Goal: Information Seeking & Learning: Find specific fact

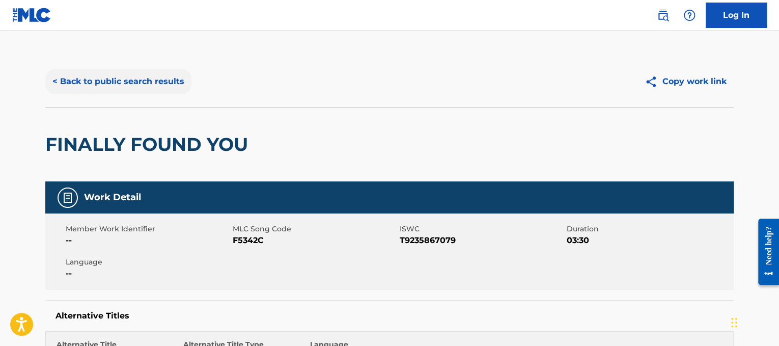
click at [166, 77] on button "< Back to public search results" at bounding box center [118, 81] width 146 height 25
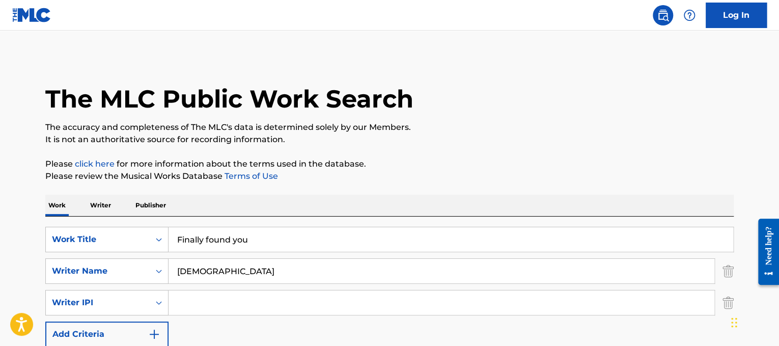
drag, startPoint x: 282, startPoint y: 237, endPoint x: 123, endPoint y: 221, distance: 160.0
click at [123, 221] on div "SearchWithCriteriad365d50e-ee68-4f25-b9b9-568e7ee9061f Work Title Finally found…" at bounding box center [389, 301] width 688 height 171
paste input "rework"
type input "Firework"
drag, startPoint x: 211, startPoint y: 266, endPoint x: 22, endPoint y: 276, distance: 188.6
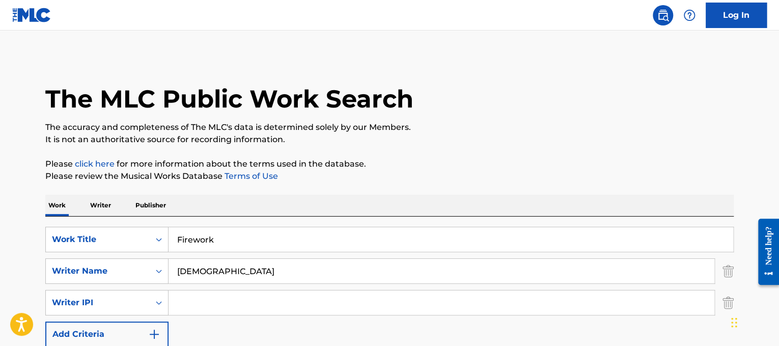
type input "[PERSON_NAME]"
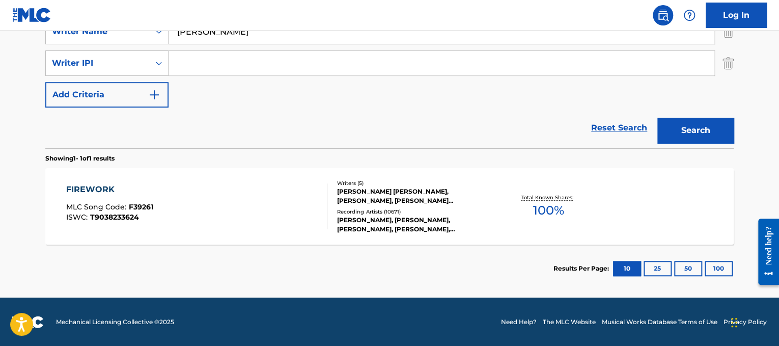
click at [297, 213] on div "FIREWORK MLC Song Code : F39261 ISWC : T9038233624" at bounding box center [197, 206] width 262 height 46
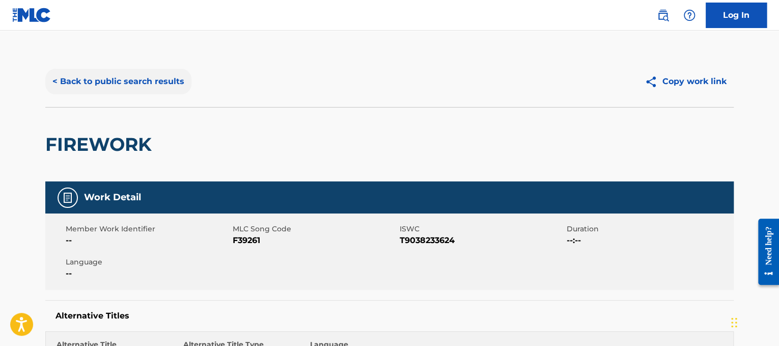
click at [76, 81] on button "< Back to public search results" at bounding box center [118, 81] width 146 height 25
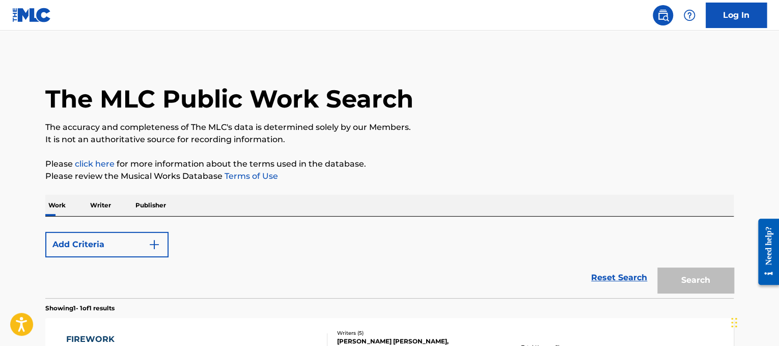
scroll to position [150, 0]
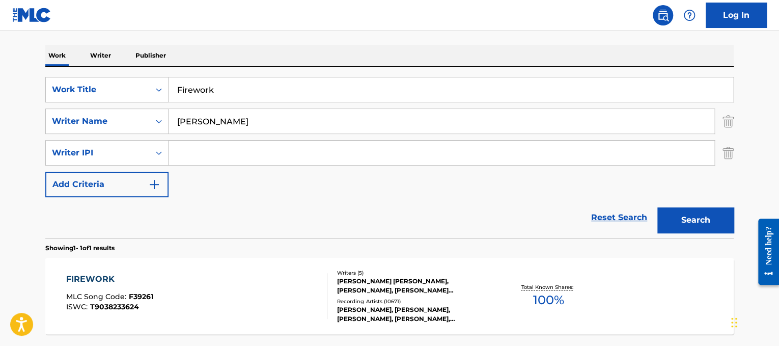
drag, startPoint x: 291, startPoint y: 78, endPoint x: 139, endPoint y: 56, distance: 153.3
click at [139, 56] on div "Work Writer Publisher SearchWithCriteriad365d50e-ee68-4f25-b9b9-568e7ee9061f Wo…" at bounding box center [389, 213] width 688 height 337
paste input "reedom"
type input "Freedom"
drag, startPoint x: 236, startPoint y: 123, endPoint x: 0, endPoint y: 197, distance: 247.6
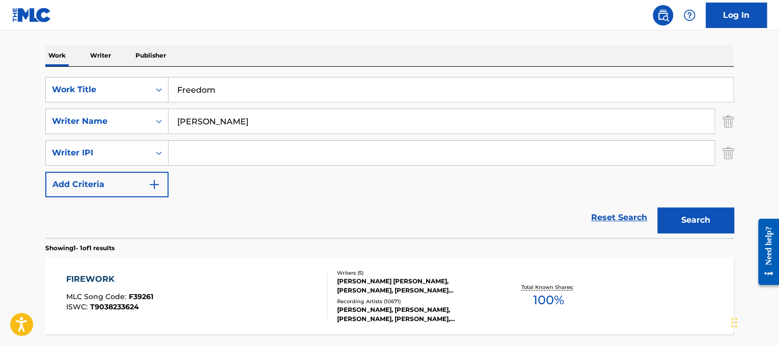
click at [0, 197] on main "The MLC Public Work Search The accuracy and completeness of The MLC's data is d…" at bounding box center [389, 134] width 779 height 506
click at [657, 207] on button "Search" at bounding box center [695, 219] width 76 height 25
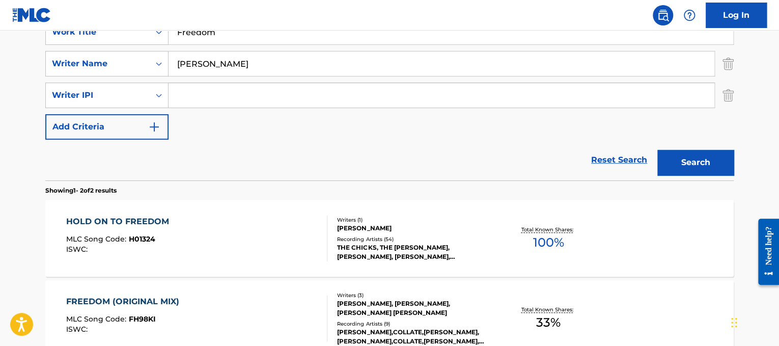
scroll to position [191, 0]
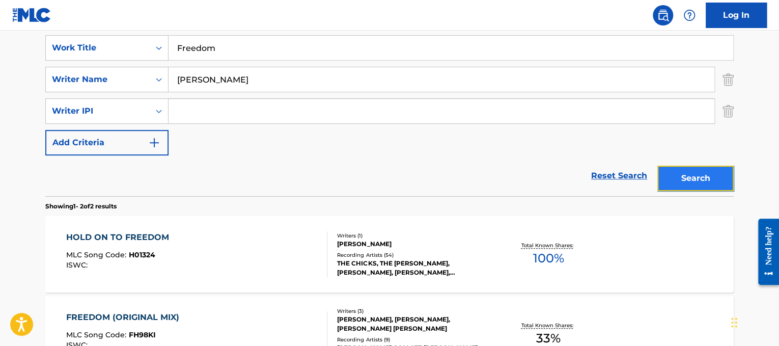
click at [696, 177] on button "Search" at bounding box center [695, 177] width 76 height 25
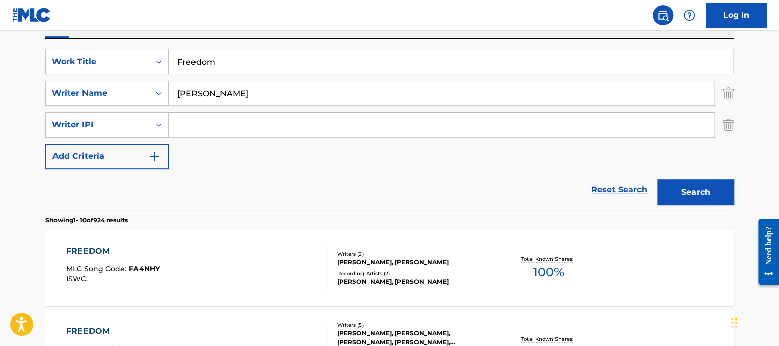
scroll to position [176, 0]
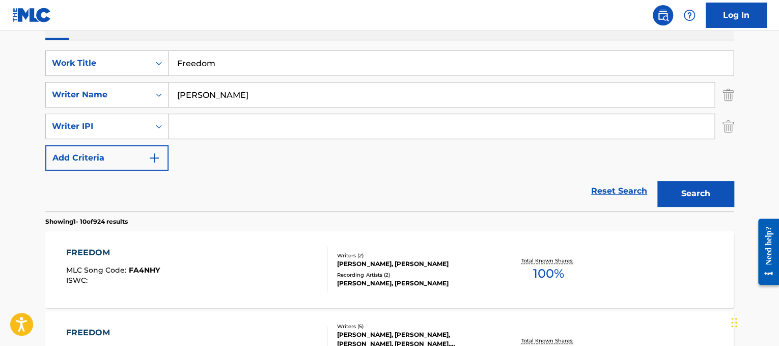
click at [177, 93] on input "[PERSON_NAME]" at bounding box center [441, 94] width 546 height 24
type input "[PERSON_NAME]"
click at [657, 181] on button "Search" at bounding box center [695, 193] width 76 height 25
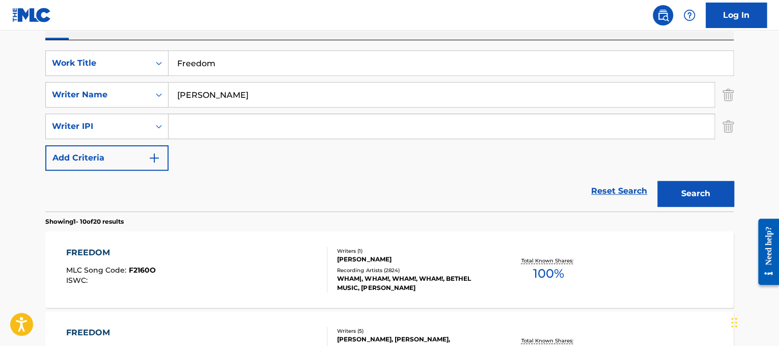
click at [168, 245] on div "FREEDOM MLC Song Code : F2160O ISWC : Writers ( 1 ) [PERSON_NAME] Recording Art…" at bounding box center [389, 269] width 688 height 76
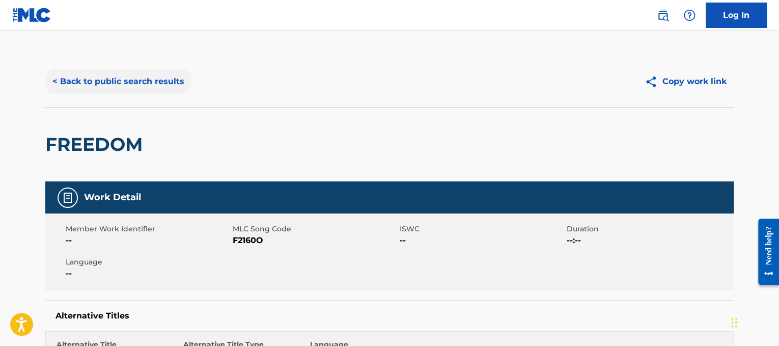
click at [112, 92] on button "< Back to public search results" at bounding box center [118, 81] width 146 height 25
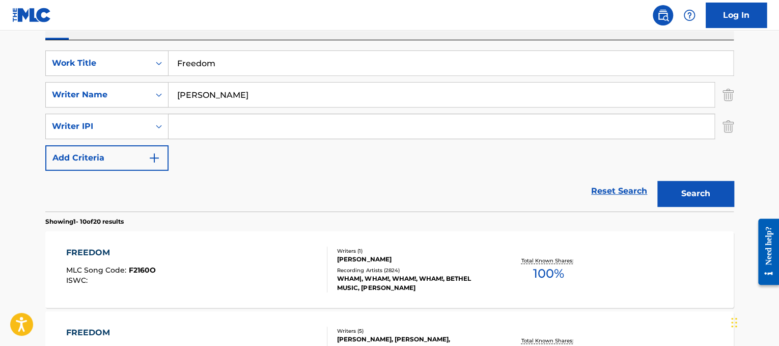
drag, startPoint x: 309, startPoint y: 68, endPoint x: 113, endPoint y: 20, distance: 201.7
paste input "[PERSON_NAME] Girls Just Wanna Have Fun"
drag, startPoint x: 246, startPoint y: 60, endPoint x: 64, endPoint y: 92, distance: 185.5
click at [64, 92] on div "SearchWithCriteriad365d50e-ee68-4f25-b9b9-568e7ee9061f Work Title [PERSON_NAME]…" at bounding box center [389, 110] width 688 height 120
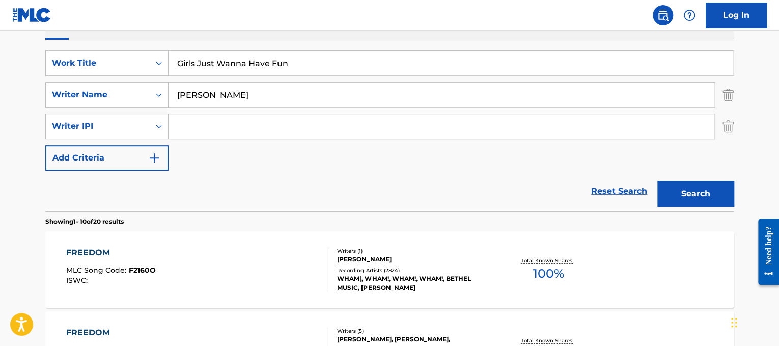
type input "Girls Just Wanna Have Fun"
drag, startPoint x: 258, startPoint y: 93, endPoint x: 13, endPoint y: 88, distance: 244.9
type input "hazard"
click at [657, 181] on button "Search" at bounding box center [695, 193] width 76 height 25
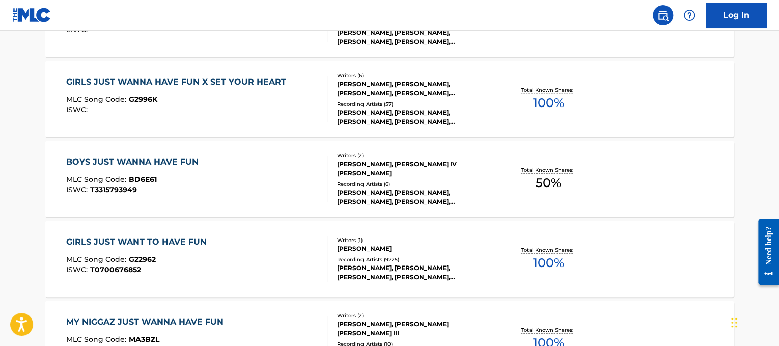
scroll to position [590, 0]
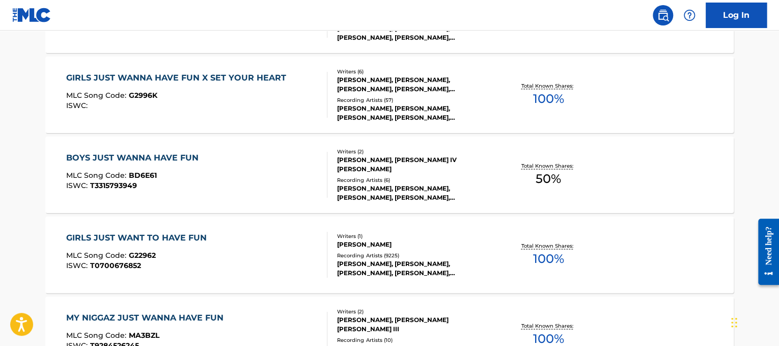
click at [290, 247] on div "GIRLS JUST WANT TO HAVE FUN MLC Song Code : G22962 ISWC : T0700676852" at bounding box center [197, 255] width 262 height 46
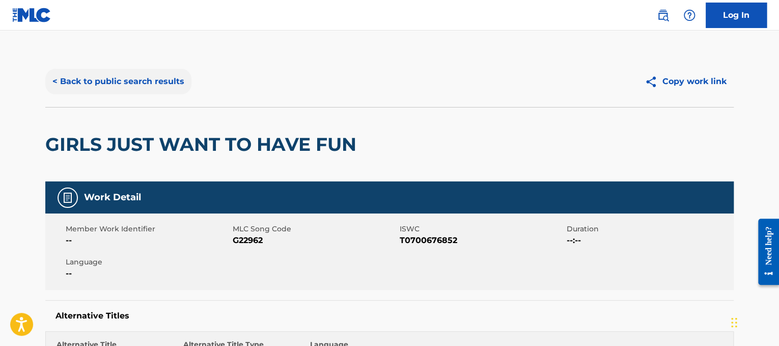
click at [82, 75] on button "< Back to public search results" at bounding box center [118, 81] width 146 height 25
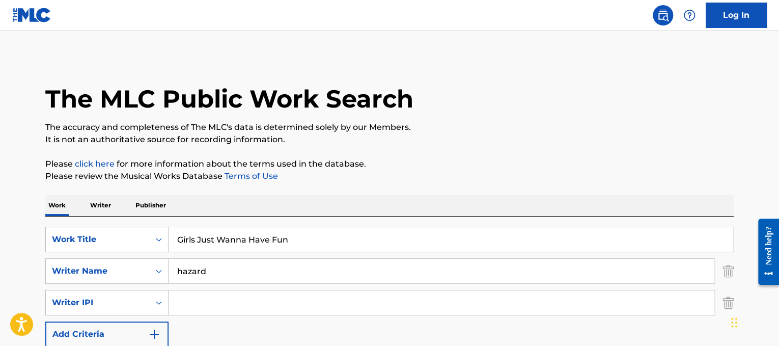
drag, startPoint x: 348, startPoint y: 228, endPoint x: 0, endPoint y: 280, distance: 351.7
paste input "[PERSON_NAME] Give Me All Your Luvin'"
drag, startPoint x: 231, startPoint y: 240, endPoint x: 91, endPoint y: 201, distance: 145.4
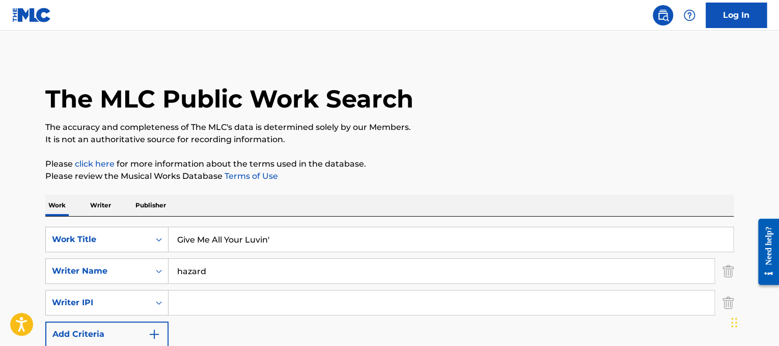
click at [336, 245] on input "Give Me All Your Luvin'" at bounding box center [450, 239] width 564 height 24
type input "Give Me All Your Luvin'"
drag, startPoint x: 344, startPoint y: 267, endPoint x: 0, endPoint y: 212, distance: 347.9
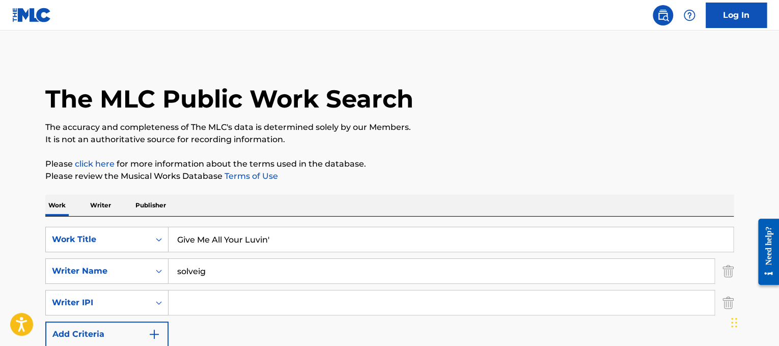
drag, startPoint x: 258, startPoint y: 263, endPoint x: 70, endPoint y: 213, distance: 193.7
type input "[PERSON_NAME]"
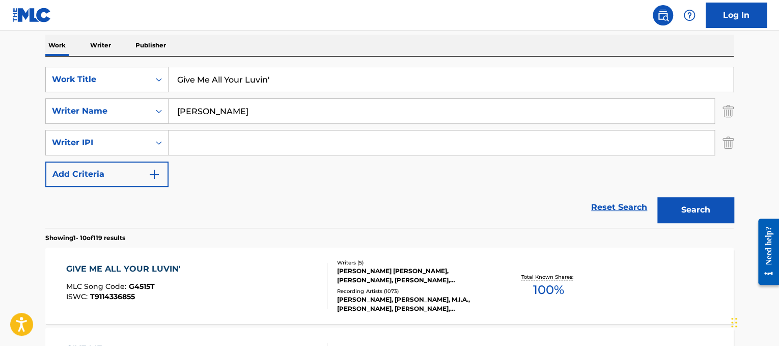
scroll to position [160, 0]
click at [259, 269] on div "GIVE ME ALL YOUR LUVIN' MLC Song Code : G4515T ISWC : T9114336855" at bounding box center [197, 285] width 262 height 46
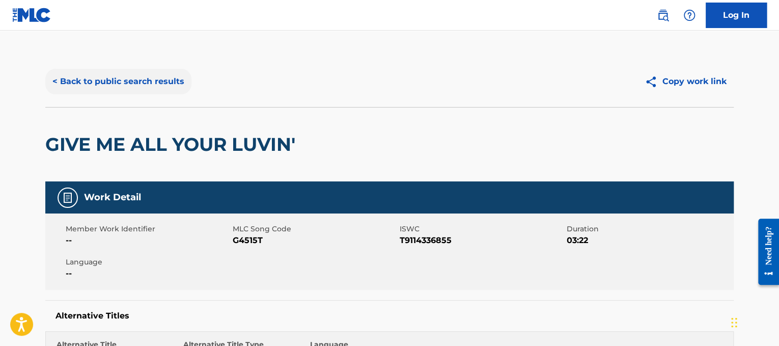
click at [173, 79] on button "< Back to public search results" at bounding box center [118, 81] width 146 height 25
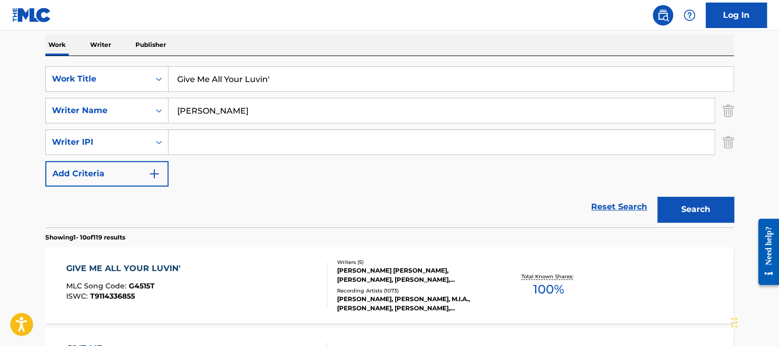
drag, startPoint x: 290, startPoint y: 85, endPoint x: 83, endPoint y: 36, distance: 212.0
paste input "AKB48 Give Me Five"
drag, startPoint x: 213, startPoint y: 76, endPoint x: 144, endPoint y: 45, distance: 75.9
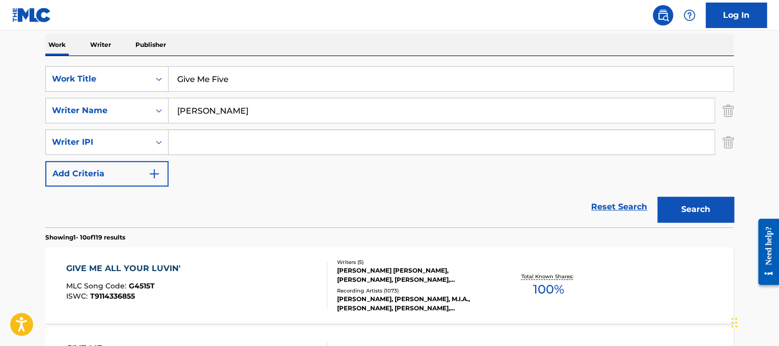
type input "Give Me Five"
drag, startPoint x: 267, startPoint y: 110, endPoint x: 0, endPoint y: 119, distance: 267.4
type input "[PERSON_NAME]"
click at [657, 196] on button "Search" at bounding box center [695, 208] width 76 height 25
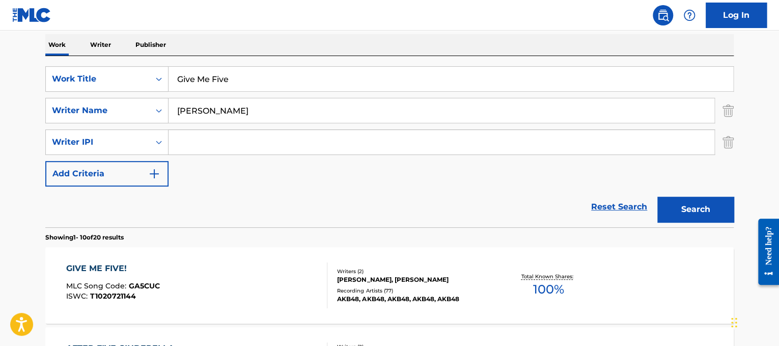
scroll to position [177, 0]
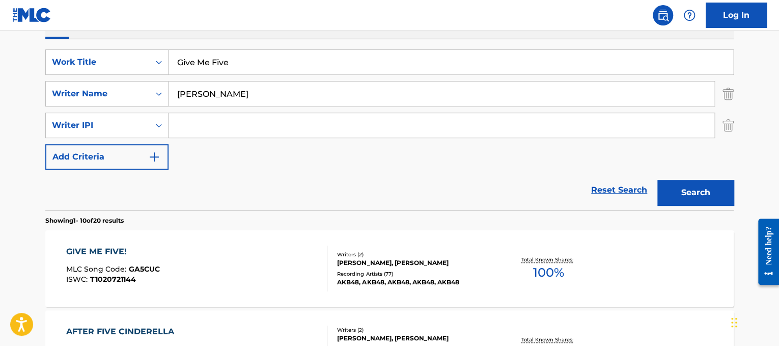
click at [229, 275] on div "GIVE ME FIVE! MLC Song Code : GA5CUC ISWC : T1020721144" at bounding box center [197, 268] width 262 height 46
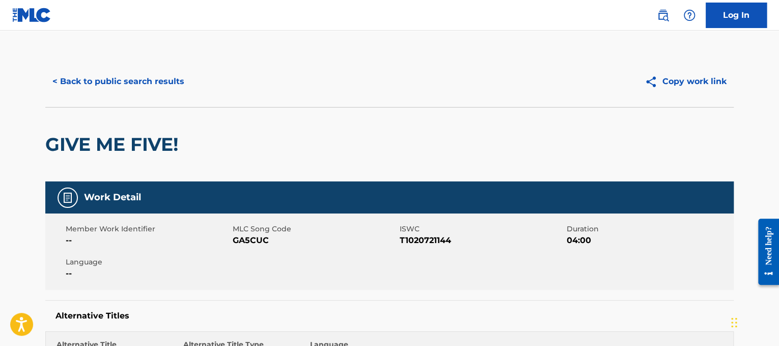
click at [124, 95] on div "< Back to public search results Copy work link" at bounding box center [389, 81] width 688 height 51
click at [126, 80] on button "< Back to public search results" at bounding box center [118, 81] width 146 height 25
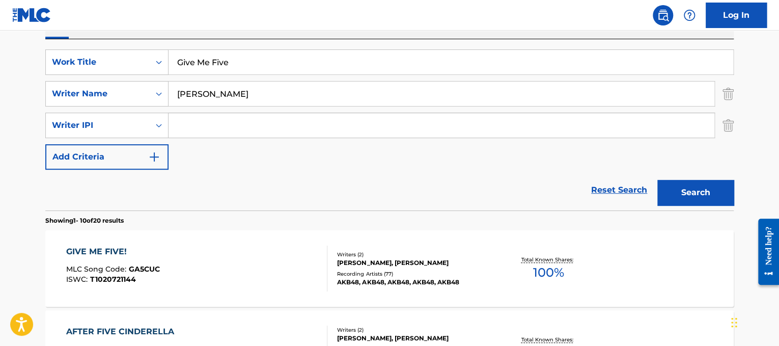
drag, startPoint x: 293, startPoint y: 65, endPoint x: 0, endPoint y: 36, distance: 294.1
paste input "[PERSON_NAME] Go Crazy"
drag, startPoint x: 248, startPoint y: 65, endPoint x: 0, endPoint y: 74, distance: 248.1
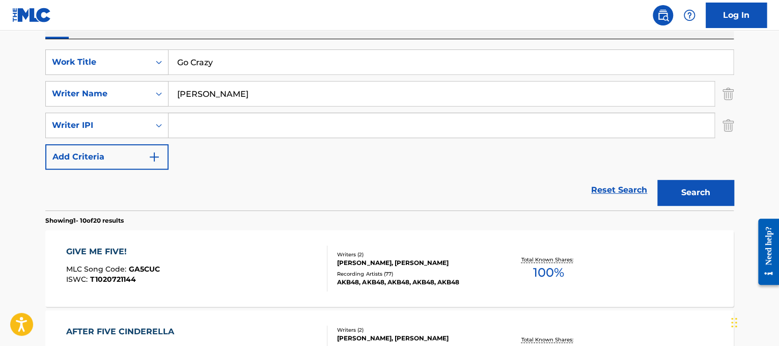
type input "Go Crazy"
drag, startPoint x: 240, startPoint y: 91, endPoint x: 0, endPoint y: 100, distance: 240.4
paste input "[PERSON_NAME] Go Crazy"
drag, startPoint x: 246, startPoint y: 90, endPoint x: 370, endPoint y: 116, distance: 126.4
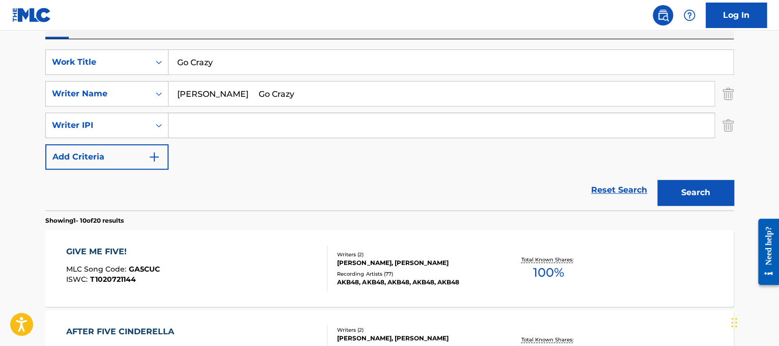
click at [370, 116] on div "SearchWithCriteriad365d50e-ee68-4f25-b9b9-568e7ee9061f Work Title Go Crazy Sear…" at bounding box center [389, 109] width 688 height 120
type input "[PERSON_NAME]"
click at [686, 189] on button "Search" at bounding box center [695, 192] width 76 height 25
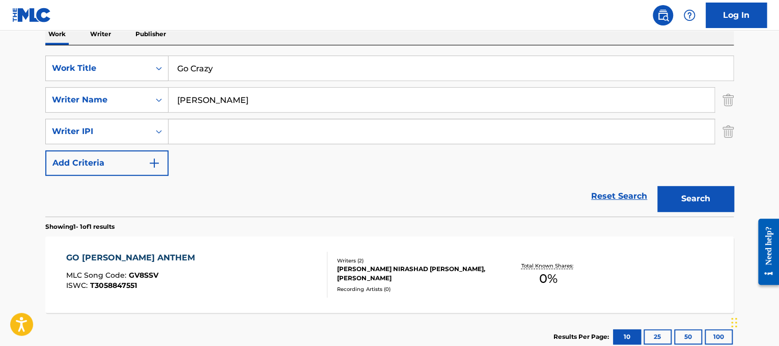
scroll to position [168, 0]
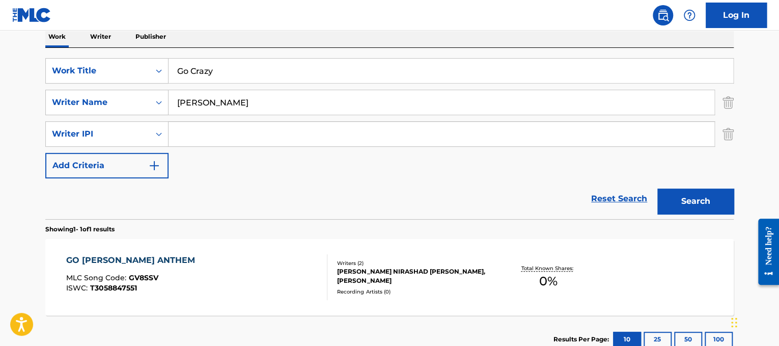
drag, startPoint x: 275, startPoint y: 65, endPoint x: 61, endPoint y: 19, distance: 219.5
click at [61, 19] on div "Log In The MLC Public Work Search The accuracy and completeness of The MLC's da…" at bounding box center [389, 124] width 779 height 585
paste input "[PERSON_NAME] knows..."
drag, startPoint x: 214, startPoint y: 75, endPoint x: 135, endPoint y: 49, distance: 83.2
click at [135, 49] on div "SearchWithCriteriad365d50e-ee68-4f25-b9b9-568e7ee9061f Work Title [PERSON_NAME]…" at bounding box center [389, 133] width 688 height 171
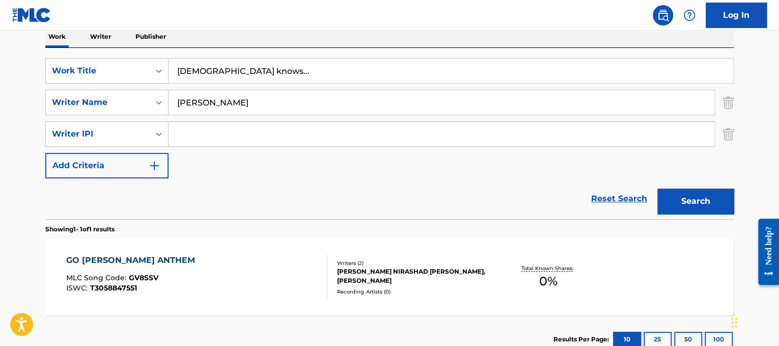
type input "[DEMOGRAPHIC_DATA] knows..."
drag, startPoint x: 266, startPoint y: 90, endPoint x: 33, endPoint y: 95, distance: 233.2
click at [33, 95] on div "The MLC Public Work Search The accuracy and completeness of The MLC's data is d…" at bounding box center [389, 125] width 713 height 475
type input "[PERSON_NAME]"
click at [657, 188] on button "Search" at bounding box center [695, 200] width 76 height 25
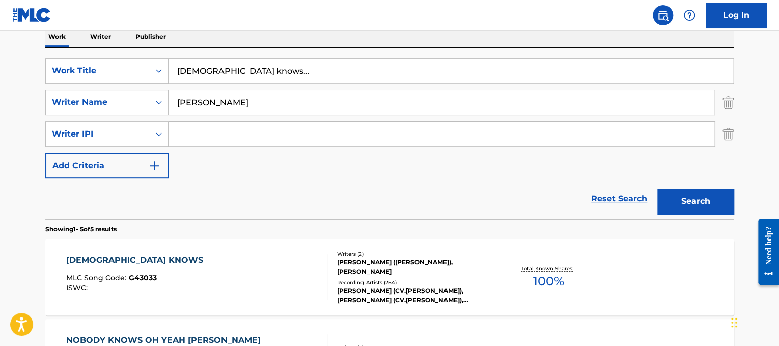
click at [257, 245] on div "GOD KNOWS MLC Song Code : G43033 ISWC : Writers ( 2 ) [PERSON_NAME] ([PERSON_NA…" at bounding box center [389, 277] width 688 height 76
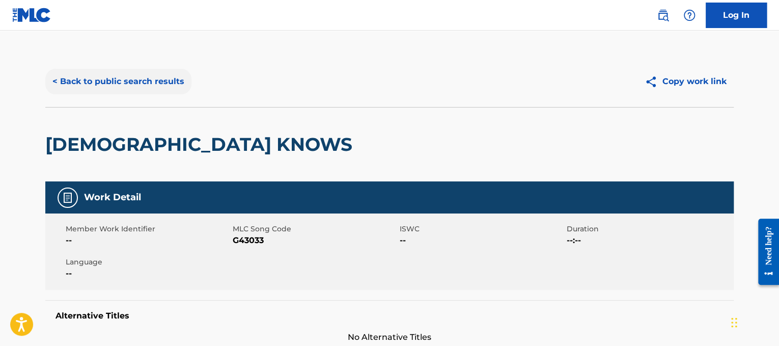
click at [171, 85] on button "< Back to public search results" at bounding box center [118, 81] width 146 height 25
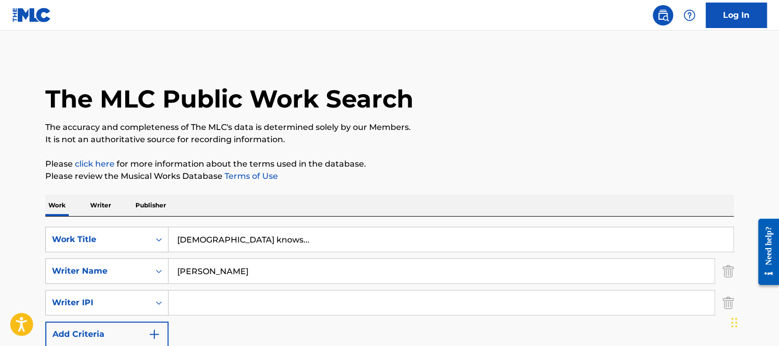
scroll to position [168, 0]
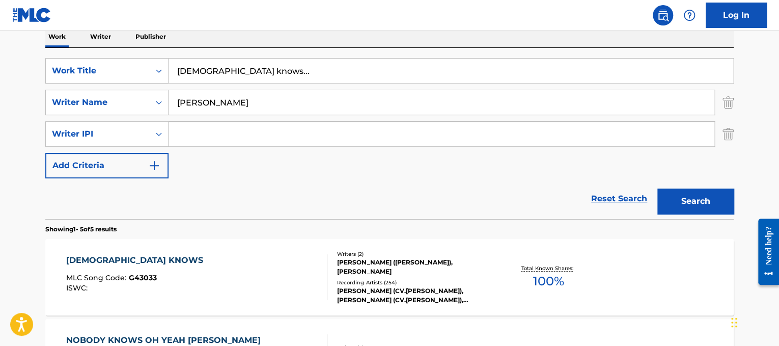
drag, startPoint x: 290, startPoint y: 74, endPoint x: 14, endPoint y: 19, distance: 281.4
click at [14, 19] on div "Log In The MLC Public Work Search The accuracy and completeness of The MLC's da…" at bounding box center [389, 284] width 779 height 905
paste input "[PERSON_NAME] Goodbye in Her Eyes"
drag, startPoint x: 247, startPoint y: 65, endPoint x: 159, endPoint y: 96, distance: 92.7
click at [159, 96] on div "SearchWithCriteriad365d50e-ee68-4f25-b9b9-568e7ee9061f Work Title [PERSON_NAME]…" at bounding box center [389, 118] width 688 height 120
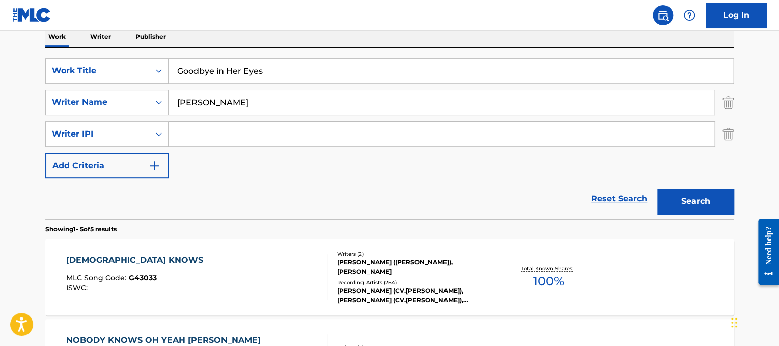
type input "Goodbye in Her Eyes"
drag, startPoint x: 286, startPoint y: 92, endPoint x: 0, endPoint y: 55, distance: 287.8
click at [0, 55] on main "The MLC Public Work Search The accuracy and completeness of The MLC's data is d…" at bounding box center [389, 275] width 779 height 826
type input "[PERSON_NAME]"
click at [657, 188] on button "Search" at bounding box center [695, 200] width 76 height 25
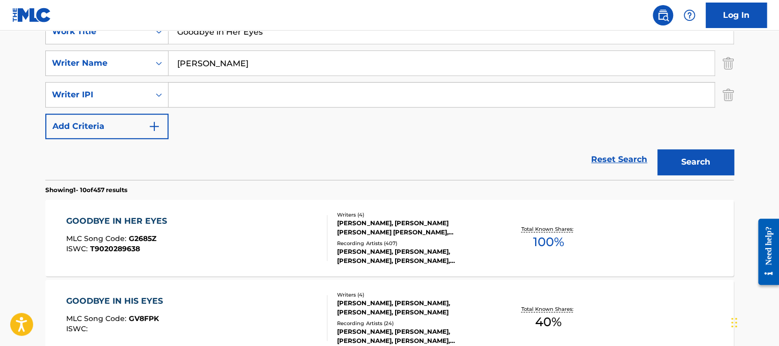
scroll to position [210, 0]
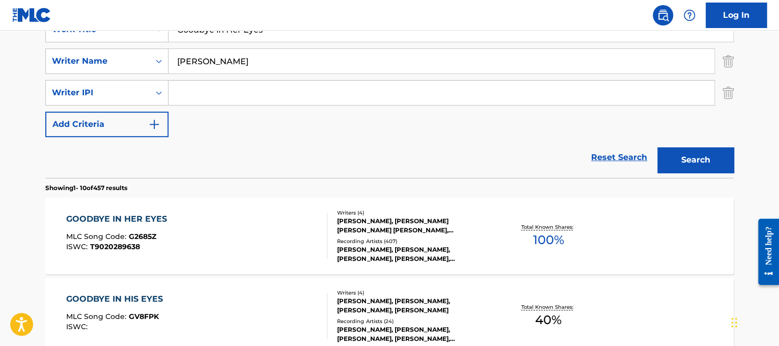
click at [270, 236] on div "GOODBYE IN HER EYES MLC Song Code : G2685Z ISWC : T9020289638" at bounding box center [197, 236] width 262 height 46
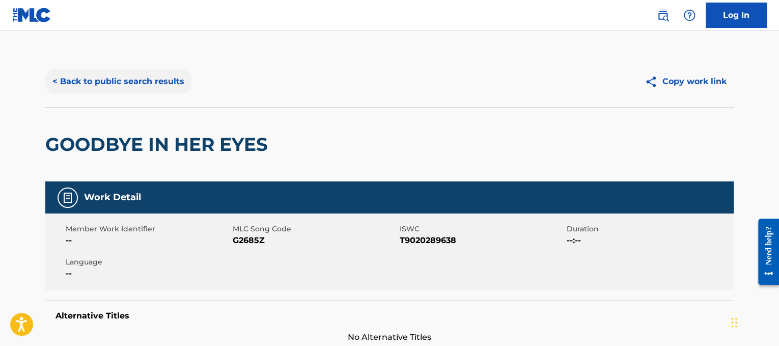
click at [134, 75] on button "< Back to public search results" at bounding box center [118, 81] width 146 height 25
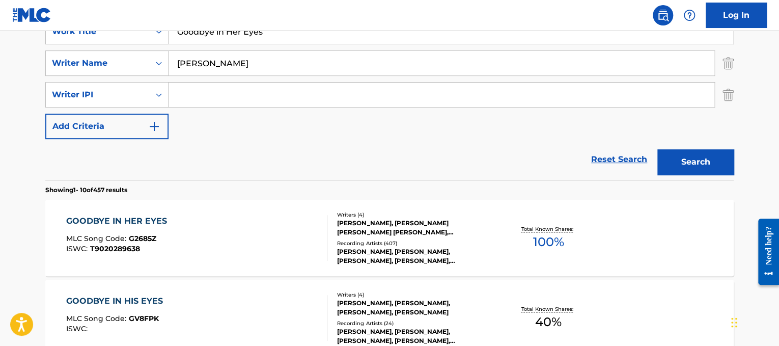
scroll to position [146, 0]
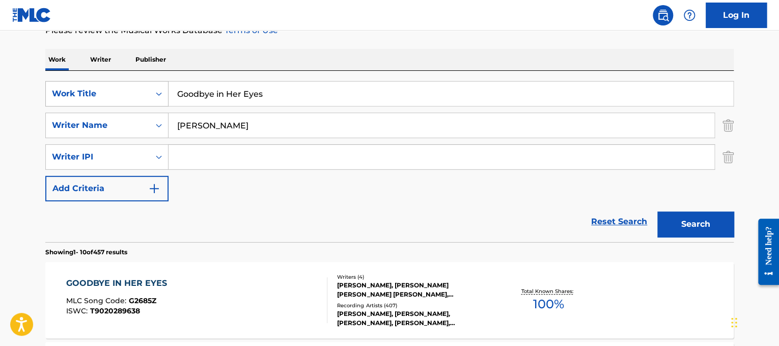
drag, startPoint x: 284, startPoint y: 89, endPoint x: 99, endPoint y: 85, distance: 184.8
click at [99, 85] on div "SearchWithCriteriad365d50e-ee68-4f25-b9b9-568e7ee9061f Work Title Goodbye in He…" at bounding box center [389, 93] width 688 height 25
paste input "[PERSON_NAME] Featuring [PERSON_NAME] Half Of My Heart"
drag, startPoint x: 333, startPoint y: 90, endPoint x: 135, endPoint y: 19, distance: 210.4
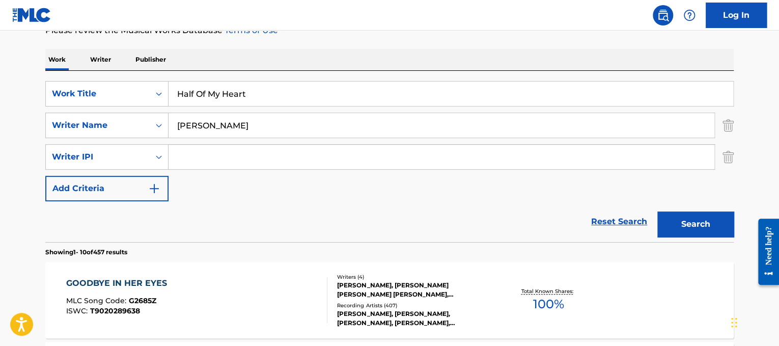
type input "Half Of My Heart"
drag, startPoint x: 289, startPoint y: 125, endPoint x: 0, endPoint y: 72, distance: 293.4
click at [657, 211] on button "Search" at bounding box center [695, 223] width 76 height 25
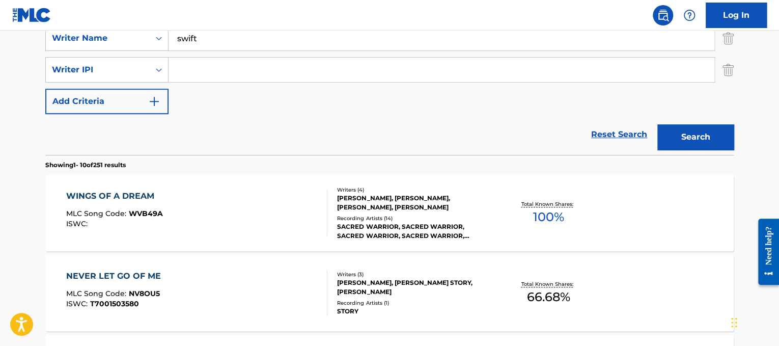
scroll to position [234, 0]
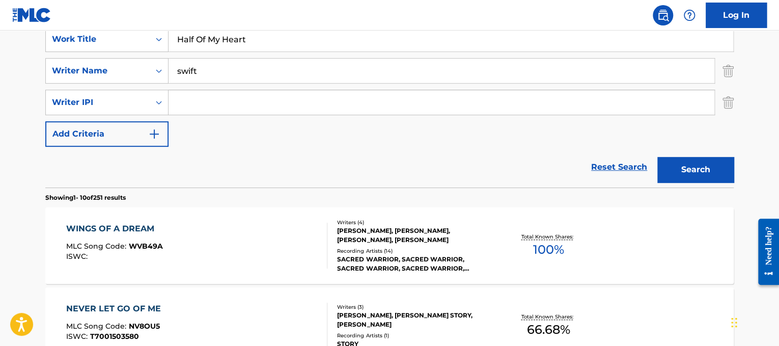
drag, startPoint x: 225, startPoint y: 75, endPoint x: 33, endPoint y: -9, distance: 209.9
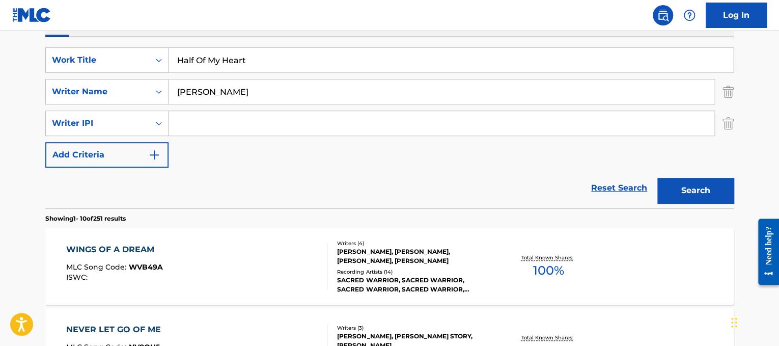
type input "[PERSON_NAME]"
click at [657, 178] on button "Search" at bounding box center [695, 190] width 76 height 25
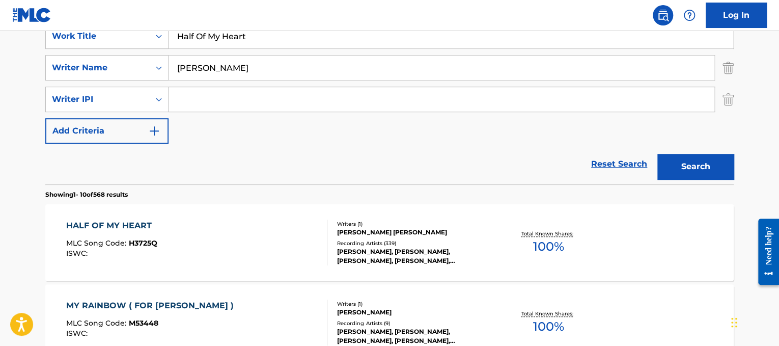
scroll to position [204, 0]
click at [282, 229] on div "HALF OF MY HEART MLC Song Code : H3725Q ISWC :" at bounding box center [197, 242] width 262 height 46
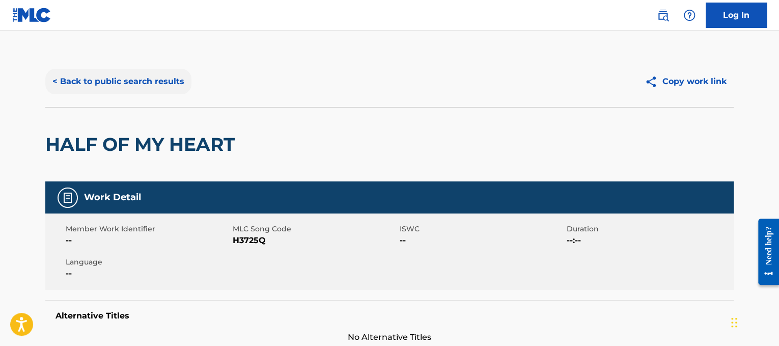
click at [157, 90] on button "< Back to public search results" at bounding box center [118, 81] width 146 height 25
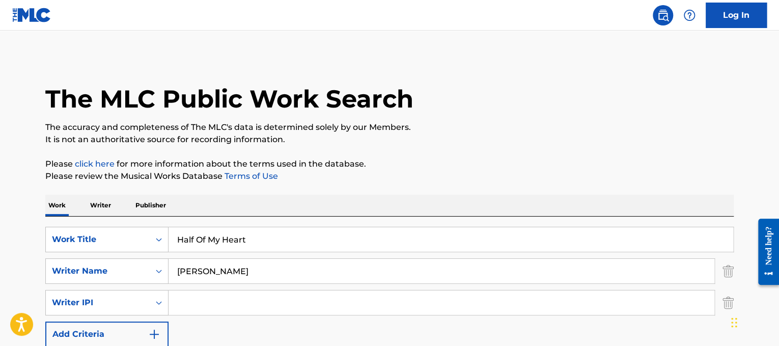
scroll to position [204, 0]
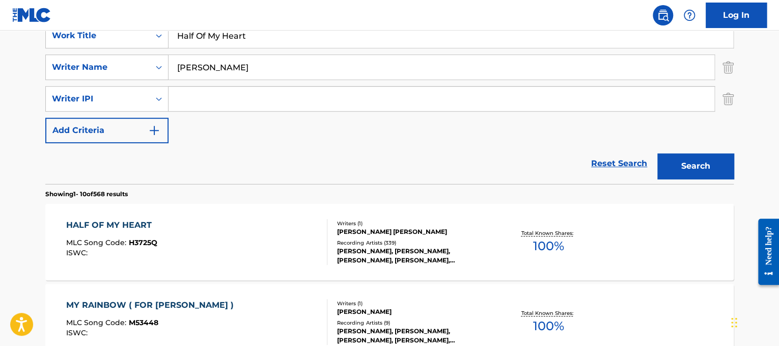
drag, startPoint x: 307, startPoint y: 44, endPoint x: 58, endPoint y: -14, distance: 256.6
type input "halo"
drag, startPoint x: 234, startPoint y: 68, endPoint x: 0, endPoint y: 8, distance: 241.7
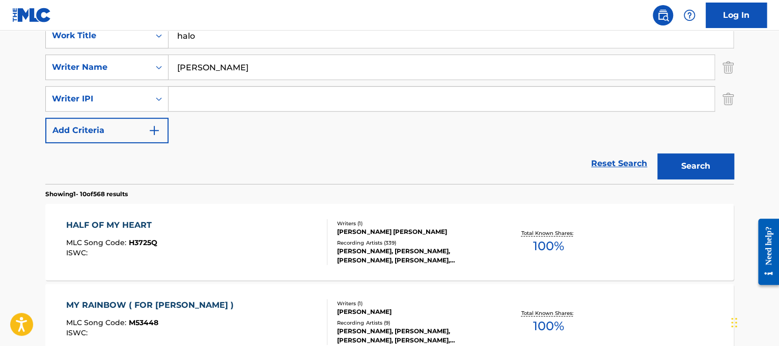
type input "[PERSON_NAME]"
click at [657, 153] on button "Search" at bounding box center [695, 165] width 76 height 25
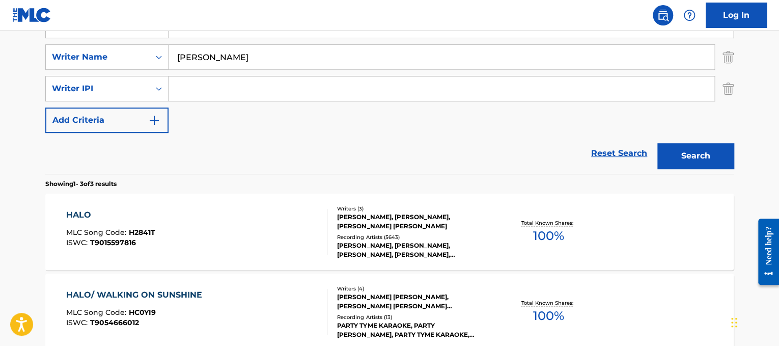
scroll to position [230, 0]
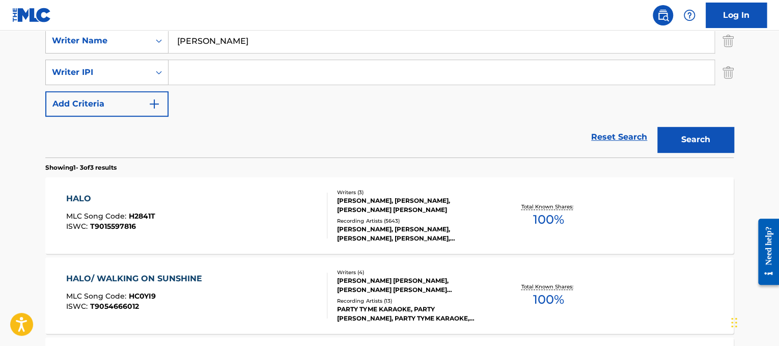
click at [271, 226] on div "HALO MLC Song Code : H2841T ISWC : T9015597816" at bounding box center [197, 215] width 262 height 46
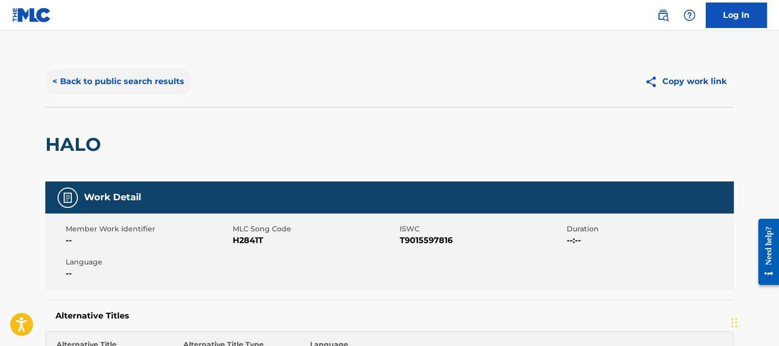
click at [150, 87] on button "< Back to public search results" at bounding box center [118, 81] width 146 height 25
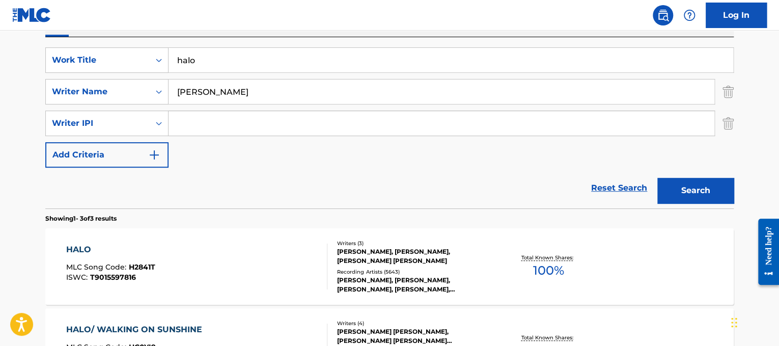
scroll to position [178, 0]
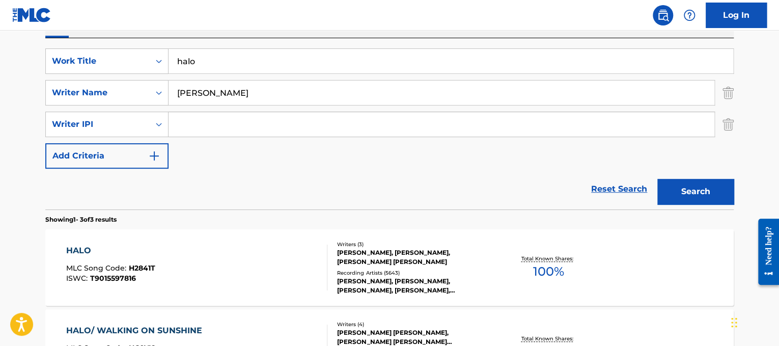
drag, startPoint x: 285, startPoint y: 66, endPoint x: 83, endPoint y: 41, distance: 203.1
click at [83, 41] on div "SearchWithCriteriad365d50e-ee68-4f25-b9b9-568e7ee9061f Work Title halo SearchWi…" at bounding box center [389, 123] width 688 height 171
paste input "Nadin Hati [PERSON_NAME]"
drag, startPoint x: 214, startPoint y: 65, endPoint x: 92, endPoint y: 24, distance: 129.3
click at [92, 24] on div "Log In The MLC Public Work Search The accuracy and completeness of The MLC's da…" at bounding box center [389, 194] width 779 height 745
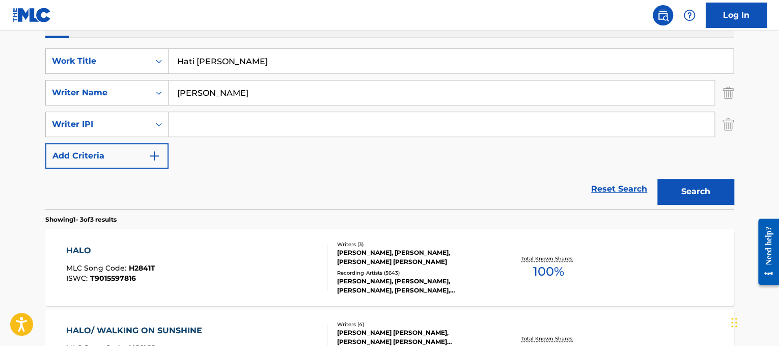
type input "Hati [PERSON_NAME]"
drag, startPoint x: 235, startPoint y: 103, endPoint x: 14, endPoint y: 117, distance: 221.3
click at [14, 117] on main "The MLC Public Work Search The accuracy and completeness of The MLC's data is d…" at bounding box center [389, 185] width 779 height 666
type input "[PERSON_NAME]"
click at [657, 179] on button "Search" at bounding box center [695, 191] width 76 height 25
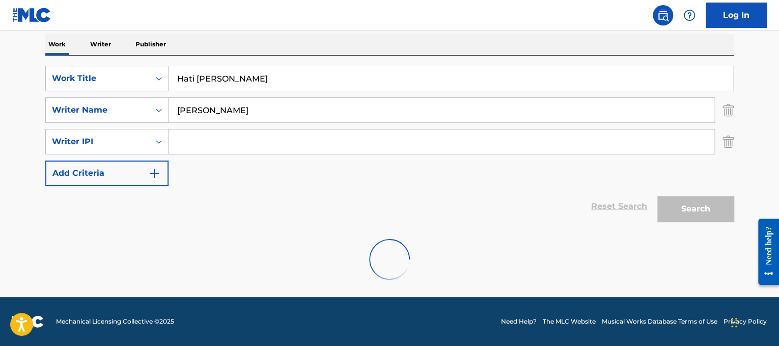
scroll to position [127, 0]
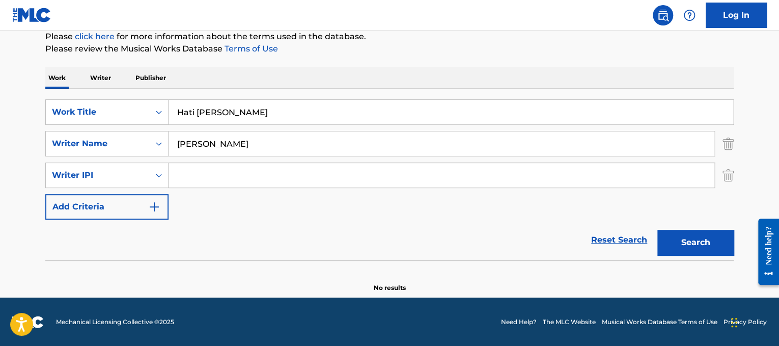
drag, startPoint x: 326, startPoint y: 109, endPoint x: 0, endPoint y: 49, distance: 331.8
click at [0, 49] on main "The MLC Public Work Search The accuracy and completeness of The MLC's data is d…" at bounding box center [389, 100] width 779 height 394
paste input "[PERSON_NAME] Have I Told You Lately (I Love You)"
click at [232, 106] on input "[PERSON_NAME] Have I Told You Lately (I Love You)" at bounding box center [450, 112] width 564 height 24
click at [230, 108] on input "[PERSON_NAME] Have I Told You Lately (I Love You)" at bounding box center [450, 112] width 564 height 24
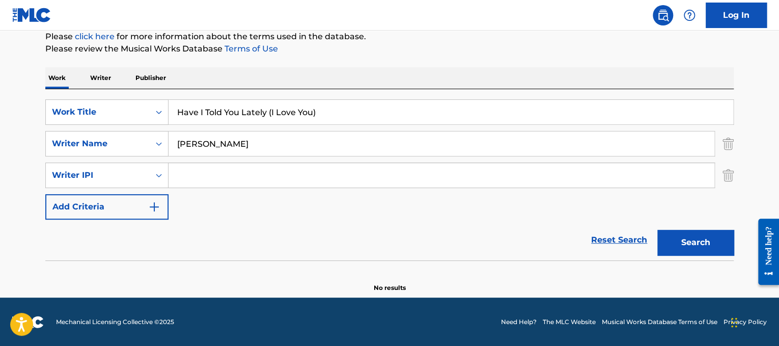
type input "Have I Told You Lately (I Love You)"
drag, startPoint x: 279, startPoint y: 133, endPoint x: 31, endPoint y: 91, distance: 252.5
click at [31, 91] on main "The MLC Public Work Search The accuracy and completeness of The MLC's data is d…" at bounding box center [389, 100] width 779 height 394
type input "[PERSON_NAME]"
click at [657, 230] on button "Search" at bounding box center [695, 242] width 76 height 25
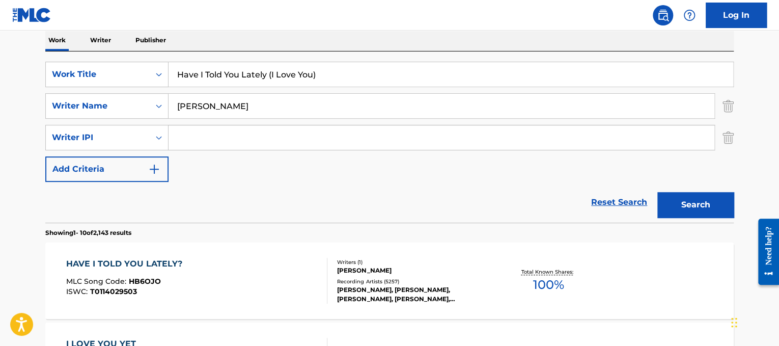
scroll to position [166, 0]
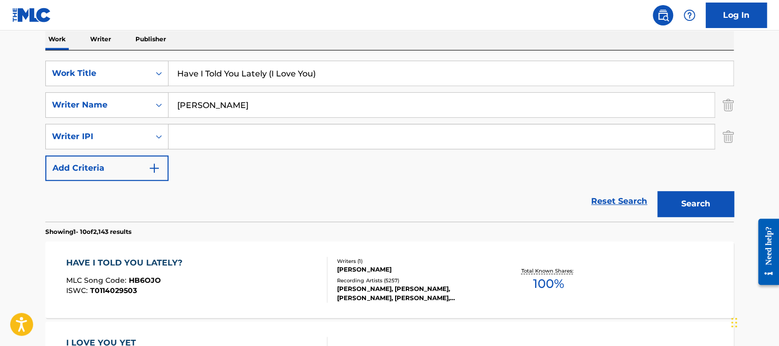
click at [238, 265] on div "HAVE I TOLD YOU LATELY? MLC Song Code : HB6OJO ISWC : T0114029503" at bounding box center [197, 280] width 262 height 46
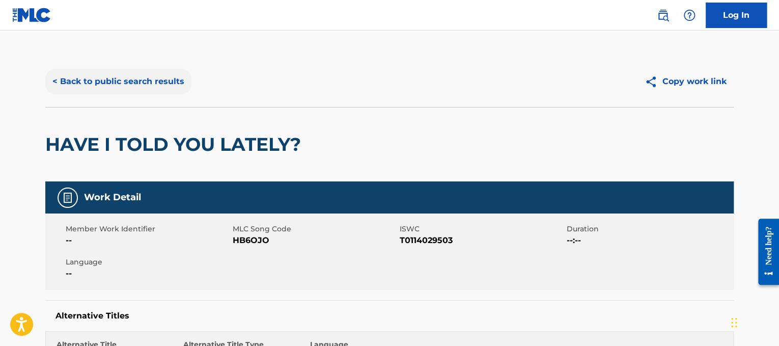
click at [138, 75] on button "< Back to public search results" at bounding box center [118, 81] width 146 height 25
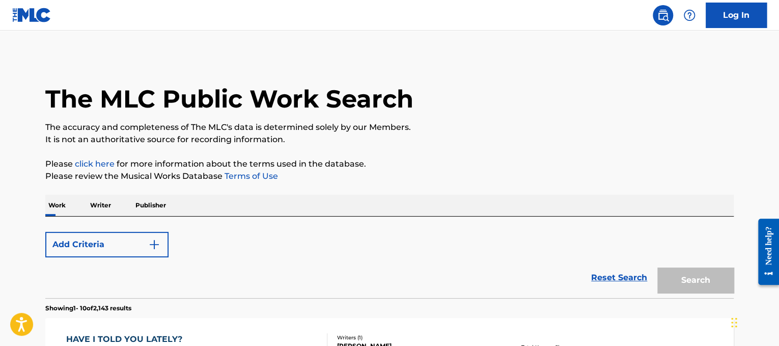
scroll to position [166, 0]
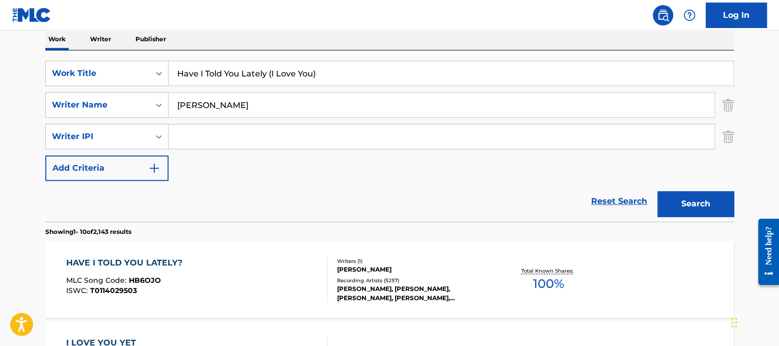
drag, startPoint x: 332, startPoint y: 75, endPoint x: 79, endPoint y: 18, distance: 259.8
paste input "[PERSON_NAME] Haven't Met You Yet"
drag, startPoint x: 239, startPoint y: 70, endPoint x: 95, endPoint y: 29, distance: 149.3
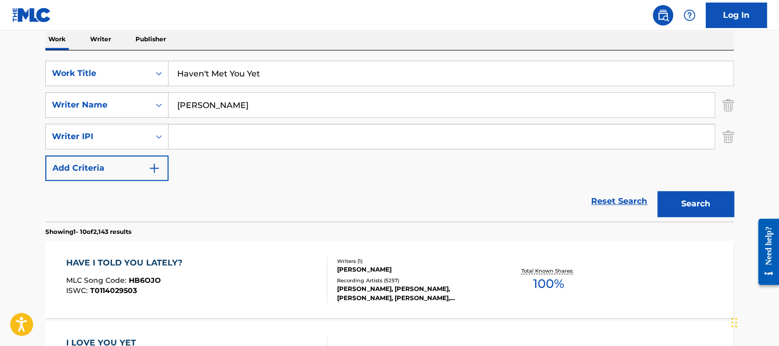
type input "Haven't Met You Yet"
drag, startPoint x: 254, startPoint y: 95, endPoint x: 0, endPoint y: 19, distance: 265.1
type input "buble"
click at [657, 191] on button "Search" at bounding box center [695, 203] width 76 height 25
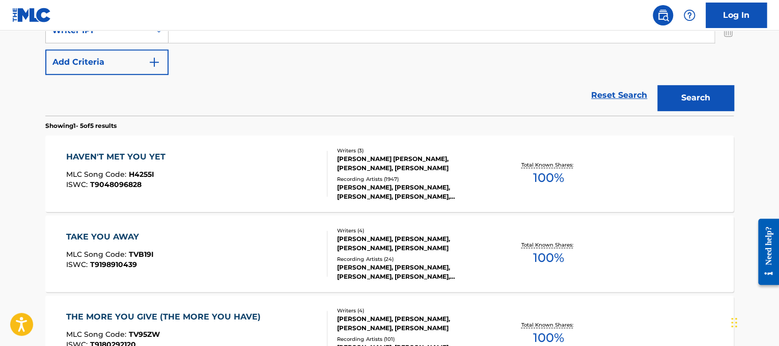
scroll to position [277, 0]
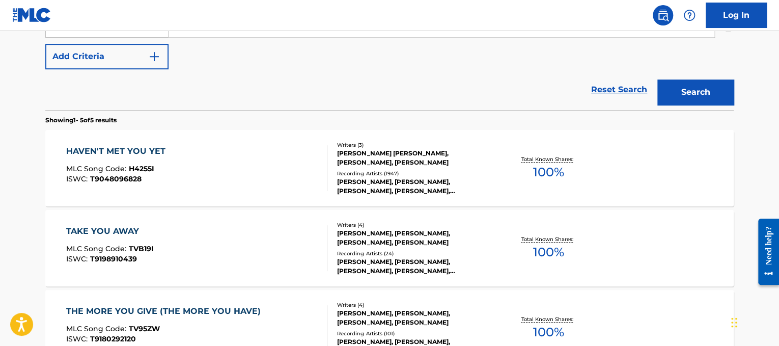
click at [220, 143] on div "HAVEN'T MET YOU YET MLC Song Code : H4255I ISWC : T9048096828 Writers ( 3 ) [PE…" at bounding box center [389, 168] width 688 height 76
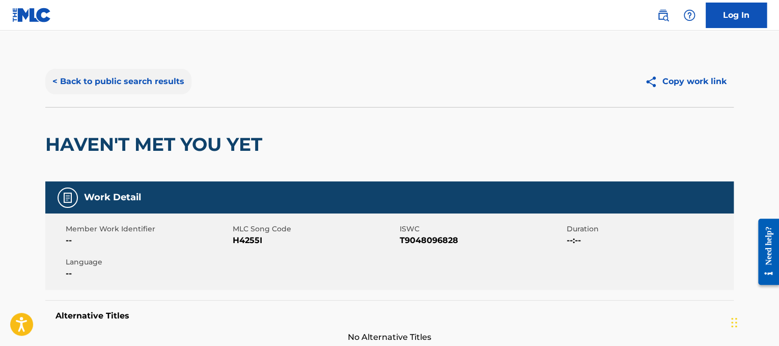
click at [124, 74] on button "< Back to public search results" at bounding box center [118, 81] width 146 height 25
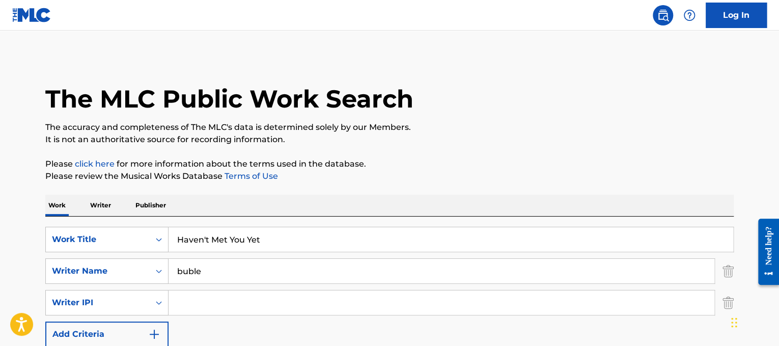
drag, startPoint x: 329, startPoint y: 227, endPoint x: 122, endPoint y: 209, distance: 207.9
paste input "Maluma /[PERSON_NAME] Hawái"
drag, startPoint x: 268, startPoint y: 236, endPoint x: 135, endPoint y: 284, distance: 140.6
click at [135, 284] on div "SearchWithCriteriad365d50e-ee68-4f25-b9b9-568e7ee9061f Work Title Maluma /[PERS…" at bounding box center [389, 287] width 688 height 120
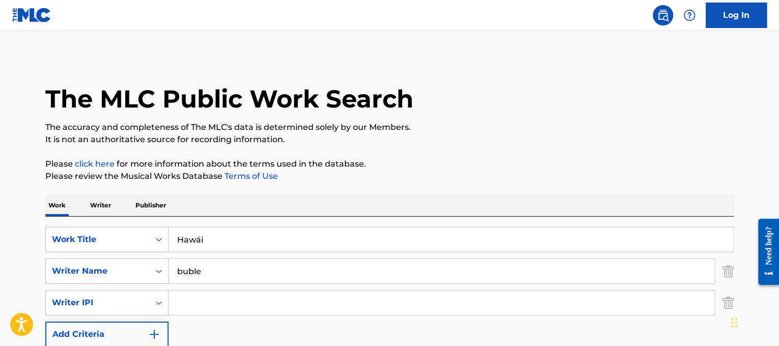
type input "Hawái"
drag, startPoint x: 230, startPoint y: 282, endPoint x: 54, endPoint y: 216, distance: 188.1
click at [54, 216] on div "SearchWithCriteriad365d50e-ee68-4f25-b9b9-568e7ee9061f Work Title Hawái SearchW…" at bounding box center [389, 301] width 688 height 171
type input "lezcano"
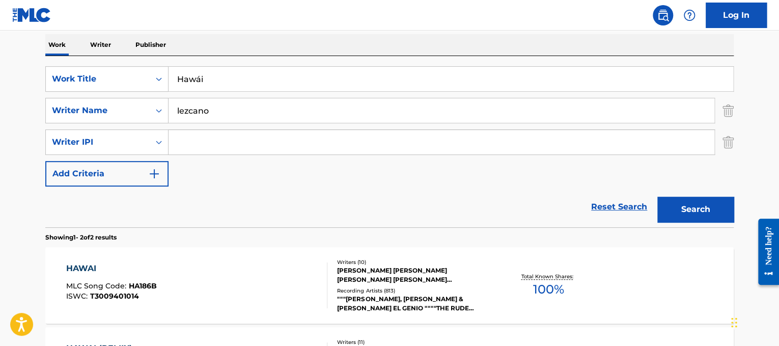
scroll to position [162, 0]
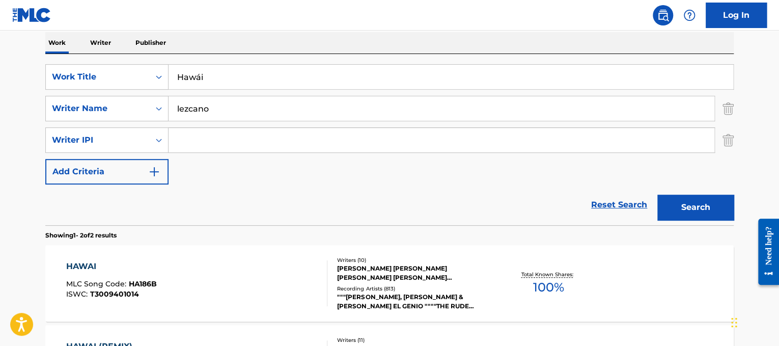
click at [248, 288] on div "HAWAI MLC Song Code : HA186B ISWC : T3009401014" at bounding box center [197, 283] width 262 height 46
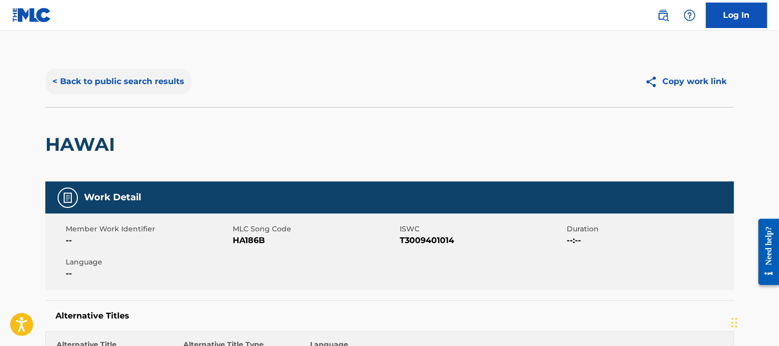
click at [118, 82] on button "< Back to public search results" at bounding box center [118, 81] width 146 height 25
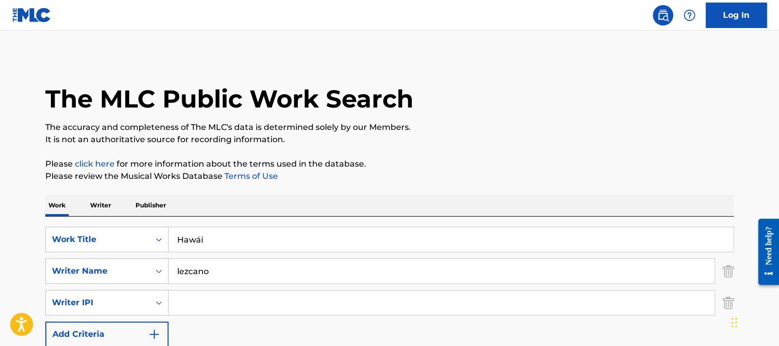
scroll to position [162, 0]
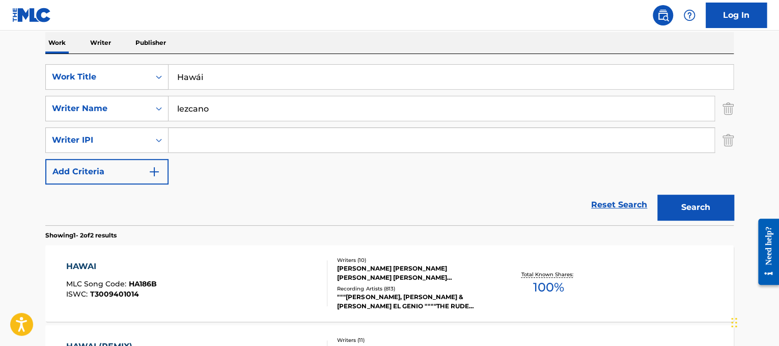
click at [284, 89] on div "Hawái" at bounding box center [450, 76] width 565 height 25
drag, startPoint x: 278, startPoint y: 84, endPoint x: 61, endPoint y: 37, distance: 222.4
click at [61, 37] on div "Work Writer Publisher SearchWithCriteriad365d50e-ee68-4f25-b9b9-568e7ee9061f Wo…" at bounding box center [389, 240] width 688 height 417
paste input "eartbreak Warfare"
type input "Heartbreak Warfare"
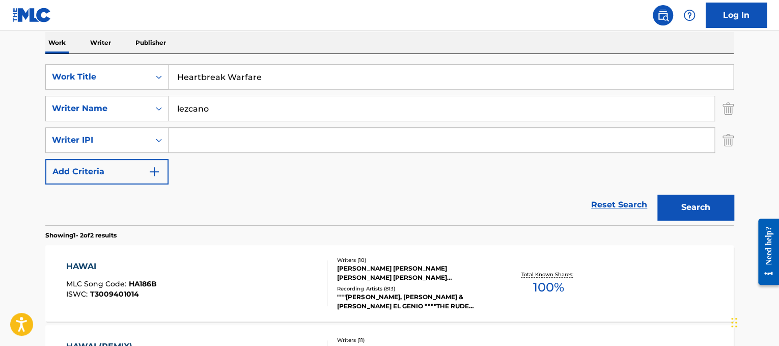
drag, startPoint x: 239, startPoint y: 100, endPoint x: 0, endPoint y: 13, distance: 254.1
click at [0, 13] on div "Log In The MLC Public Work Search The accuracy and completeness of The MLC's da…" at bounding box center [389, 170] width 779 height 665
type input "[PERSON_NAME]"
click at [657, 194] on button "Search" at bounding box center [695, 206] width 76 height 25
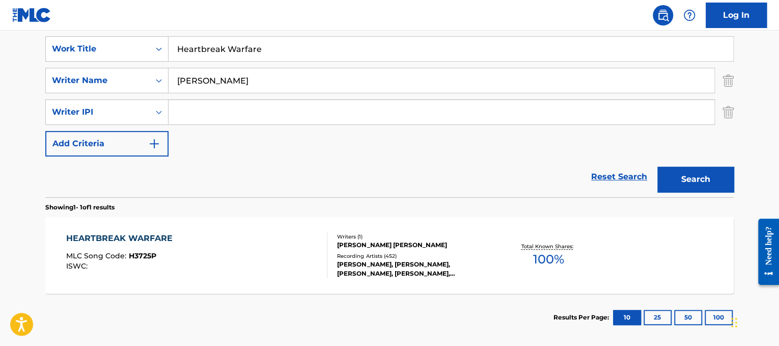
scroll to position [196, 0]
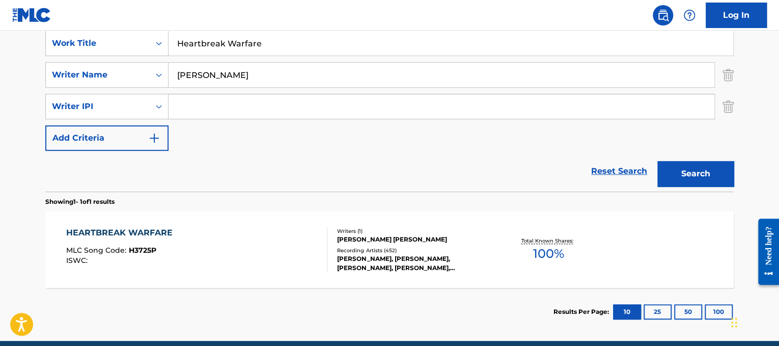
click at [274, 224] on div "HEARTBREAK WARFARE MLC Song Code : H3725P ISWC : Writers ( 1 ) [PERSON_NAME] [P…" at bounding box center [389, 249] width 688 height 76
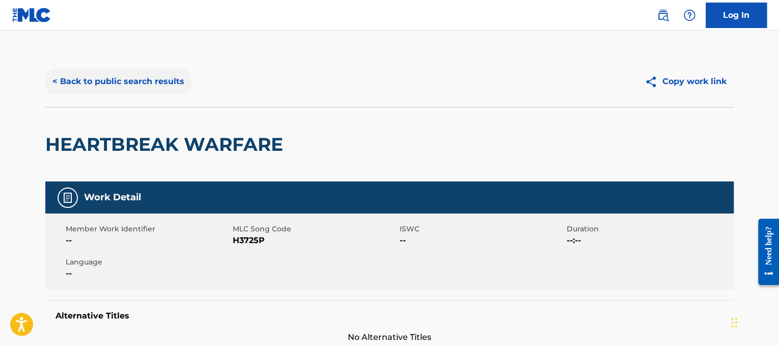
click at [172, 77] on button "< Back to public search results" at bounding box center [118, 81] width 146 height 25
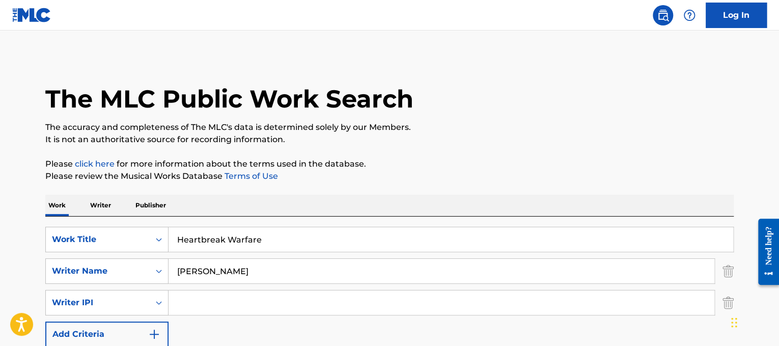
scroll to position [150, 0]
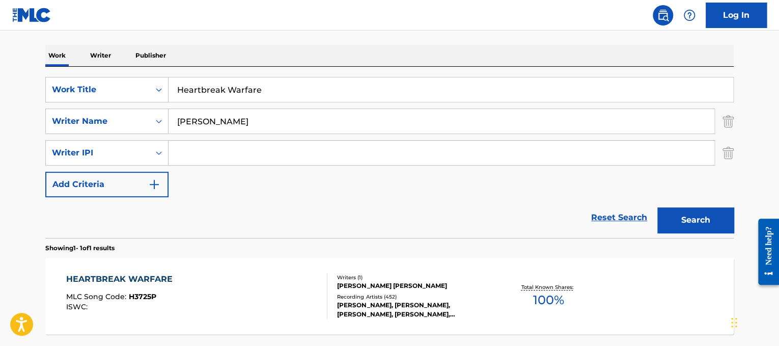
drag, startPoint x: 300, startPoint y: 82, endPoint x: 0, endPoint y: 80, distance: 299.8
click at [0, 80] on main "The MLC Public Work Search The accuracy and completeness of The MLC's data is d…" at bounding box center [389, 134] width 779 height 506
paste input "[PERSON_NAME] Hell On Heels"
drag, startPoint x: 248, startPoint y: 81, endPoint x: 24, endPoint y: 44, distance: 227.0
click at [24, 44] on main "The MLC Public Work Search The accuracy and completeness of The MLC's data is d…" at bounding box center [389, 134] width 779 height 506
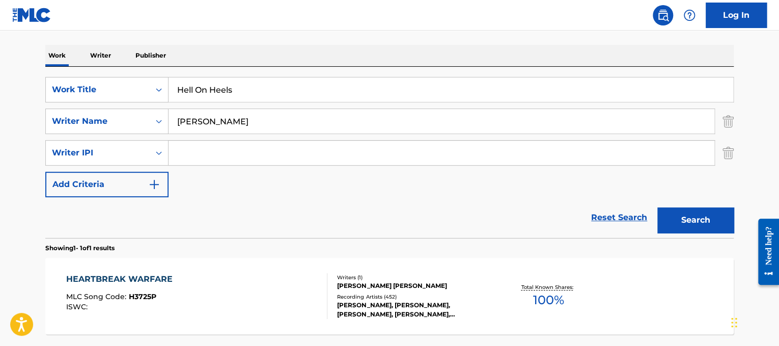
type input "Hell On Heels"
drag, startPoint x: 270, startPoint y: 107, endPoint x: 257, endPoint y: 109, distance: 13.4
click at [257, 109] on div "SearchWithCriteriad365d50e-ee68-4f25-b9b9-568e7ee9061f Work Title Hell On Heels…" at bounding box center [389, 137] width 688 height 120
drag, startPoint x: 257, startPoint y: 109, endPoint x: 19, endPoint y: 86, distance: 238.8
click at [19, 86] on main "The MLC Public Work Search The accuracy and completeness of The MLC's data is d…" at bounding box center [389, 134] width 779 height 506
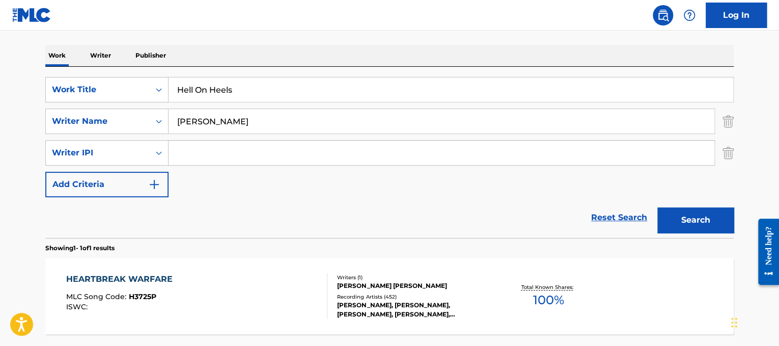
type input "[PERSON_NAME]"
click at [657, 207] on button "Search" at bounding box center [695, 219] width 76 height 25
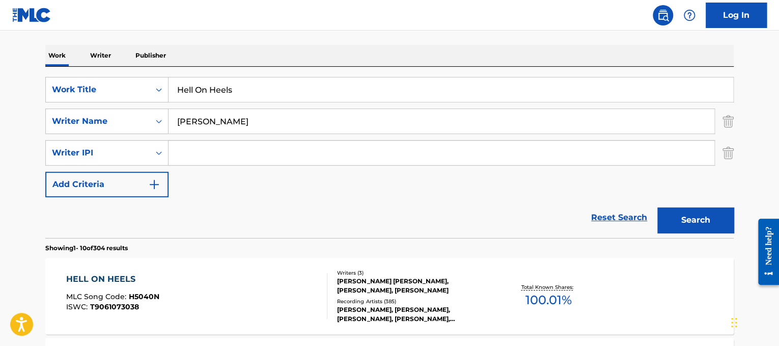
scroll to position [180, 0]
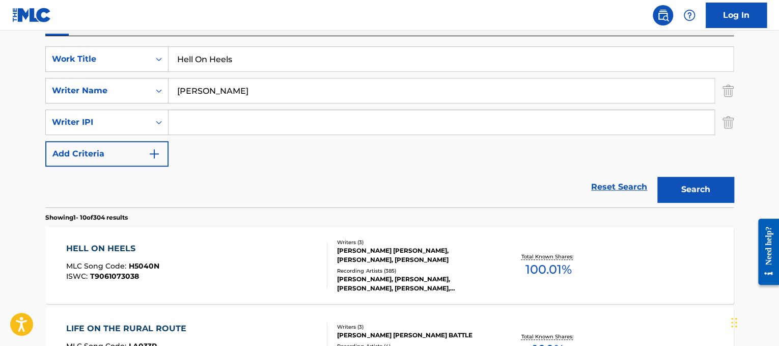
click at [249, 247] on div "HELL ON HEELS MLC Song Code : H5040N ISWC : T9061073038" at bounding box center [197, 265] width 262 height 46
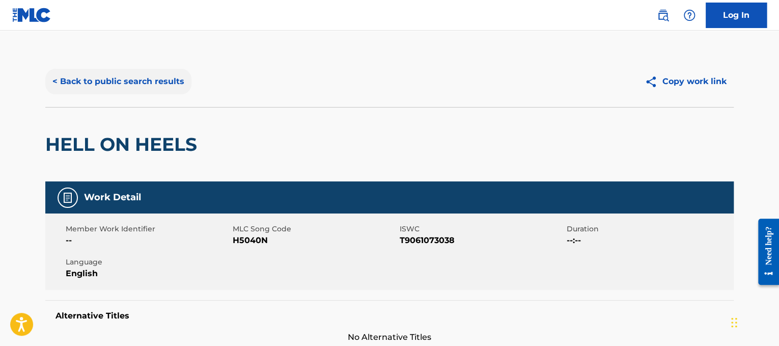
click at [181, 79] on button "< Back to public search results" at bounding box center [118, 81] width 146 height 25
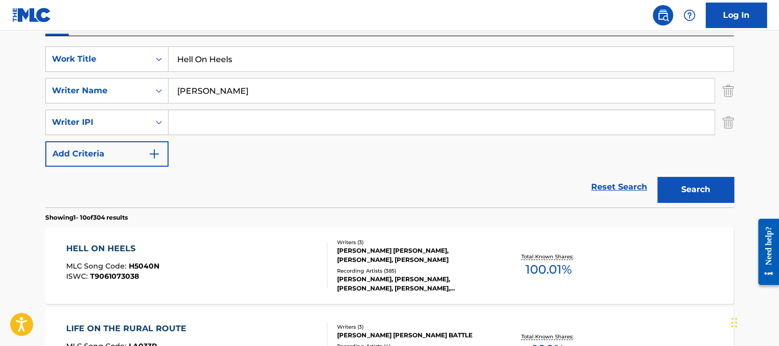
drag, startPoint x: 316, startPoint y: 69, endPoint x: 40, endPoint y: 7, distance: 282.8
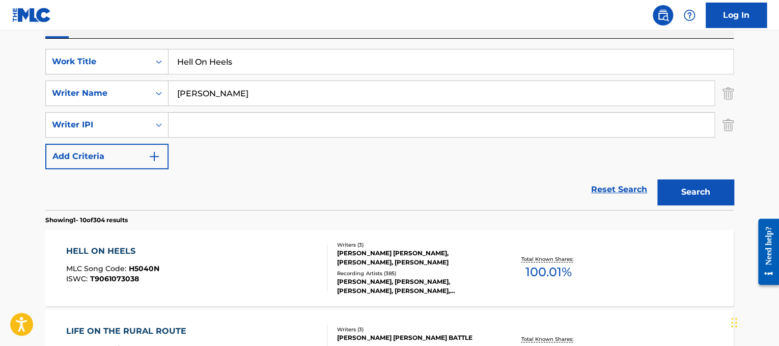
paste input "Eurythmics Here Comes The Rain Again"
drag, startPoint x: 232, startPoint y: 58, endPoint x: 41, endPoint y: 33, distance: 193.0
type input "Here Comes The Rain Again"
drag, startPoint x: 322, startPoint y: 88, endPoint x: 56, endPoint y: -6, distance: 281.9
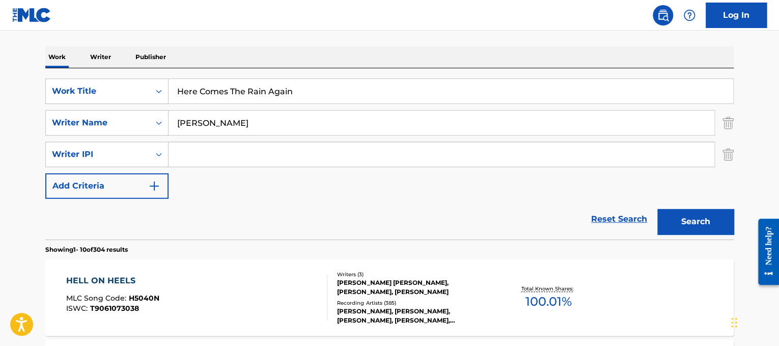
type input "[PERSON_NAME]"
click at [657, 209] on button "Search" at bounding box center [695, 221] width 76 height 25
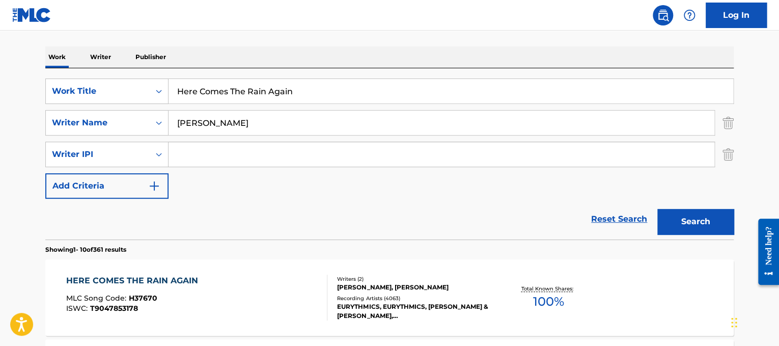
scroll to position [175, 0]
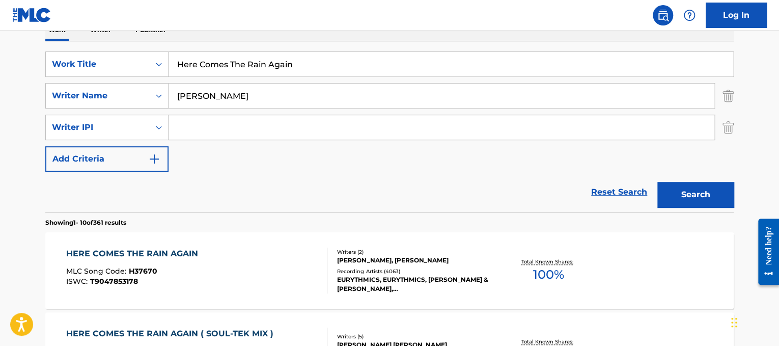
click at [272, 256] on div "HERE COMES THE RAIN AGAIN MLC Song Code : H37670 ISWC : T9047853178" at bounding box center [197, 270] width 262 height 46
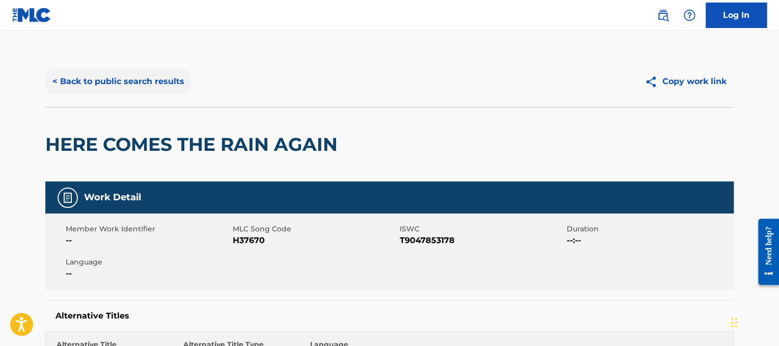
click at [83, 85] on button "< Back to public search results" at bounding box center [118, 81] width 146 height 25
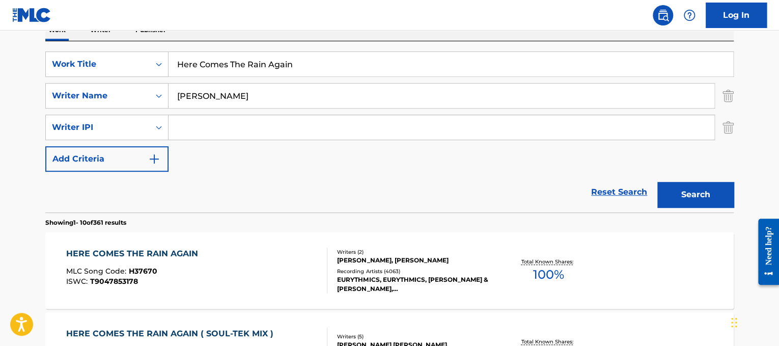
click at [279, 257] on div "HERE COMES THE RAIN AGAIN MLC Song Code : H37670 ISWC : T9047853178" at bounding box center [197, 270] width 262 height 46
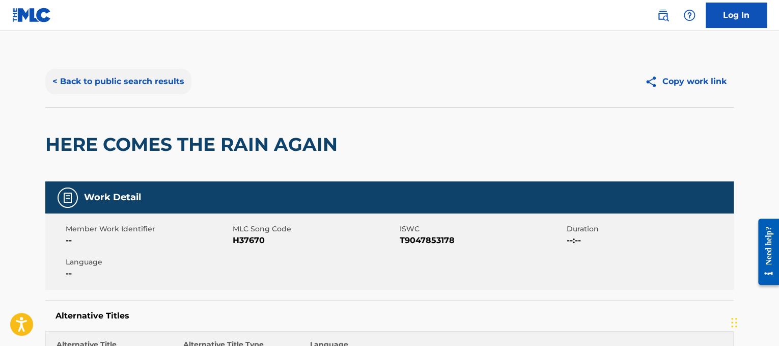
click at [146, 75] on button "< Back to public search results" at bounding box center [118, 81] width 146 height 25
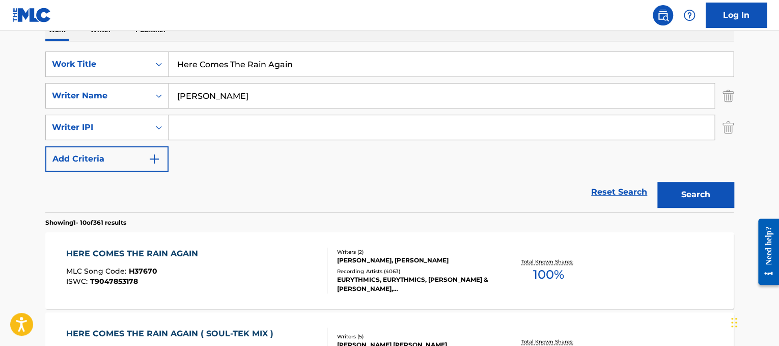
drag, startPoint x: 290, startPoint y: 72, endPoint x: 182, endPoint y: 61, distance: 108.0
click at [182, 61] on input "Here Comes The Rain Again" at bounding box center [450, 64] width 564 height 24
paste input "Here's to Never Growing Up"
click at [185, 61] on input "HHere's to Never Growing Up" at bounding box center [450, 64] width 564 height 24
type input "Here's to Never Growing Up"
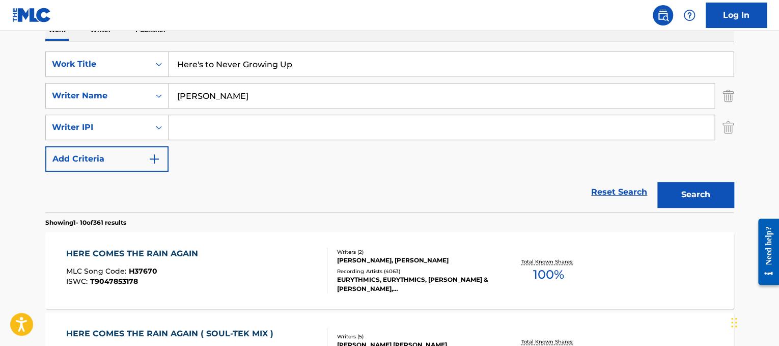
drag, startPoint x: 225, startPoint y: 86, endPoint x: 0, endPoint y: 11, distance: 236.9
type input "lavigne"
click at [657, 182] on button "Search" at bounding box center [695, 194] width 76 height 25
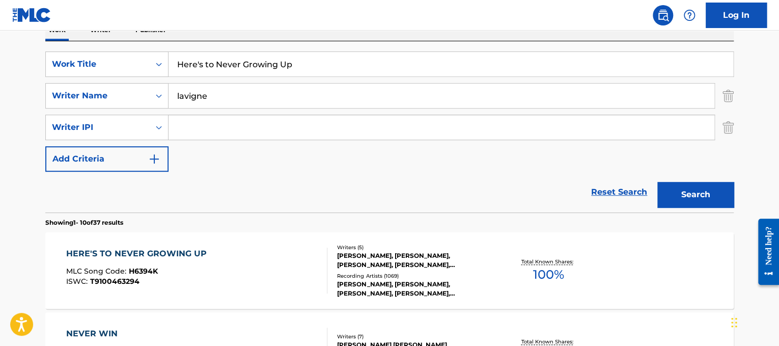
click at [201, 293] on div "HERE'S TO NEVER GROWING UP MLC Song Code : H6394K ISWC : T9100463294 Writers ( …" at bounding box center [389, 270] width 688 height 76
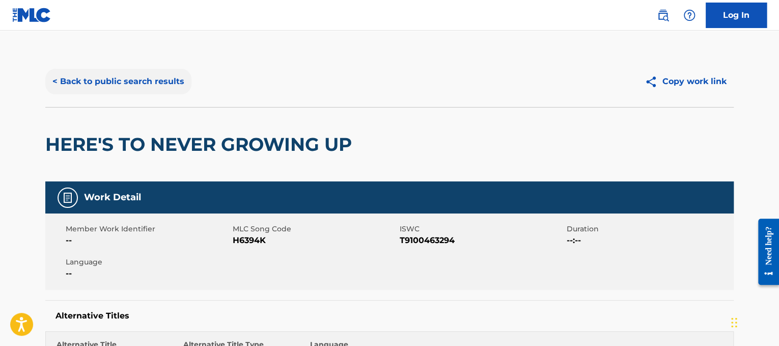
click at [79, 71] on button "< Back to public search results" at bounding box center [118, 81] width 146 height 25
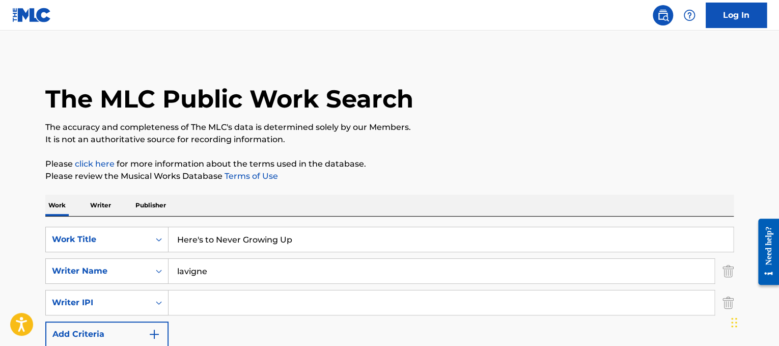
scroll to position [175, 0]
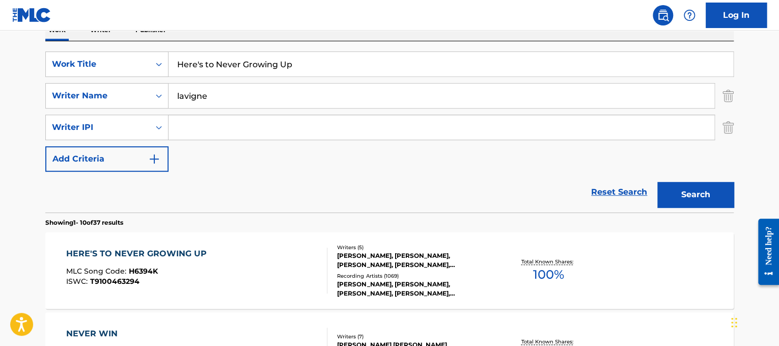
drag, startPoint x: 356, startPoint y: 71, endPoint x: 0, endPoint y: 48, distance: 357.0
paste input "o_CK"
type input "Hero"
drag, startPoint x: 216, startPoint y: 90, endPoint x: 154, endPoint y: 66, distance: 66.7
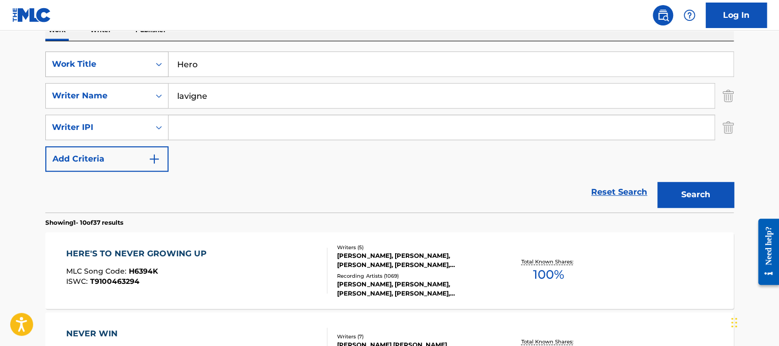
click at [154, 66] on div "SearchWithCriteriad365d50e-ee68-4f25-b9b9-568e7ee9061f Work Title Hero SearchWi…" at bounding box center [389, 111] width 688 height 120
type input "[PERSON_NAME]"
click at [657, 182] on button "Search" at bounding box center [695, 194] width 76 height 25
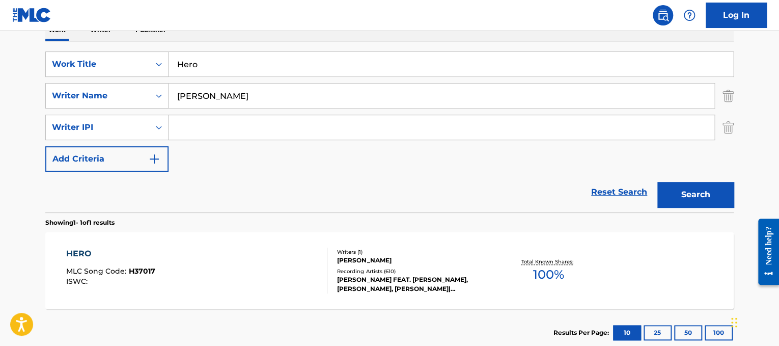
click at [225, 272] on div "HERO MLC Song Code : H37017 ISWC :" at bounding box center [197, 270] width 262 height 46
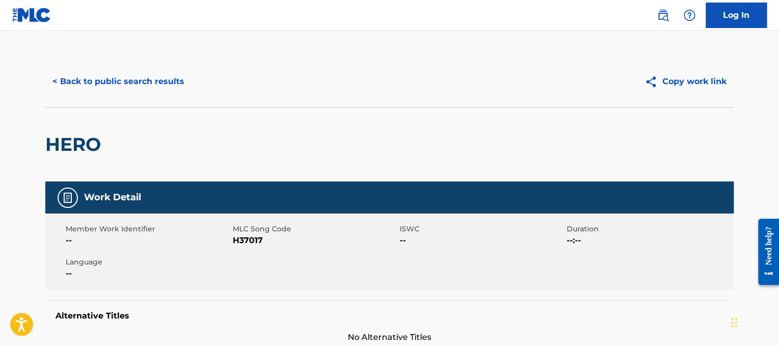
click at [193, 91] on div "< Back to public search results" at bounding box center [217, 81] width 344 height 25
click at [188, 90] on div "< Back to public search results" at bounding box center [217, 81] width 344 height 25
click at [141, 79] on button "< Back to public search results" at bounding box center [118, 81] width 146 height 25
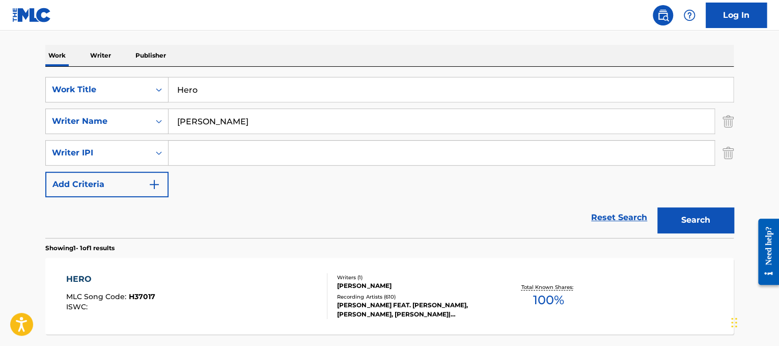
drag, startPoint x: 279, startPoint y: 129, endPoint x: 0, endPoint y: 38, distance: 293.4
click at [0, 38] on main "The MLC Public Work Search The accuracy and completeness of The MLC's data is d…" at bounding box center [389, 134] width 779 height 506
type input "[DEMOGRAPHIC_DATA]"
click at [657, 207] on button "Search" at bounding box center [695, 219] width 76 height 25
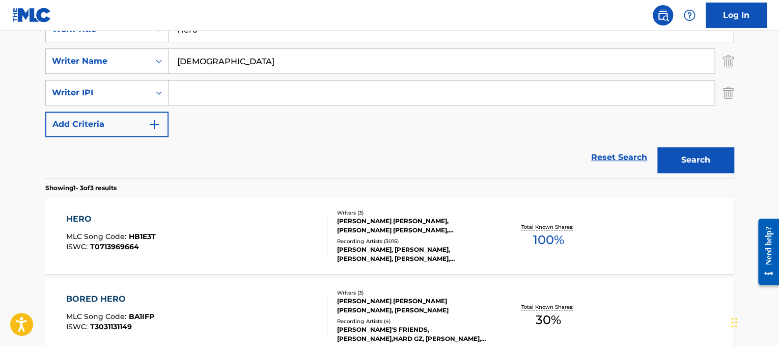
scroll to position [212, 0]
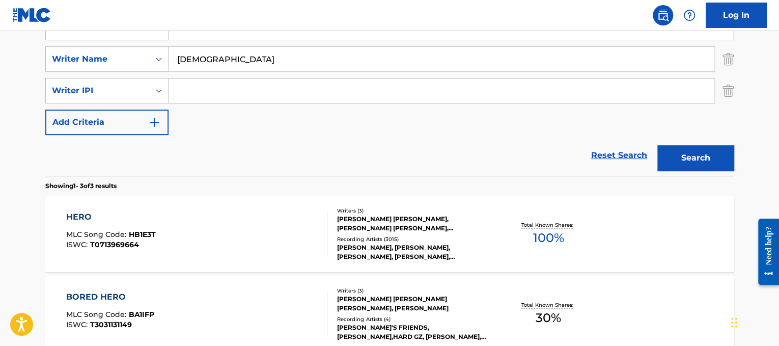
click at [178, 222] on div "HERO MLC Song Code : HB1E3T ISWC : T0713969664" at bounding box center [197, 234] width 262 height 46
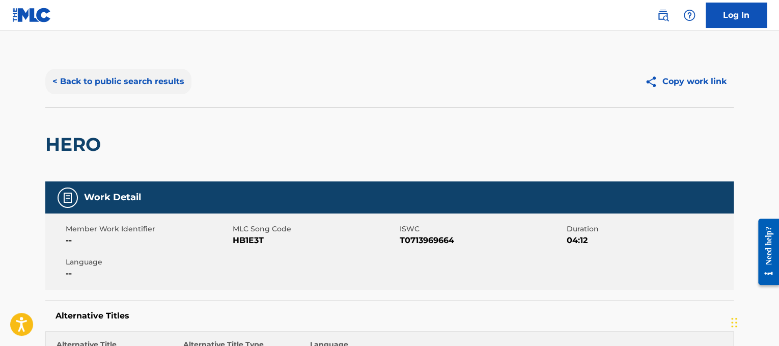
click at [119, 79] on button "< Back to public search results" at bounding box center [118, 81] width 146 height 25
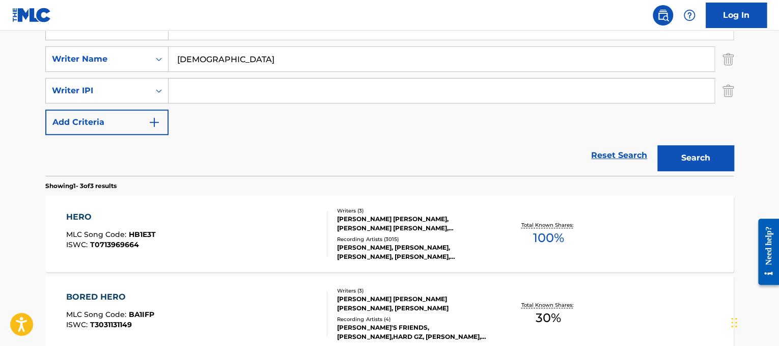
scroll to position [165, 0]
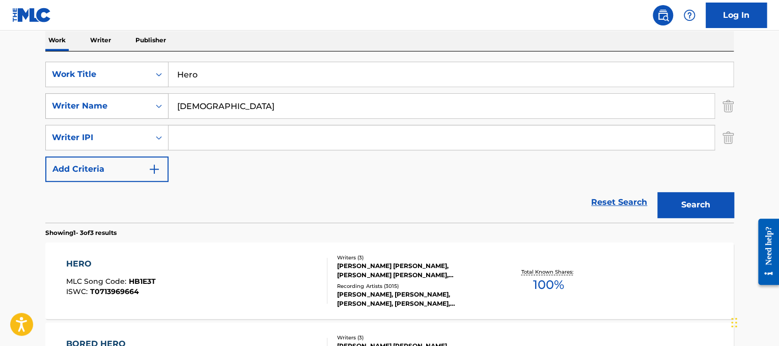
drag, startPoint x: 314, startPoint y: 65, endPoint x: 82, endPoint y: 98, distance: 233.9
click at [82, 98] on div "SearchWithCriteriad365d50e-ee68-4f25-b9b9-568e7ee9061f Work Title Hero SearchWi…" at bounding box center [389, 122] width 688 height 120
paste input "Outkast Hey [PERSON_NAME]!"
drag, startPoint x: 208, startPoint y: 75, endPoint x: 134, endPoint y: 54, distance: 76.7
click at [134, 54] on div "SearchWithCriteriad365d50e-ee68-4f25-b9b9-568e7ee9061f Work Title Outkast Hey Y…" at bounding box center [389, 136] width 688 height 171
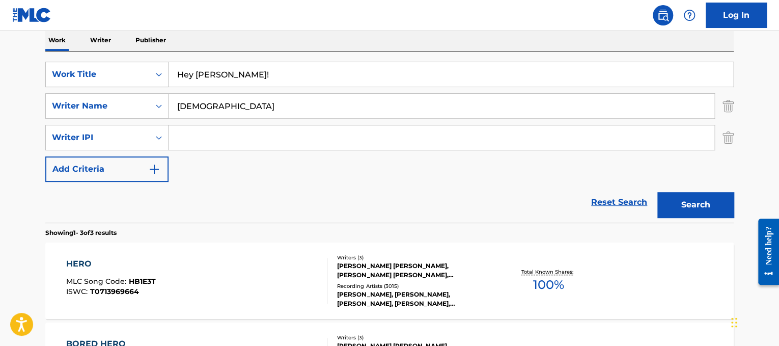
type input "Hey [PERSON_NAME]!"
drag, startPoint x: 279, startPoint y: 97, endPoint x: 0, endPoint y: -6, distance: 297.3
click at [0, 0] on html "Accessibility Screen-Reader Guide, Feedback, and Issue Reporting | New window 0…" at bounding box center [389, 8] width 779 height 346
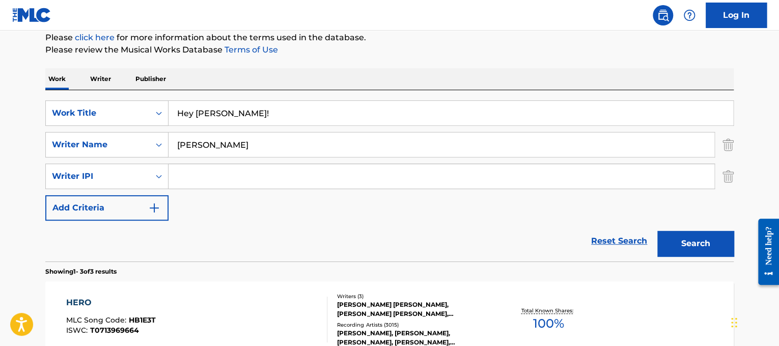
type input "[PERSON_NAME]"
click at [657, 231] on button "Search" at bounding box center [695, 243] width 76 height 25
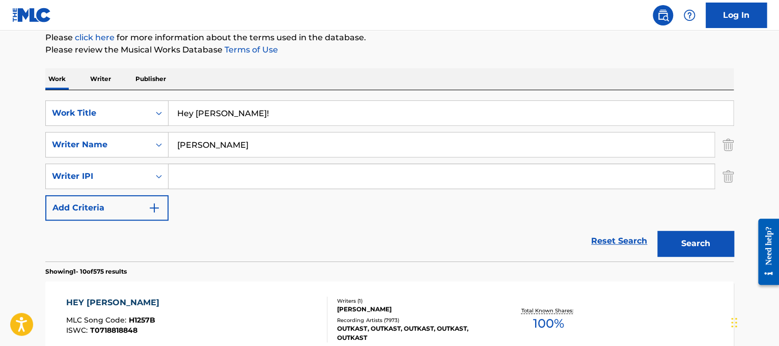
scroll to position [264, 0]
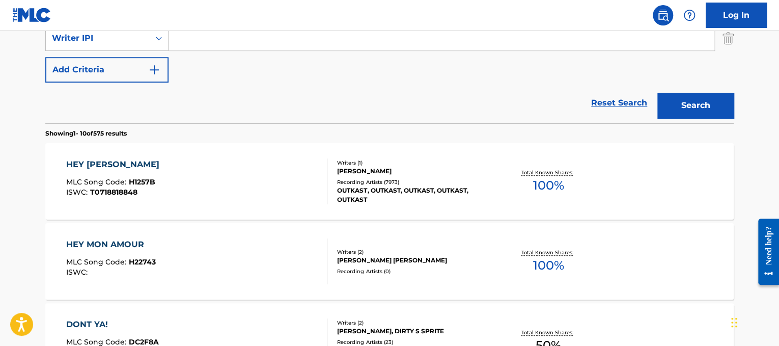
click at [168, 160] on div "HEY YA MLC Song Code : H1257B ISWC : T0718818848" at bounding box center [197, 181] width 262 height 46
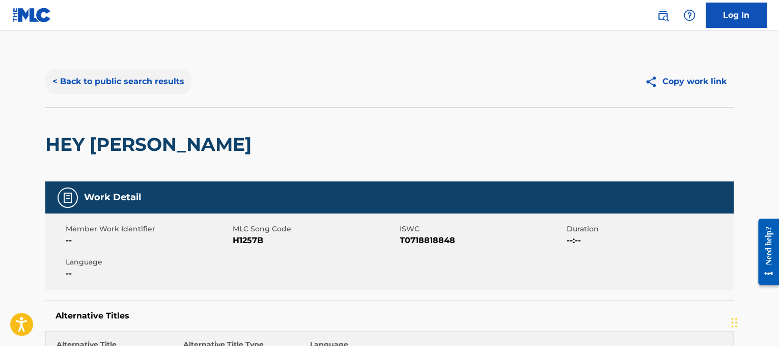
click at [125, 76] on button "< Back to public search results" at bounding box center [118, 81] width 146 height 25
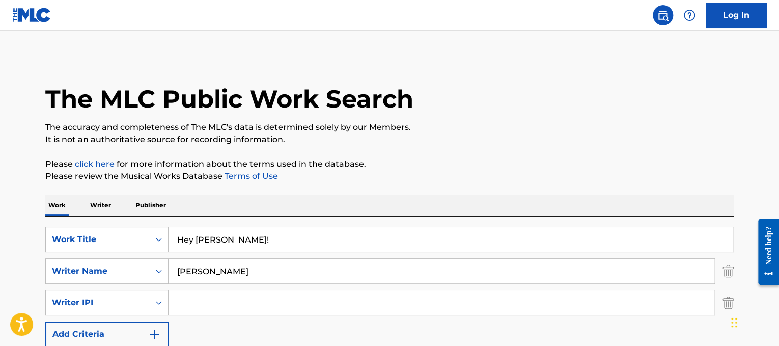
drag, startPoint x: 258, startPoint y: 238, endPoint x: 0, endPoint y: 197, distance: 260.8
paste input "ighway Don't Care"
type input "Highway Don't Care"
drag, startPoint x: 231, startPoint y: 269, endPoint x: 0, endPoint y: 197, distance: 241.8
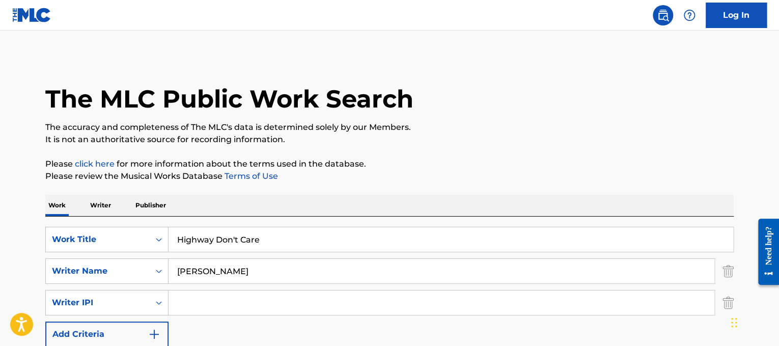
type input "[PERSON_NAME]"
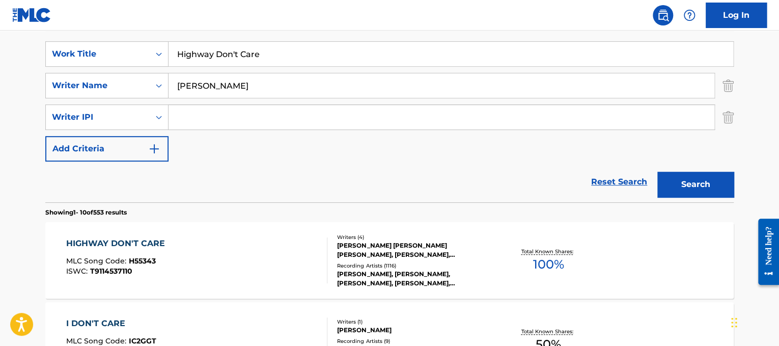
scroll to position [186, 0]
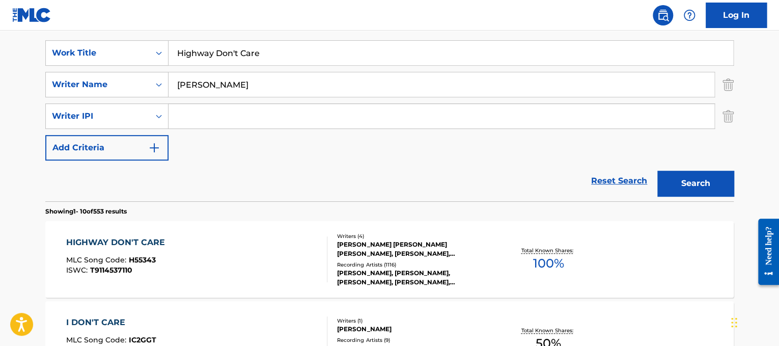
click at [263, 237] on div "HIGHWAY DON'T CARE MLC Song Code : H55343 ISWC : T9114537110" at bounding box center [197, 259] width 262 height 46
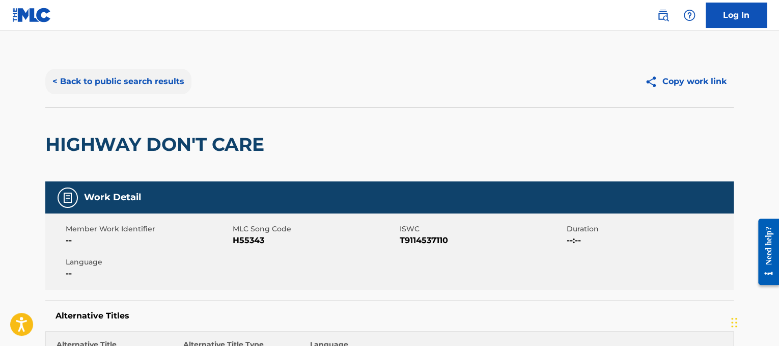
click at [165, 69] on button "< Back to public search results" at bounding box center [118, 81] width 146 height 25
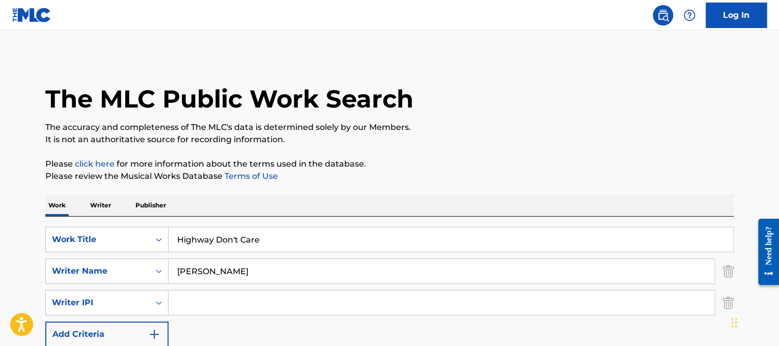
scroll to position [186, 0]
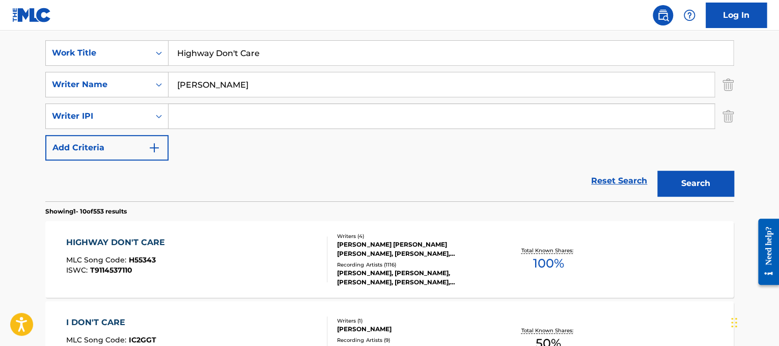
drag, startPoint x: 270, startPoint y: 53, endPoint x: 156, endPoint y: 26, distance: 117.2
paste input "[PERSON_NAME] Highway Man"
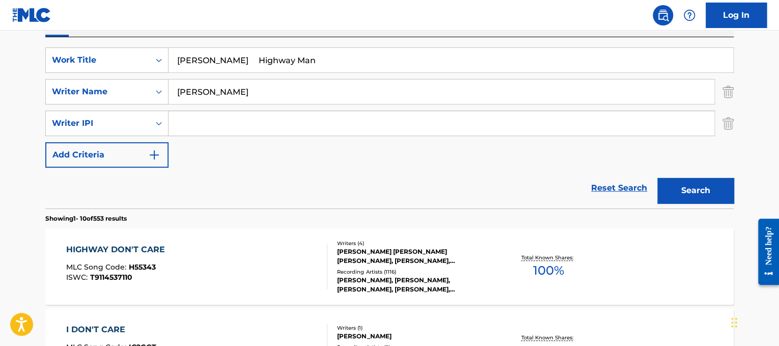
drag, startPoint x: 239, startPoint y: 56, endPoint x: 18, endPoint y: 4, distance: 227.2
type input "Highway Man"
drag, startPoint x: 258, startPoint y: 81, endPoint x: 0, endPoint y: 85, distance: 258.1
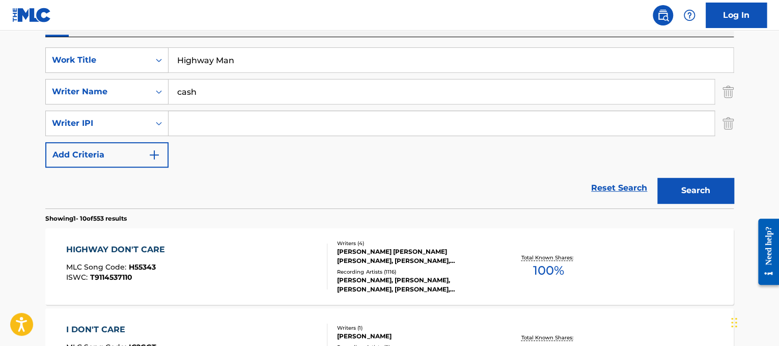
click at [657, 178] on button "Search" at bounding box center [695, 190] width 76 height 25
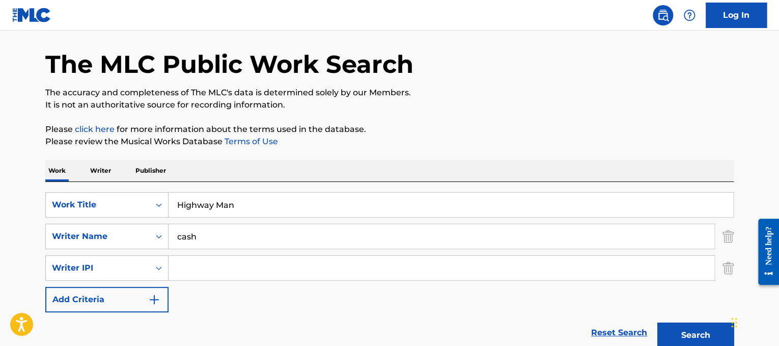
scroll to position [29, 0]
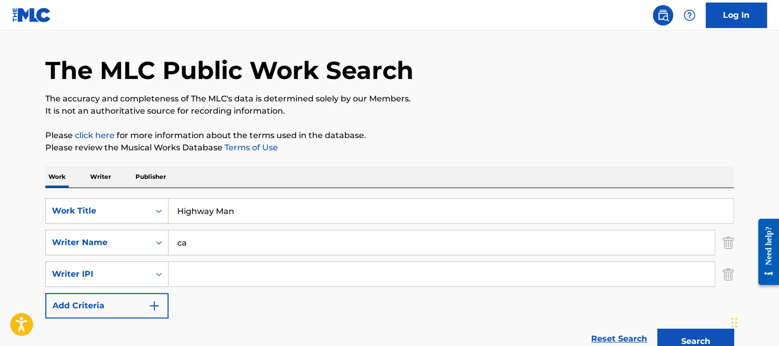
type input "c"
click at [657, 328] on button "Search" at bounding box center [695, 340] width 76 height 25
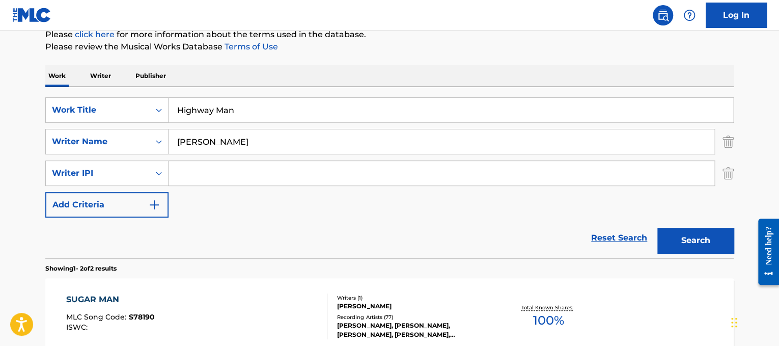
scroll to position [122, 0]
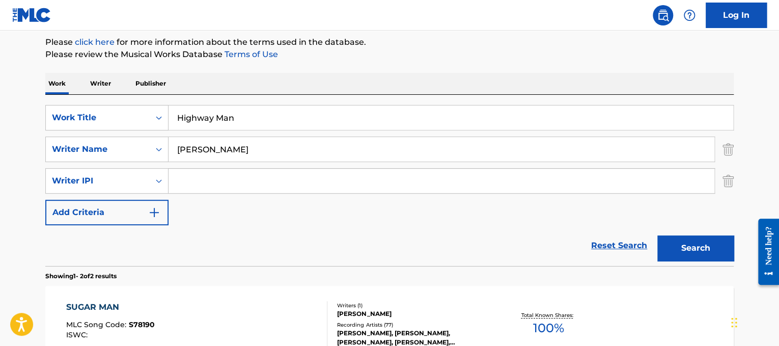
drag, startPoint x: 273, startPoint y: 155, endPoint x: 12, endPoint y: 124, distance: 262.4
click at [12, 124] on main "The MLC Public Work Search The accuracy and completeness of The MLC's data is d…" at bounding box center [389, 202] width 779 height 586
type input "[PERSON_NAME]"
click at [657, 235] on button "Search" at bounding box center [695, 247] width 76 height 25
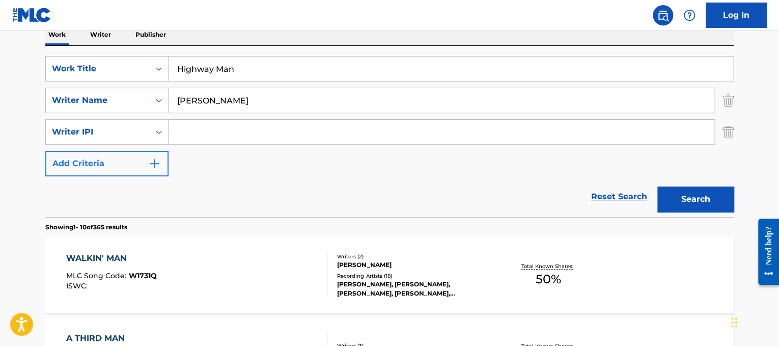
scroll to position [0, 0]
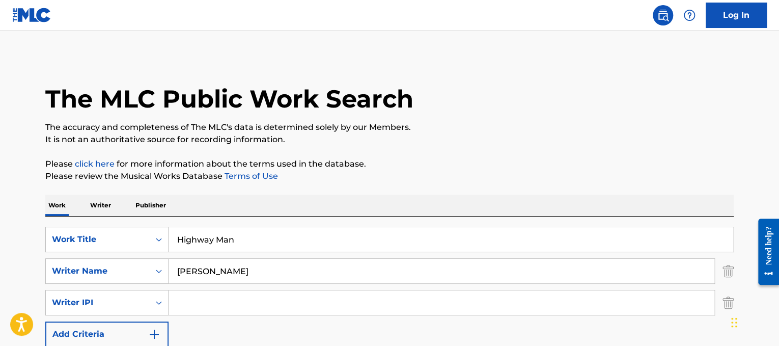
click at [227, 233] on input "Highway Man" at bounding box center [450, 239] width 564 height 24
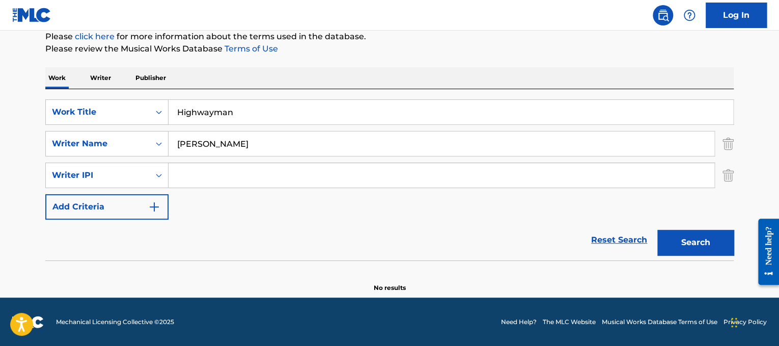
scroll to position [127, 0]
click at [224, 111] on input "Highwayman" at bounding box center [450, 112] width 564 height 24
click at [228, 112] on input "Highway man" at bounding box center [450, 112] width 564 height 24
click at [687, 240] on button "Search" at bounding box center [695, 242] width 76 height 25
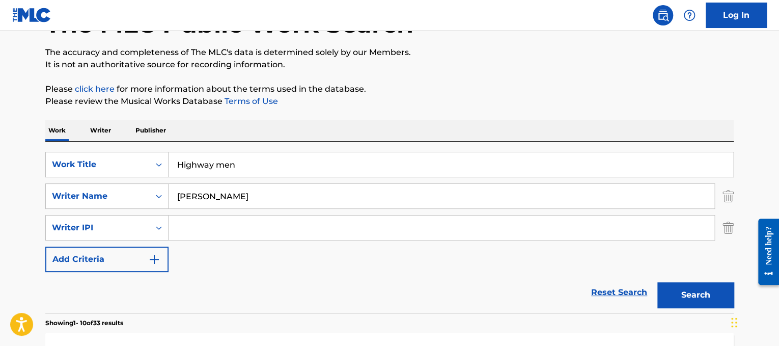
scroll to position [57, 0]
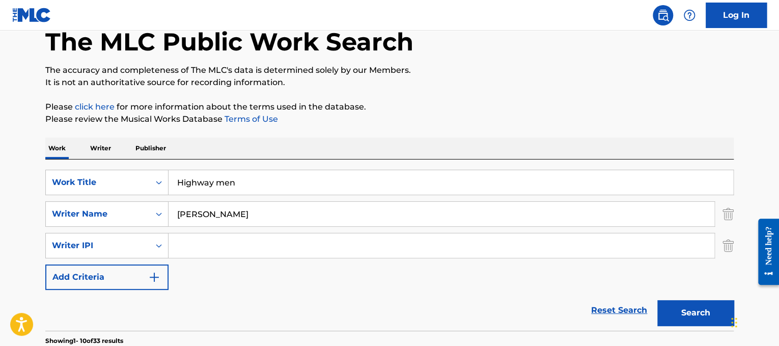
click at [223, 178] on input "Highway men" at bounding box center [450, 182] width 564 height 24
type input "Highwayman"
drag, startPoint x: 230, startPoint y: 208, endPoint x: 0, endPoint y: 153, distance: 235.9
click at [657, 300] on button "Search" at bounding box center [695, 312] width 76 height 25
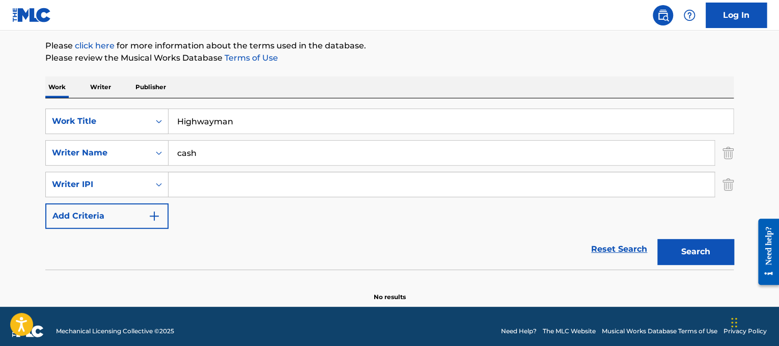
scroll to position [127, 0]
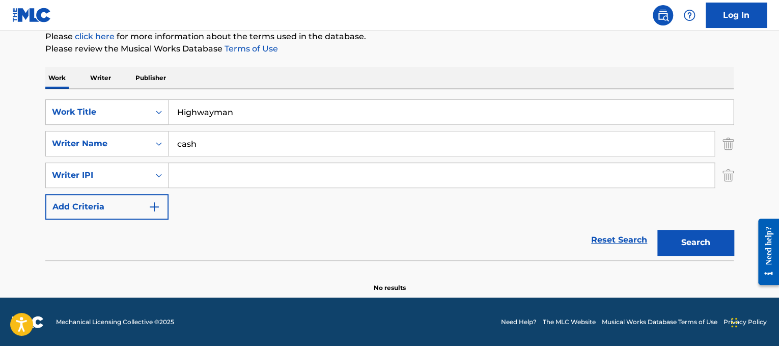
drag, startPoint x: 285, startPoint y: 136, endPoint x: 41, endPoint y: 144, distance: 243.9
click at [41, 144] on div "The MLC Public Work Search The accuracy and completeness of The MLC's data is d…" at bounding box center [389, 110] width 713 height 363
click at [657, 230] on button "Search" at bounding box center [695, 242] width 76 height 25
drag, startPoint x: 223, startPoint y: 139, endPoint x: 147, endPoint y: 139, distance: 75.8
click at [147, 139] on div "SearchWithCriteria2ac6781b-984d-4dc3-9afc-6b9c580d88d8 Writer Name [PERSON_NAME]" at bounding box center [389, 143] width 688 height 25
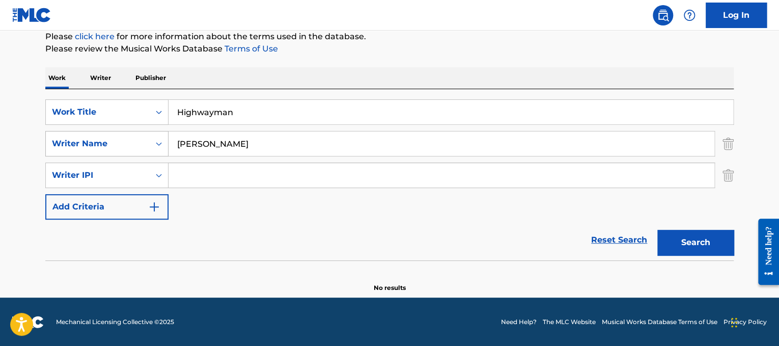
type input "[PERSON_NAME]"
click at [657, 230] on button "Search" at bounding box center [695, 242] width 76 height 25
drag, startPoint x: 322, startPoint y: 113, endPoint x: 150, endPoint y: 93, distance: 173.2
click at [150, 93] on div "SearchWithCriteriad365d50e-ee68-4f25-b9b9-568e7ee9061f Work Title Highwayman Se…" at bounding box center [389, 174] width 688 height 171
paste input "[PERSON_NAME] Hips Don't Lie"
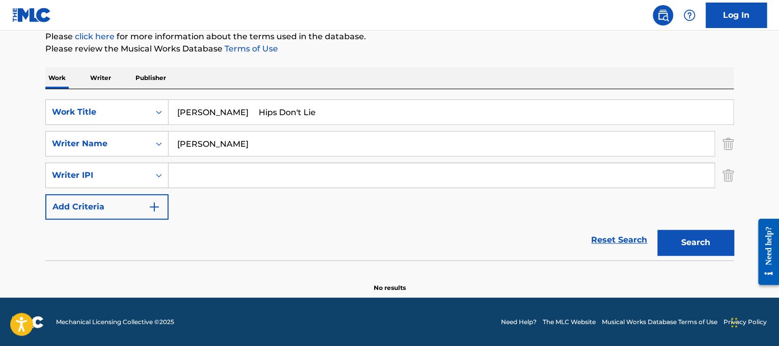
drag, startPoint x: 209, startPoint y: 114, endPoint x: 114, endPoint y: 77, distance: 101.8
click at [114, 77] on div "Work Writer Publisher SearchWithCriteriad365d50e-ee68-4f25-b9b9-568e7ee9061f Wo…" at bounding box center [389, 179] width 688 height 225
type input "Hips Don't Lie"
drag, startPoint x: 304, startPoint y: 146, endPoint x: 0, endPoint y: 24, distance: 327.8
click at [0, 24] on div "Log In The MLC Public Work Search The accuracy and completeness of The MLC's da…" at bounding box center [389, 109] width 779 height 473
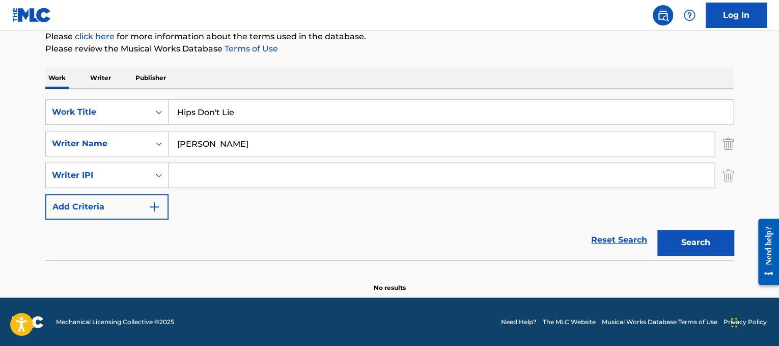
type input "[PERSON_NAME]"
click at [657, 230] on button "Search" at bounding box center [695, 242] width 76 height 25
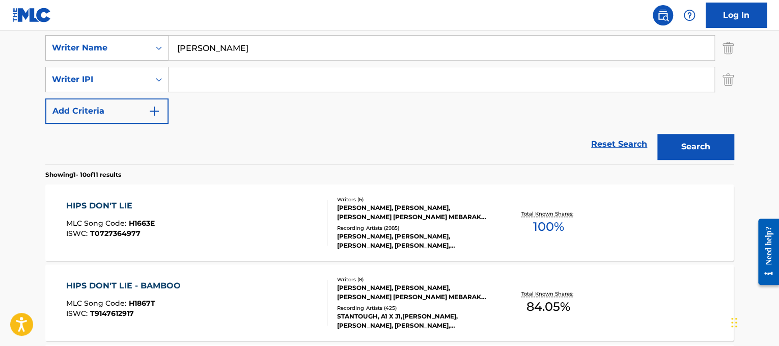
scroll to position [222, 0]
click at [181, 212] on div "HIPS DON'T LIE MLC Song Code : H1663E ISWC : T0727364977" at bounding box center [197, 223] width 262 height 46
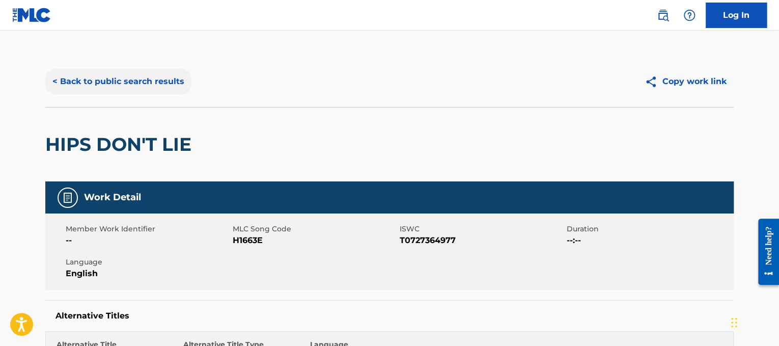
click at [100, 81] on button "< Back to public search results" at bounding box center [118, 81] width 146 height 25
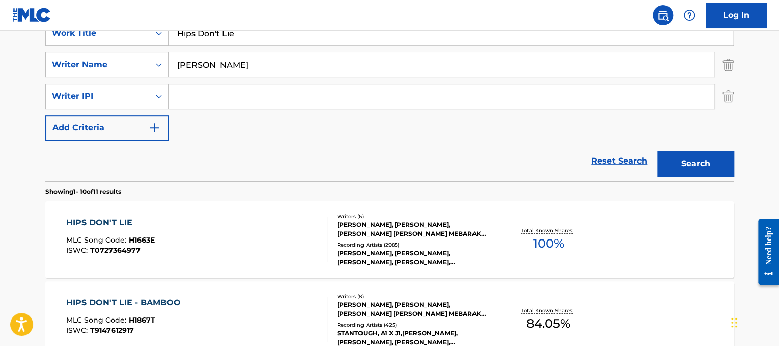
scroll to position [197, 0]
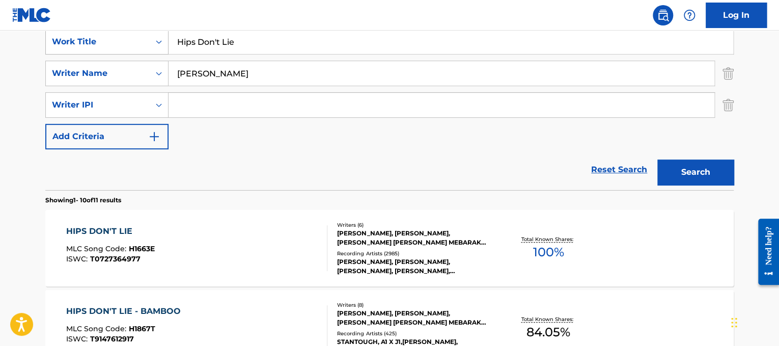
drag, startPoint x: 276, startPoint y: 53, endPoint x: 58, endPoint y: 32, distance: 218.9
click at [58, 32] on div "SearchWithCriteriad365d50e-ee68-4f25-b9b9-568e7ee9061f Work Title Hips Don't Lie" at bounding box center [389, 41] width 688 height 25
paste input "old On"
type input "Hold On"
drag, startPoint x: 225, startPoint y: 74, endPoint x: 0, endPoint y: 62, distance: 225.3
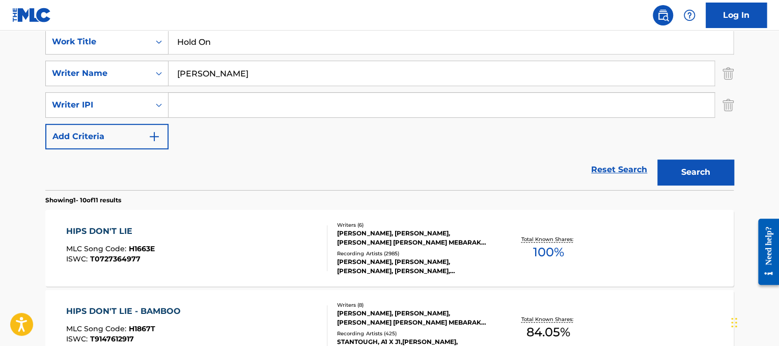
type input "caillat"
click at [657, 159] on button "Search" at bounding box center [695, 171] width 76 height 25
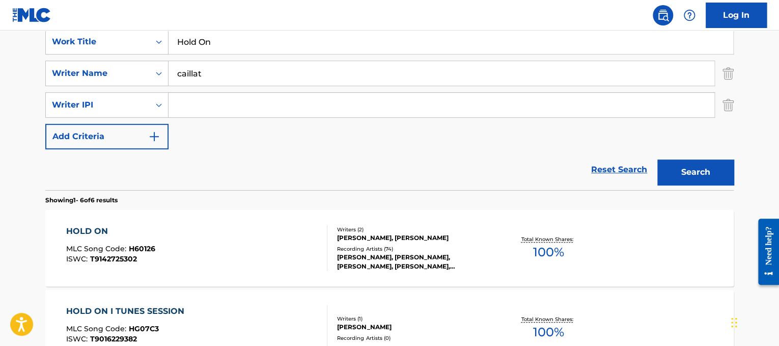
click at [158, 248] on div "HOLD ON MLC Song Code : H60126 ISWC : T9142725302" at bounding box center [197, 248] width 262 height 46
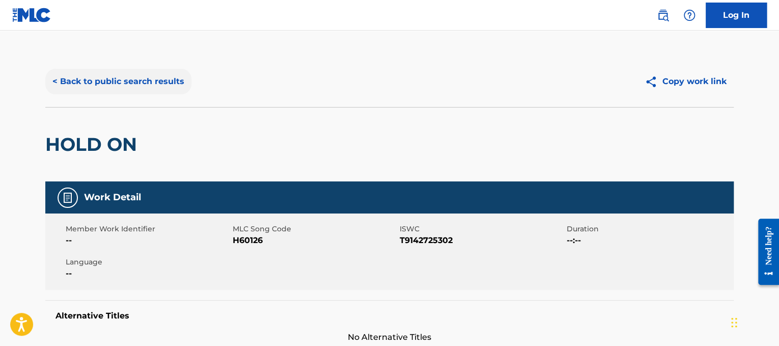
click at [154, 93] on button "< Back to public search results" at bounding box center [118, 81] width 146 height 25
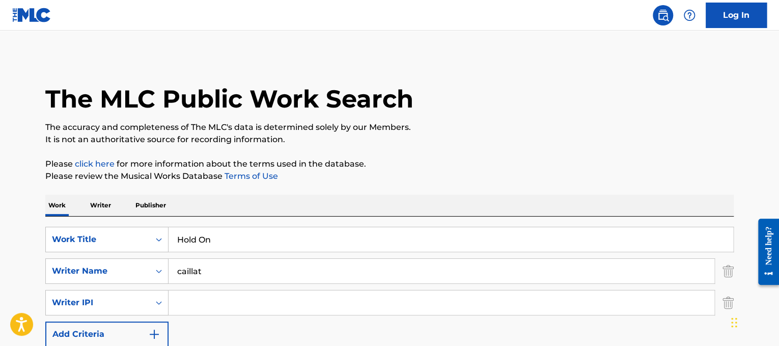
scroll to position [197, 0]
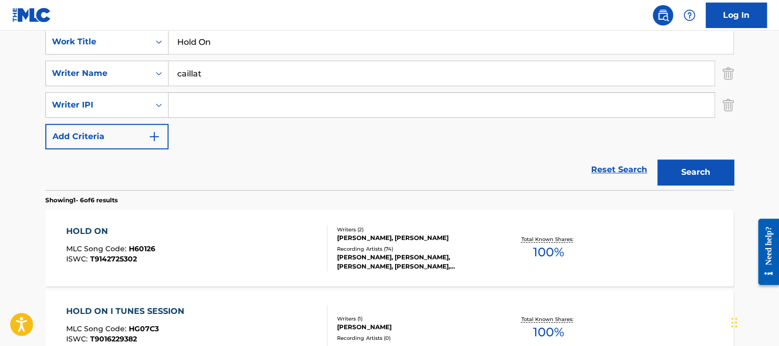
drag, startPoint x: 260, startPoint y: 52, endPoint x: 73, endPoint y: 9, distance: 191.7
click at [73, 9] on div "Log In The MLC Public Work Search The accuracy and completeness of The MLC's da…" at bounding box center [389, 295] width 779 height 985
paste input "Lil Nas X Holiday"
drag, startPoint x: 228, startPoint y: 36, endPoint x: 152, endPoint y: 49, distance: 77.4
click at [152, 49] on div "SearchWithCriteriad365d50e-ee68-4f25-b9b9-568e7ee9061f Work Title Lil Nas X Hol…" at bounding box center [389, 41] width 688 height 25
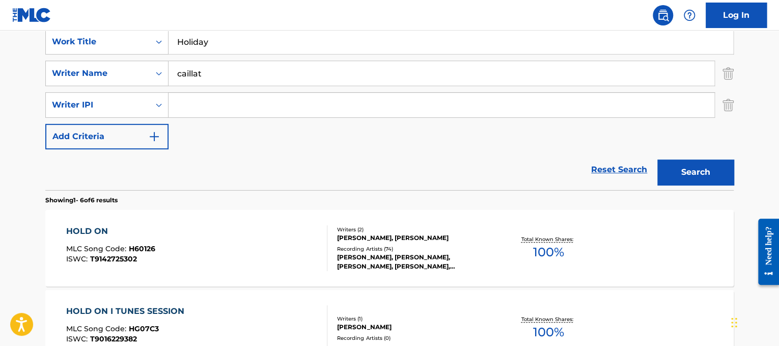
type input "Holiday"
drag, startPoint x: 220, startPoint y: 85, endPoint x: 24, endPoint y: 3, distance: 212.6
click at [24, 3] on div "Log In The MLC Public Work Search The accuracy and completeness of The MLC's da…" at bounding box center [389, 295] width 779 height 985
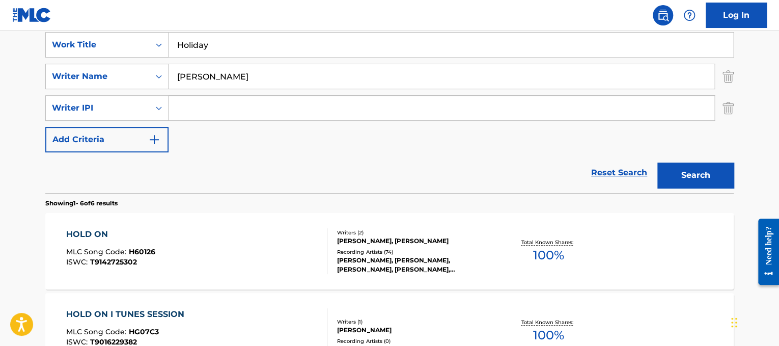
type input "[PERSON_NAME]"
click at [657, 162] on button "Search" at bounding box center [695, 174] width 76 height 25
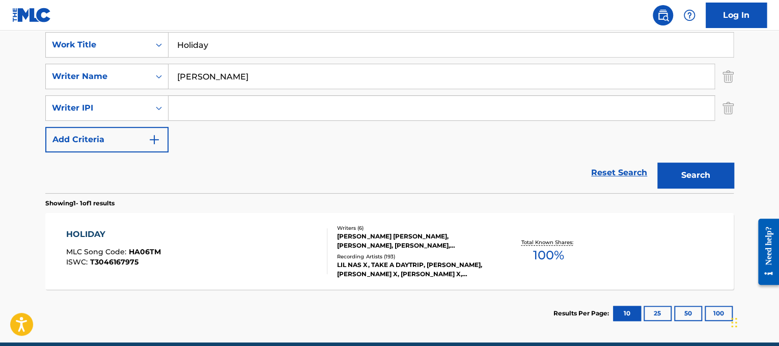
click at [237, 244] on div "HOLIDAY MLC Song Code : HA06TM ISWC : T3046167975" at bounding box center [197, 251] width 262 height 46
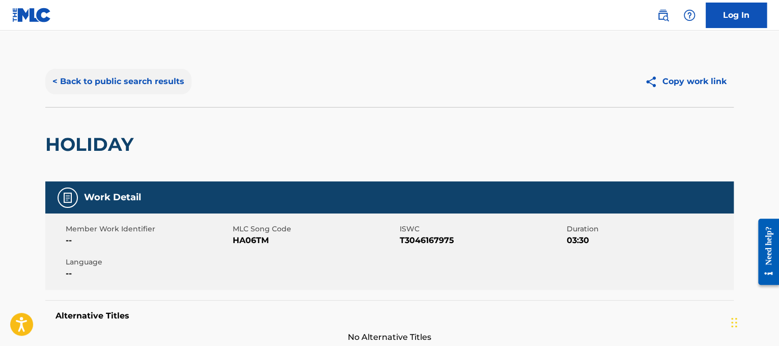
click at [129, 80] on button "< Back to public search results" at bounding box center [118, 81] width 146 height 25
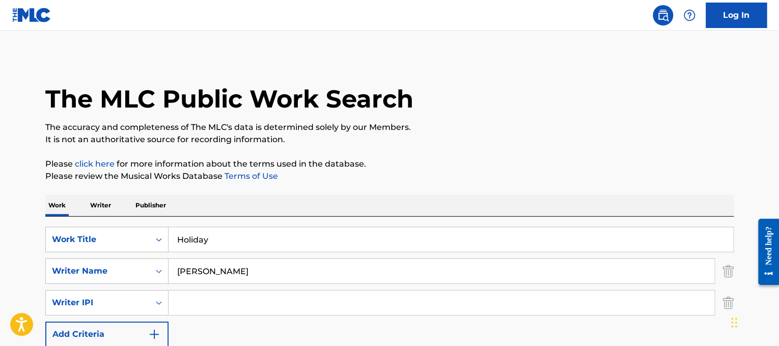
scroll to position [150, 0]
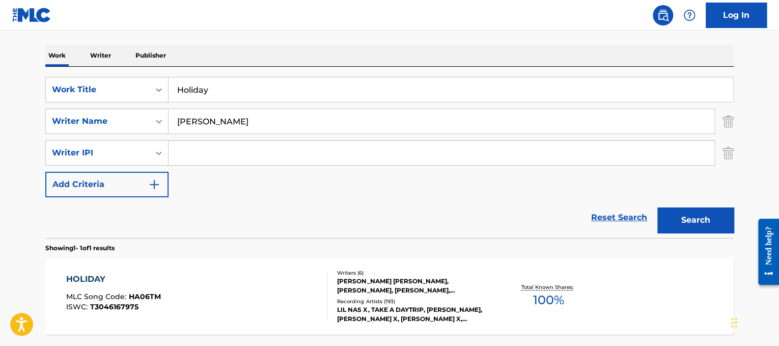
drag, startPoint x: 301, startPoint y: 90, endPoint x: 93, endPoint y: 68, distance: 209.8
click at [93, 68] on div "SearchWithCriteriad365d50e-ee68-4f25-b9b9-568e7ee9061f Work Title Holiday Searc…" at bounding box center [389, 152] width 688 height 171
paste input "metown Glor"
type input "Hometown Glory"
drag, startPoint x: 251, startPoint y: 127, endPoint x: 0, endPoint y: 13, distance: 276.1
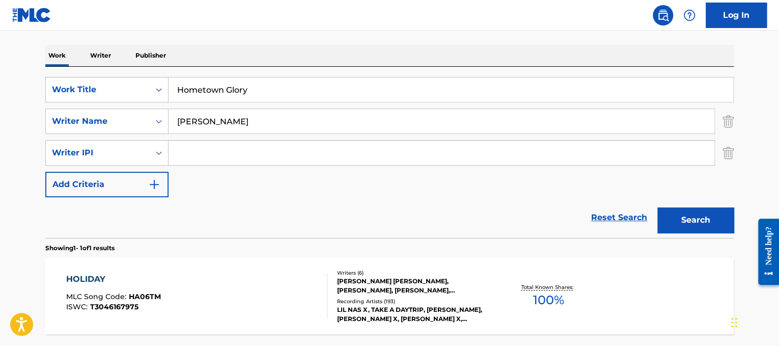
click at [0, 13] on div "Log In The MLC Public Work Search The accuracy and completeness of The MLC's da…" at bounding box center [389, 142] width 779 height 585
type input "[PERSON_NAME]"
click at [657, 207] on button "Search" at bounding box center [695, 219] width 76 height 25
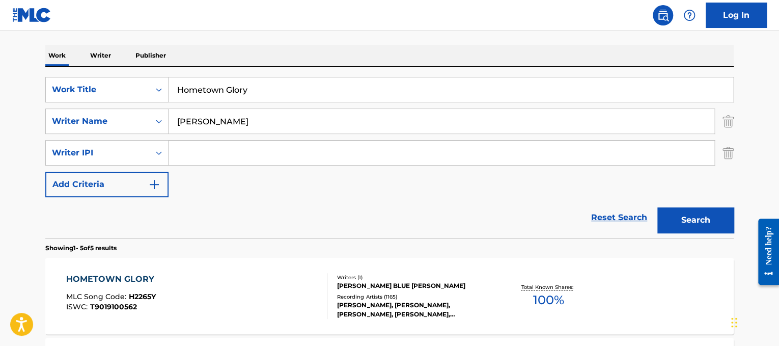
scroll to position [195, 0]
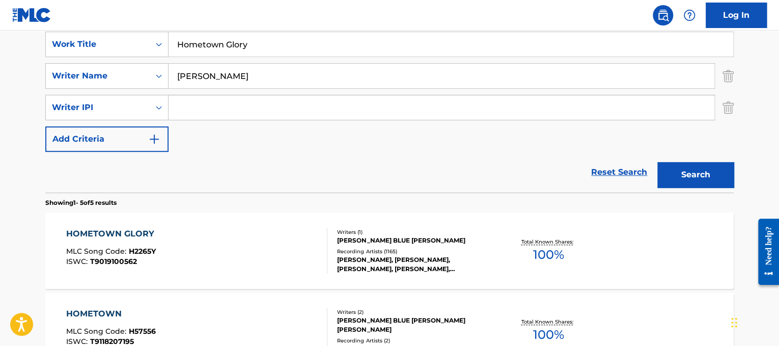
click at [263, 217] on div "HOMETOWN GLORY MLC Song Code : H2265Y ISWC : T9019100562 Writers ( 1 ) [PERSON_…" at bounding box center [389, 250] width 688 height 76
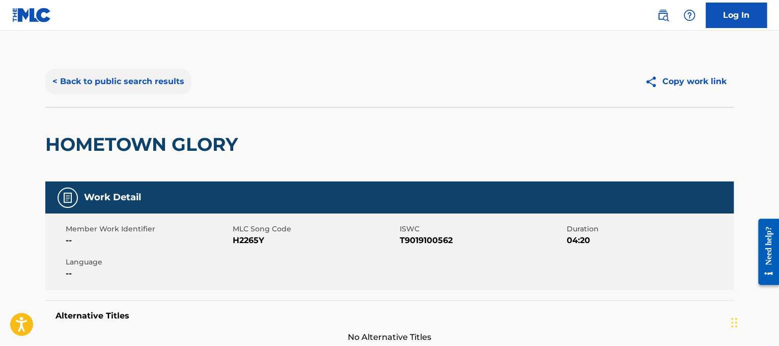
click at [142, 77] on button "< Back to public search results" at bounding box center [118, 81] width 146 height 25
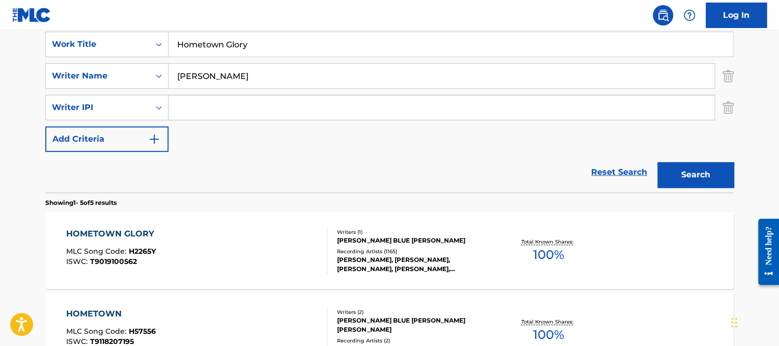
drag, startPoint x: 291, startPoint y: 51, endPoint x: 5, endPoint y: 21, distance: 288.1
click at [5, 21] on div "Log In The MLC Public Work Search The accuracy and completeness of The MLC's da…" at bounding box center [389, 257] width 779 height 905
paste input "pelessly Devoted to You"
type input "Hopelessly Devoted to You"
drag, startPoint x: 205, startPoint y: 73, endPoint x: 0, endPoint y: 22, distance: 211.3
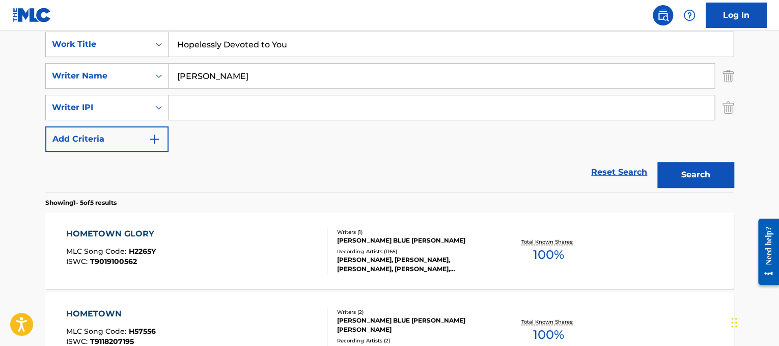
click at [0, 22] on div "Log In The MLC Public Work Search The accuracy and completeness of The MLC's da…" at bounding box center [389, 257] width 779 height 905
type input "[PERSON_NAME]"
click at [686, 176] on button "Search" at bounding box center [695, 174] width 76 height 25
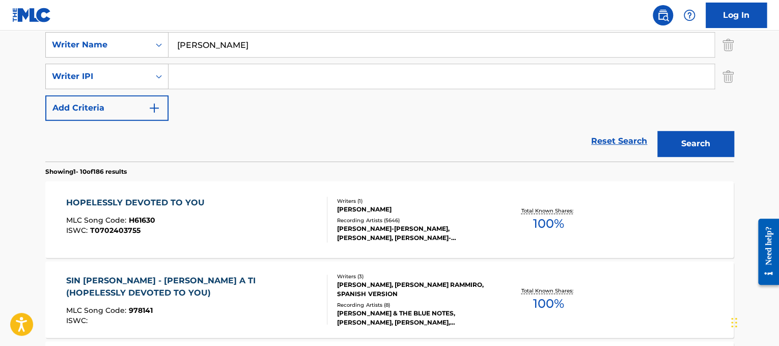
scroll to position [226, 0]
click at [267, 215] on div "HOPELESSLY DEVOTED TO YOU MLC Song Code : H61630 ISWC : T0702403755" at bounding box center [197, 219] width 262 height 46
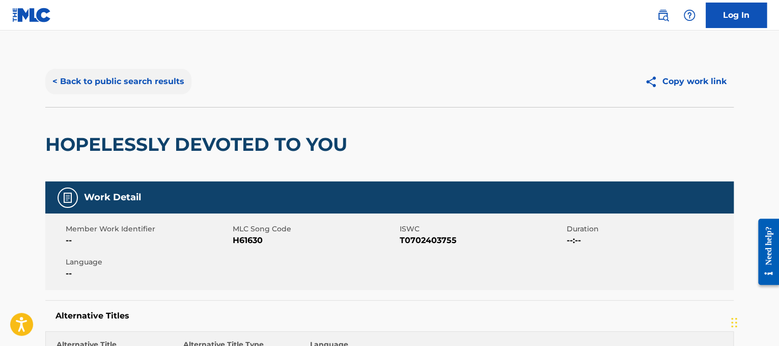
click at [144, 89] on button "< Back to public search results" at bounding box center [118, 81] width 146 height 25
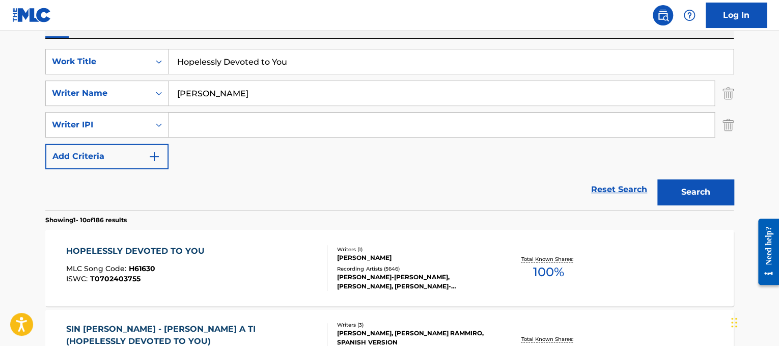
scroll to position [177, 0]
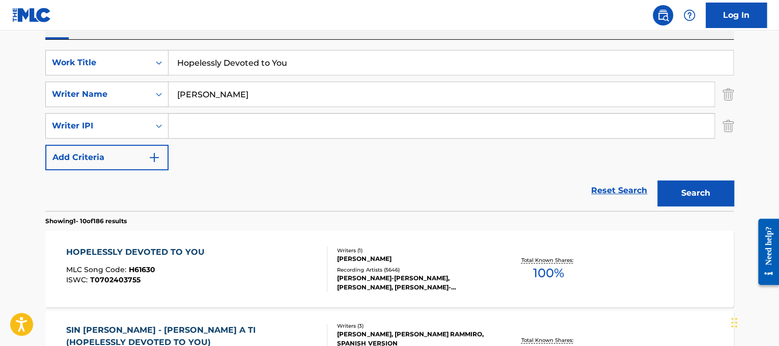
drag, startPoint x: 289, startPoint y: 68, endPoint x: 0, endPoint y: 13, distance: 293.7
paste input "t N Cold"
type input "Hot N Cold"
drag, startPoint x: 250, startPoint y: 103, endPoint x: 0, endPoint y: 55, distance: 254.5
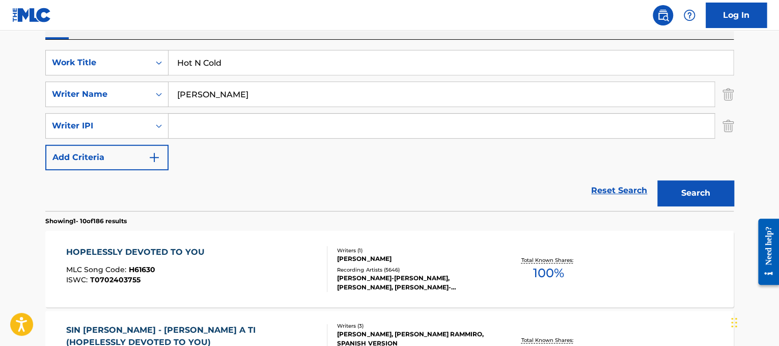
click at [657, 180] on button "Search" at bounding box center [695, 192] width 76 height 25
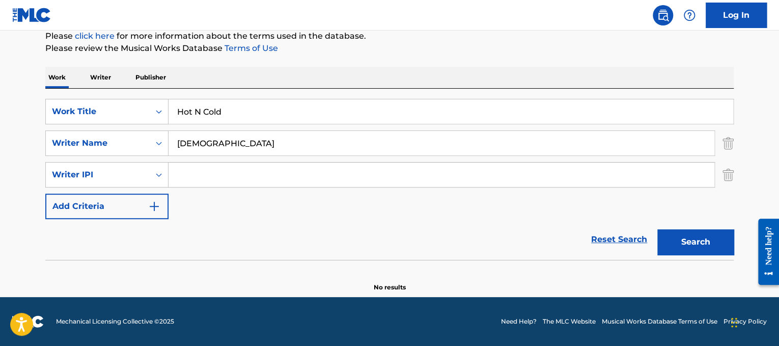
scroll to position [127, 0]
click at [180, 143] on input "[DEMOGRAPHIC_DATA]" at bounding box center [441, 143] width 546 height 24
type input "[PERSON_NAME]"
click at [657, 230] on button "Search" at bounding box center [695, 242] width 76 height 25
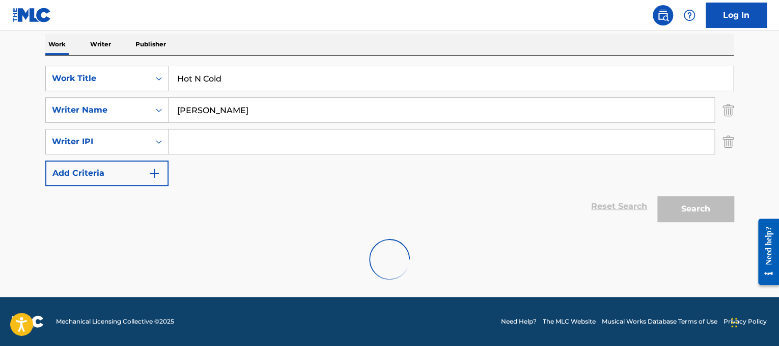
scroll to position [177, 0]
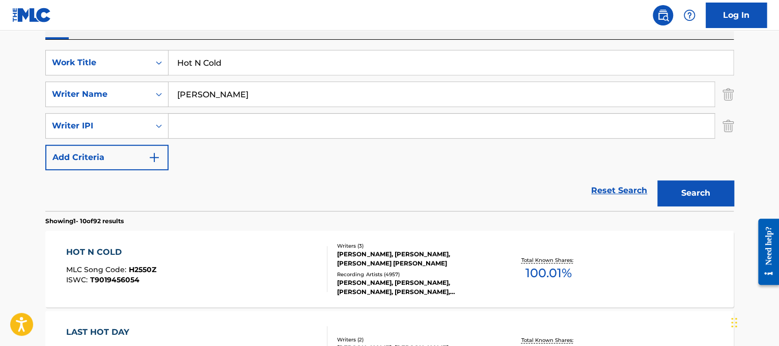
click at [371, 254] on div "[PERSON_NAME], [PERSON_NAME], [PERSON_NAME] [PERSON_NAME]" at bounding box center [414, 258] width 154 height 18
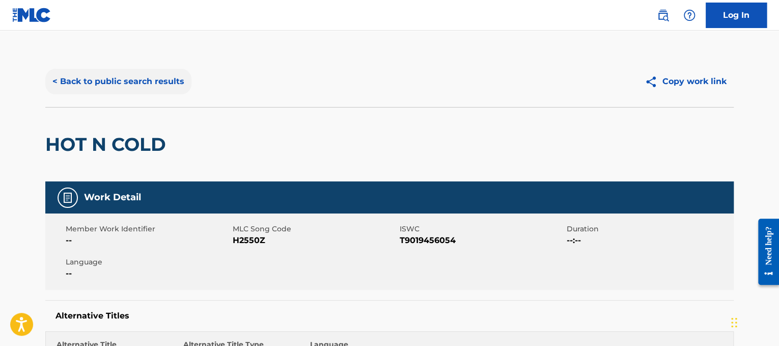
click at [140, 78] on button "< Back to public search results" at bounding box center [118, 81] width 146 height 25
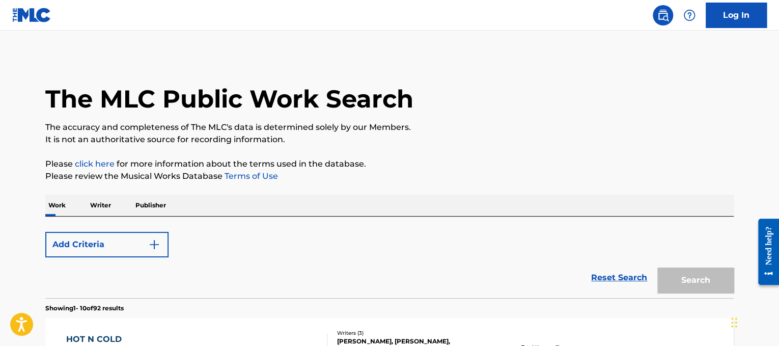
scroll to position [177, 0]
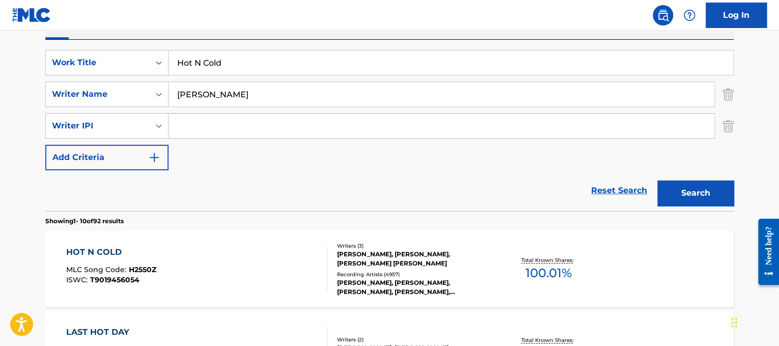
drag, startPoint x: 271, startPoint y: 61, endPoint x: 77, endPoint y: 34, distance: 196.2
paste input "[PERSON_NAME] + [PERSON_NAME] How Not To"
drag, startPoint x: 220, startPoint y: 60, endPoint x: 64, endPoint y: 15, distance: 162.4
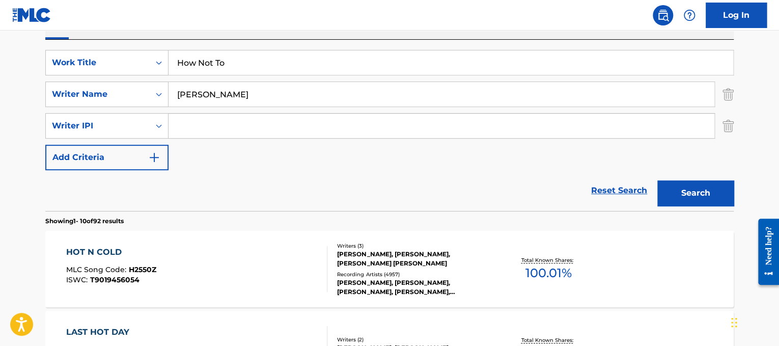
type input "How Not To"
drag, startPoint x: 242, startPoint y: 96, endPoint x: 0, endPoint y: -39, distance: 277.3
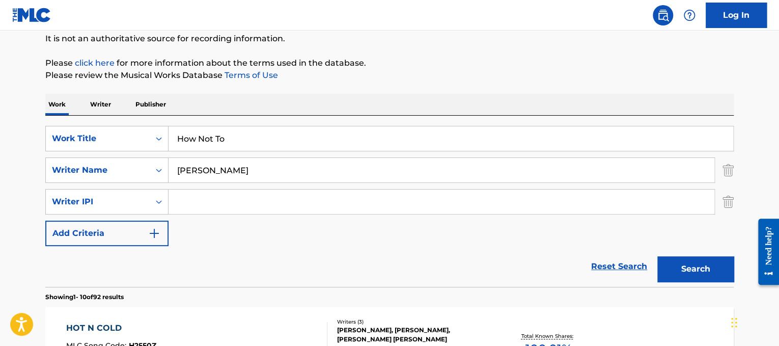
type input "[PERSON_NAME]"
click at [657, 256] on button "Search" at bounding box center [695, 268] width 76 height 25
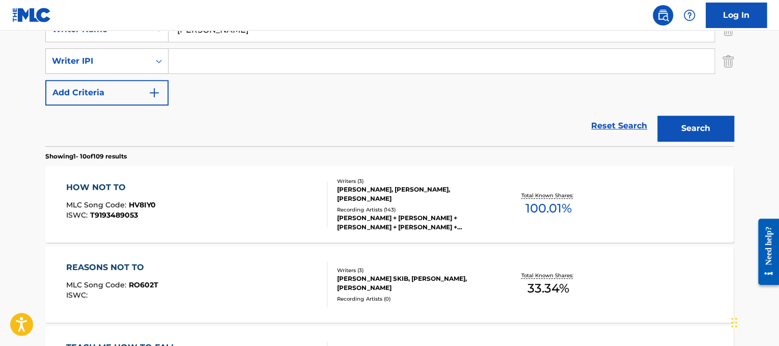
scroll to position [254, 0]
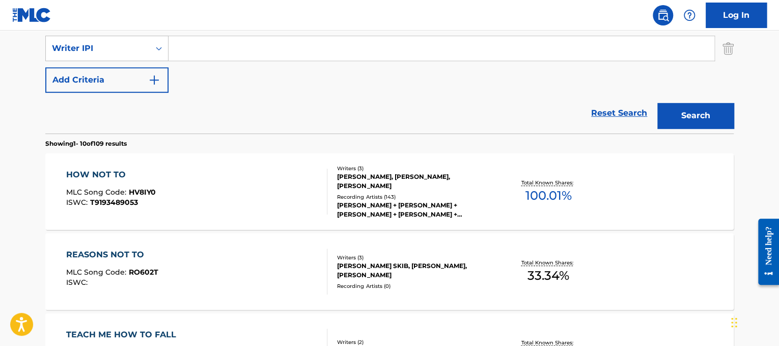
click at [269, 160] on div "HOW NOT TO MLC Song Code : HV8IY0 ISWC : T9193489053 Writers ( 3 ) [PERSON_NAME…" at bounding box center [389, 191] width 688 height 76
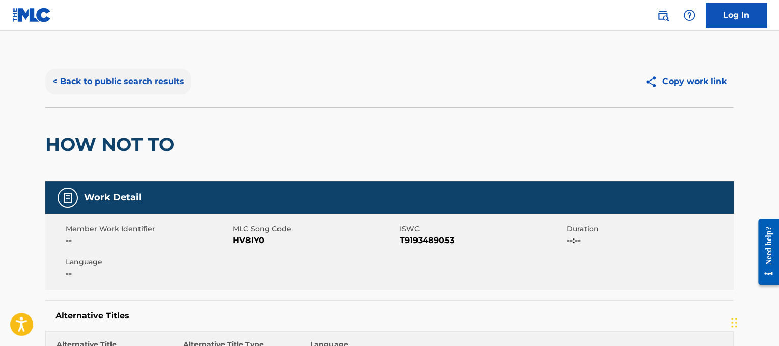
click at [143, 79] on button "< Back to public search results" at bounding box center [118, 81] width 146 height 25
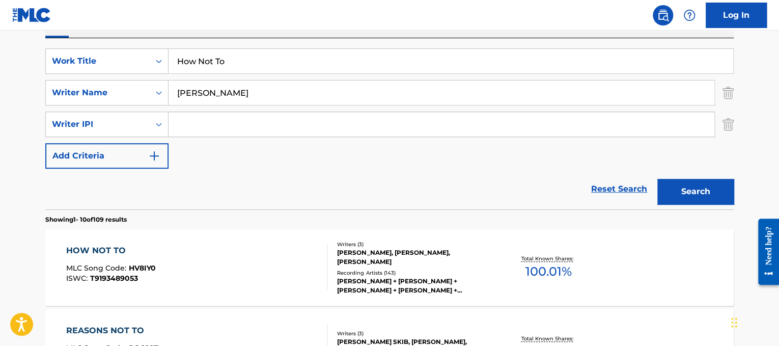
scroll to position [90, 0]
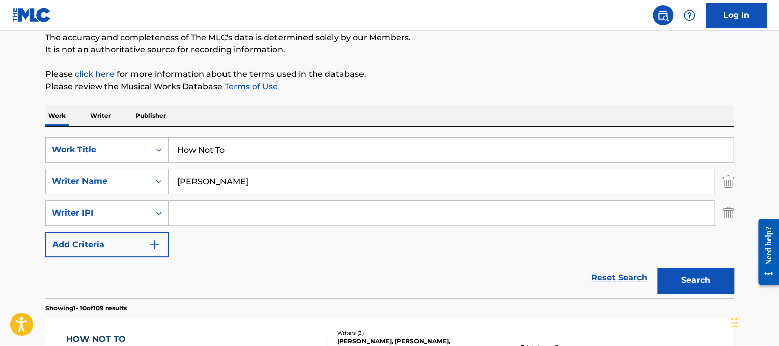
drag, startPoint x: 278, startPoint y: 149, endPoint x: 72, endPoint y: 115, distance: 209.0
paste input "Ayaka I believe"
drag, startPoint x: 207, startPoint y: 150, endPoint x: 69, endPoint y: 109, distance: 143.7
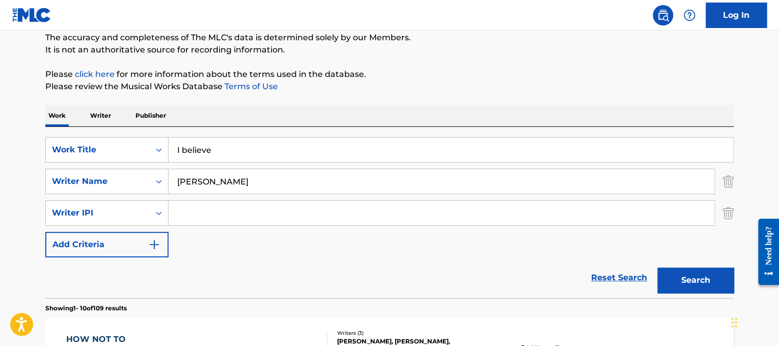
type input "I believe"
drag, startPoint x: 251, startPoint y: 187, endPoint x: 0, endPoint y: 99, distance: 266.6
type input "[PERSON_NAME]"
click at [657, 267] on button "Search" at bounding box center [695, 279] width 76 height 25
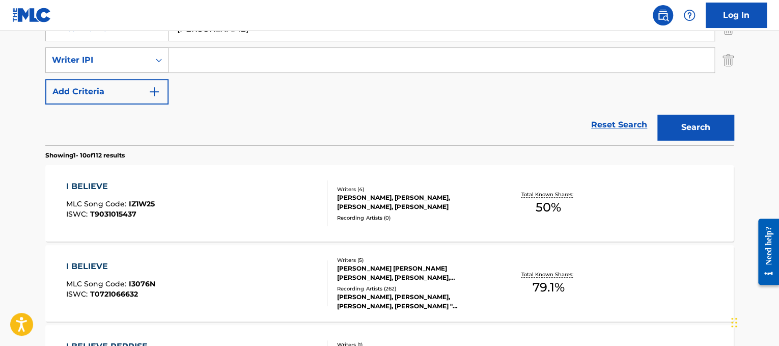
scroll to position [247, 0]
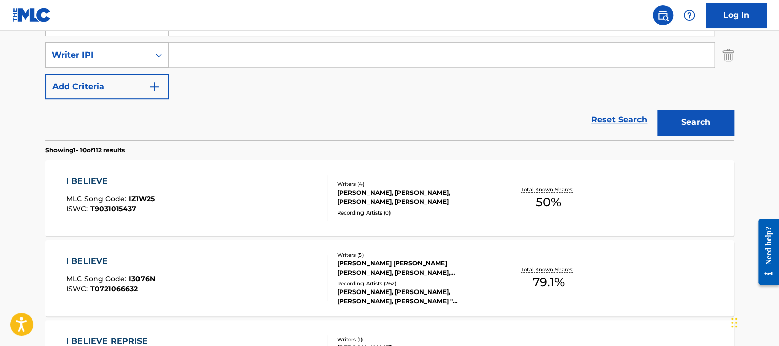
click at [297, 253] on div "I BELIEVE MLC Song Code : I3076N ISWC : T0721066632 Writers ( 5 ) [PERSON_NAME]…" at bounding box center [389, 278] width 688 height 76
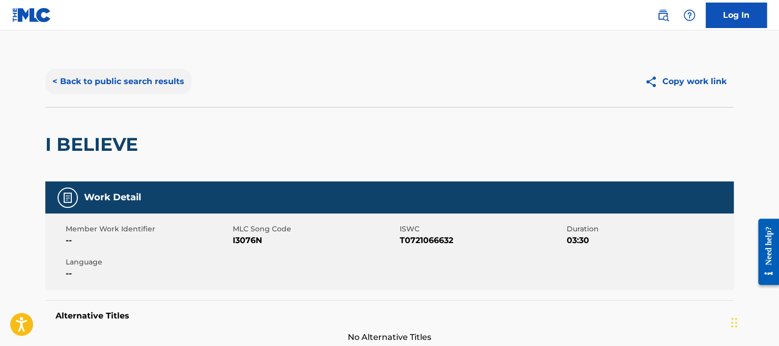
click at [122, 88] on button "< Back to public search results" at bounding box center [118, 81] width 146 height 25
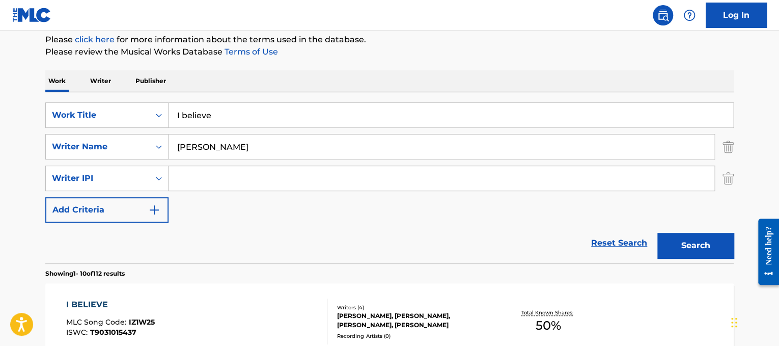
scroll to position [35, 0]
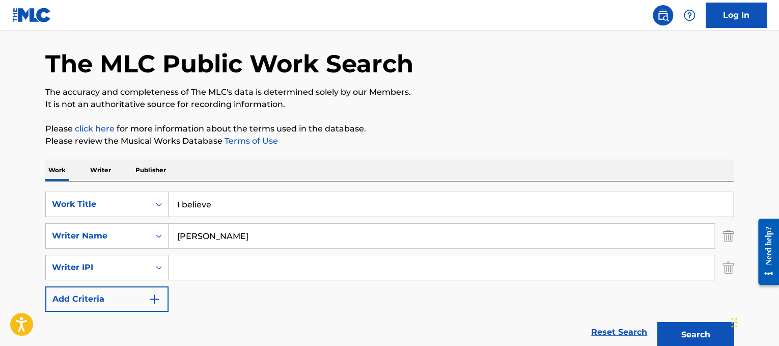
drag, startPoint x: 255, startPoint y: 208, endPoint x: 79, endPoint y: 179, distance: 177.5
paste input "Timeflies I Choose U"
drag, startPoint x: 227, startPoint y: 205, endPoint x: 20, endPoint y: 161, distance: 211.7
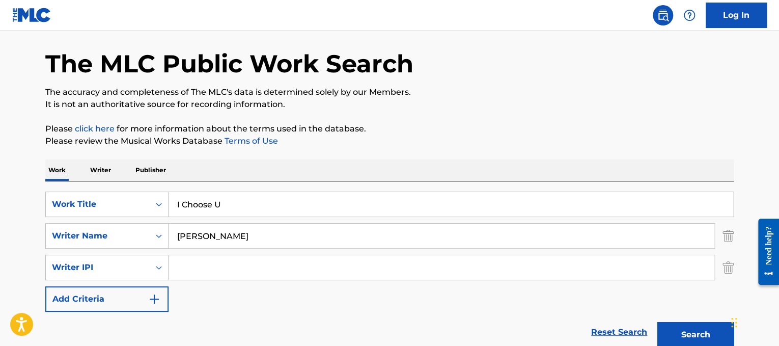
type input "I Choose U"
drag, startPoint x: 219, startPoint y: 242, endPoint x: 0, endPoint y: 198, distance: 223.7
type input "[PERSON_NAME]"
click at [657, 322] on button "Search" at bounding box center [695, 334] width 76 height 25
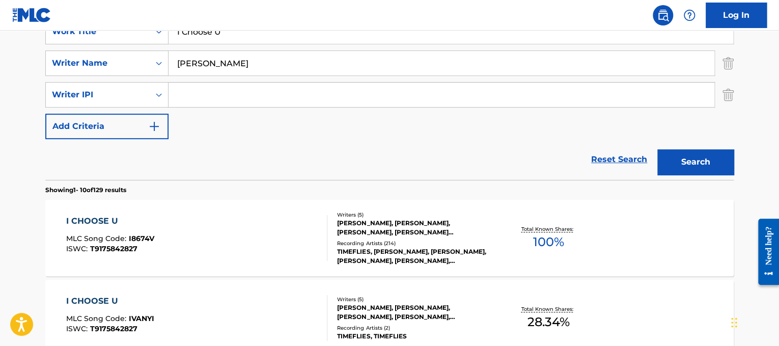
scroll to position [209, 0]
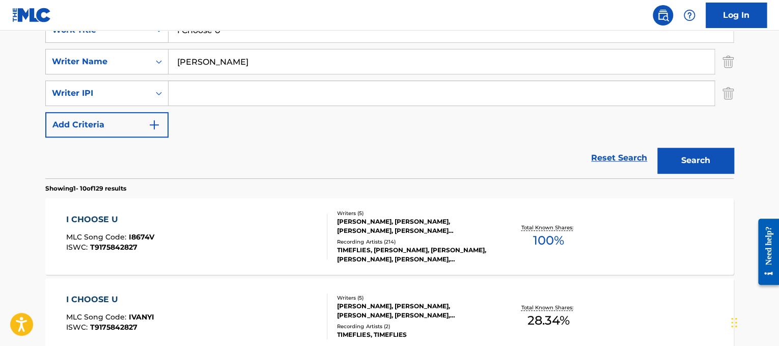
click at [251, 234] on div "I CHOOSE U MLC Song Code : I8674V ISWC : T9175842827" at bounding box center [197, 236] width 262 height 46
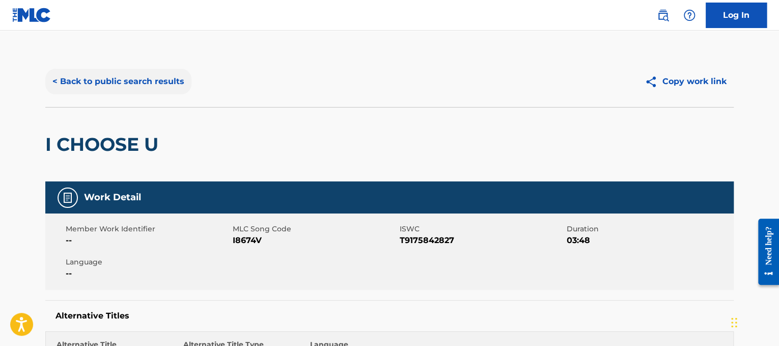
click at [119, 76] on button "< Back to public search results" at bounding box center [118, 81] width 146 height 25
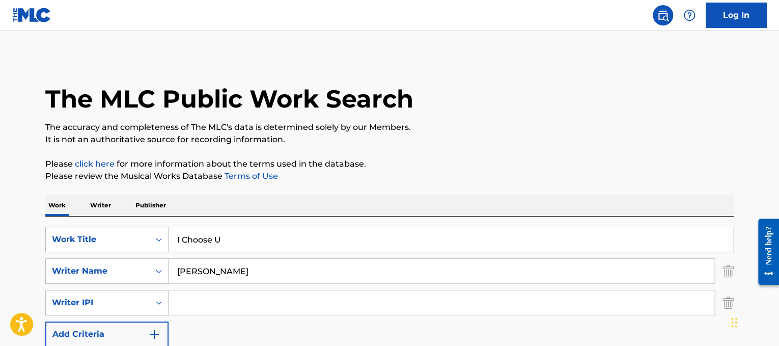
scroll to position [209, 0]
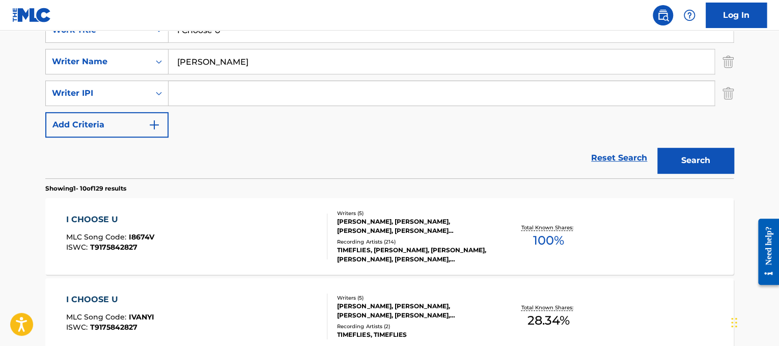
click at [291, 214] on div "I CHOOSE U MLC Song Code : I8674V ISWC : T9175842827" at bounding box center [197, 236] width 262 height 46
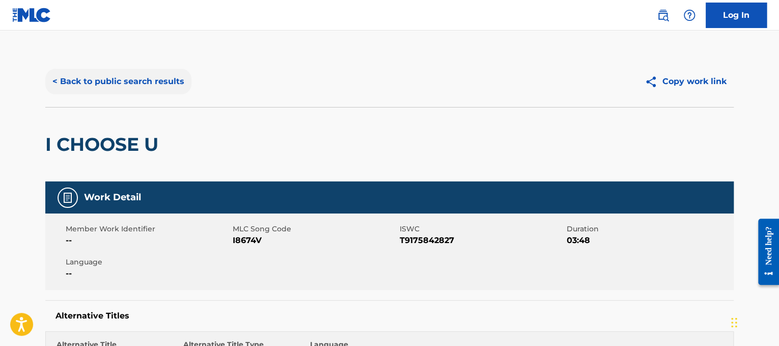
click at [140, 85] on button "< Back to public search results" at bounding box center [118, 81] width 146 height 25
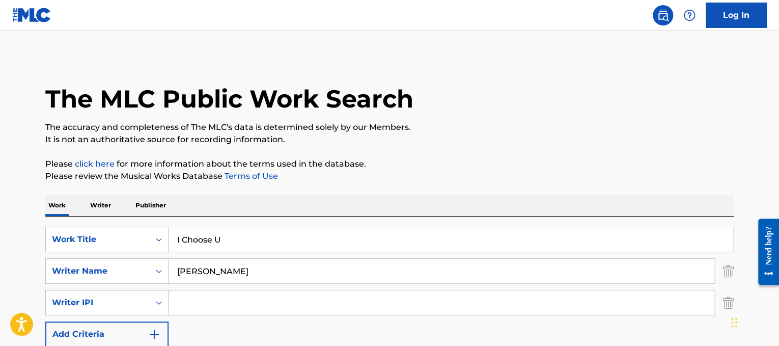
scroll to position [209, 0]
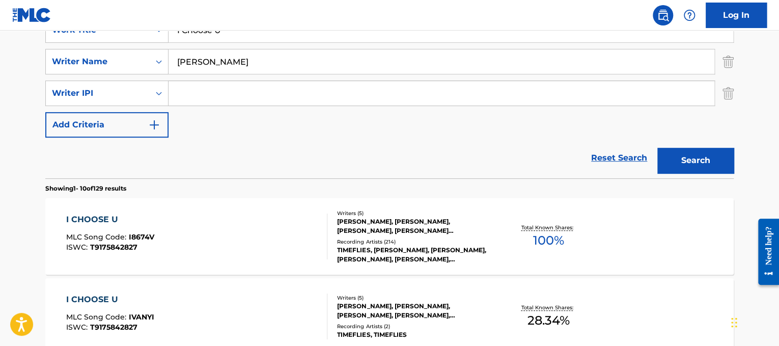
drag, startPoint x: 260, startPoint y: 34, endPoint x: 0, endPoint y: -12, distance: 263.6
paste input "Don't Wanna Miss A Thing"
type input "I Don't Wanna Miss A Thing"
drag, startPoint x: 279, startPoint y: 65, endPoint x: 0, endPoint y: -12, distance: 290.0
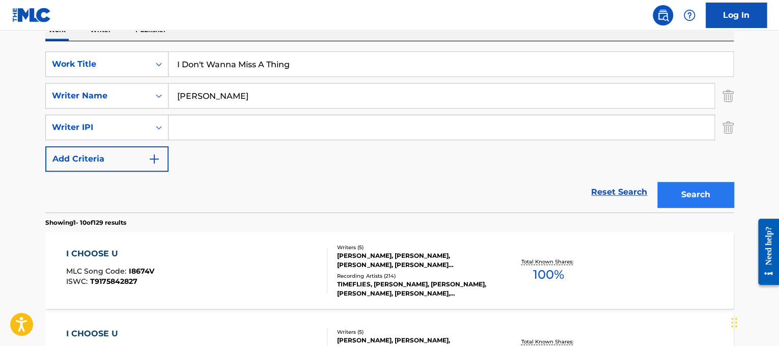
type input "[PERSON_NAME]"
click at [689, 197] on button "Search" at bounding box center [695, 194] width 76 height 25
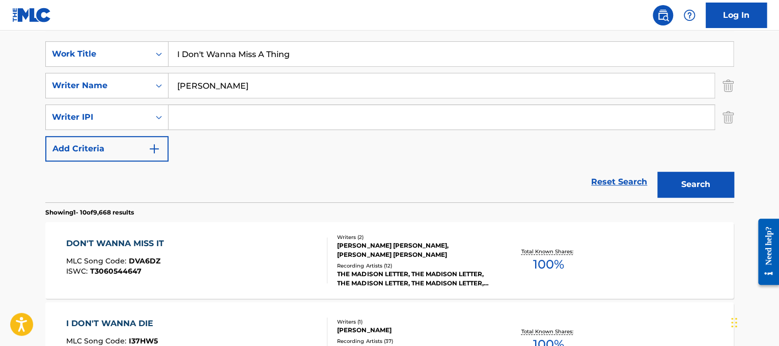
scroll to position [166, 0]
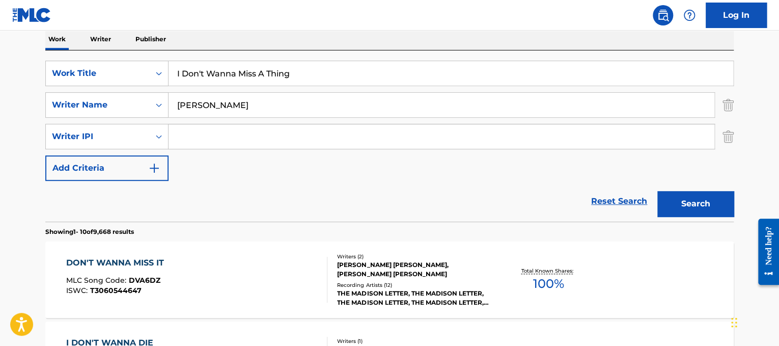
click at [228, 73] on input "I Don't Wanna Miss A Thing" at bounding box center [450, 73] width 564 height 24
click at [657, 191] on button "Search" at bounding box center [695, 203] width 76 height 25
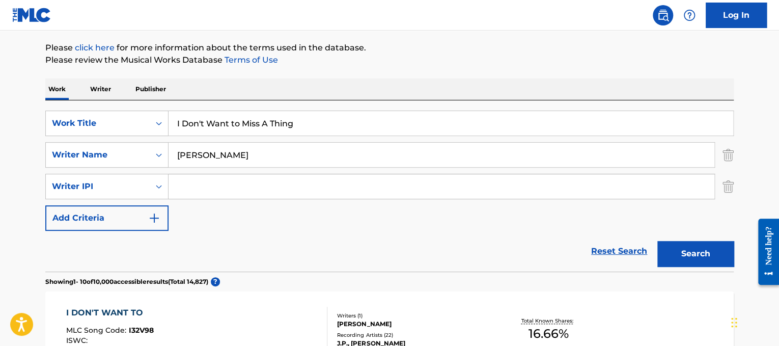
scroll to position [117, 0]
drag, startPoint x: 340, startPoint y: 117, endPoint x: 65, endPoint y: 106, distance: 275.1
click at [65, 106] on div "SearchWithCriteriad365d50e-ee68-4f25-b9b9-568e7ee9061f Work Title I Don't Want …" at bounding box center [389, 185] width 688 height 171
paste input "na"
type input "I Don't Wanna Miss A Thing"
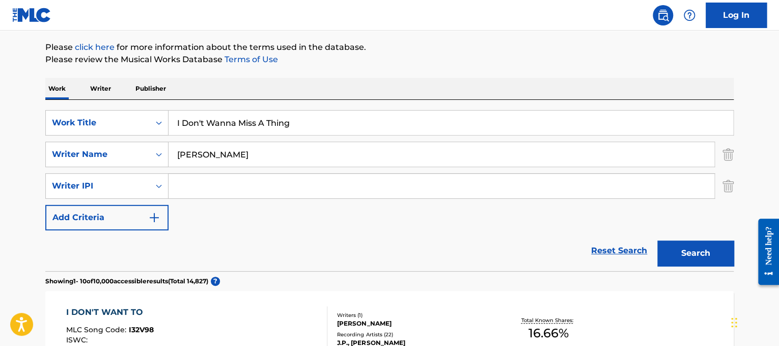
drag, startPoint x: 242, startPoint y: 150, endPoint x: 0, endPoint y: 111, distance: 245.4
type input "[PERSON_NAME]"
click at [657, 240] on button "Search" at bounding box center [695, 252] width 76 height 25
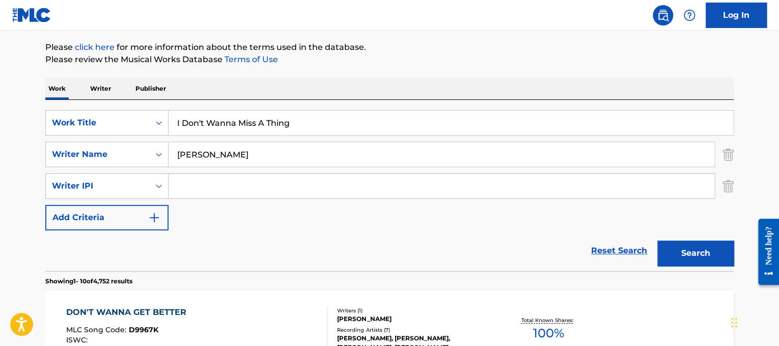
click at [233, 118] on input "I Don't Wanna Miss A Thing" at bounding box center [450, 122] width 564 height 24
type input "I Don't Want to Miss A Thing"
click at [657, 240] on button "Search" at bounding box center [695, 252] width 76 height 25
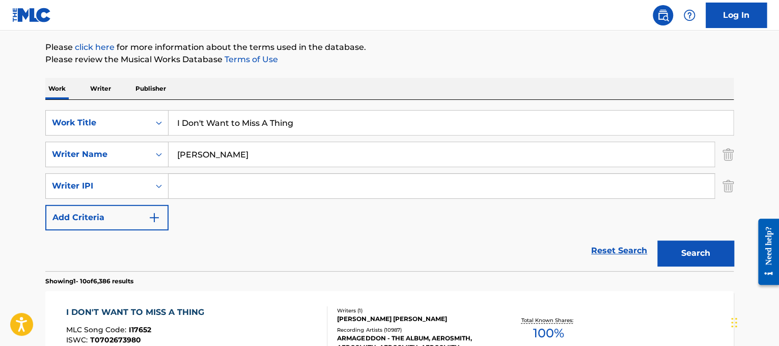
click at [264, 314] on div "I DON'T WANT TO MISS A THING MLC Song Code : I17652 ISWC : T0702673980" at bounding box center [197, 329] width 262 height 46
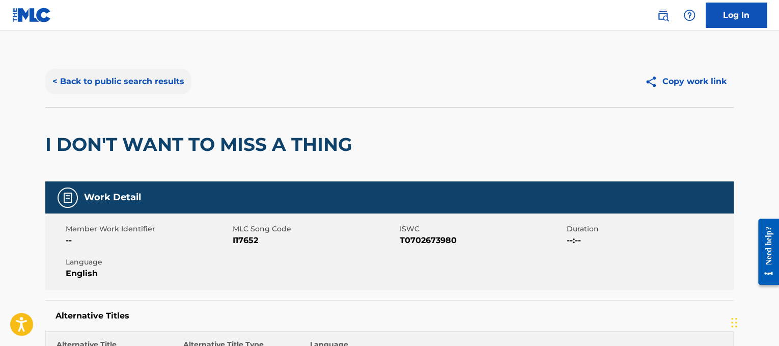
click at [136, 86] on button "< Back to public search results" at bounding box center [118, 81] width 146 height 25
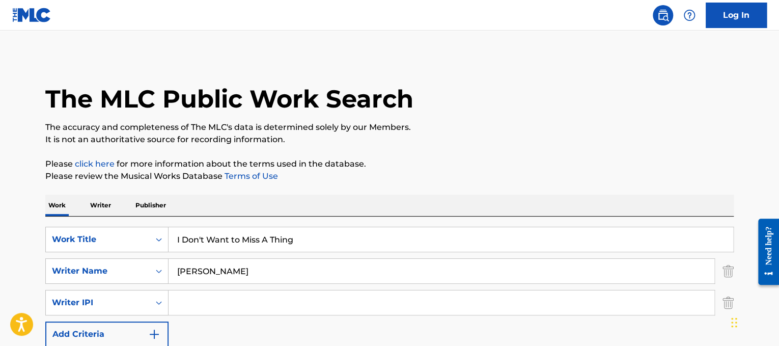
scroll to position [117, 0]
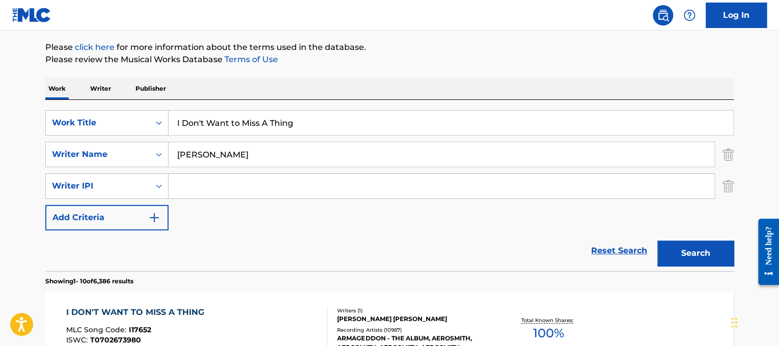
drag, startPoint x: 328, startPoint y: 126, endPoint x: 1, endPoint y: 59, distance: 334.6
paste input "[PERSON_NAME] I Gotta Feel"
click at [262, 118] on input "[PERSON_NAME] I Gotta Feeling" at bounding box center [450, 122] width 564 height 24
drag, startPoint x: 243, startPoint y: 119, endPoint x: 30, endPoint y: 71, distance: 218.6
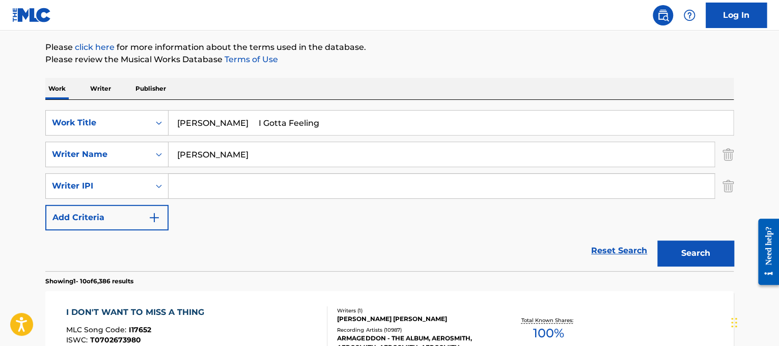
type input "I Gotta Feeling"
drag, startPoint x: 228, startPoint y: 145, endPoint x: 0, endPoint y: 114, distance: 229.7
type input "[PERSON_NAME]"
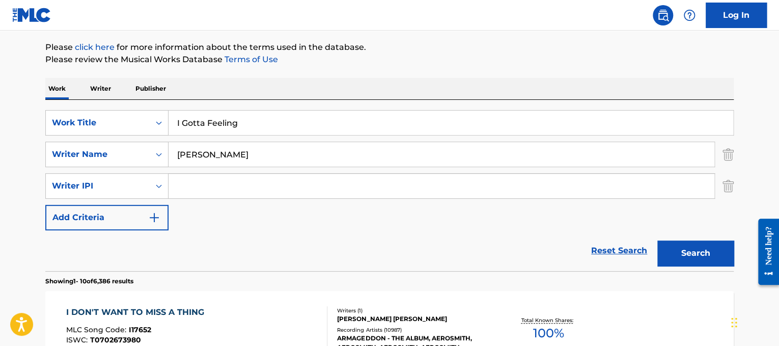
click at [657, 240] on button "Search" at bounding box center [695, 252] width 76 height 25
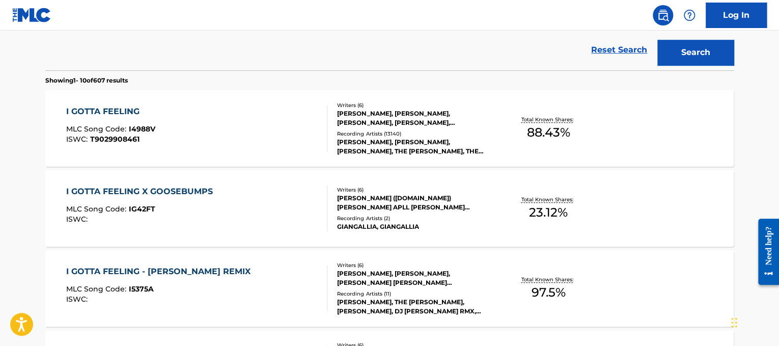
scroll to position [318, 0]
click at [254, 131] on div "I GOTTA FEELING MLC Song Code : I4988V ISWC : T9029908461" at bounding box center [197, 128] width 262 height 46
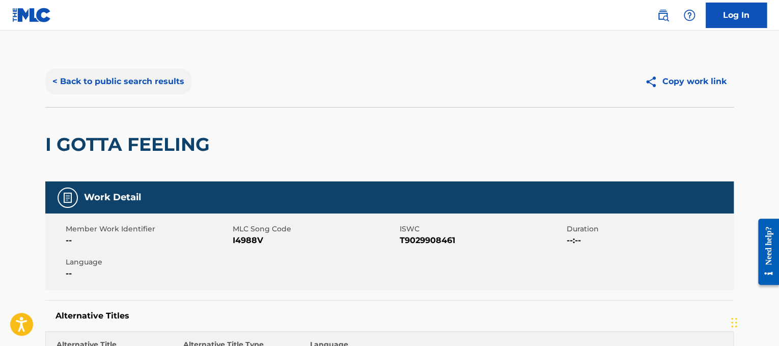
click at [118, 85] on button "< Back to public search results" at bounding box center [118, 81] width 146 height 25
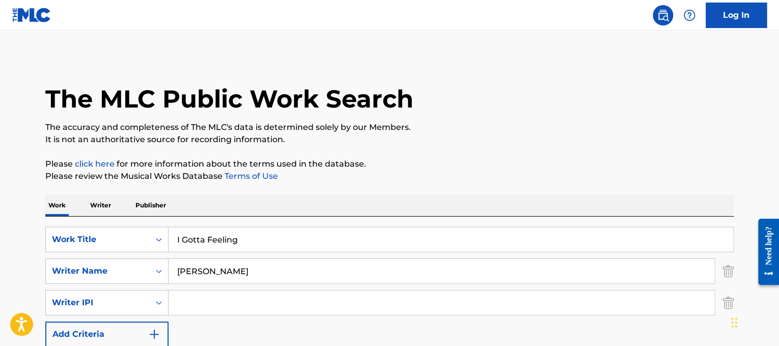
drag, startPoint x: 251, startPoint y: 235, endPoint x: 62, endPoint y: 189, distance: 194.2
paste input "[PERSON_NAME]/The Miracles I Second That Emotion"
drag, startPoint x: 302, startPoint y: 240, endPoint x: 35, endPoint y: 203, distance: 270.3
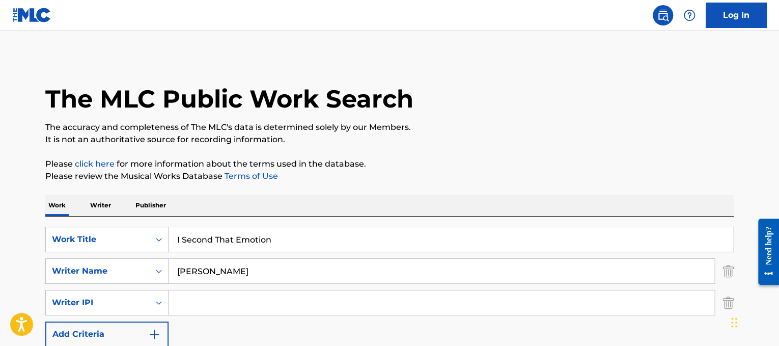
type input "I Second That Emotion"
drag, startPoint x: 265, startPoint y: 261, endPoint x: 0, endPoint y: 244, distance: 265.7
type input "cleveland"
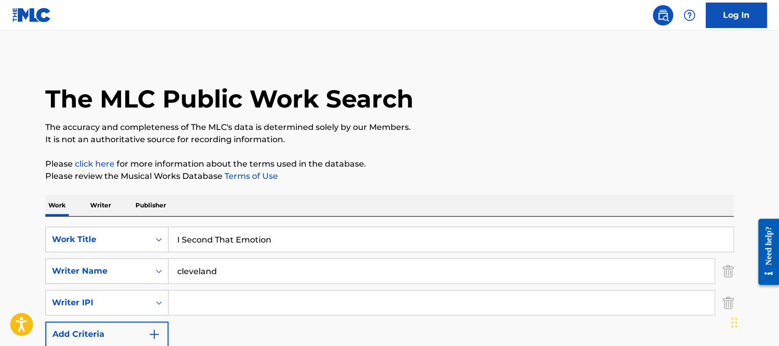
scroll to position [216, 0]
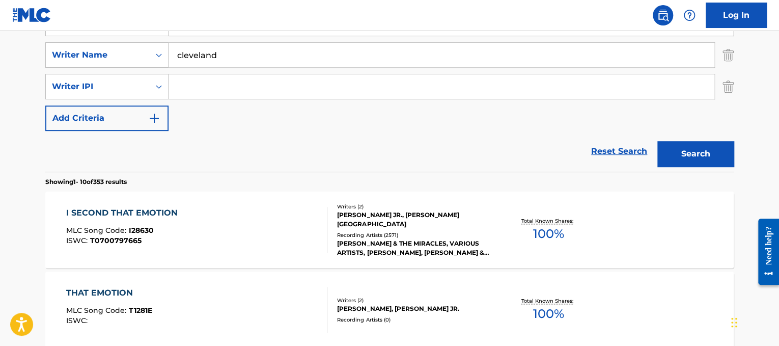
click at [260, 230] on div "I SECOND THAT EMOTION MLC Song Code : I28630 ISWC : T0700797665" at bounding box center [197, 230] width 262 height 46
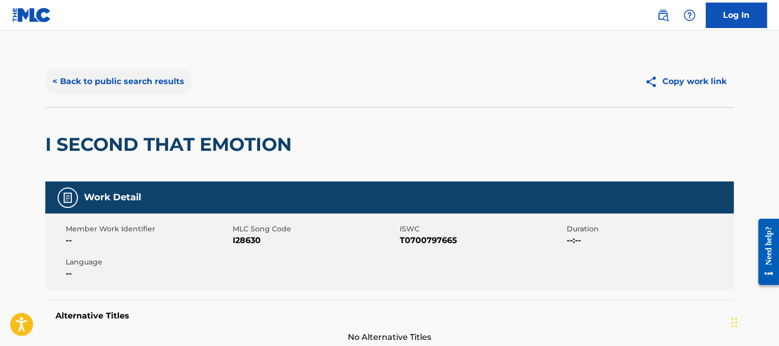
click at [136, 79] on button "< Back to public search results" at bounding box center [118, 81] width 146 height 25
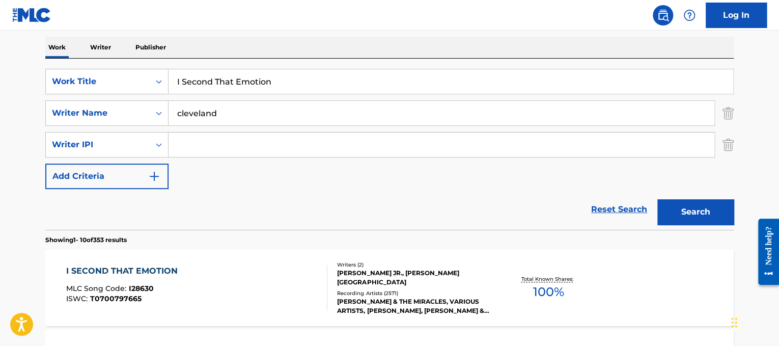
scroll to position [155, 0]
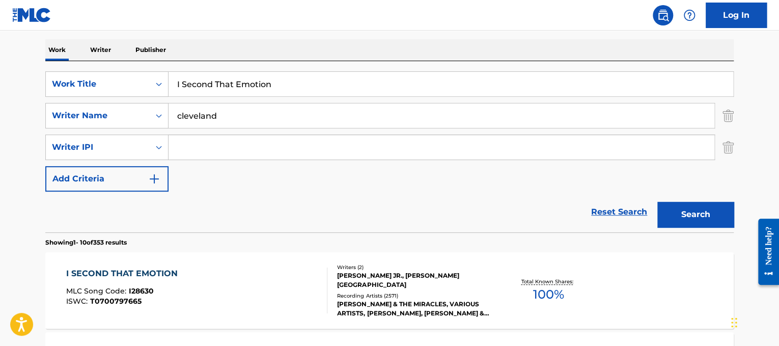
drag, startPoint x: 298, startPoint y: 84, endPoint x: 68, endPoint y: 59, distance: 231.5
paste input "Want You Back"
type input "I Want You Back"
drag, startPoint x: 230, startPoint y: 113, endPoint x: 0, endPoint y: 89, distance: 230.9
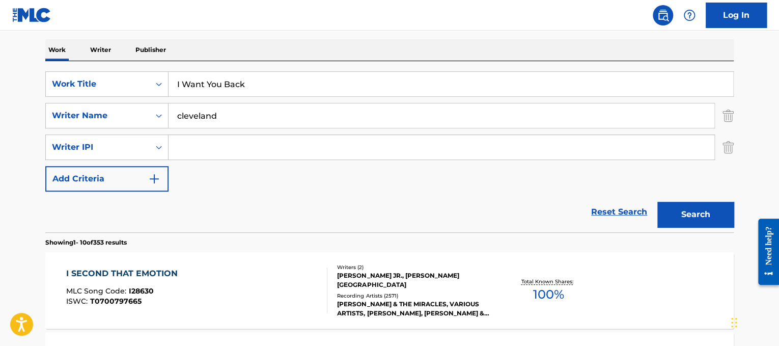
click at [657, 202] on button "Search" at bounding box center [695, 214] width 76 height 25
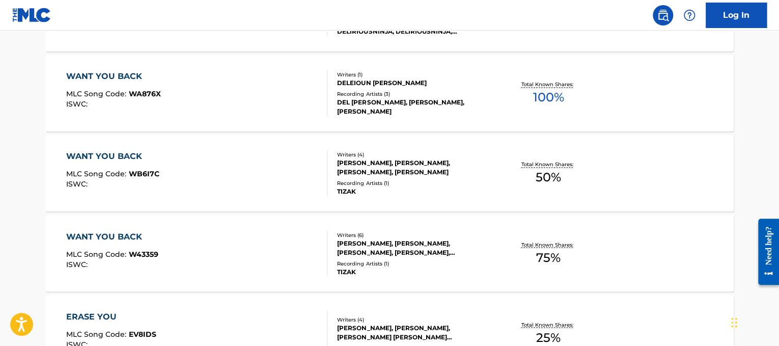
scroll to position [0, 0]
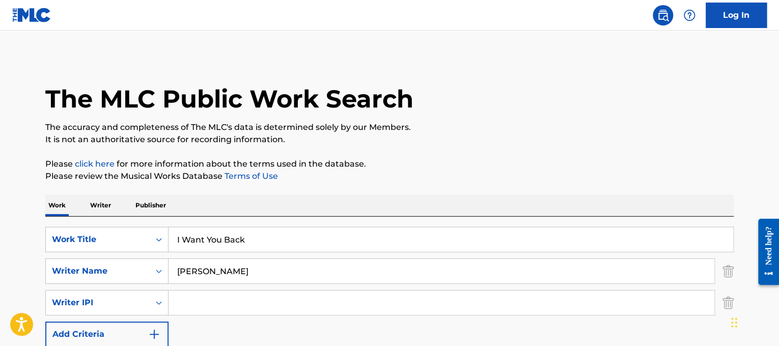
drag, startPoint x: 275, startPoint y: 279, endPoint x: 0, endPoint y: 183, distance: 291.5
type input "[PERSON_NAME]"
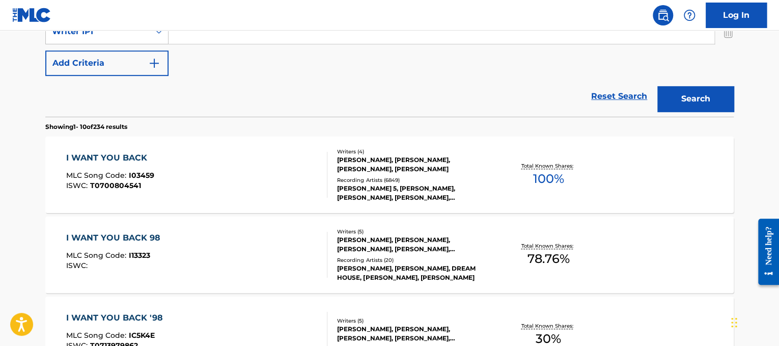
scroll to position [275, 0]
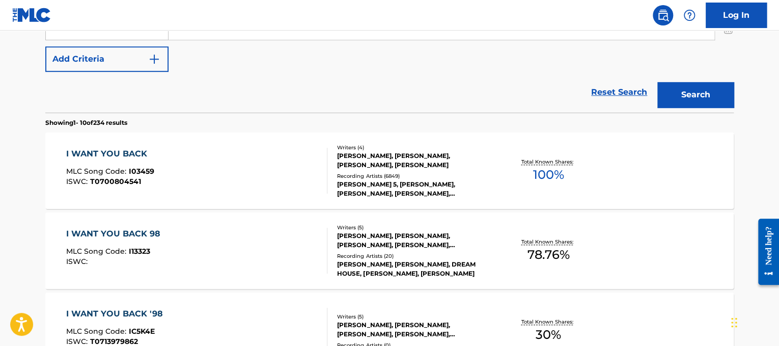
click at [266, 143] on div "I WANT YOU BACK MLC Song Code : I03459 ISWC : T0700804541 Writers ( 4 ) [PERSON…" at bounding box center [389, 170] width 688 height 76
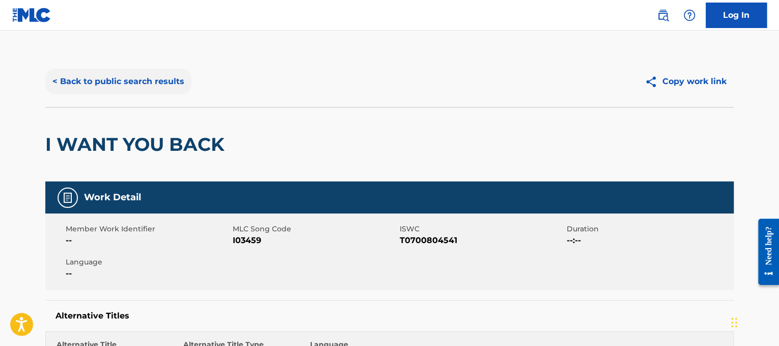
click at [138, 89] on button "< Back to public search results" at bounding box center [118, 81] width 146 height 25
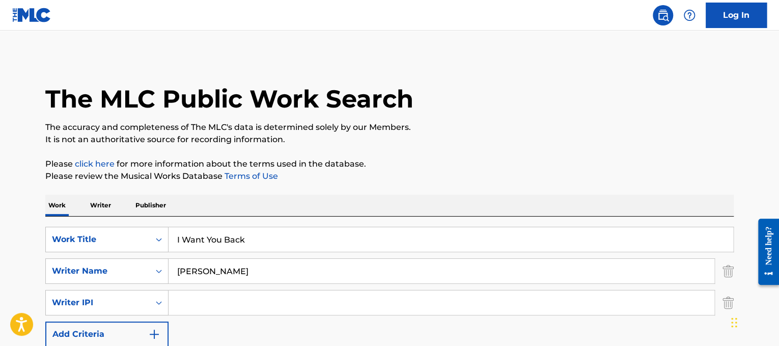
drag, startPoint x: 279, startPoint y: 234, endPoint x: 0, endPoint y: 183, distance: 284.1
paste input "[PERSON_NAME] I Was Yours, You Were Mine"
drag, startPoint x: 229, startPoint y: 237, endPoint x: 0, endPoint y: 167, distance: 239.4
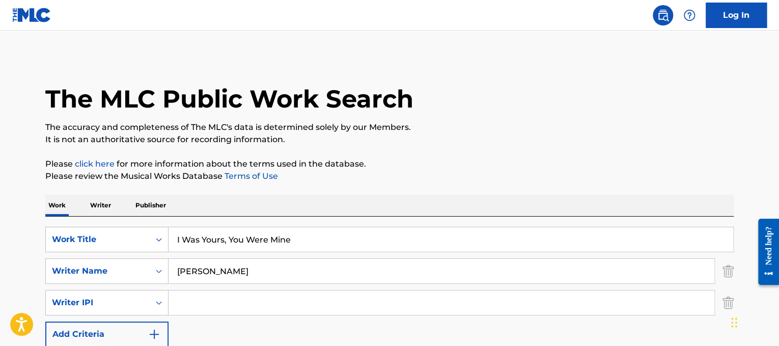
type input "I Was Yours, You Were Mine"
drag, startPoint x: 247, startPoint y: 269, endPoint x: 0, endPoint y: 257, distance: 247.7
type input "[PERSON_NAME]"
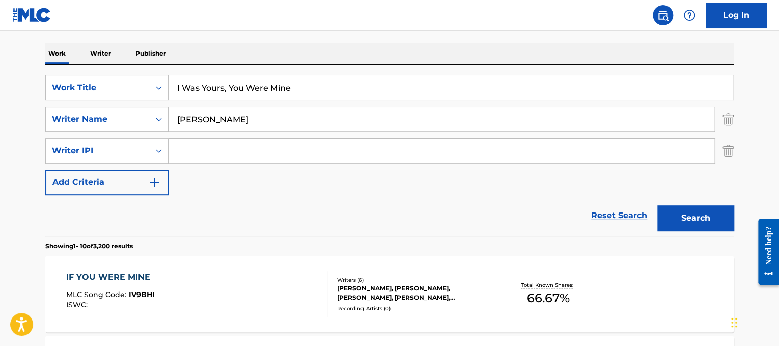
scroll to position [151, 0]
click at [680, 213] on button "Search" at bounding box center [695, 218] width 76 height 25
drag, startPoint x: 321, startPoint y: 93, endPoint x: 91, endPoint y: 63, distance: 232.0
paste input "[PERSON_NAME] I Won't Give Up"
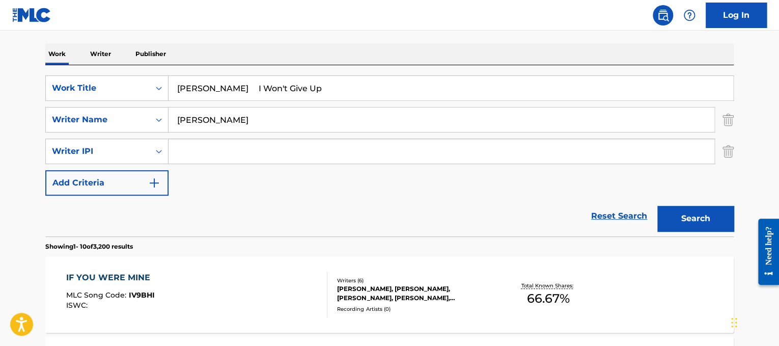
drag, startPoint x: 222, startPoint y: 90, endPoint x: 93, endPoint y: 46, distance: 137.1
type input "I Won't Give Up"
drag, startPoint x: 256, startPoint y: 109, endPoint x: 86, endPoint y: 88, distance: 171.8
click at [86, 88] on div "SearchWithCriteriad365d50e-ee68-4f25-b9b9-568e7ee9061f Work Title I Won't Give …" at bounding box center [389, 135] width 688 height 120
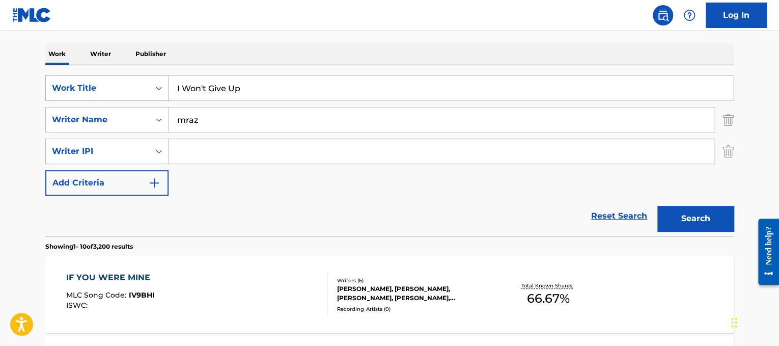
type input "mraz"
click at [657, 206] on button "Search" at bounding box center [695, 218] width 76 height 25
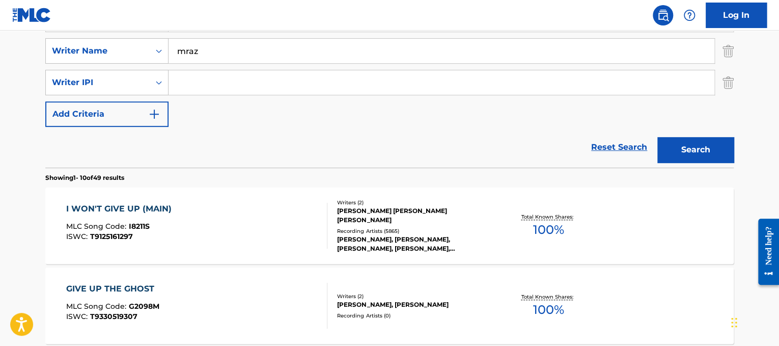
scroll to position [220, 0]
click at [234, 213] on div "I WON'T GIVE UP (MAIN) MLC Song Code : I8211S ISWC : T9125161297" at bounding box center [197, 225] width 262 height 46
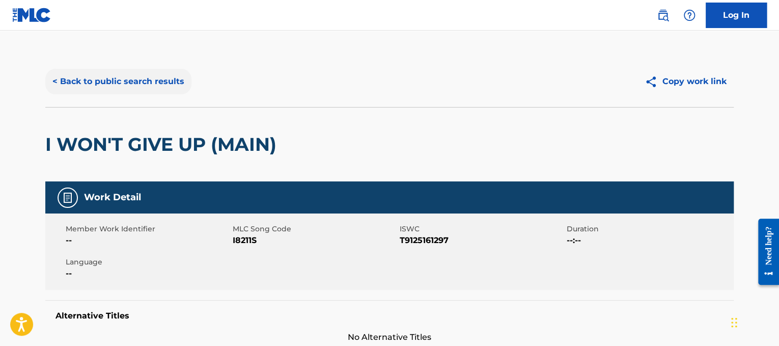
click at [158, 82] on button "< Back to public search results" at bounding box center [118, 81] width 146 height 25
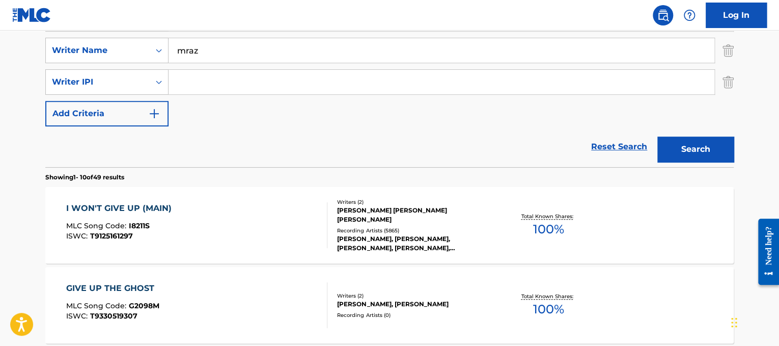
scroll to position [206, 0]
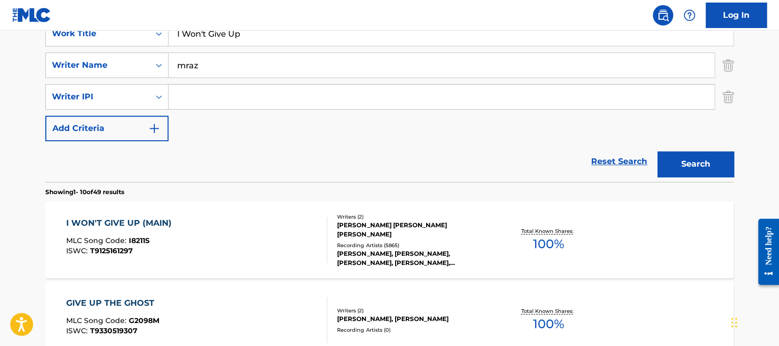
drag, startPoint x: 294, startPoint y: 45, endPoint x: 92, endPoint y: -23, distance: 213.8
paste input "'ll Be Waiting"
type input "I'll Be Waiting"
drag, startPoint x: 220, startPoint y: 56, endPoint x: 46, endPoint y: 16, distance: 179.0
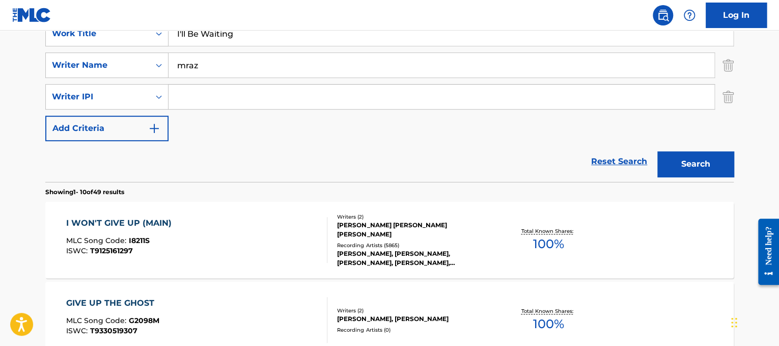
type input "[PERSON_NAME]"
click at [657, 151] on button "Search" at bounding box center [695, 163] width 76 height 25
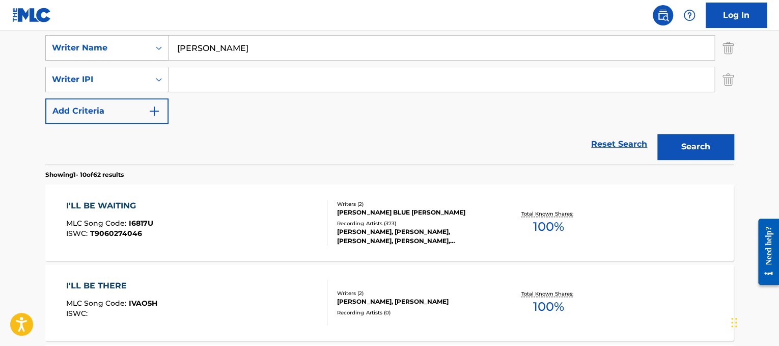
scroll to position [224, 0]
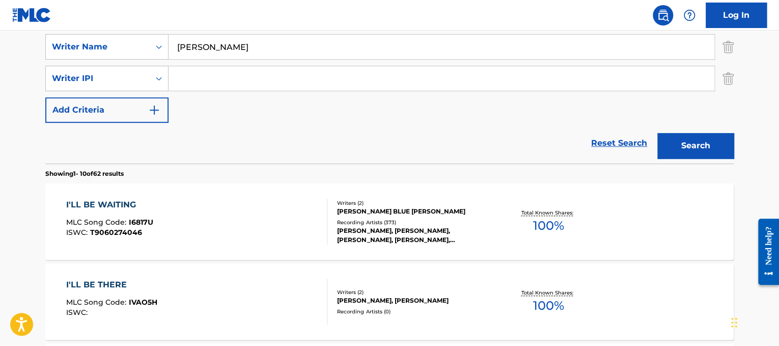
click at [205, 228] on div "I'LL BE WAITING MLC Song Code : I6817U ISWC : T9060274046" at bounding box center [197, 222] width 262 height 46
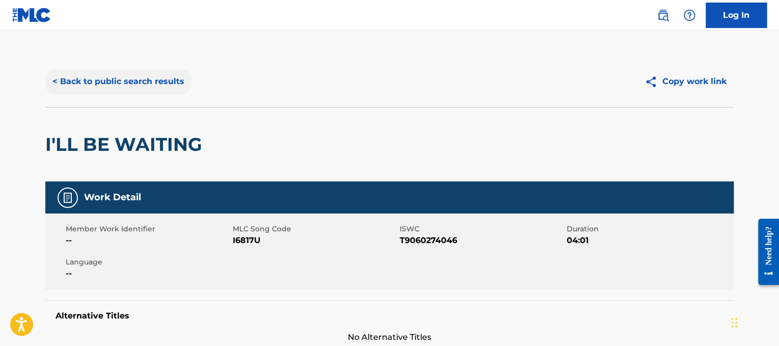
click at [142, 77] on button "< Back to public search results" at bounding box center [118, 81] width 146 height 25
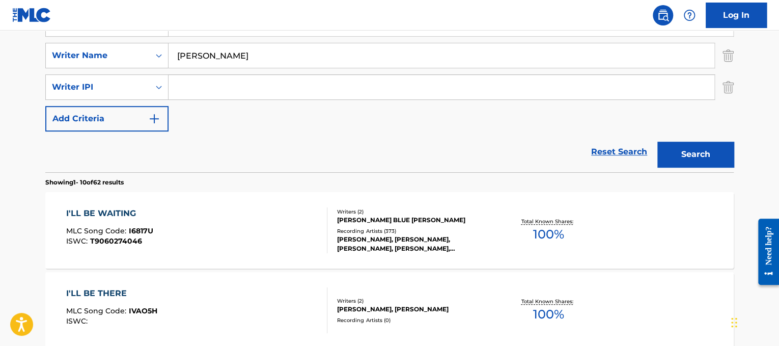
scroll to position [197, 0]
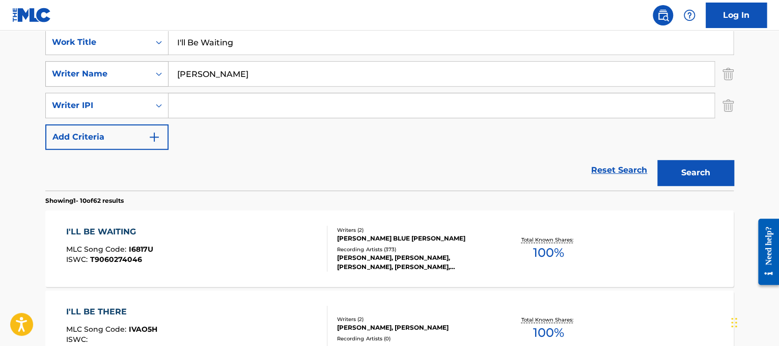
drag, startPoint x: 278, startPoint y: 52, endPoint x: 163, endPoint y: 74, distance: 117.0
click at [163, 74] on div "SearchWithCriteriad365d50e-ee68-4f25-b9b9-568e7ee9061f Work Title I'll Be Waiti…" at bounding box center [389, 90] width 688 height 120
paste input "m Yours"
type input "I'm Yours"
drag, startPoint x: 217, startPoint y: 82, endPoint x: 21, endPoint y: 49, distance: 199.3
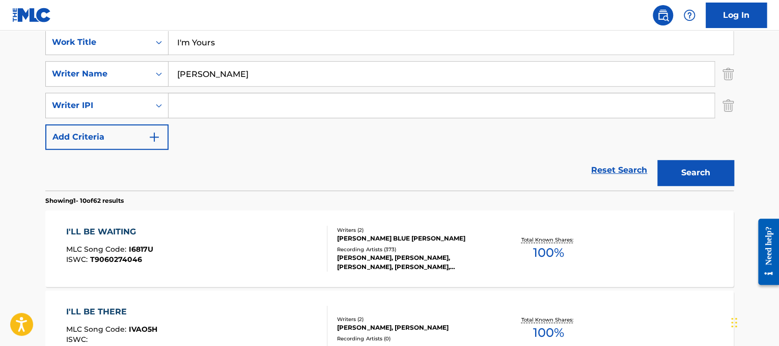
type input "mraz"
click at [657, 160] on button "Search" at bounding box center [695, 172] width 76 height 25
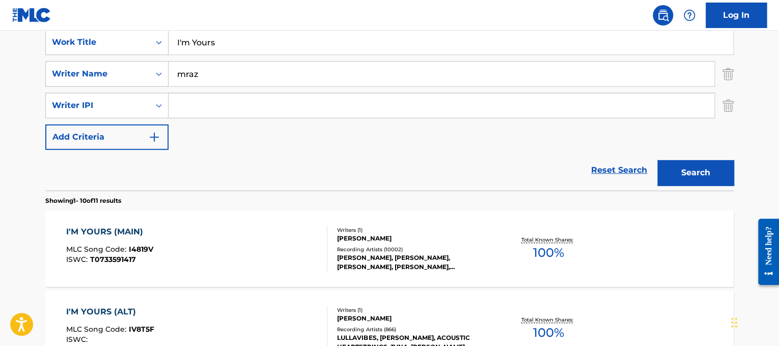
click at [284, 231] on div "I'M YOURS (MAIN) MLC Song Code : I4819V ISWC : T0733591417" at bounding box center [197, 248] width 262 height 46
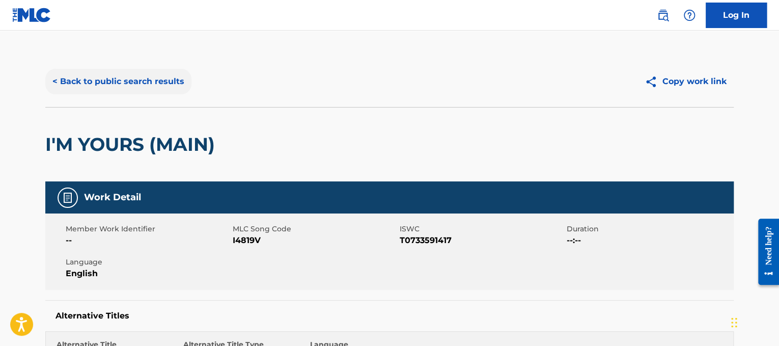
click at [153, 82] on button "< Back to public search results" at bounding box center [118, 81] width 146 height 25
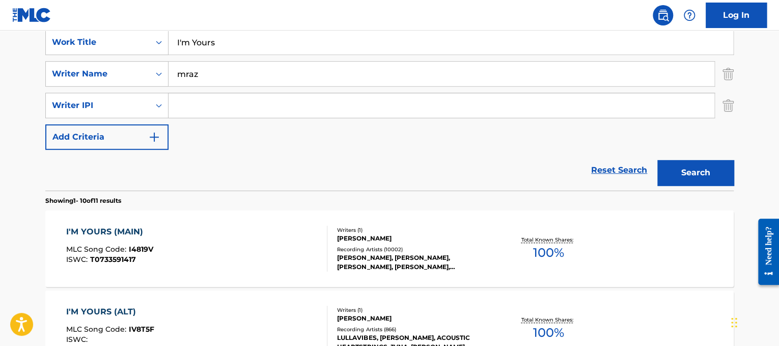
drag, startPoint x: 296, startPoint y: 51, endPoint x: 5, endPoint y: 53, distance: 290.7
paste input "ve Been Everywhere"
type input "I've Been Everywhere"
drag, startPoint x: 222, startPoint y: 67, endPoint x: 15, endPoint y: 49, distance: 207.4
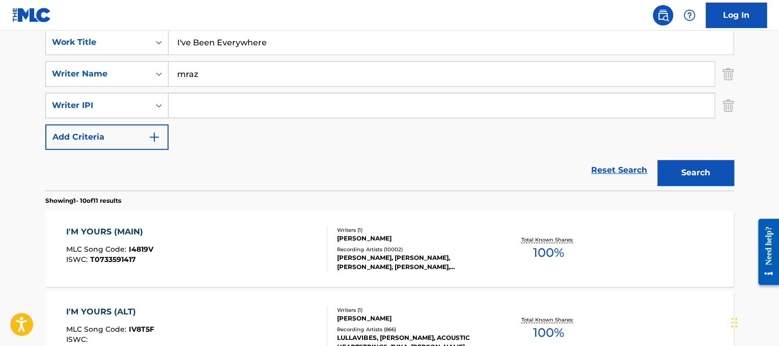
type input "cash"
click at [657, 160] on button "Search" at bounding box center [695, 172] width 76 height 25
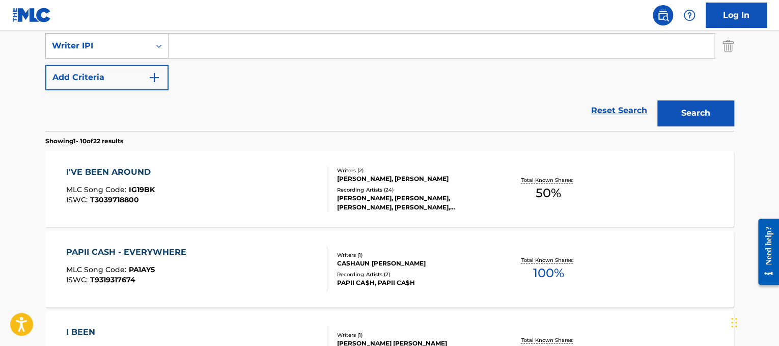
scroll to position [258, 0]
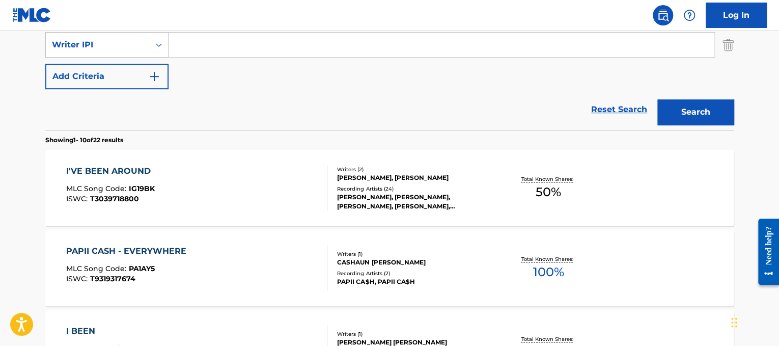
click at [216, 197] on div "I'VE BEEN AROUND MLC Song Code : IG19BK ISWC : T3039718800" at bounding box center [197, 188] width 262 height 46
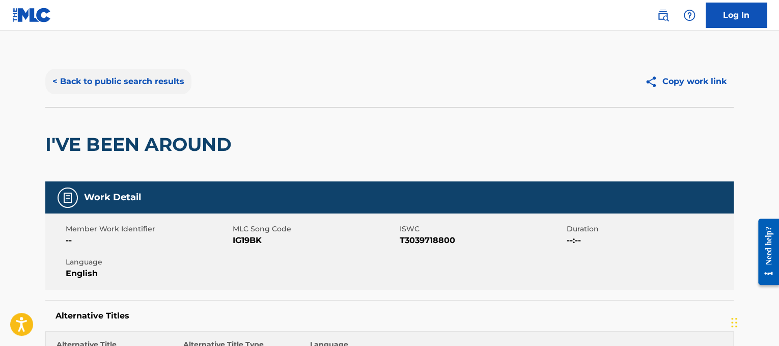
click at [166, 81] on button "< Back to public search results" at bounding box center [118, 81] width 146 height 25
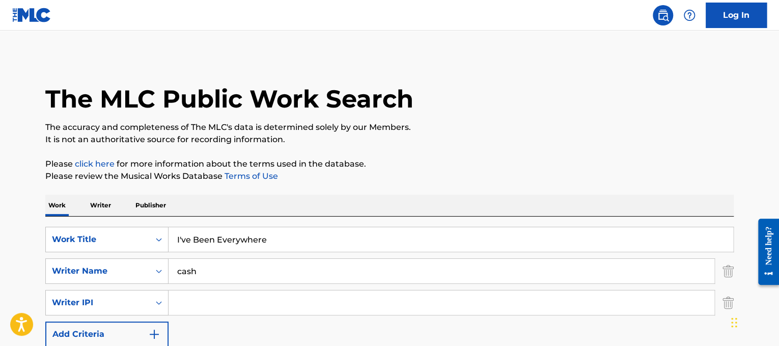
drag, startPoint x: 298, startPoint y: 229, endPoint x: 65, endPoint y: 252, distance: 233.8
click at [65, 252] on div "SearchWithCriteriad365d50e-ee68-4f25-b9b9-568e7ee9061f Work Title I've Been Eve…" at bounding box center [389, 287] width 688 height 120
paste input "f I Were A Boy_old version"
type input "If I Were A Boy"
drag, startPoint x: 237, startPoint y: 271, endPoint x: 0, endPoint y: 230, distance: 240.8
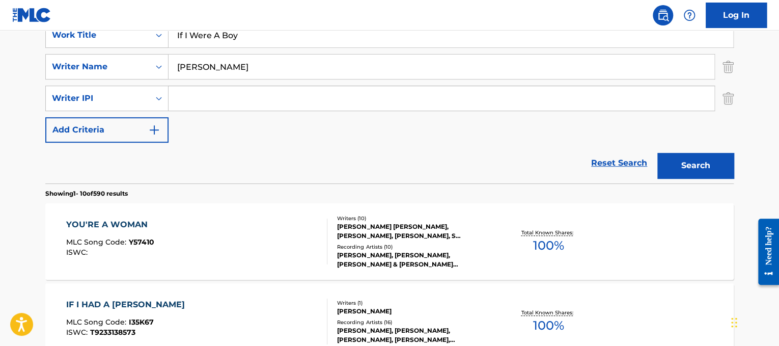
scroll to position [205, 0]
click at [685, 159] on button "Search" at bounding box center [695, 164] width 76 height 25
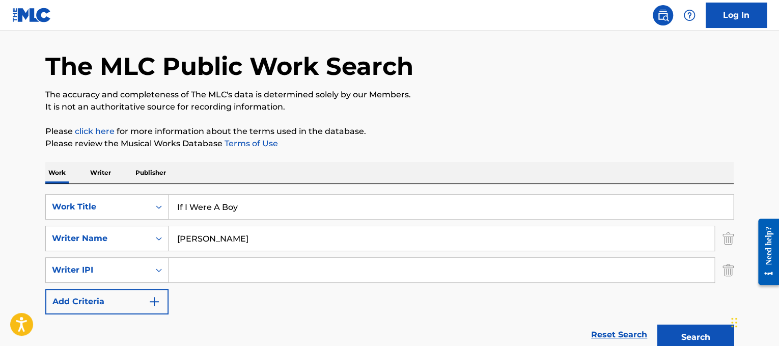
scroll to position [22, 0]
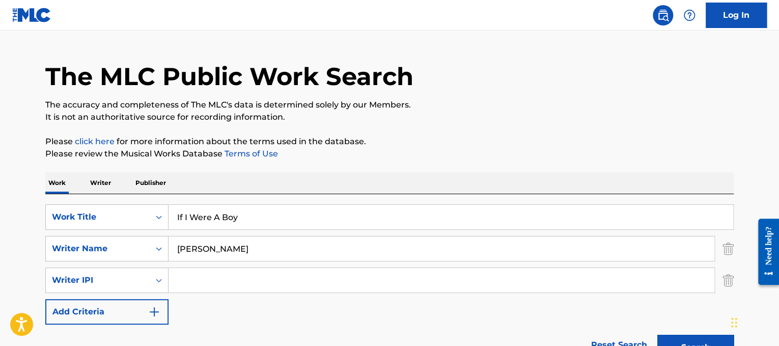
drag, startPoint x: 271, startPoint y: 244, endPoint x: 0, endPoint y: 95, distance: 309.1
type input "[PERSON_NAME]"
click at [657, 334] on button "Search" at bounding box center [695, 346] width 76 height 25
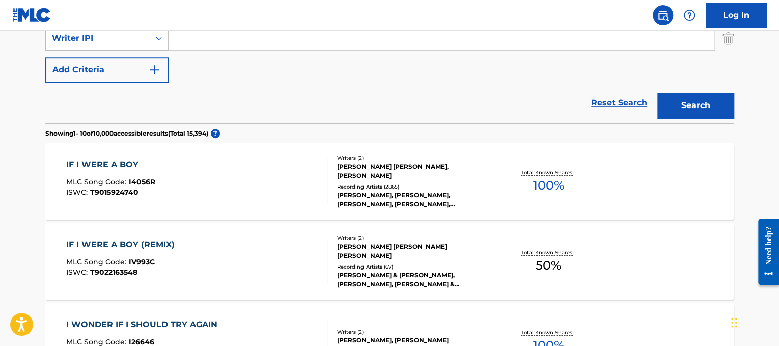
scroll to position [266, 0]
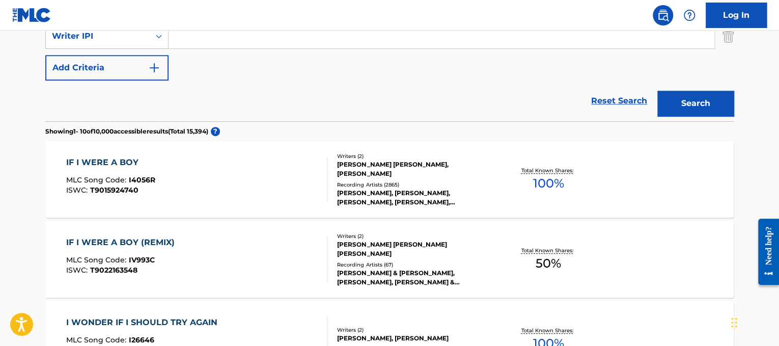
click at [289, 164] on div "IF I WERE A BOY MLC Song Code : I4056R ISWC : T9015924740" at bounding box center [197, 179] width 262 height 46
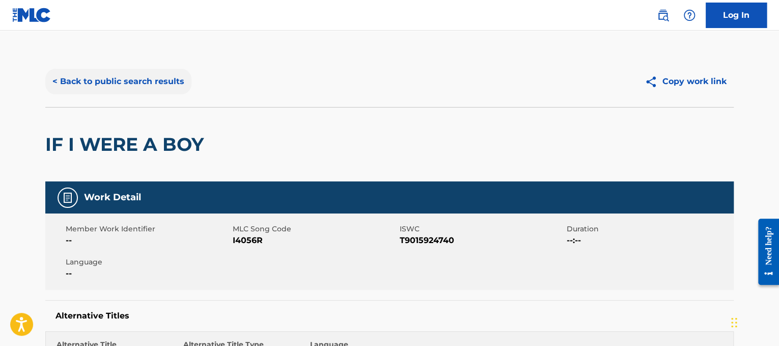
click at [125, 83] on button "< Back to public search results" at bounding box center [118, 81] width 146 height 25
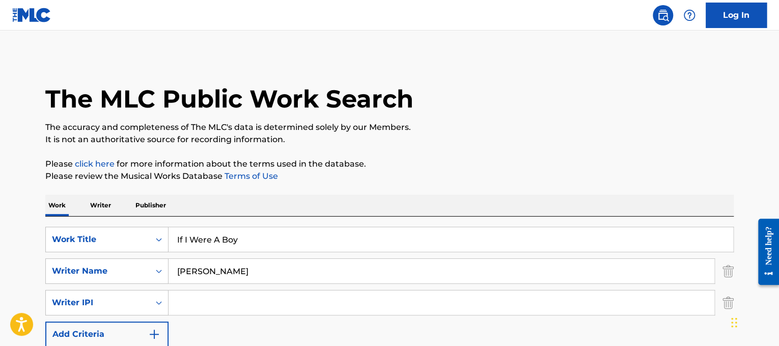
drag, startPoint x: 325, startPoint y: 232, endPoint x: 34, endPoint y: 194, distance: 293.6
paste input "[PERSON_NAME] Ijuk"
drag, startPoint x: 233, startPoint y: 238, endPoint x: 0, endPoint y: 272, distance: 235.1
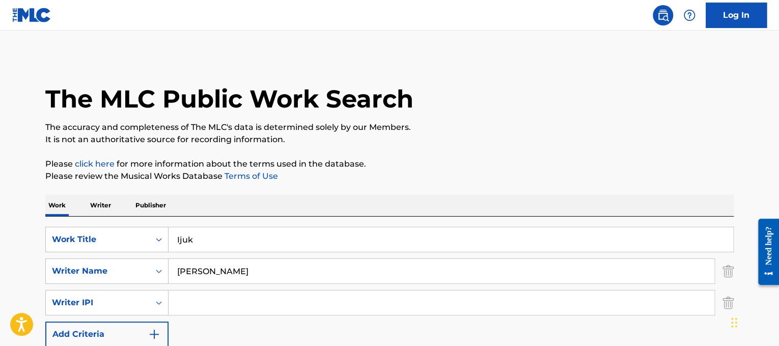
type input "Ijuk"
drag, startPoint x: 228, startPoint y: 277, endPoint x: 0, endPoint y: 268, distance: 228.2
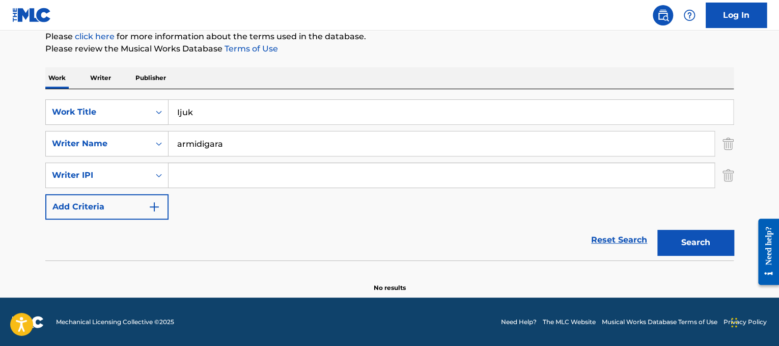
scroll to position [127, 0]
type input "armadiraga"
click at [657, 230] on button "Search" at bounding box center [695, 242] width 76 height 25
drag, startPoint x: 289, startPoint y: 116, endPoint x: 27, endPoint y: 92, distance: 262.7
click at [27, 92] on main "The MLC Public Work Search The accuracy and completeness of The MLC's data is d…" at bounding box center [389, 101] width 779 height 394
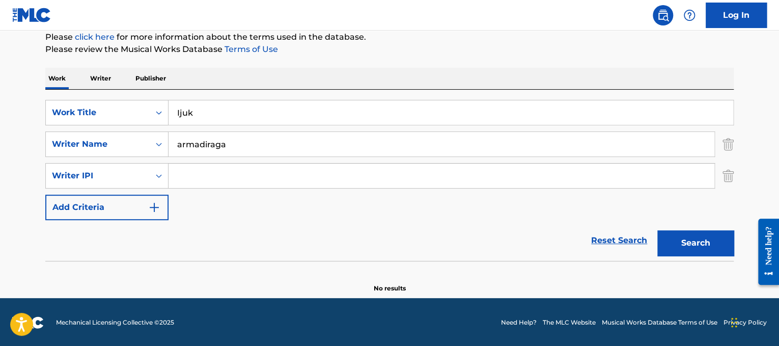
paste input "magine"
type input "Imagine"
drag, startPoint x: 236, startPoint y: 136, endPoint x: 0, endPoint y: 46, distance: 252.3
click at [0, 46] on main "The MLC Public Work Search The accuracy and completeness of The MLC's data is d…" at bounding box center [389, 101] width 779 height 394
type input "[PERSON_NAME]"
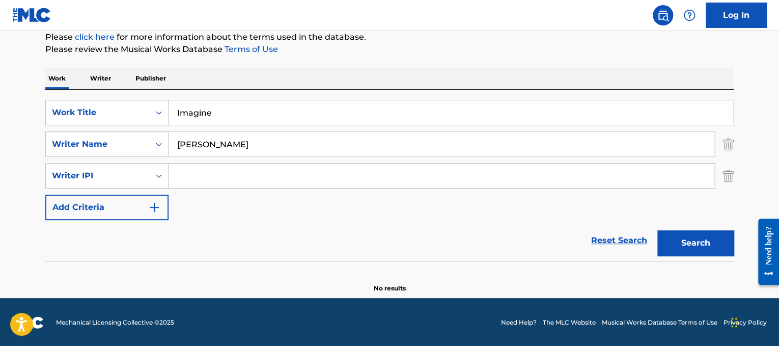
click at [657, 230] on button "Search" at bounding box center [695, 242] width 76 height 25
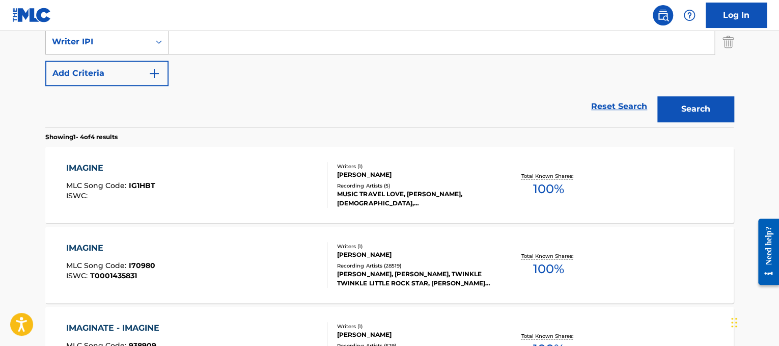
scroll to position [263, 0]
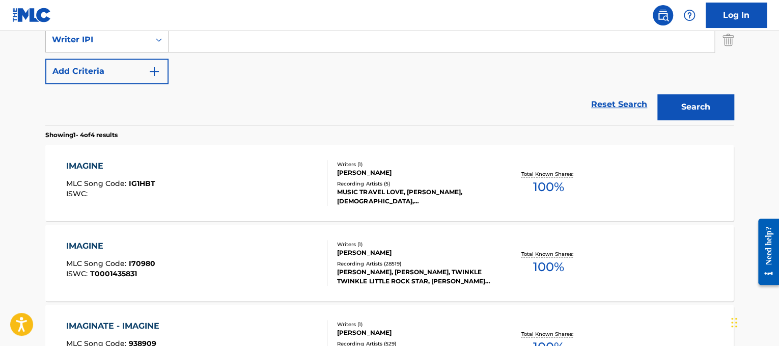
click at [275, 240] on div "IMAGINE MLC Song Code : I70980 ISWC : T0001435831" at bounding box center [197, 263] width 262 height 46
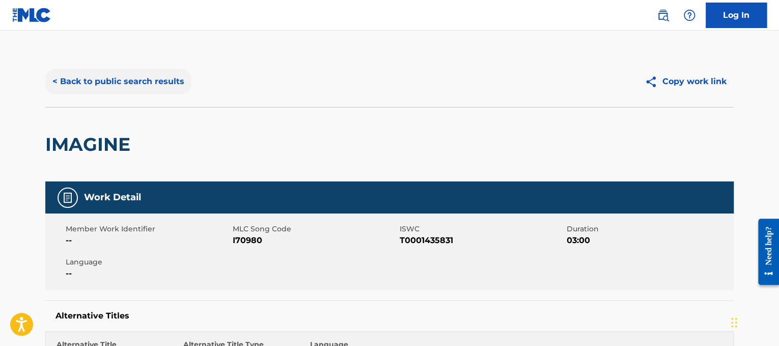
click at [178, 87] on button "< Back to public search results" at bounding box center [118, 81] width 146 height 25
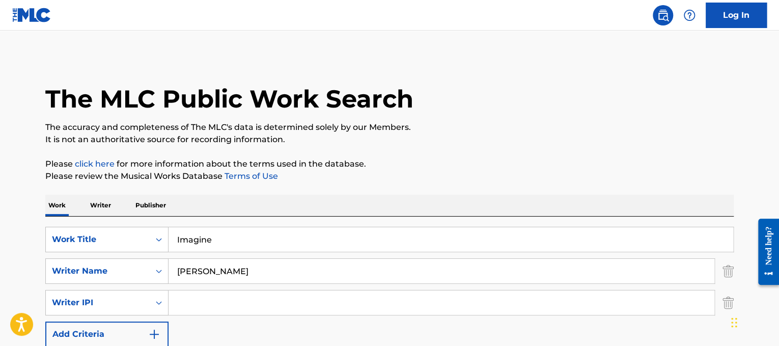
drag, startPoint x: 293, startPoint y: 237, endPoint x: 0, endPoint y: 164, distance: 301.6
paste input "[PERSON_NAME] Impossible_"
drag, startPoint x: 252, startPoint y: 236, endPoint x: 118, endPoint y: 271, distance: 139.4
click at [118, 271] on div "SearchWithCriteriad365d50e-ee68-4f25-b9b9-568e7ee9061f Work Title [PERSON_NAME]…" at bounding box center [389, 287] width 688 height 120
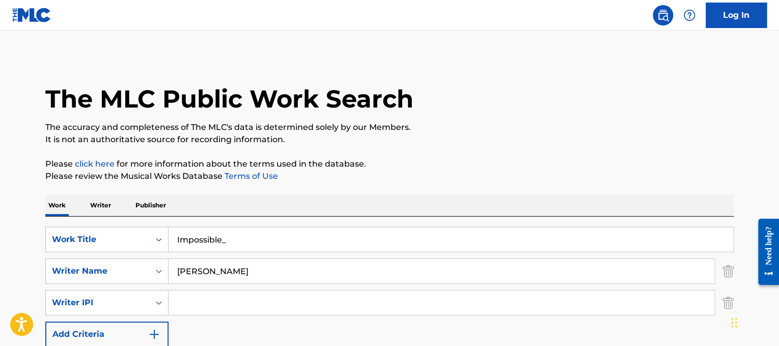
click at [236, 249] on input "Impossible_" at bounding box center [450, 239] width 564 height 24
type input "Impossible"
drag, startPoint x: 239, startPoint y: 276, endPoint x: 0, endPoint y: 210, distance: 247.7
type input "keys"
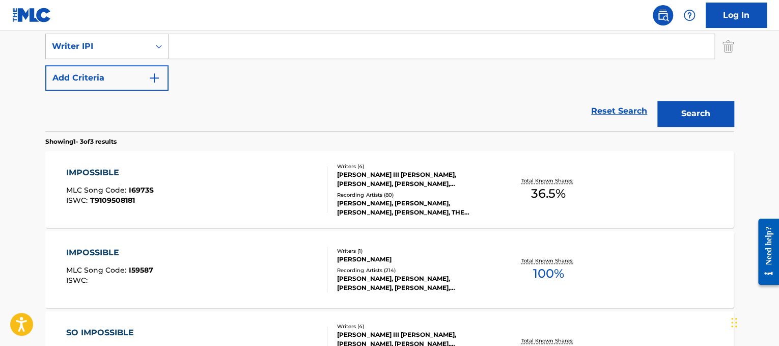
scroll to position [257, 0]
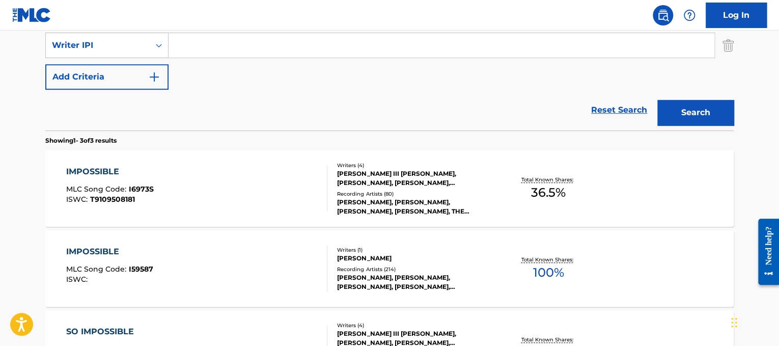
click at [275, 260] on div "IMPOSSIBLE MLC Song Code : I59587 ISWC :" at bounding box center [197, 268] width 262 height 46
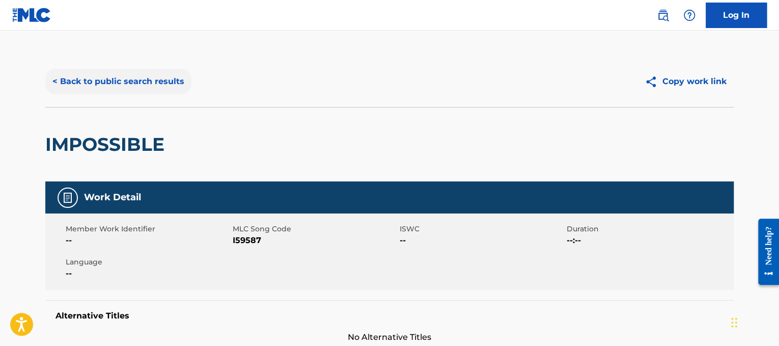
click at [146, 76] on button "< Back to public search results" at bounding box center [118, 81] width 146 height 25
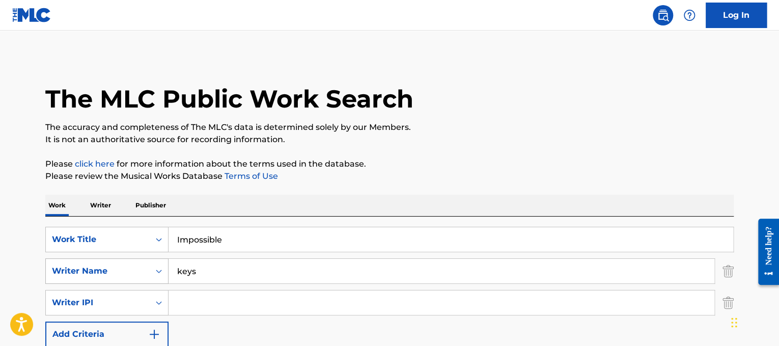
drag, startPoint x: 280, startPoint y: 244, endPoint x: 120, endPoint y: 277, distance: 163.6
click at [120, 277] on div "SearchWithCriteriad365d50e-ee68-4f25-b9b9-568e7ee9061f Work Title Impossible Se…" at bounding box center [389, 287] width 688 height 120
paste input "[PERSON_NAME] Invisible_"
drag, startPoint x: 234, startPoint y: 242, endPoint x: 93, endPoint y: 215, distance: 143.6
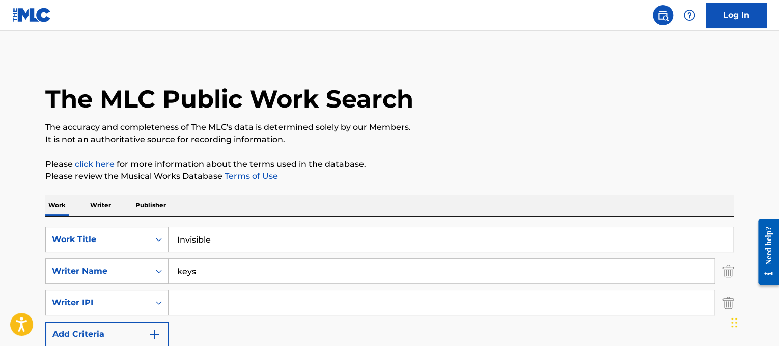
type input "Invisible"
drag, startPoint x: 263, startPoint y: 274, endPoint x: 0, endPoint y: 191, distance: 275.8
type input "[PERSON_NAME]"
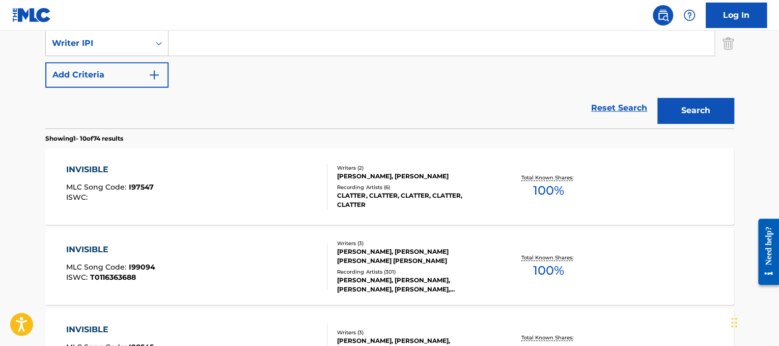
scroll to position [262, 0]
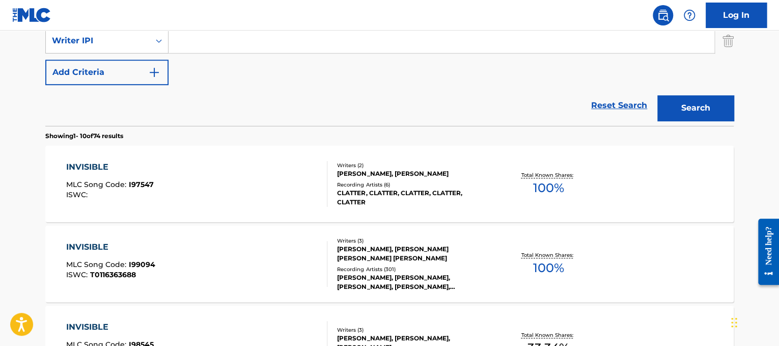
click at [276, 256] on div "INVISIBLE MLC Song Code : I99094 ISWC : T0116363688" at bounding box center [197, 264] width 262 height 46
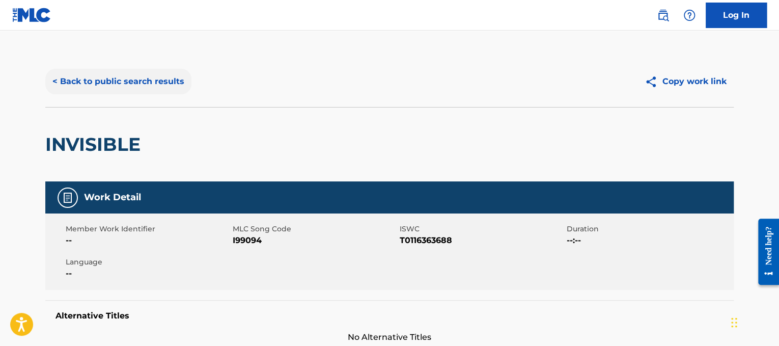
click at [102, 76] on button "< Back to public search results" at bounding box center [118, 81] width 146 height 25
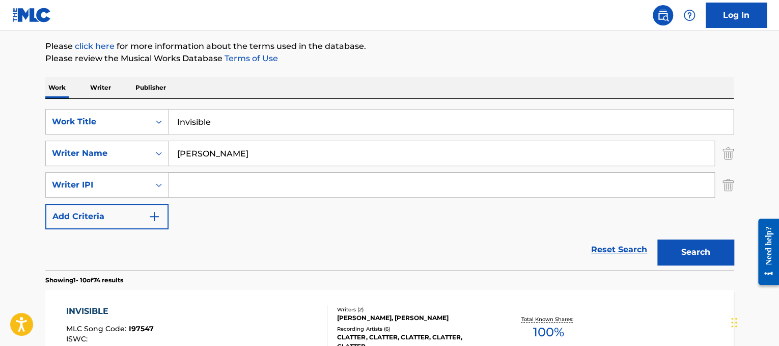
scroll to position [95, 0]
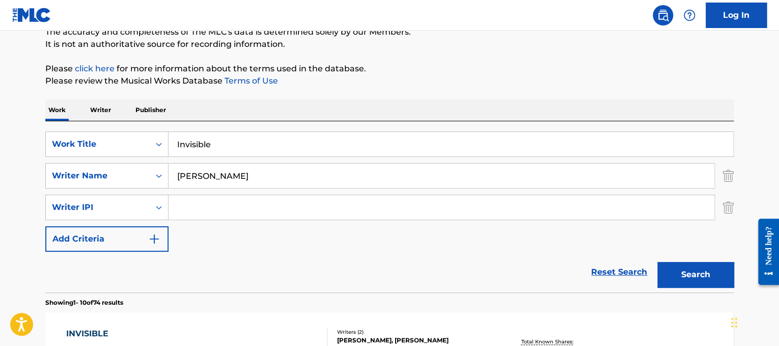
drag, startPoint x: 253, startPoint y: 150, endPoint x: 36, endPoint y: 149, distance: 217.3
paste input "rreplacea"
type input "Irreplaceable"
drag, startPoint x: 250, startPoint y: 182, endPoint x: 0, endPoint y: 147, distance: 252.9
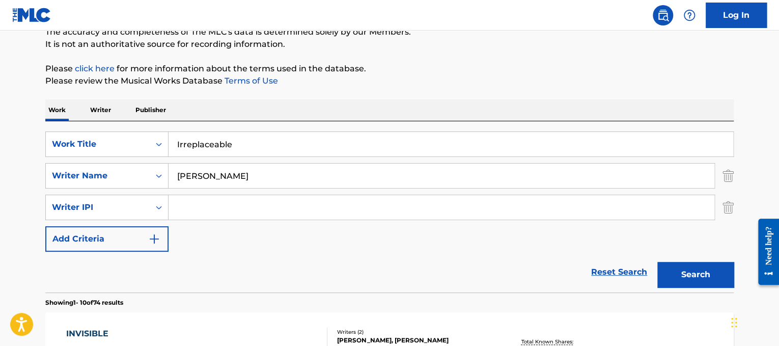
type input "[PERSON_NAME]"
click at [688, 287] on button "Search" at bounding box center [695, 274] width 76 height 25
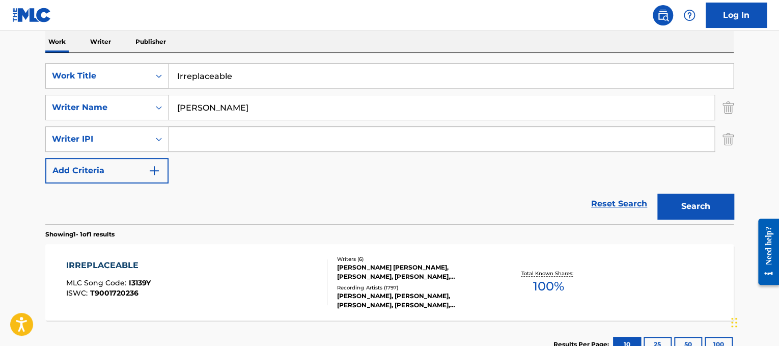
scroll to position [169, 0]
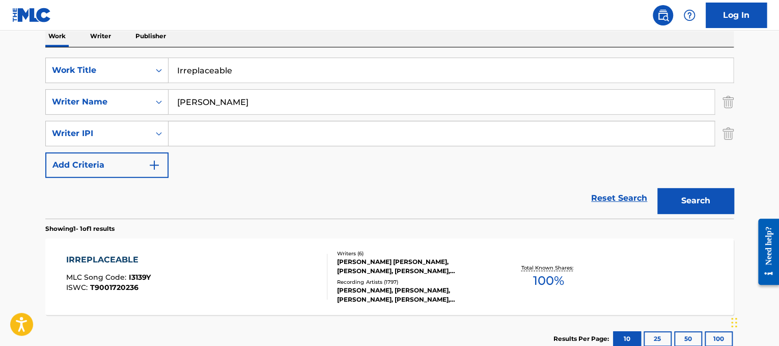
click at [260, 253] on div "IRREPLACEABLE MLC Song Code : I3139Y ISWC : T9001720236" at bounding box center [197, 276] width 262 height 46
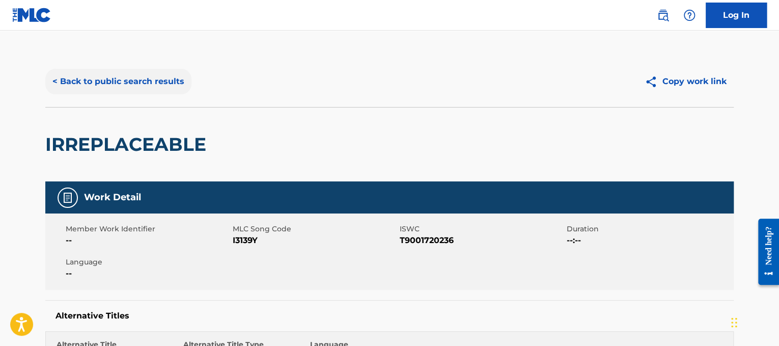
click at [150, 84] on button "< Back to public search results" at bounding box center [118, 81] width 146 height 25
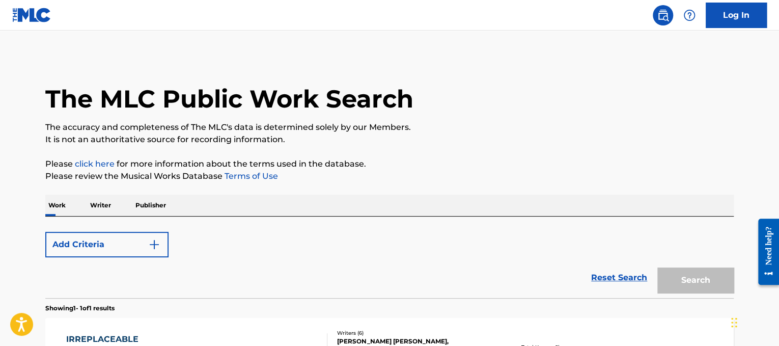
scroll to position [150, 0]
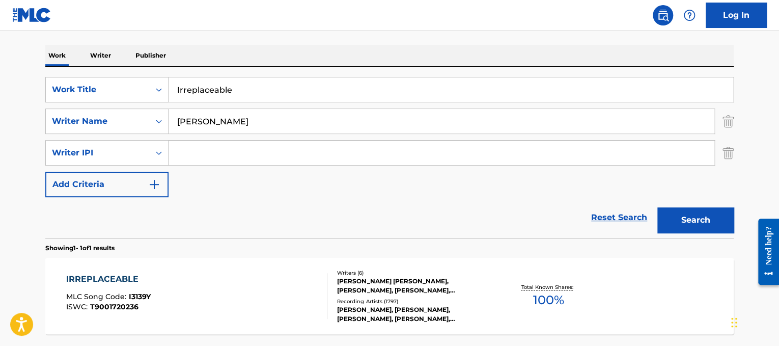
drag, startPoint x: 308, startPoint y: 86, endPoint x: 1, endPoint y: 52, distance: 309.2
click at [1, 52] on main "The MLC Public Work Search The accuracy and completeness of The MLC's data is d…" at bounding box center [389, 134] width 779 height 506
paste input "t's A Beautiful Day"
type input "It's A Beautiful Day"
drag, startPoint x: 249, startPoint y: 113, endPoint x: 0, endPoint y: 106, distance: 249.5
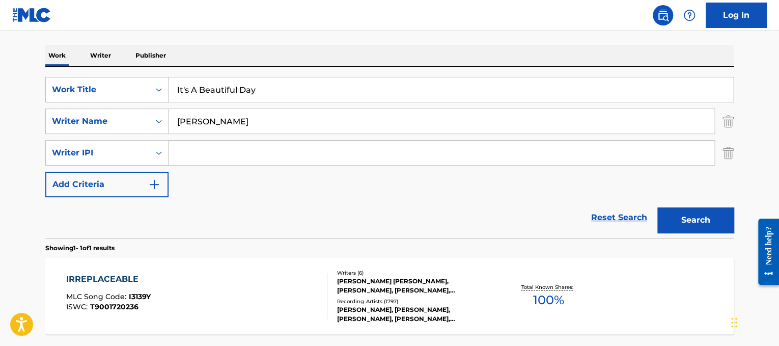
click at [0, 106] on main "The MLC Public Work Search The accuracy and completeness of The MLC's data is d…" at bounding box center [389, 134] width 779 height 506
type input "buble"
click at [657, 207] on button "Search" at bounding box center [695, 219] width 76 height 25
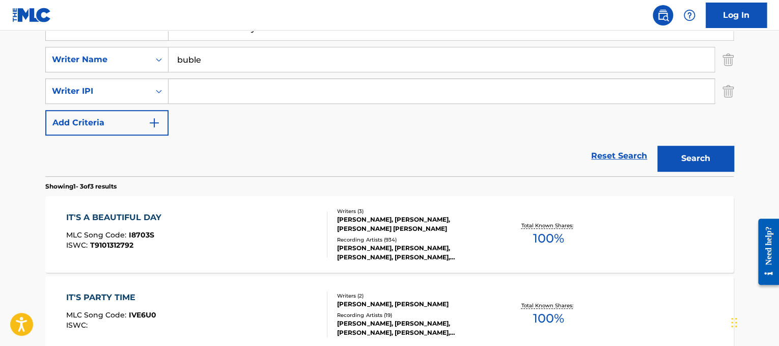
scroll to position [219, 0]
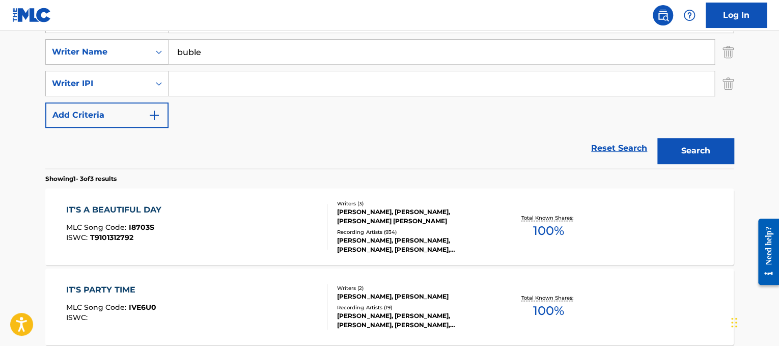
click at [229, 206] on div "IT'S A BEAUTIFUL DAY MLC Song Code : I8703S ISWC : T9101312792" at bounding box center [197, 227] width 262 height 46
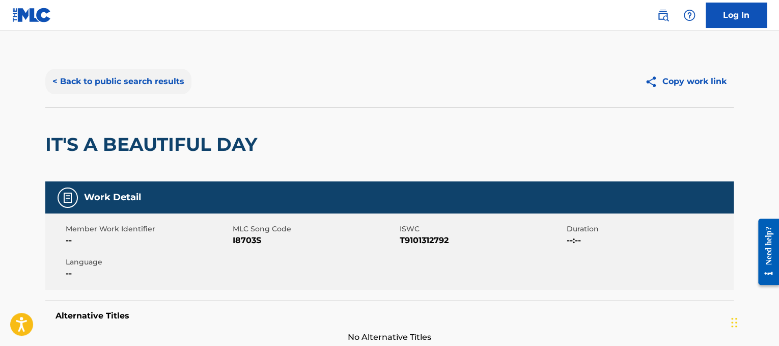
click at [145, 81] on button "< Back to public search results" at bounding box center [118, 81] width 146 height 25
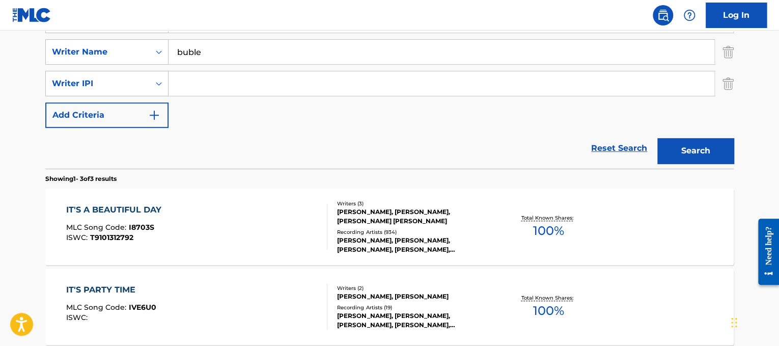
scroll to position [216, 0]
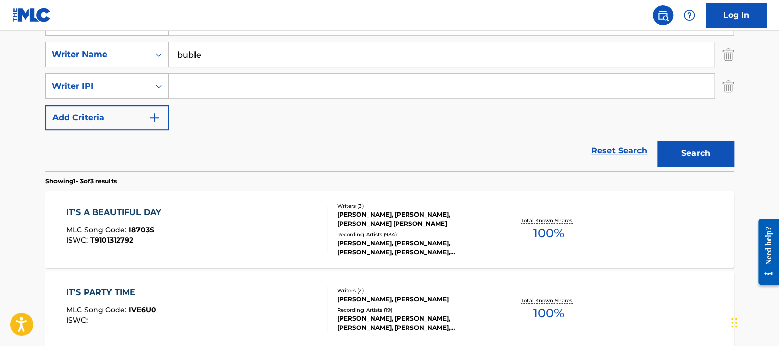
click at [321, 90] on input "Search Form" at bounding box center [441, 86] width 546 height 24
drag, startPoint x: 332, startPoint y: 60, endPoint x: 16, endPoint y: 2, distance: 321.5
click at [16, 2] on div "Log In The MLC Public Work Search The accuracy and completeness of The MLC's da…" at bounding box center [389, 156] width 779 height 745
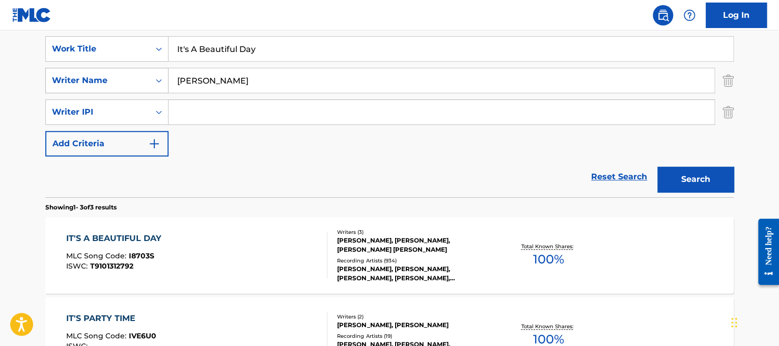
scroll to position [174, 0]
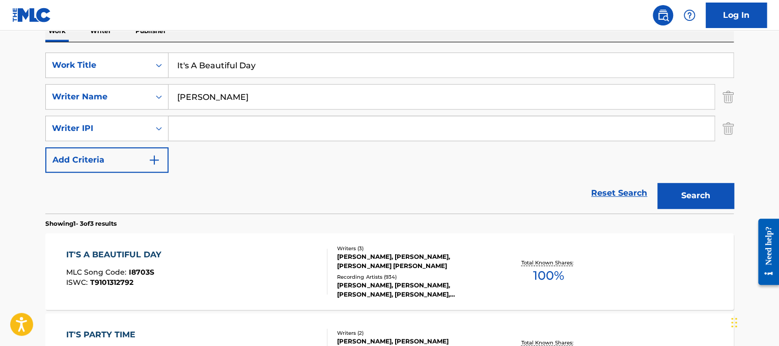
type input "[PERSON_NAME]"
drag, startPoint x: 263, startPoint y: 66, endPoint x: 82, endPoint y: 40, distance: 182.1
click at [82, 40] on div "Work Writer Publisher SearchWithCriteriad365d50e-ee68-4f25-b9b9-568e7ee9061f Wo…" at bounding box center [389, 268] width 688 height 497
paste input "No Doubt It's My Life"
drag, startPoint x: 222, startPoint y: 61, endPoint x: 111, endPoint y: 29, distance: 115.9
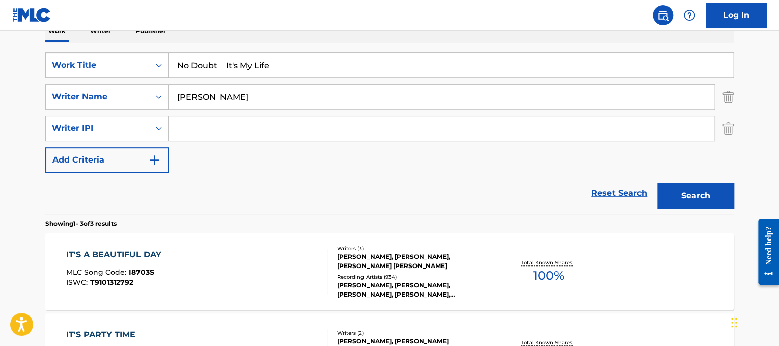
click at [111, 29] on div "Log In The MLC Public Work Search The accuracy and completeness of The MLC's da…" at bounding box center [389, 198] width 779 height 745
type input "It's My Life"
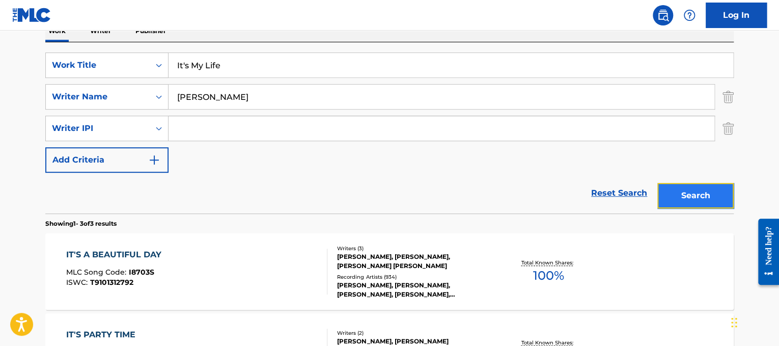
click at [704, 194] on button "Search" at bounding box center [695, 195] width 76 height 25
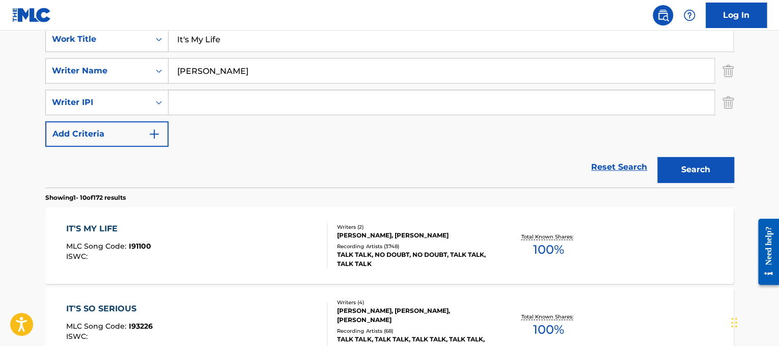
scroll to position [202, 0]
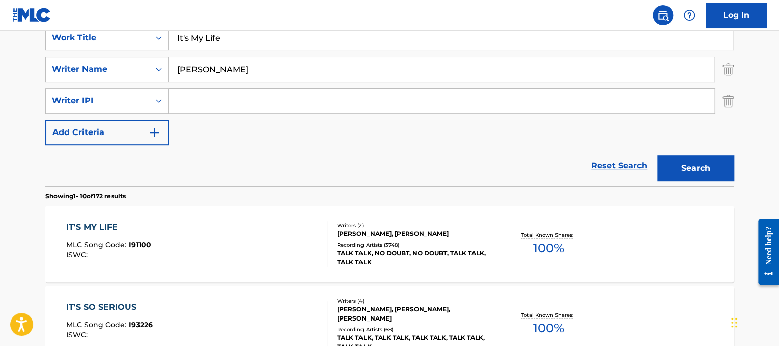
click at [291, 219] on div "IT'S MY LIFE MLC Song Code : I91100 ISWC : Writers ( 2 ) [PERSON_NAME], [PERSON…" at bounding box center [389, 244] width 688 height 76
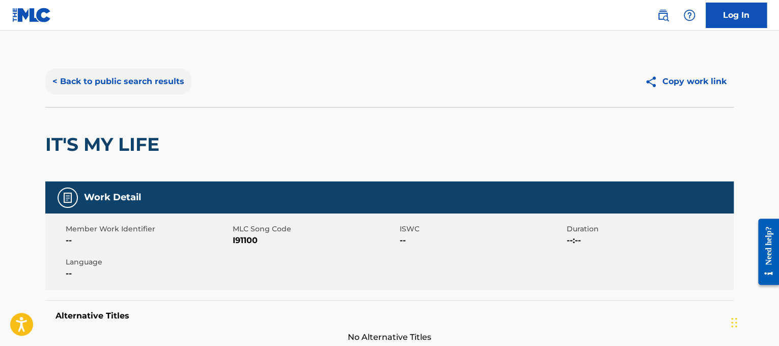
click at [95, 79] on button "< Back to public search results" at bounding box center [118, 81] width 146 height 25
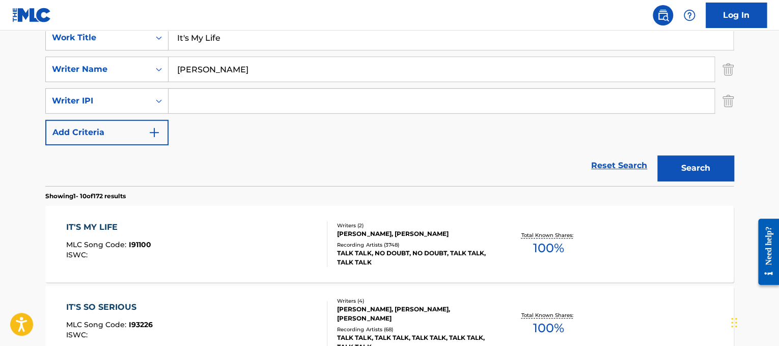
scroll to position [192, 0]
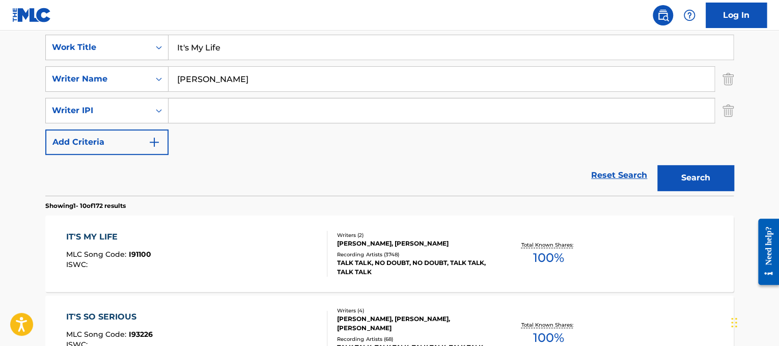
drag, startPoint x: 251, startPoint y: 52, endPoint x: 100, endPoint y: 29, distance: 153.5
paste input "You_A"
type input "It's You"
drag, startPoint x: 235, startPoint y: 76, endPoint x: 10, endPoint y: 26, distance: 230.4
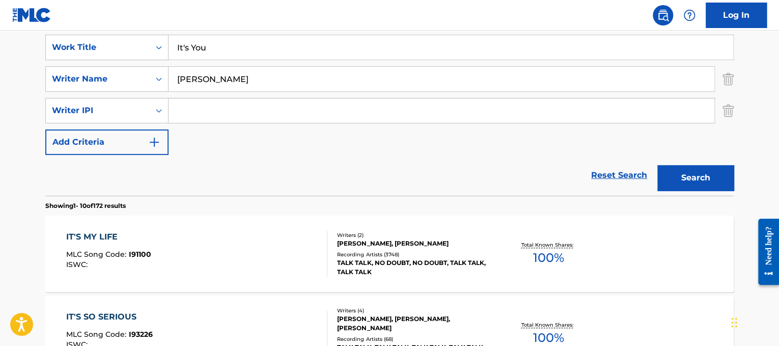
type input "gatie"
click at [657, 165] on button "Search" at bounding box center [695, 177] width 76 height 25
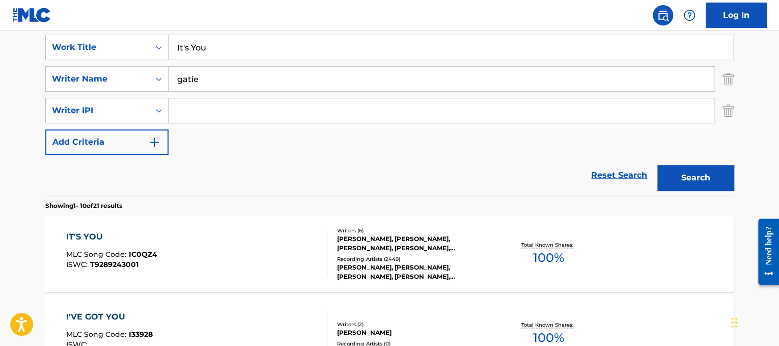
click at [138, 268] on div "IT'S YOU MLC Song Code : IC0QZ4 ISWC : T9289243001" at bounding box center [111, 254] width 91 height 46
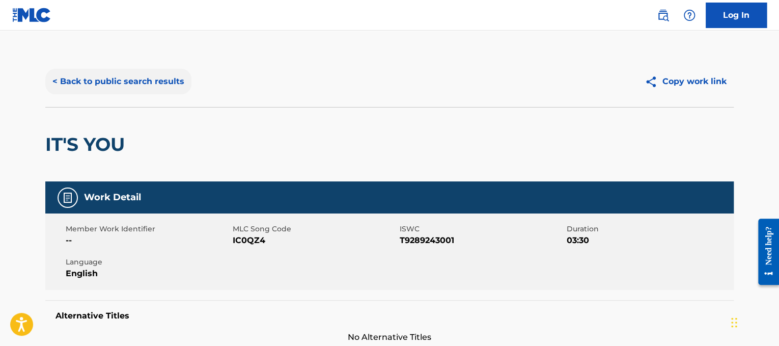
click at [103, 82] on button "< Back to public search results" at bounding box center [118, 81] width 146 height 25
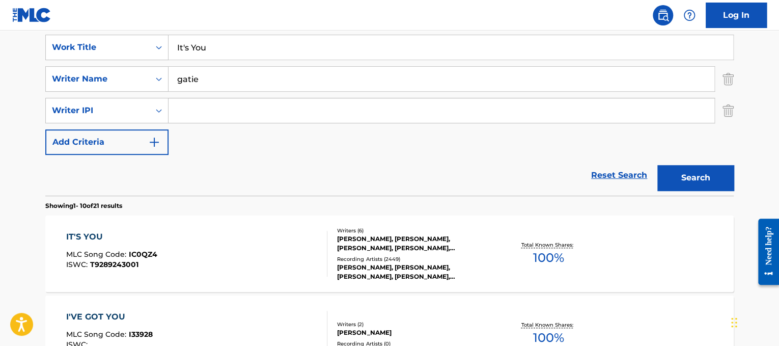
scroll to position [172, 0]
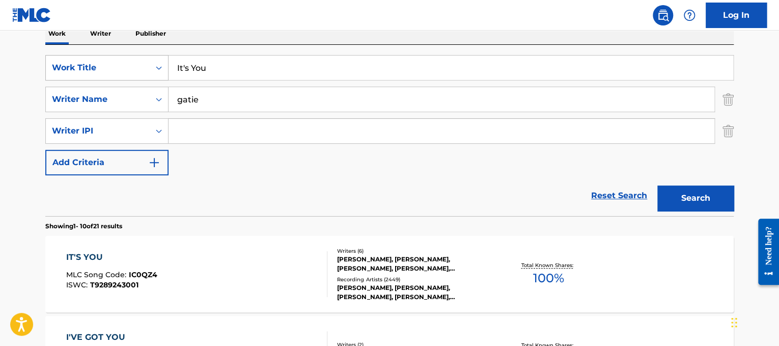
drag, startPoint x: 272, startPoint y: 68, endPoint x: 119, endPoint y: 56, distance: 153.6
click at [119, 56] on div "SearchWithCriteriad365d50e-ee68-4f25-b9b9-568e7ee9061f Work Title It's You" at bounding box center [389, 67] width 688 height 25
paste input "n the Style of Seventeen Jaga Selalu Hatim"
drag, startPoint x: 279, startPoint y: 67, endPoint x: 67, endPoint y: 25, distance: 216.8
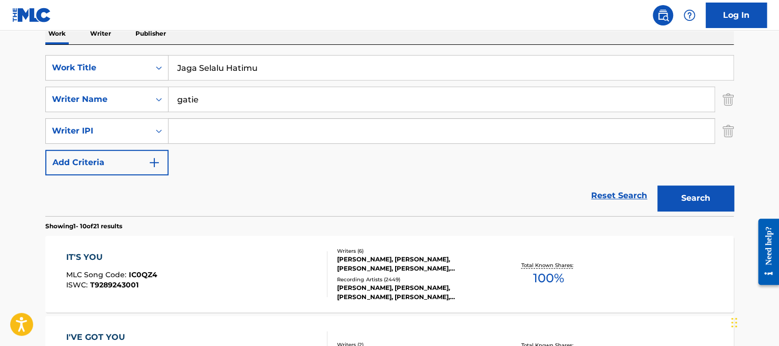
type input "Jaga Selalu Hatimu"
drag, startPoint x: 227, startPoint y: 104, endPoint x: 0, endPoint y: 95, distance: 226.7
type input "sikumbang"
click at [657, 185] on button "Search" at bounding box center [695, 197] width 76 height 25
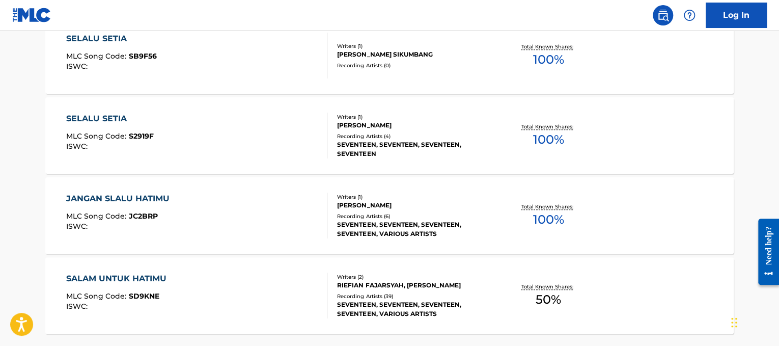
scroll to position [397, 0]
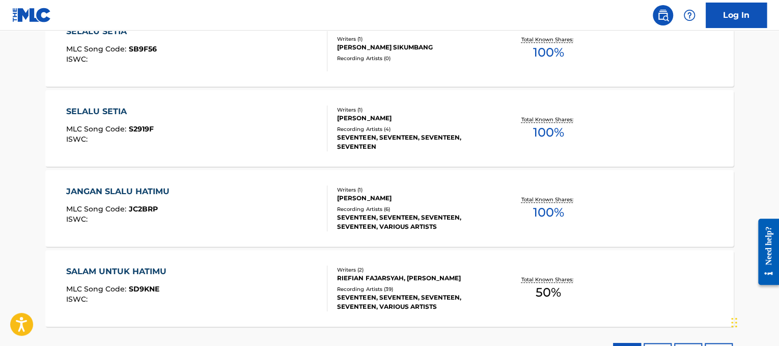
click at [194, 204] on div "JANGAN SLALU HATIMU MLC Song Code : JC2BRP ISWC :" at bounding box center [197, 208] width 262 height 46
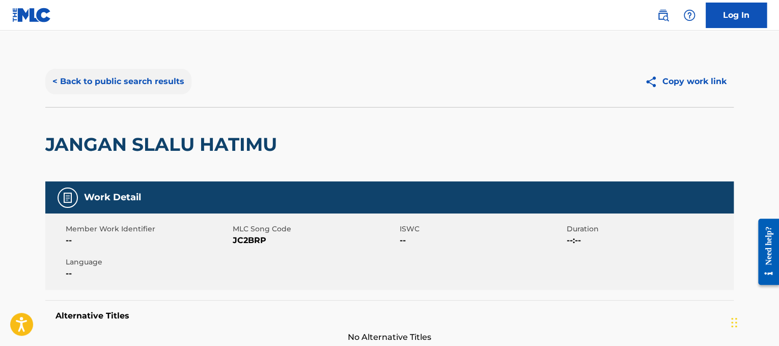
click at [141, 86] on button "< Back to public search results" at bounding box center [118, 81] width 146 height 25
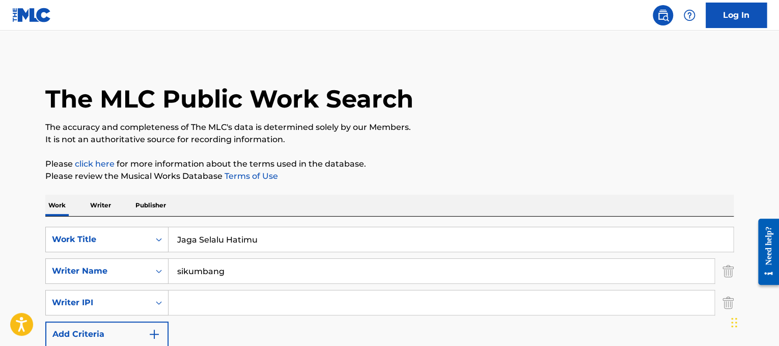
drag, startPoint x: 279, startPoint y: 235, endPoint x: 114, endPoint y: 211, distance: 166.6
paste input "Pink Just Give Me A Reason"
drag, startPoint x: 197, startPoint y: 233, endPoint x: 121, endPoint y: 256, distance: 79.7
click at [121, 256] on div "SearchWithCriteriad365d50e-ee68-4f25-b9b9-568e7ee9061f Work Title Pink Just Giv…" at bounding box center [389, 287] width 688 height 120
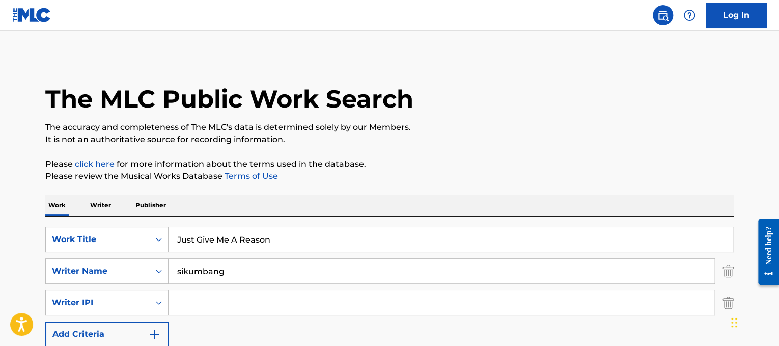
type input "Just Give Me A Reason"
drag, startPoint x: 285, startPoint y: 279, endPoint x: 0, endPoint y: 256, distance: 286.0
type input "[PERSON_NAME]"
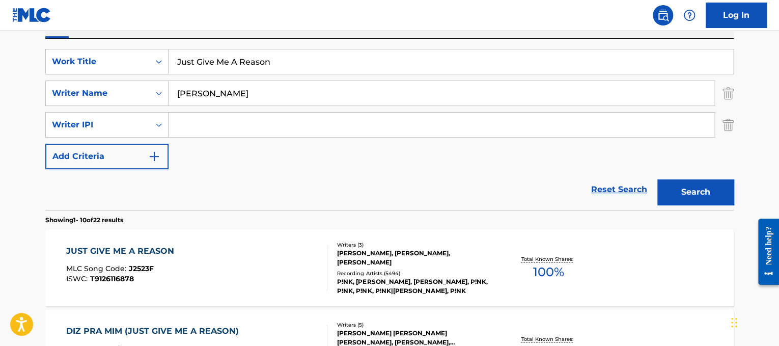
scroll to position [177, 0]
click at [259, 245] on div "JUST GIVE ME A REASON MLC Song Code : J2523F ISWC : T9126116878" at bounding box center [197, 268] width 262 height 46
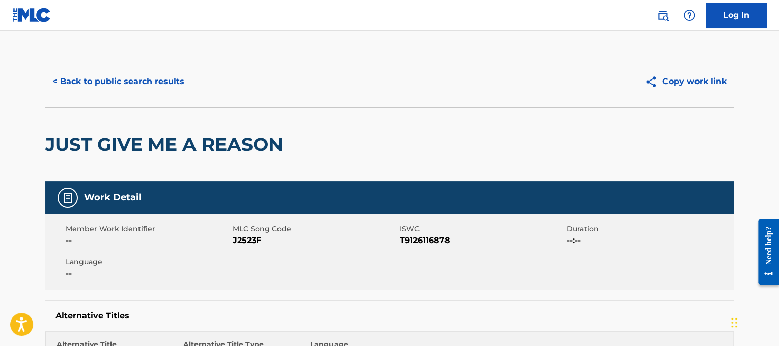
click at [103, 60] on div "< Back to public search results Copy work link" at bounding box center [389, 81] width 688 height 51
click at [131, 83] on button "< Back to public search results" at bounding box center [118, 81] width 146 height 25
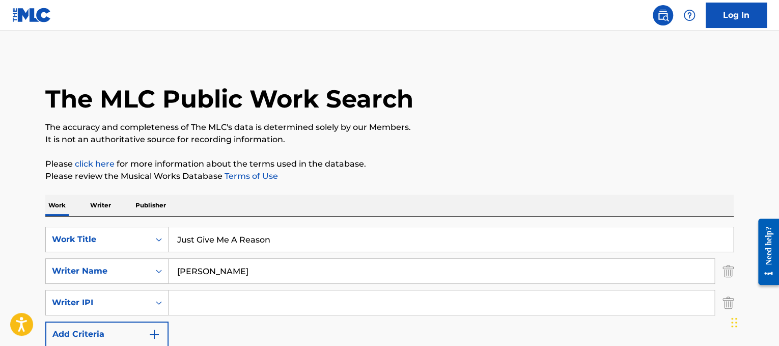
scroll to position [177, 0]
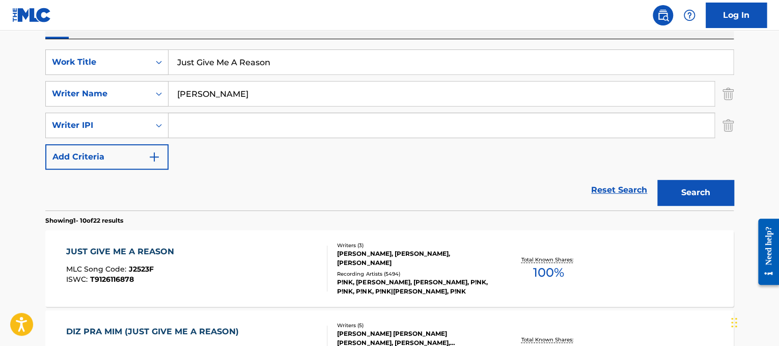
drag, startPoint x: 288, startPoint y: 63, endPoint x: 83, endPoint y: 20, distance: 209.1
paste input "[PERSON_NAME]"
drag, startPoint x: 220, startPoint y: 62, endPoint x: 110, endPoint y: 45, distance: 111.3
click at [110, 45] on div "SearchWithCriteriad365d50e-ee68-4f25-b9b9-568e7ee9061f Work Title [PERSON_NAME]…" at bounding box center [389, 124] width 688 height 171
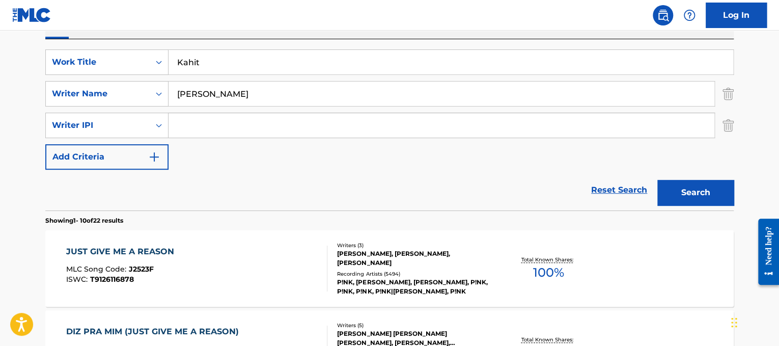
type input "Kahit"
drag, startPoint x: 225, startPoint y: 87, endPoint x: 0, endPoint y: 30, distance: 232.0
type input "bocobo"
click at [657, 180] on button "Search" at bounding box center [695, 192] width 76 height 25
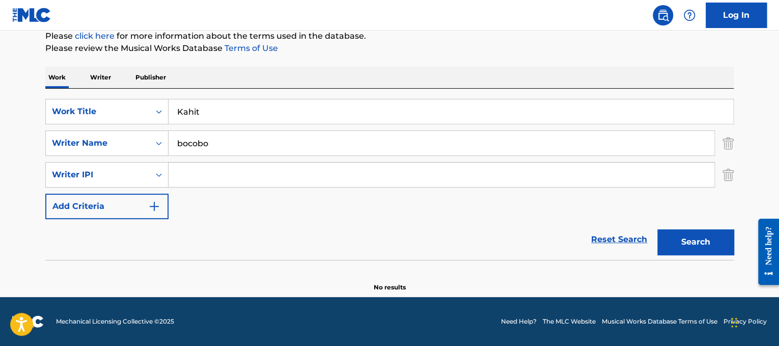
scroll to position [127, 0]
click at [308, 99] on div "SearchWithCriteriad365d50e-ee68-4f25-b9b9-568e7ee9061f Work Title Kahit SearchW…" at bounding box center [389, 174] width 688 height 171
drag, startPoint x: 316, startPoint y: 112, endPoint x: 0, endPoint y: 112, distance: 315.6
click at [0, 112] on main "The MLC Public Work Search The accuracy and completeness of The MLC's data is d…" at bounding box center [389, 100] width 779 height 394
paste input "Andy Grammar Keep Your Head Up"
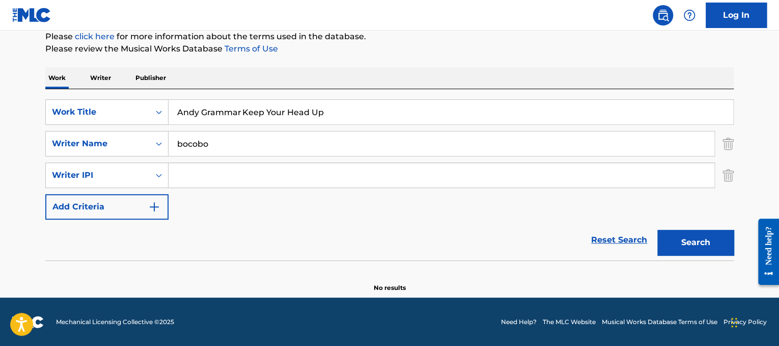
drag, startPoint x: 240, startPoint y: 111, endPoint x: 13, endPoint y: 72, distance: 230.4
click at [13, 72] on main "The MLC Public Work Search The accuracy and completeness of The MLC's data is d…" at bounding box center [389, 100] width 779 height 394
type input "Keep Your Head Up"
drag, startPoint x: 227, startPoint y: 140, endPoint x: 0, endPoint y: 63, distance: 239.7
click at [0, 63] on main "The MLC Public Work Search The accuracy and completeness of The MLC's data is d…" at bounding box center [389, 100] width 779 height 394
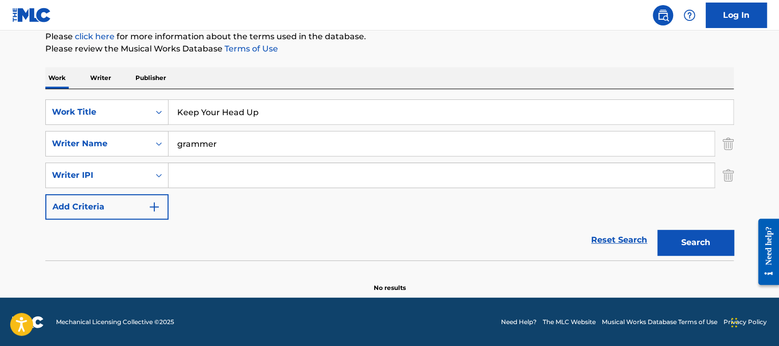
type input "grammer"
click at [657, 230] on button "Search" at bounding box center [695, 242] width 76 height 25
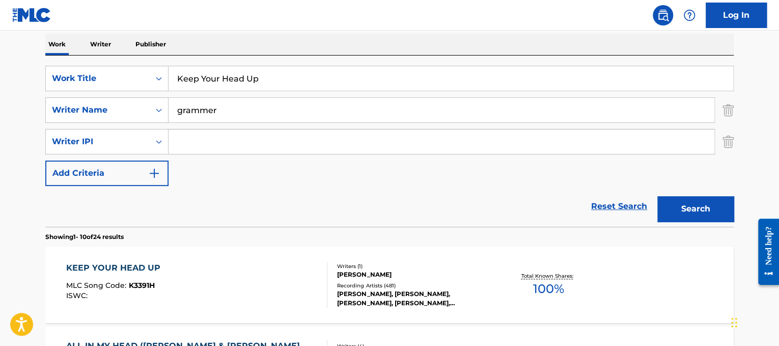
scroll to position [173, 0]
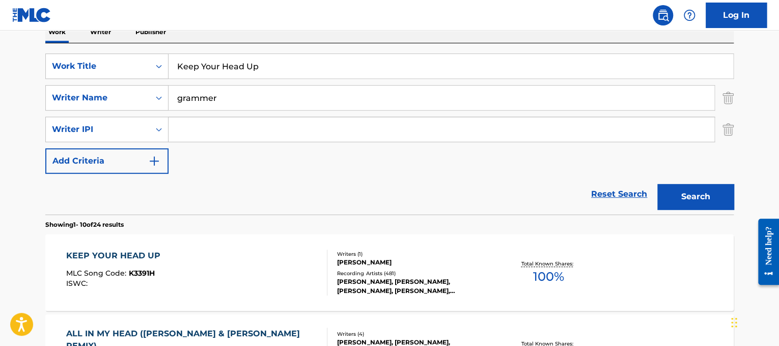
click at [287, 260] on div "KEEP YOUR HEAD UP MLC Song Code : K3391H ISWC :" at bounding box center [197, 272] width 262 height 46
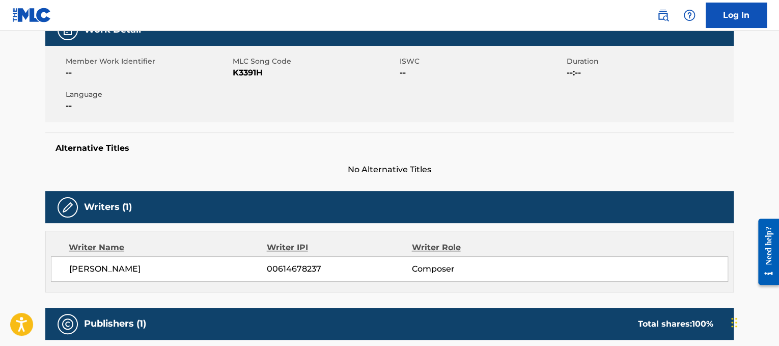
scroll to position [35, 0]
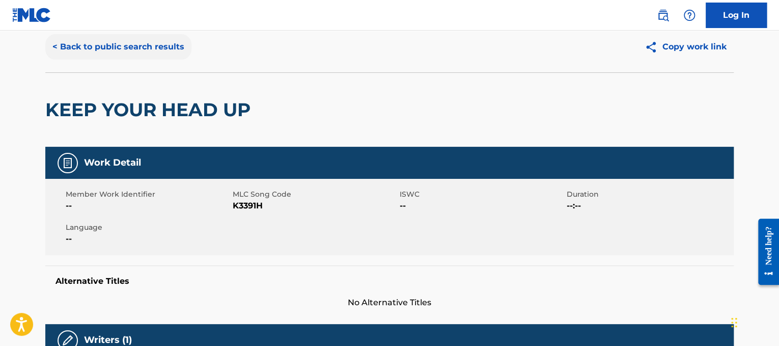
click at [146, 38] on button "< Back to public search results" at bounding box center [118, 46] width 146 height 25
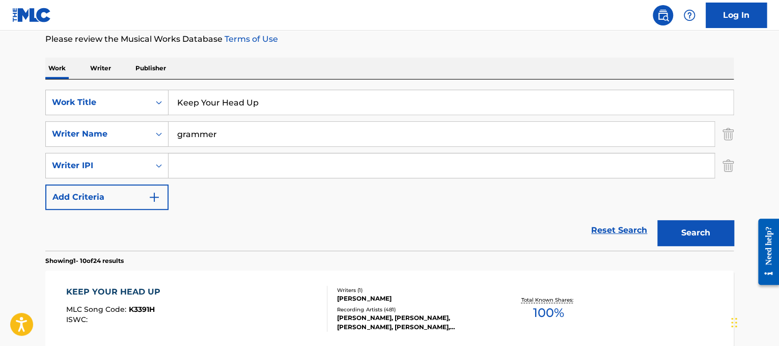
scroll to position [138, 0]
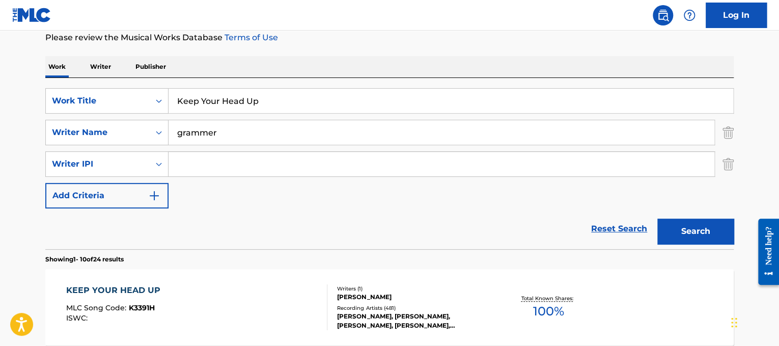
drag, startPoint x: 272, startPoint y: 101, endPoint x: 17, endPoint y: 93, distance: 254.6
paste input "[PERSON_NAME] Perpisahan"
drag, startPoint x: 229, startPoint y: 99, endPoint x: 15, endPoint y: 136, distance: 217.1
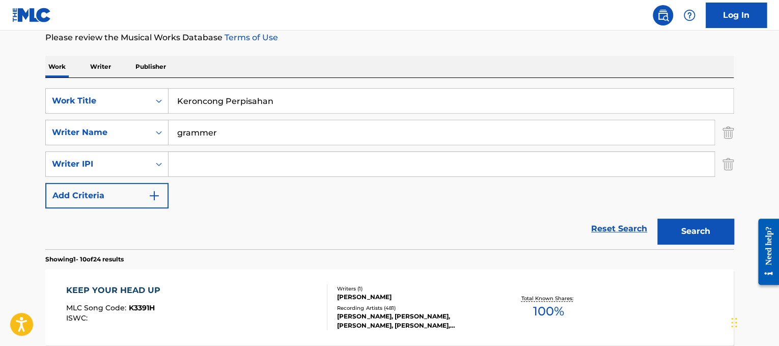
type input "Keroncong Perpisahan"
drag, startPoint x: 234, startPoint y: 140, endPoint x: 0, endPoint y: 186, distance: 238.6
type input "priyambodo"
click at [657, 218] on button "Search" at bounding box center [695, 230] width 76 height 25
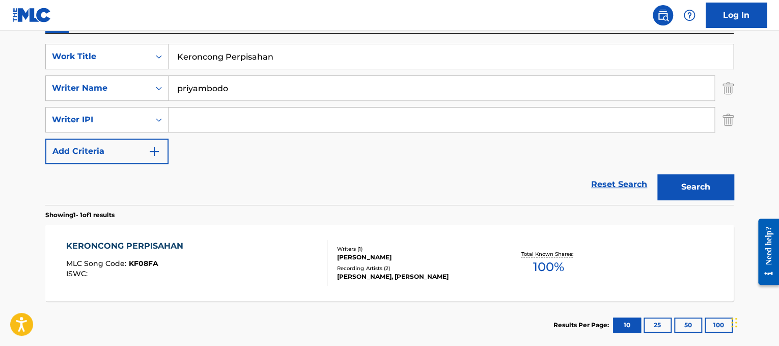
scroll to position [185, 0]
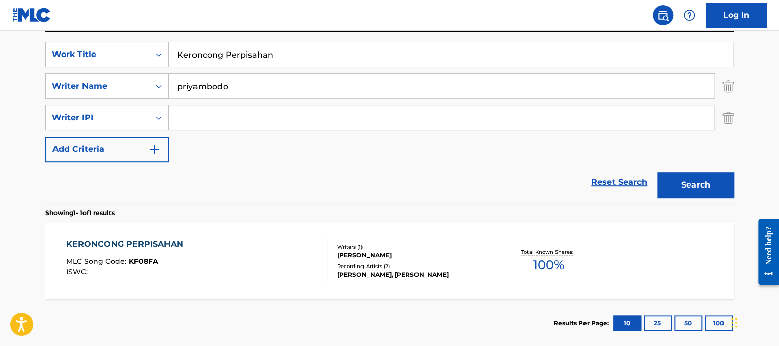
click at [176, 251] on div "KERONCONG PERPISAHAN MLC Song Code : KF08FA ISWC :" at bounding box center [127, 261] width 122 height 46
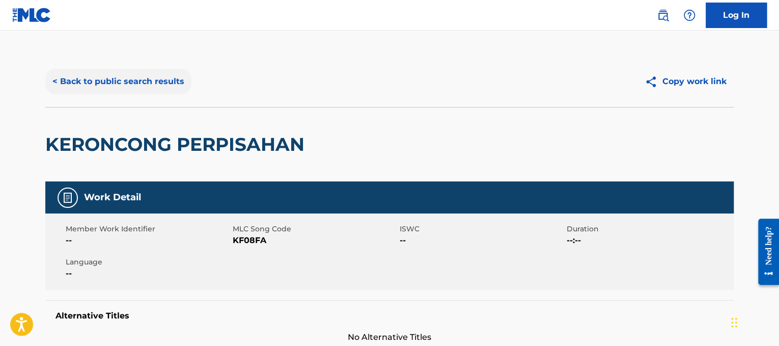
click at [135, 77] on button "< Back to public search results" at bounding box center [118, 81] width 146 height 25
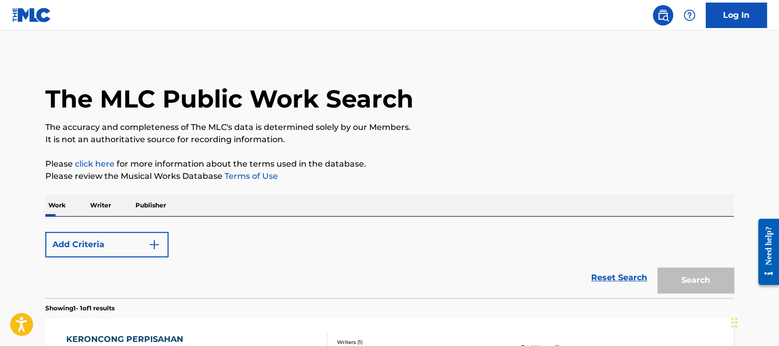
scroll to position [150, 0]
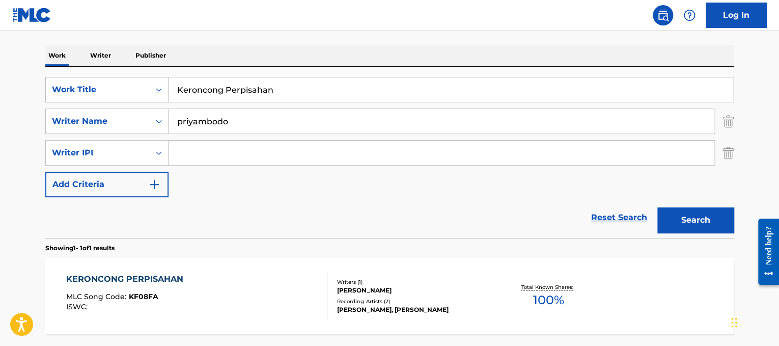
drag, startPoint x: 312, startPoint y: 84, endPoint x: 59, endPoint y: 47, distance: 255.6
click at [59, 47] on div "Work Writer Publisher SearchWithCriteriad365d50e-ee68-4f25-b9b9-568e7ee9061f Wo…" at bounding box center [389, 213] width 688 height 337
paste input "One Direction Kiss You"
drag, startPoint x: 228, startPoint y: 82, endPoint x: 47, endPoint y: 30, distance: 187.5
click at [47, 30] on div "Log In The MLC Public Work Search The accuracy and completeness of The MLC's da…" at bounding box center [389, 142] width 779 height 585
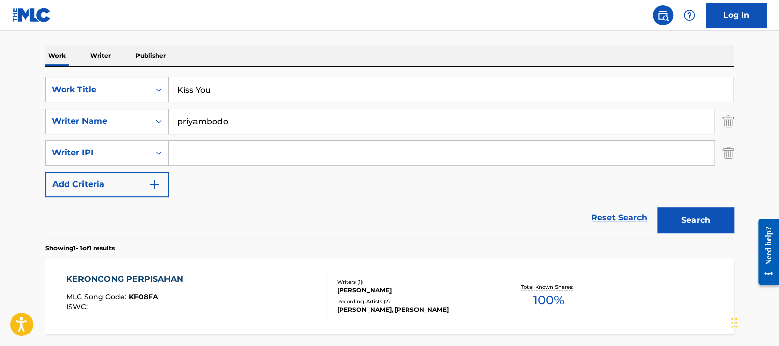
type input "Kiss You"
drag, startPoint x: 230, startPoint y: 116, endPoint x: 0, endPoint y: 114, distance: 230.1
click at [0, 114] on main "The MLC Public Work Search The accuracy and completeness of The MLC's data is d…" at bounding box center [389, 134] width 779 height 506
type input "[PERSON_NAME]"
click at [657, 207] on button "Search" at bounding box center [695, 219] width 76 height 25
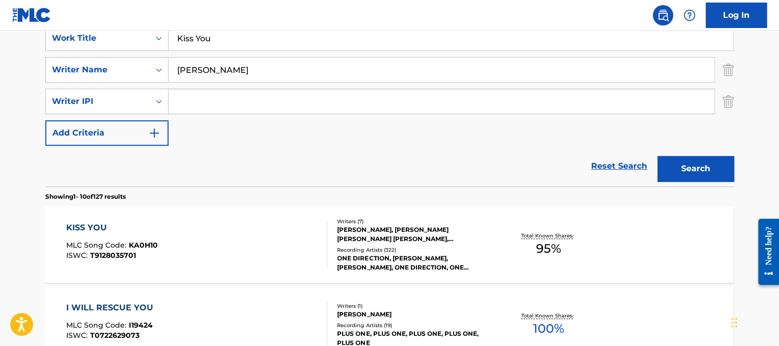
scroll to position [203, 0]
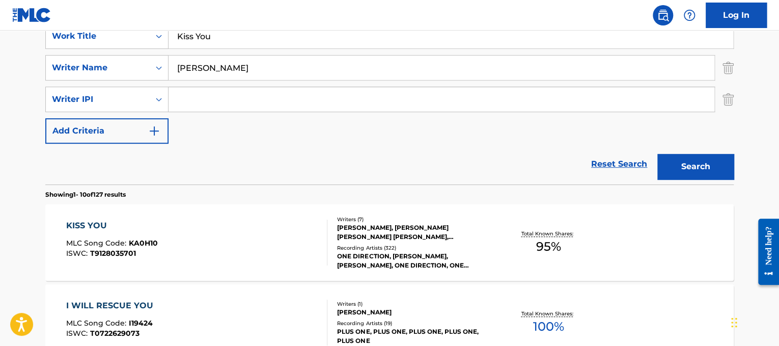
click at [264, 240] on div "KISS YOU MLC Song Code : KA0H10 ISWC : T9128035701" at bounding box center [197, 242] width 262 height 46
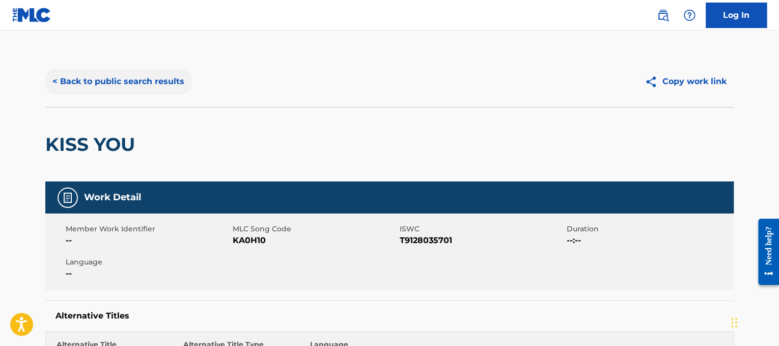
click at [157, 83] on button "< Back to public search results" at bounding box center [118, 81] width 146 height 25
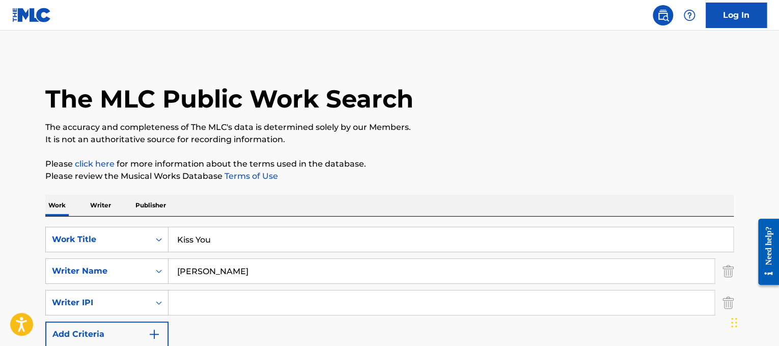
scroll to position [203, 0]
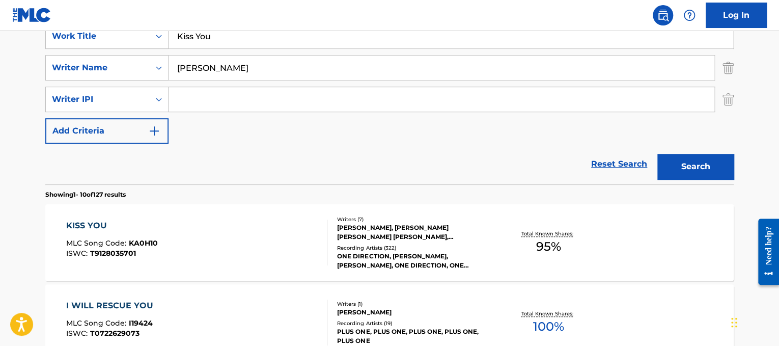
drag, startPoint x: 247, startPoint y: 46, endPoint x: 73, endPoint y: -26, distance: 187.8
paste input "[PERSON_NAME] Knee Deep"
click at [224, 35] on input "[PERSON_NAME] Knee Deep" at bounding box center [450, 36] width 564 height 24
drag, startPoint x: 247, startPoint y: 36, endPoint x: 124, endPoint y: -5, distance: 129.9
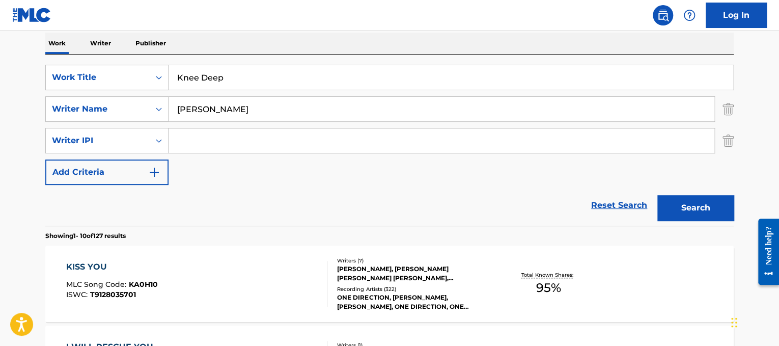
type input "Knee Deep"
drag, startPoint x: 269, startPoint y: 103, endPoint x: 0, endPoint y: 19, distance: 281.6
click at [657, 195] on button "Search" at bounding box center [695, 207] width 76 height 25
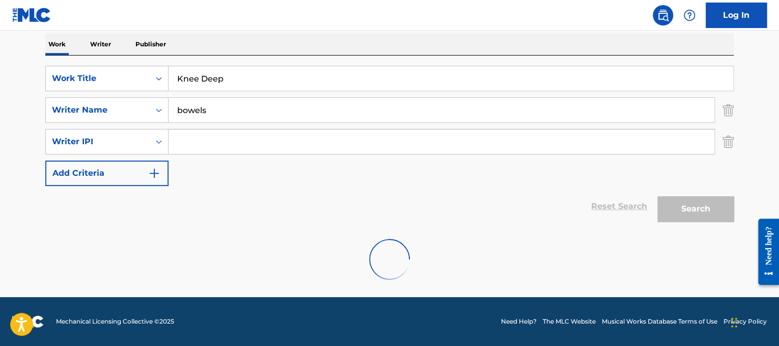
scroll to position [127, 0]
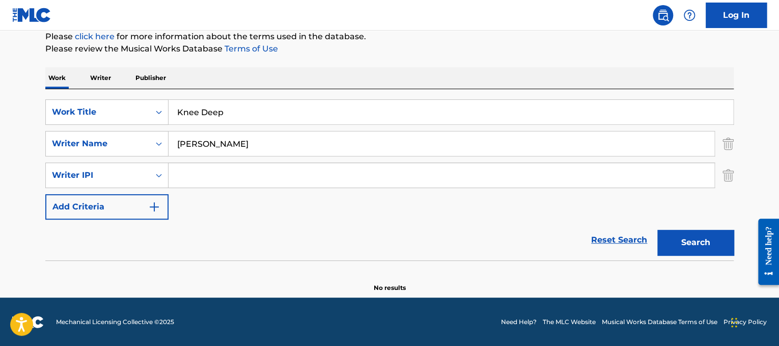
type input "[PERSON_NAME]"
click at [657, 230] on button "Search" at bounding box center [695, 242] width 76 height 25
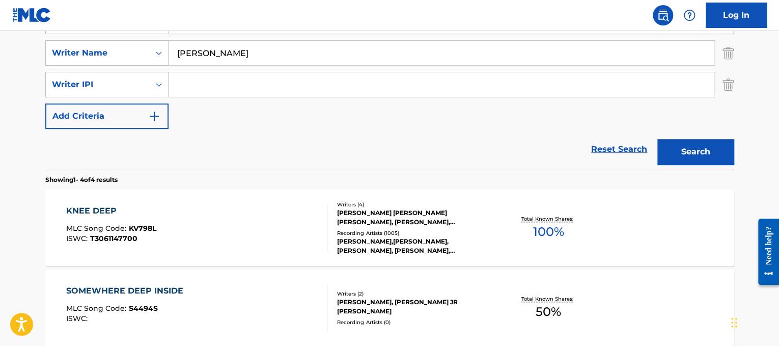
scroll to position [219, 0]
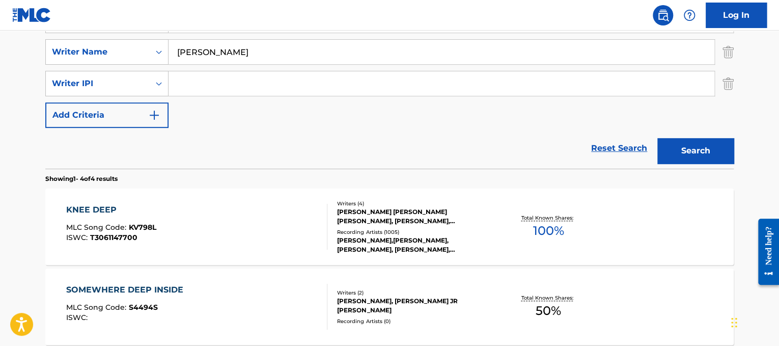
click at [237, 195] on div "KNEE DEEP MLC Song Code : KV798L ISWC : T3061147700 Writers ( 4 ) [PERSON_NAME]…" at bounding box center [389, 226] width 688 height 76
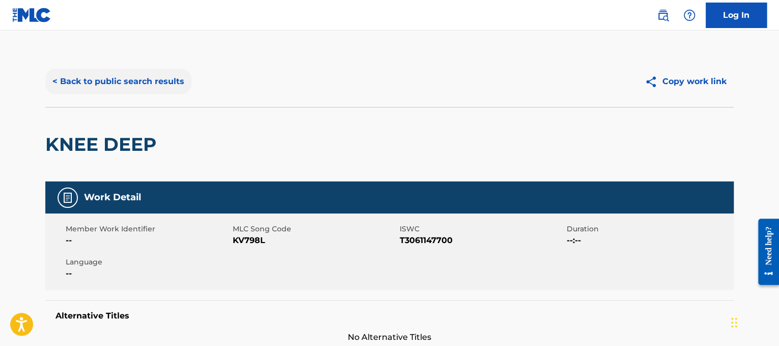
click at [135, 74] on button "< Back to public search results" at bounding box center [118, 81] width 146 height 25
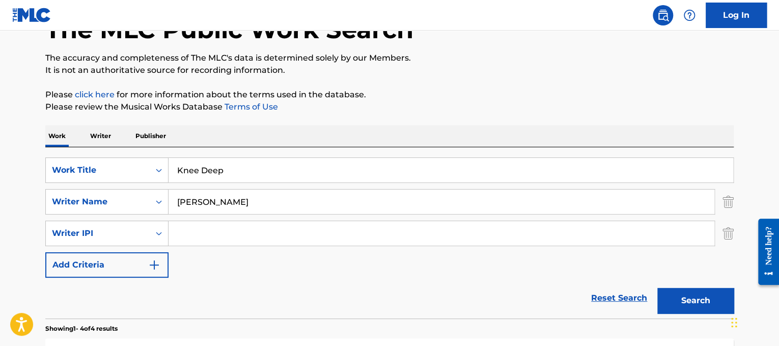
scroll to position [55, 0]
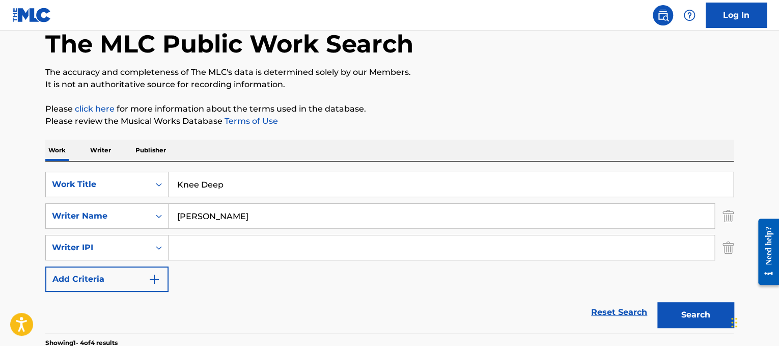
drag, startPoint x: 284, startPoint y: 173, endPoint x: 0, endPoint y: 143, distance: 285.2
click at [0, 143] on main "The MLC Public Work Search The accuracy and completeness of The MLC's data is d…" at bounding box center [389, 349] width 779 height 746
paste input "[PERSON_NAME] La Foule"
drag, startPoint x: 218, startPoint y: 180, endPoint x: 106, endPoint y: 176, distance: 112.1
click at [106, 176] on div "SearchWithCriteriad365d50e-ee68-4f25-b9b9-568e7ee9061f Work Title [PERSON_NAME]…" at bounding box center [389, 184] width 688 height 25
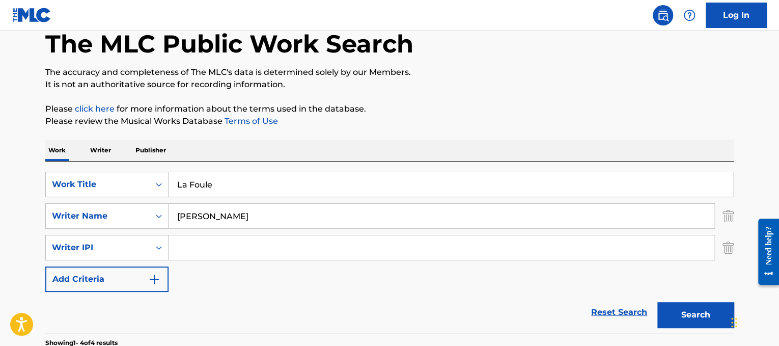
type input "La Foule"
drag, startPoint x: 213, startPoint y: 213, endPoint x: 0, endPoint y: 174, distance: 216.4
click at [0, 174] on main "The MLC Public Work Search The accuracy and completeness of The MLC's data is d…" at bounding box center [389, 349] width 779 height 746
type input "[PERSON_NAME]"
click at [657, 302] on button "Search" at bounding box center [695, 314] width 76 height 25
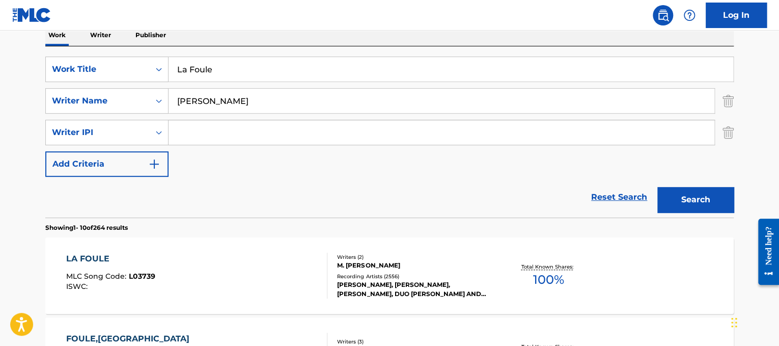
scroll to position [183, 0]
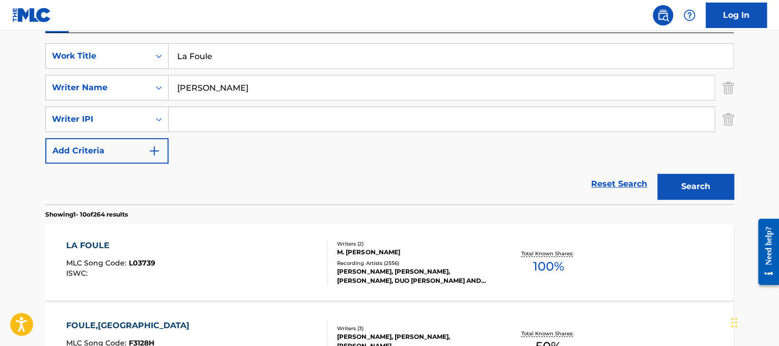
click at [266, 245] on div "LA FOULE MLC Song Code : L03739 ISWC :" at bounding box center [197, 262] width 262 height 46
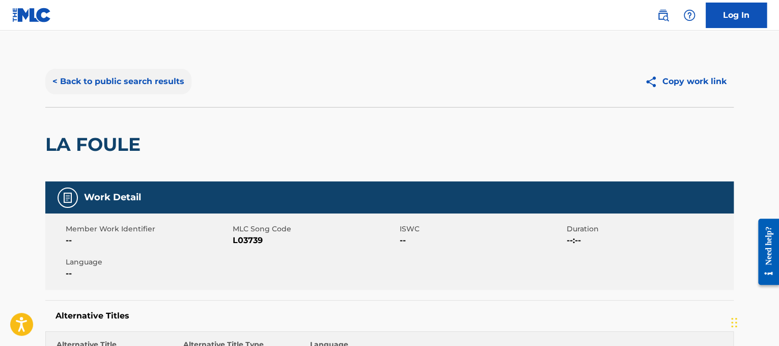
click at [120, 86] on button "< Back to public search results" at bounding box center [118, 81] width 146 height 25
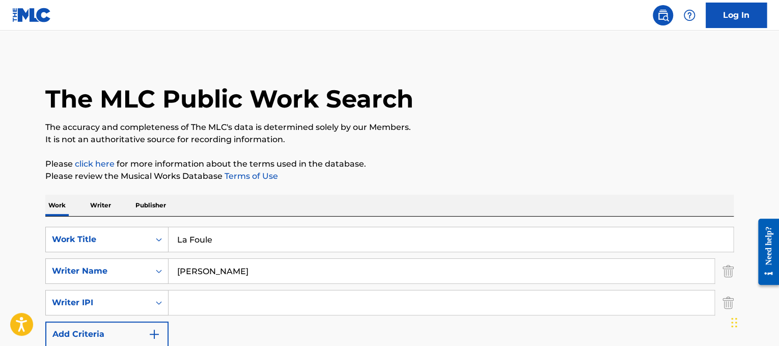
scroll to position [183, 0]
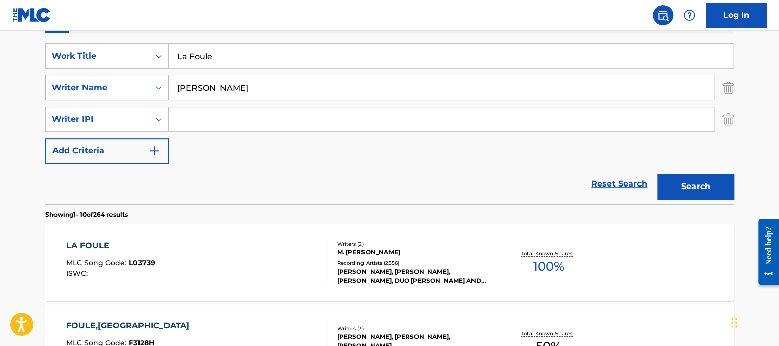
drag, startPoint x: 296, startPoint y: 62, endPoint x: 116, endPoint y: 93, distance: 182.9
click at [116, 93] on div "SearchWithCriteriad365d50e-ee68-4f25-b9b9-568e7ee9061f Work Title La Foule Sear…" at bounding box center [389, 103] width 688 height 120
paste input "Kool & the Gang [DEMOGRAPHIC_DATA] Night"
drag, startPoint x: 243, startPoint y: 54, endPoint x: 143, endPoint y: 23, distance: 105.5
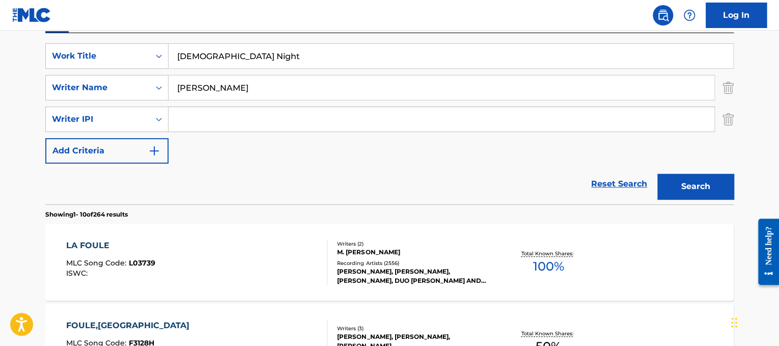
type input "[DEMOGRAPHIC_DATA] Night"
drag, startPoint x: 311, startPoint y: 78, endPoint x: 27, endPoint y: -9, distance: 296.6
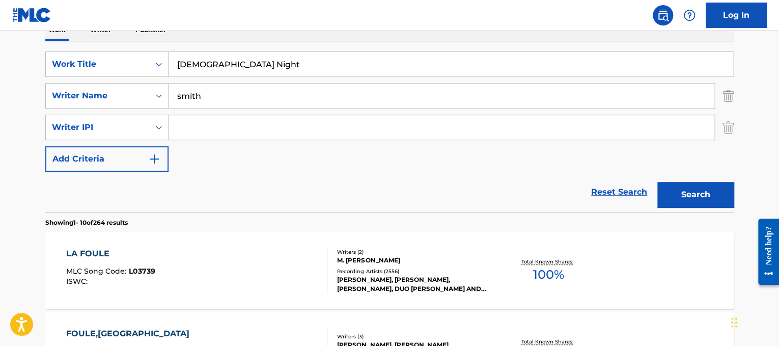
type input "smith"
click at [657, 182] on button "Search" at bounding box center [695, 194] width 76 height 25
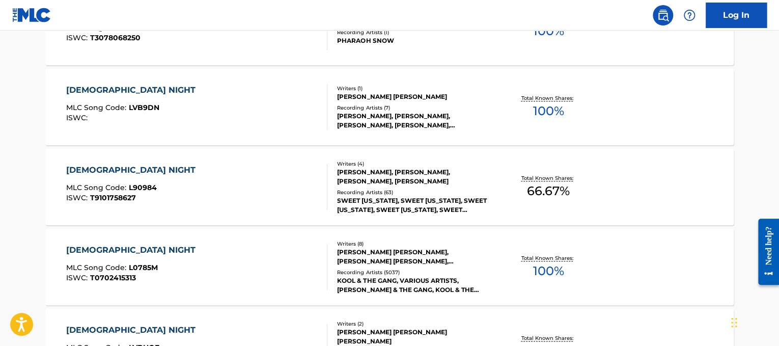
scroll to position [421, 0]
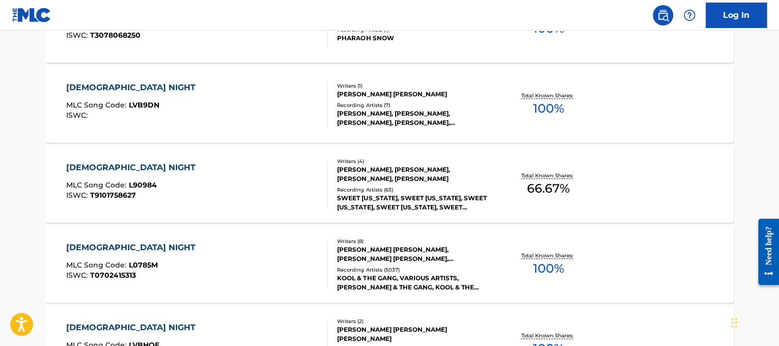
click at [325, 250] on div at bounding box center [323, 264] width 8 height 46
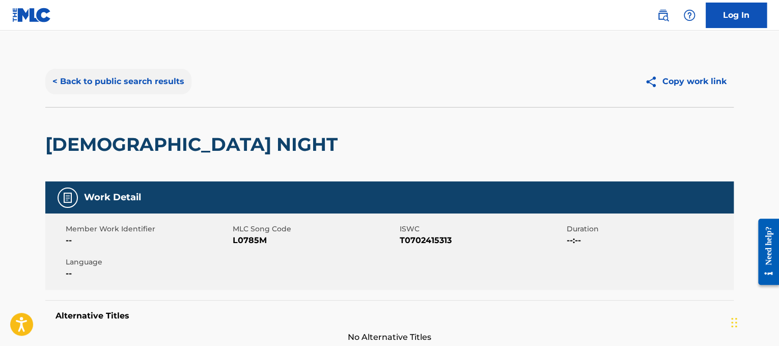
click at [136, 74] on button "< Back to public search results" at bounding box center [118, 81] width 146 height 25
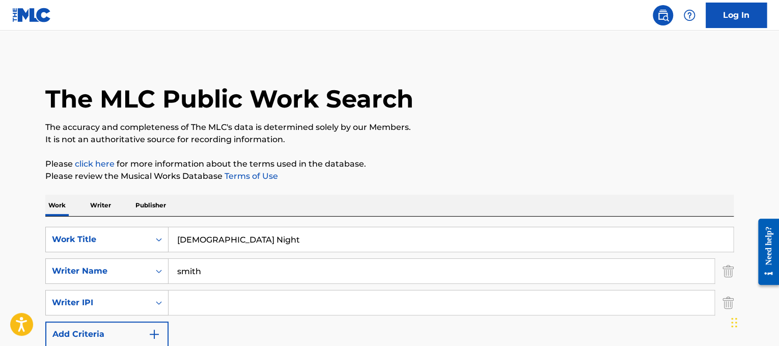
drag, startPoint x: 249, startPoint y: 248, endPoint x: 130, endPoint y: 211, distance: 124.8
paste input "st Christmas"
type input "Last Christmas"
drag, startPoint x: 237, startPoint y: 266, endPoint x: 0, endPoint y: 263, distance: 236.7
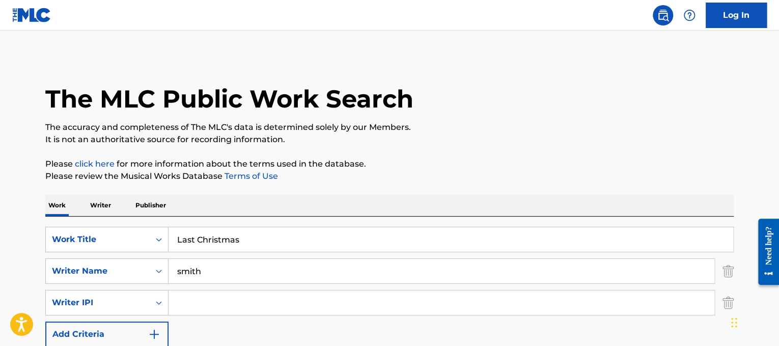
type input "[PERSON_NAME]"
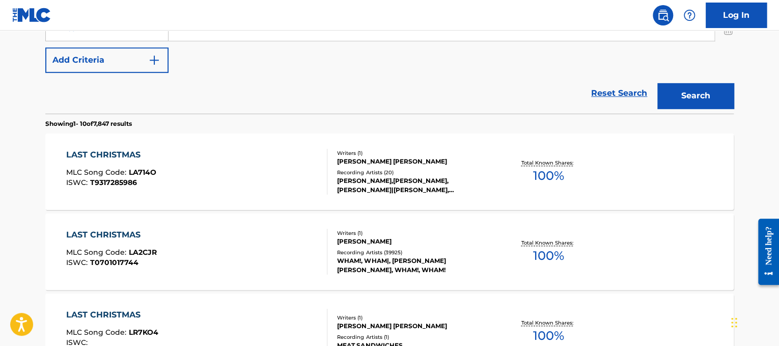
scroll to position [275, 0]
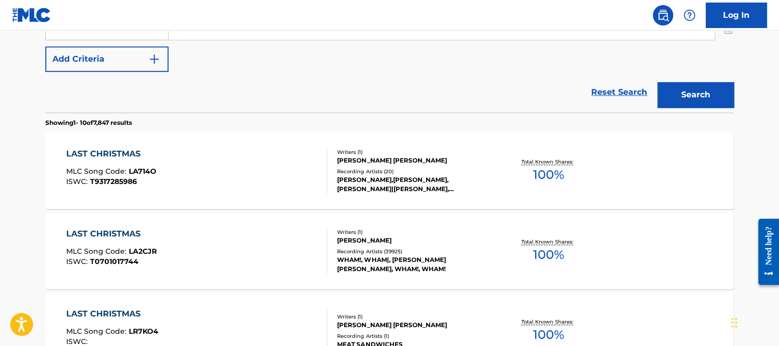
click at [202, 246] on div "LAST CHRISTMAS MLC Song Code : LA2CJR ISWC : T0701017744" at bounding box center [197, 251] width 262 height 46
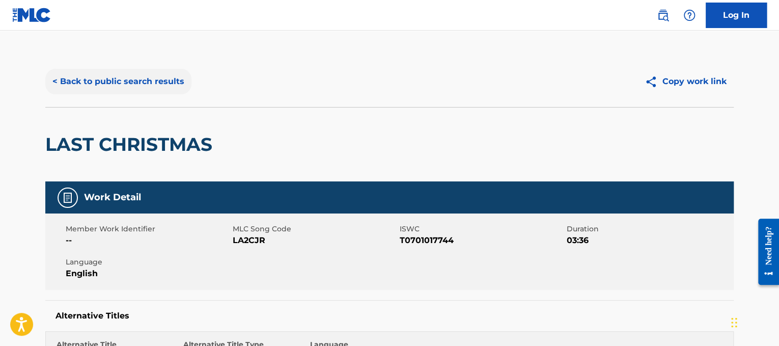
click at [155, 78] on button "< Back to public search results" at bounding box center [118, 81] width 146 height 25
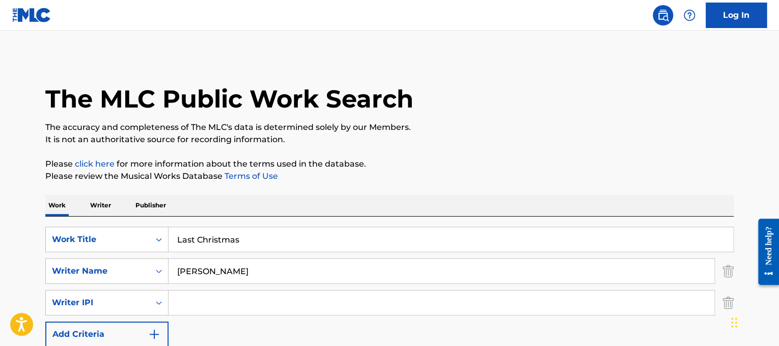
drag, startPoint x: 258, startPoint y: 247, endPoint x: 29, endPoint y: 165, distance: 243.1
paste input "[DATE] Night"
type input "[DATE] Night"
drag, startPoint x: 269, startPoint y: 263, endPoint x: 0, endPoint y: 179, distance: 281.4
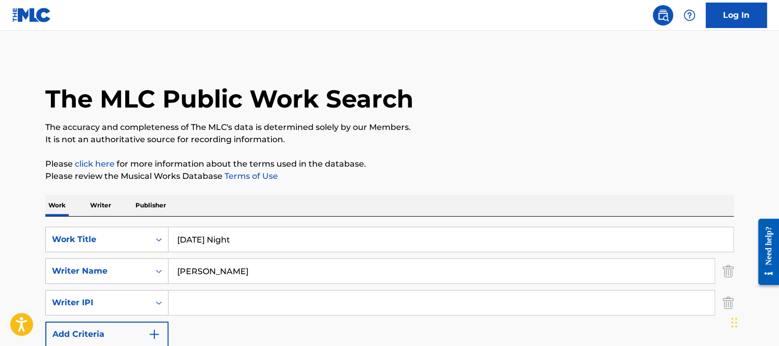
type input "[PERSON_NAME]"
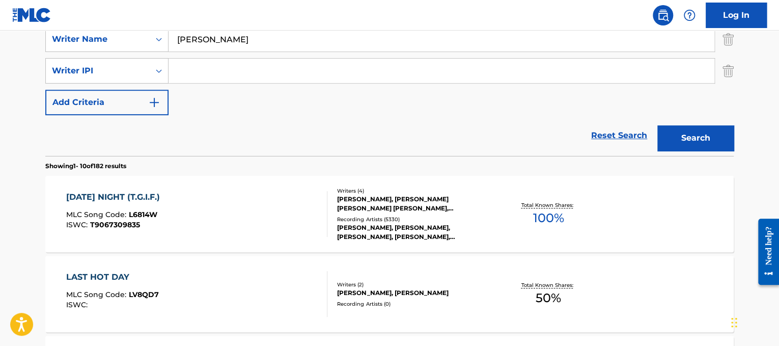
scroll to position [235, 0]
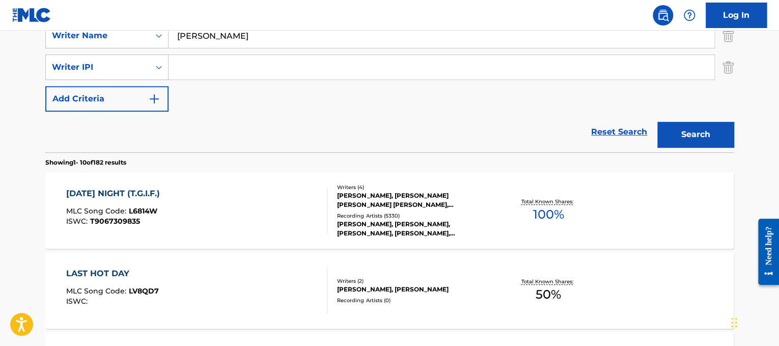
click at [225, 209] on div "[DATE] NIGHT (T.G.I.F.) MLC Song Code : L6814W ISWC : T9067309835" at bounding box center [197, 210] width 262 height 46
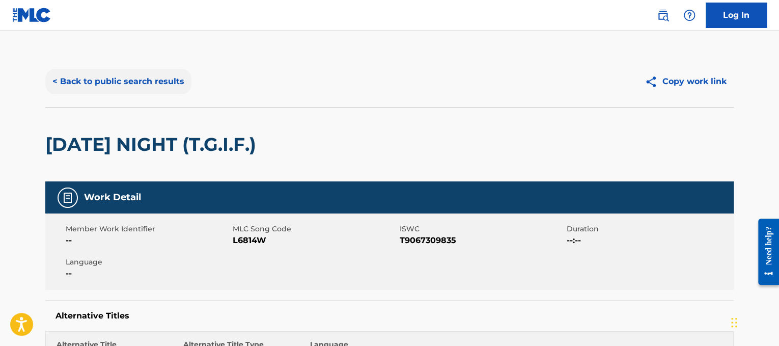
click at [132, 86] on button "< Back to public search results" at bounding box center [118, 81] width 146 height 25
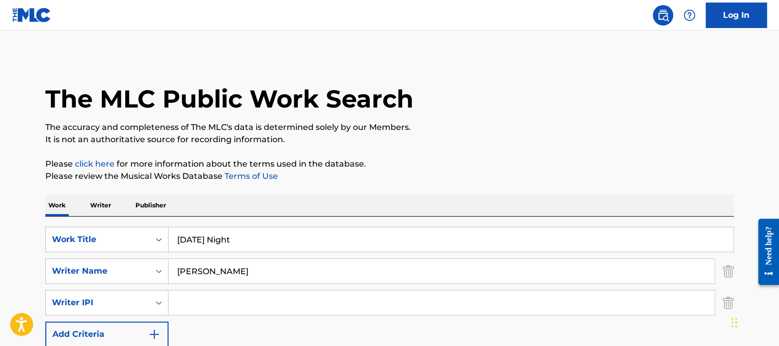
drag, startPoint x: 284, startPoint y: 248, endPoint x: 0, endPoint y: 190, distance: 290.0
paste input "[PERSON_NAME] Leave The Night On"
drag, startPoint x: 228, startPoint y: 236, endPoint x: 9, endPoint y: 229, distance: 219.5
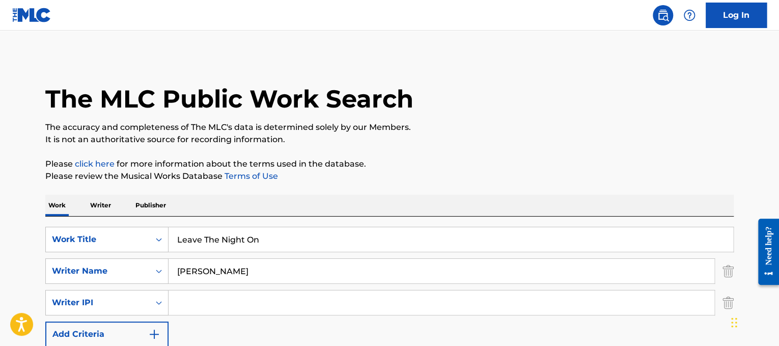
type input "Leave The Night On"
drag, startPoint x: 253, startPoint y: 278, endPoint x: 0, endPoint y: 218, distance: 260.5
type input "[PERSON_NAME]"
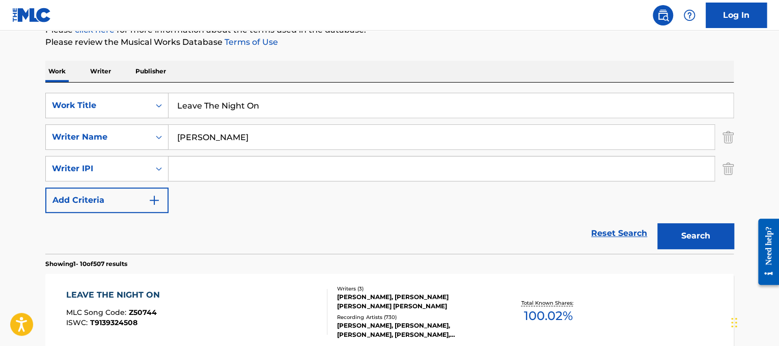
scroll to position [167, 0]
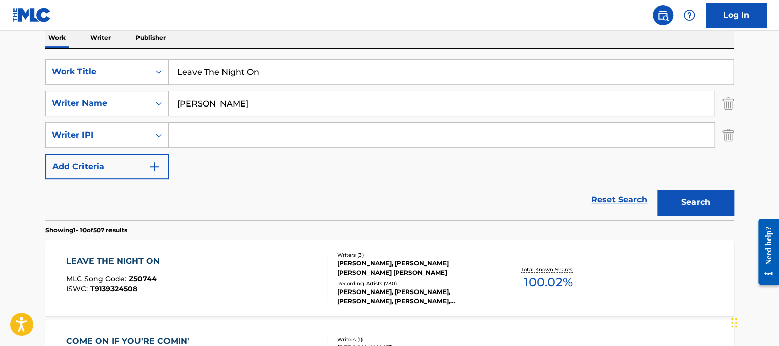
click at [262, 266] on div "LEAVE THE NIGHT ON MLC Song Code : Z50744 ISWC : T9139324508" at bounding box center [197, 278] width 262 height 46
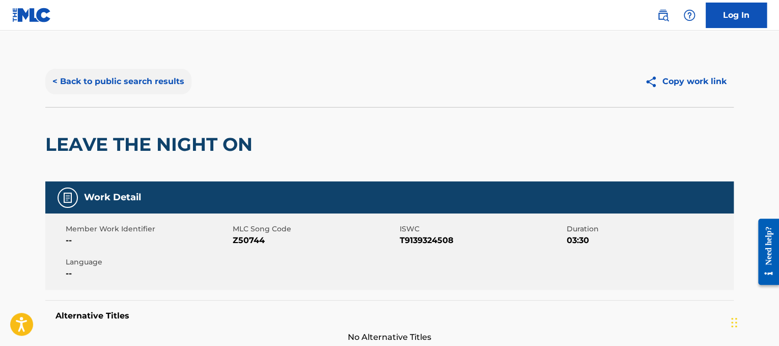
click at [108, 81] on button "< Back to public search results" at bounding box center [118, 81] width 146 height 25
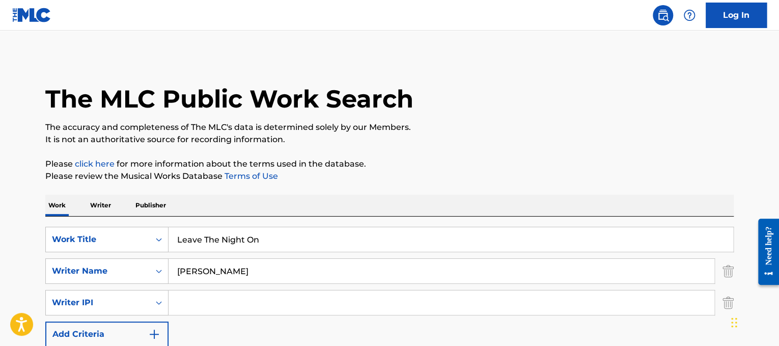
scroll to position [167, 0]
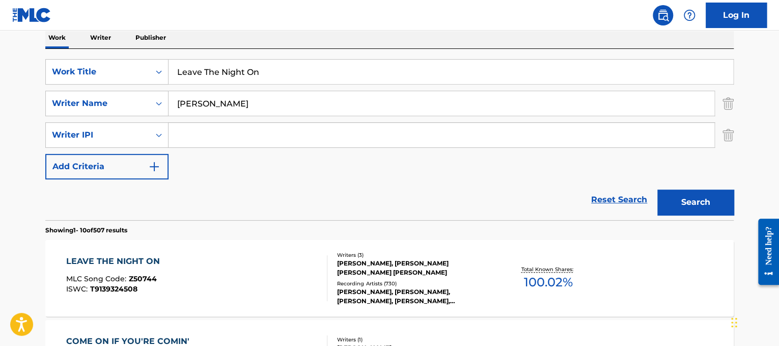
drag, startPoint x: 304, startPoint y: 76, endPoint x: 0, endPoint y: 46, distance: 305.9
paste input "Rheyna Morena Lemah Teles"
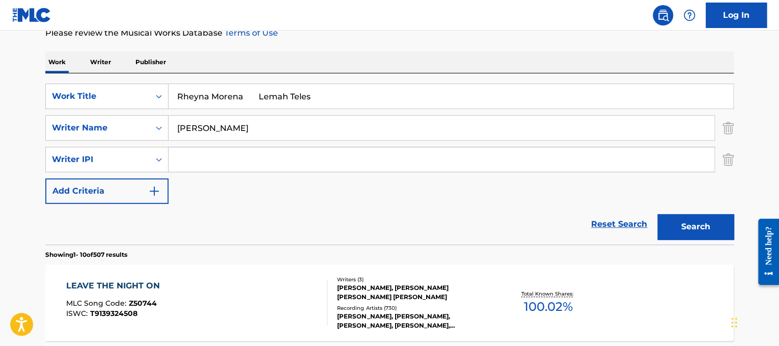
drag, startPoint x: 245, startPoint y: 68, endPoint x: 0, endPoint y: -12, distance: 258.0
click at [0, 0] on html "Accessibility Screen-Reader Guide, Feedback, and Issue Reporting | New window 0…" at bounding box center [389, 30] width 779 height 346
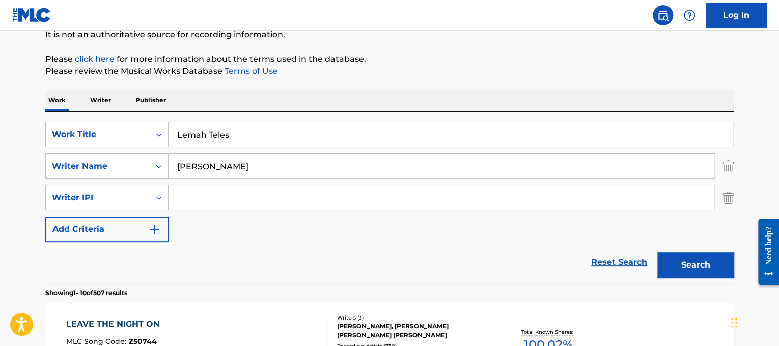
type input "Lemah Teles"
drag, startPoint x: 305, startPoint y: 171, endPoint x: 0, endPoint y: 76, distance: 319.1
type input "prasetyo"
click at [657, 252] on button "Search" at bounding box center [695, 264] width 76 height 25
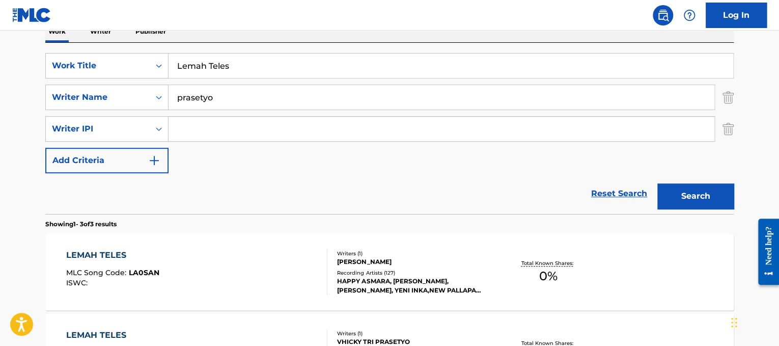
scroll to position [177, 0]
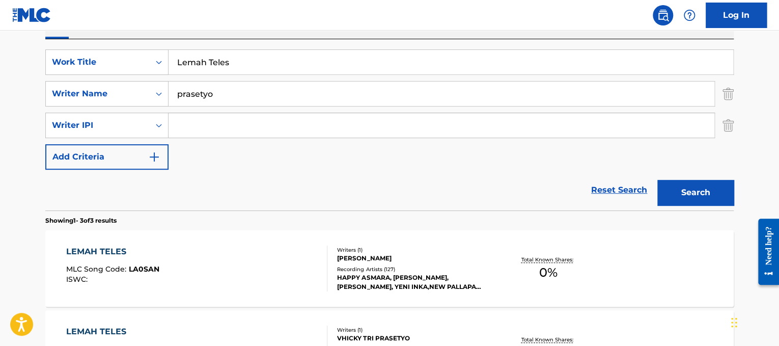
click at [281, 246] on div "LEMAH TELES MLC Song Code : LA0SAN ISWC :" at bounding box center [197, 268] width 262 height 46
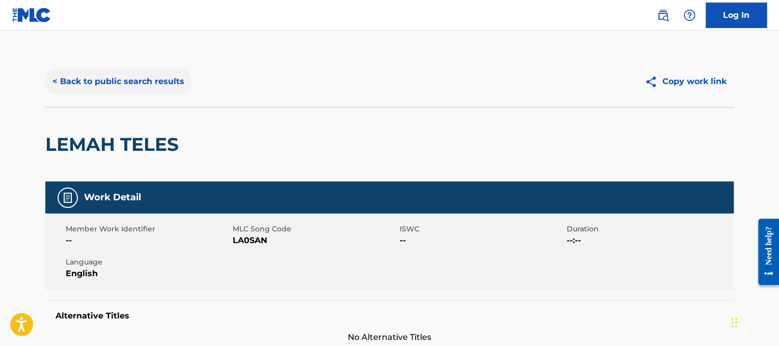
click at [176, 78] on button "< Back to public search results" at bounding box center [118, 81] width 146 height 25
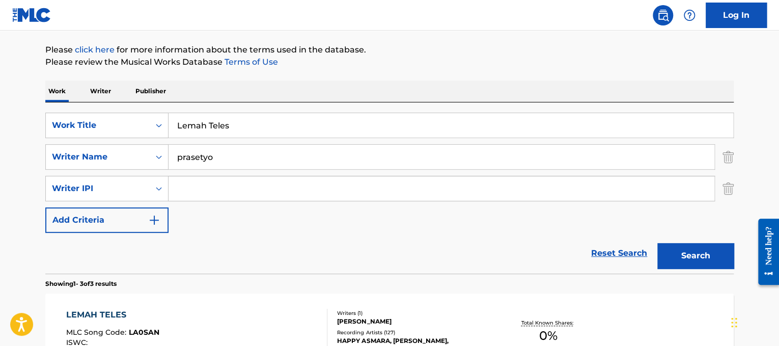
scroll to position [108, 0]
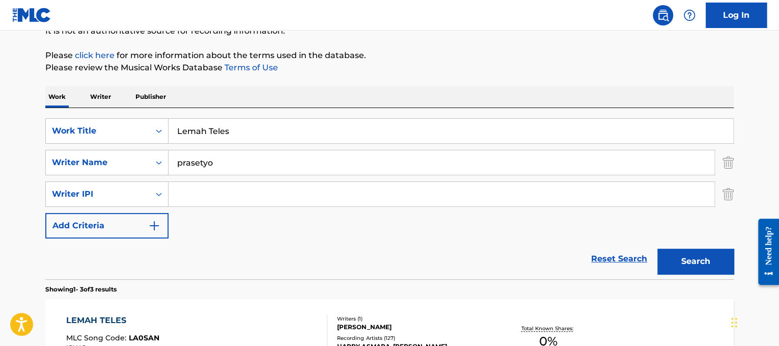
drag, startPoint x: 256, startPoint y: 134, endPoint x: 66, endPoint y: 116, distance: 191.3
click at [66, 116] on div "SearchWithCriteriad365d50e-ee68-4f25-b9b9-568e7ee9061f Work Title Lemah Teles S…" at bounding box center [389, 193] width 688 height 171
paste input "t It Be"
type input "Let It Be"
drag, startPoint x: 256, startPoint y: 153, endPoint x: 0, endPoint y: 142, distance: 255.8
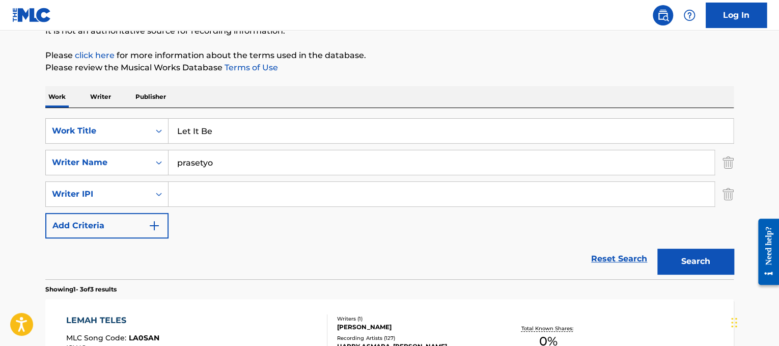
click at [0, 142] on main "The MLC Public Work Search The accuracy and completeness of The MLC's data is d…" at bounding box center [389, 255] width 779 height 666
type input "[PERSON_NAME]"
click at [657, 248] on button "Search" at bounding box center [695, 260] width 76 height 25
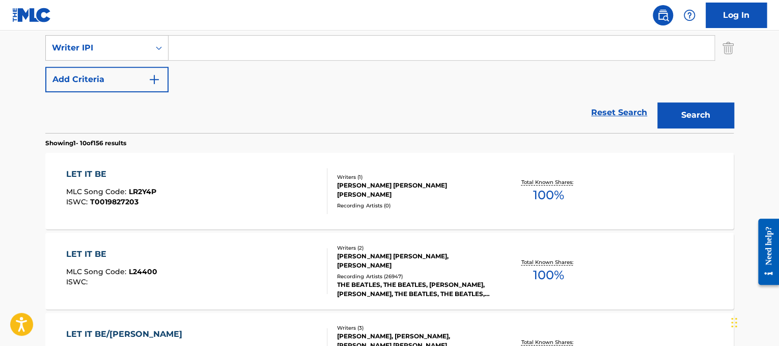
scroll to position [266, 0]
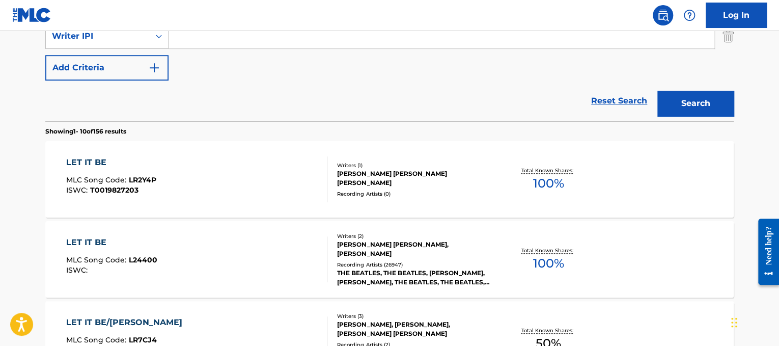
click at [314, 266] on div "LET IT BE MLC Song Code : L24400 ISWC :" at bounding box center [197, 259] width 262 height 46
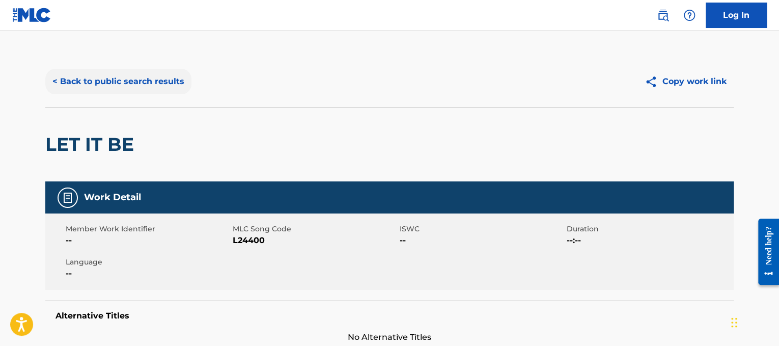
click at [160, 78] on button "< Back to public search results" at bounding box center [118, 81] width 146 height 25
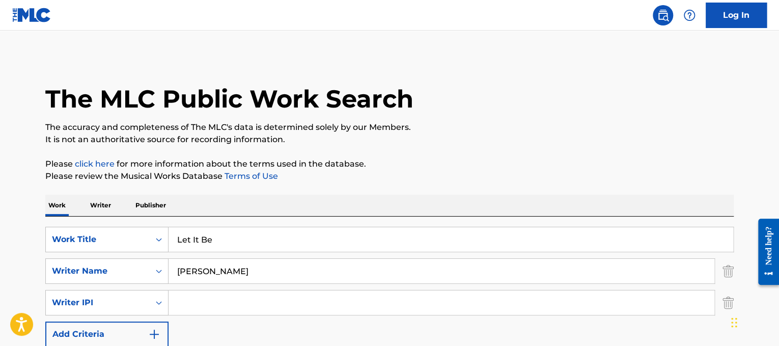
drag, startPoint x: 297, startPoint y: 234, endPoint x: 119, endPoint y: 208, distance: 180.6
paste input "Prince Let's Go Crazy"
drag, startPoint x: 209, startPoint y: 237, endPoint x: 97, endPoint y: 195, distance: 119.5
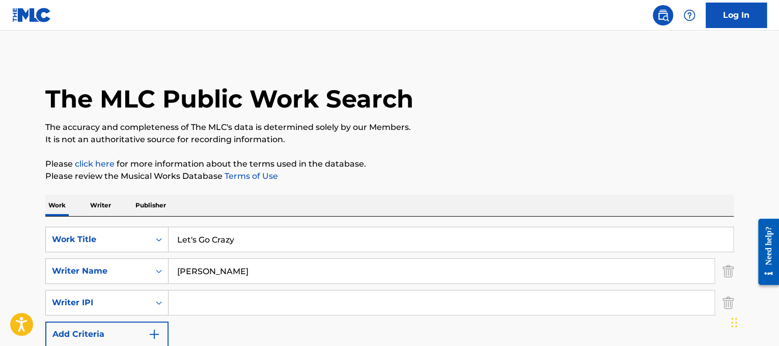
type input "Let's Go Crazy"
drag, startPoint x: 223, startPoint y: 267, endPoint x: 0, endPoint y: 164, distance: 246.0
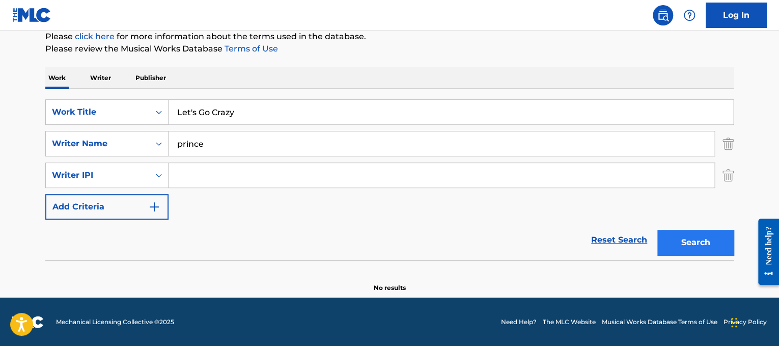
type input "prince"
click at [662, 234] on button "Search" at bounding box center [695, 242] width 76 height 25
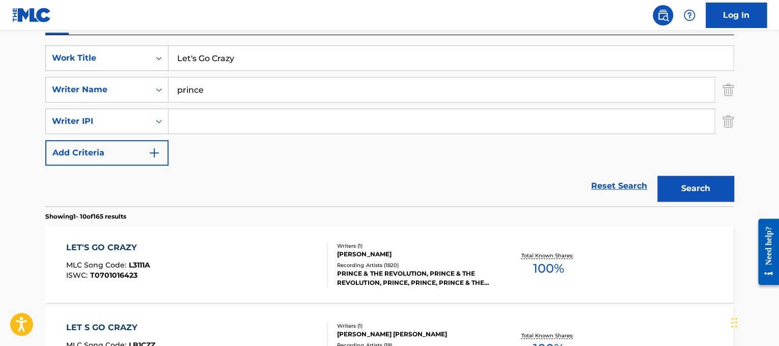
scroll to position [181, 0]
click at [222, 251] on div "LET'S GO CRAZY MLC Song Code : L3111A ISWC : T0701016423" at bounding box center [197, 264] width 262 height 46
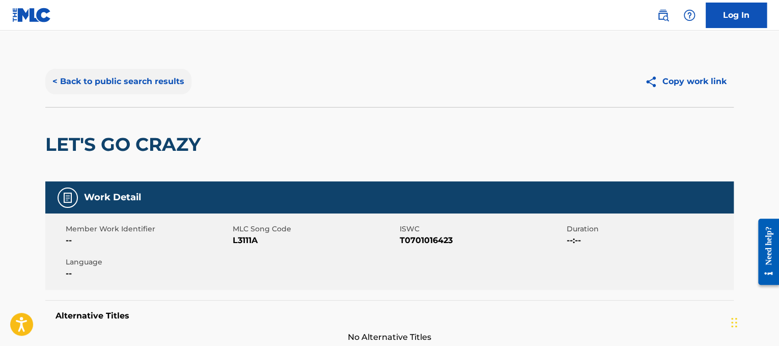
click at [143, 80] on button "< Back to public search results" at bounding box center [118, 81] width 146 height 25
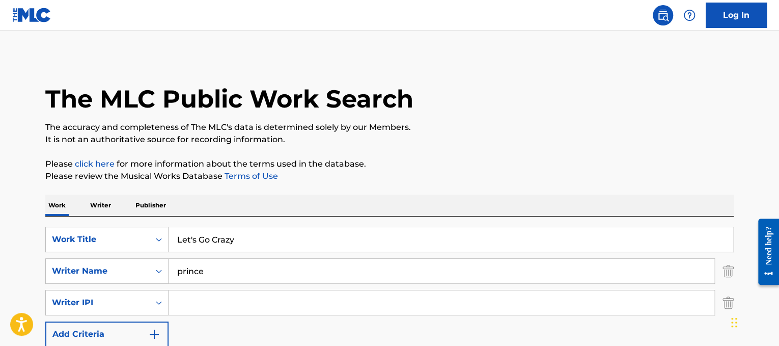
scroll to position [181, 0]
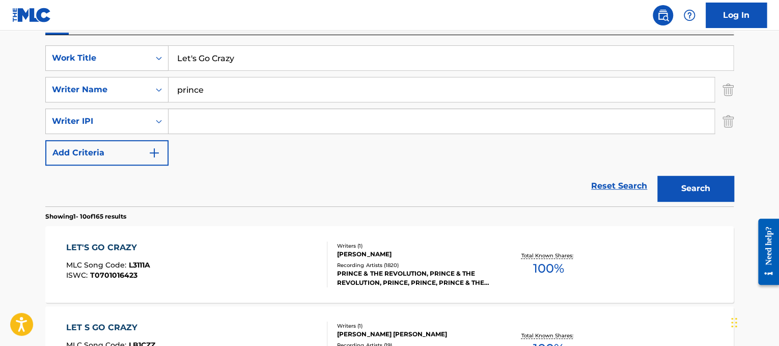
drag, startPoint x: 329, startPoint y: 61, endPoint x: 161, endPoint y: 23, distance: 172.0
paste input "R5 Let's Not Be Alone Tonight"
drag, startPoint x: 195, startPoint y: 57, endPoint x: 124, endPoint y: 14, distance: 83.1
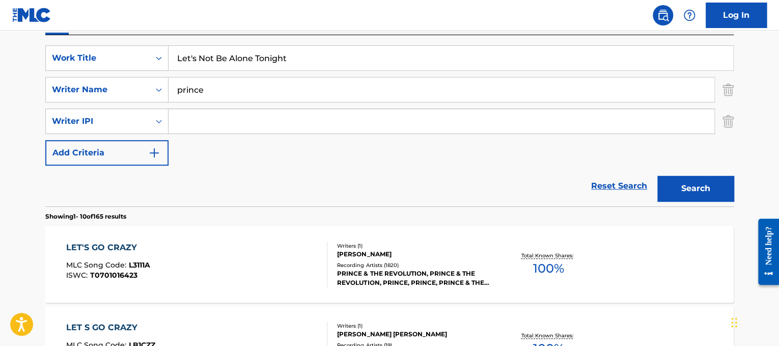
type input "Let's Not Be Alone Tonight"
drag, startPoint x: 239, startPoint y: 88, endPoint x: 0, endPoint y: 35, distance: 244.9
type input "[PERSON_NAME]"
click at [657, 176] on button "Search" at bounding box center [695, 188] width 76 height 25
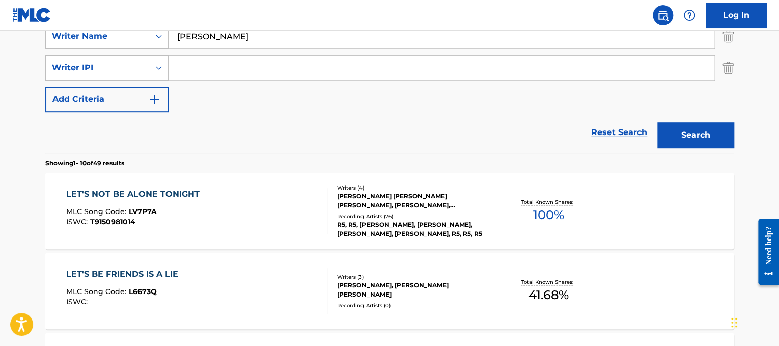
scroll to position [236, 0]
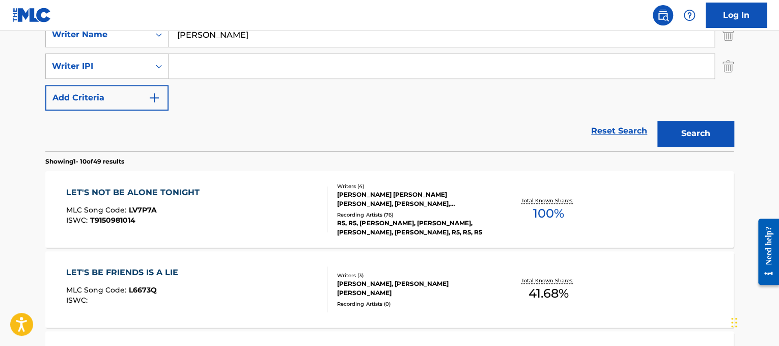
click at [247, 209] on div "LET'S NOT BE ALONE TONIGHT MLC Song Code : LV7P7A ISWC : T9150981014" at bounding box center [197, 209] width 262 height 46
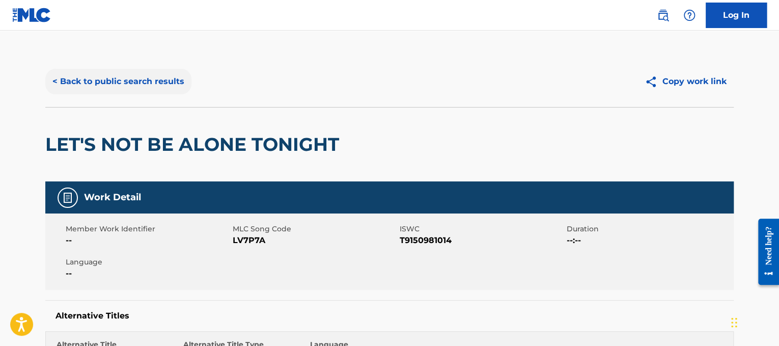
click at [127, 81] on button "< Back to public search results" at bounding box center [118, 81] width 146 height 25
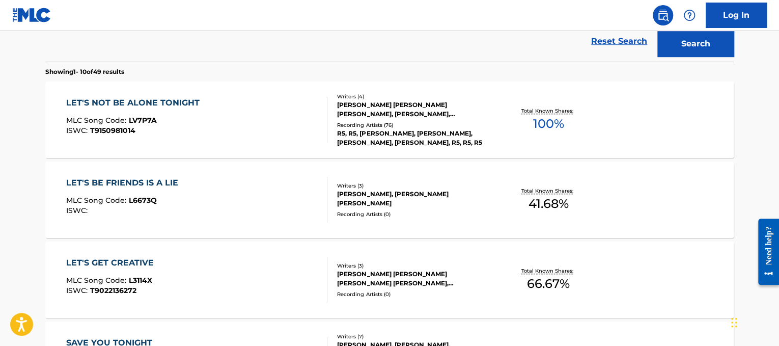
scroll to position [169, 0]
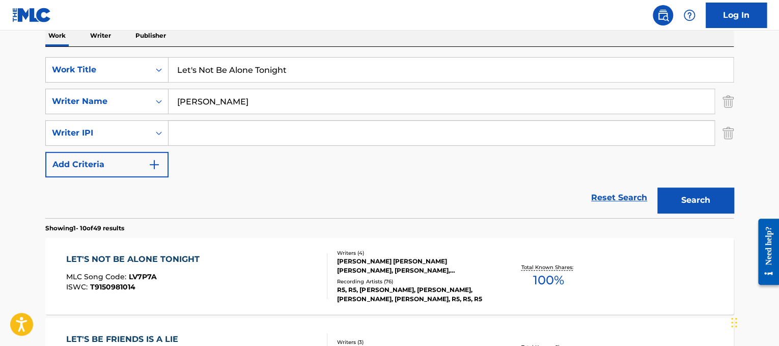
drag, startPoint x: 288, startPoint y: 75, endPoint x: 73, endPoint y: 50, distance: 216.7
click at [73, 50] on div "SearchWithCriteriad365d50e-ee68-4f25-b9b9-568e7ee9061f Work Title Let's Not Be …" at bounding box center [389, 132] width 688 height 171
paste input "ife In Technicolor II"
type input "Life In Technicolor II"
drag, startPoint x: 218, startPoint y: 104, endPoint x: 10, endPoint y: 91, distance: 209.1
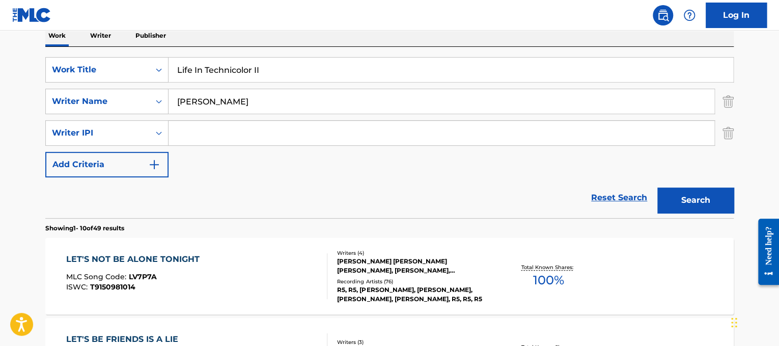
type input "[PERSON_NAME]"
click at [657, 187] on button "Search" at bounding box center [695, 199] width 76 height 25
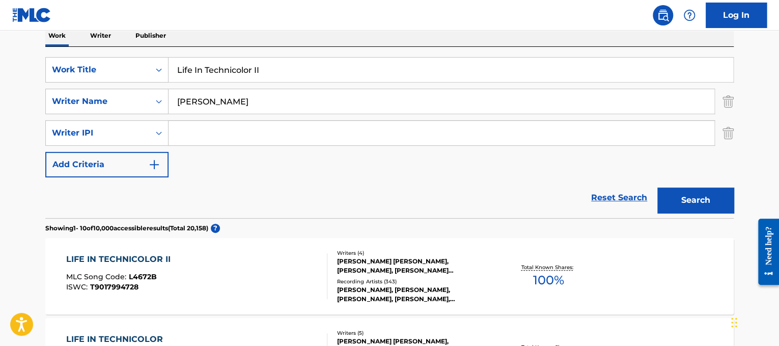
click at [158, 262] on div "LIFE IN TECHNICOLOR II" at bounding box center [120, 259] width 109 height 12
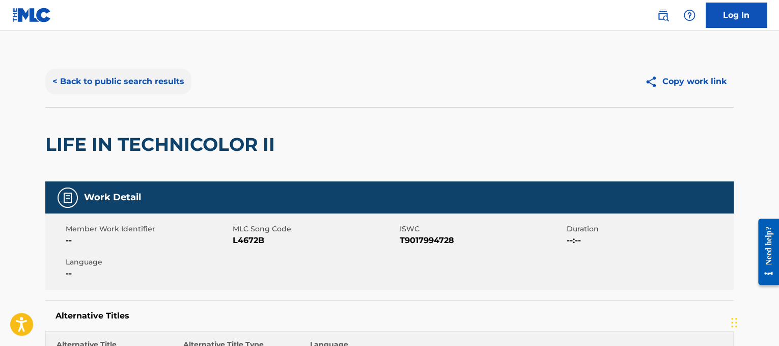
click at [170, 80] on button "< Back to public search results" at bounding box center [118, 81] width 146 height 25
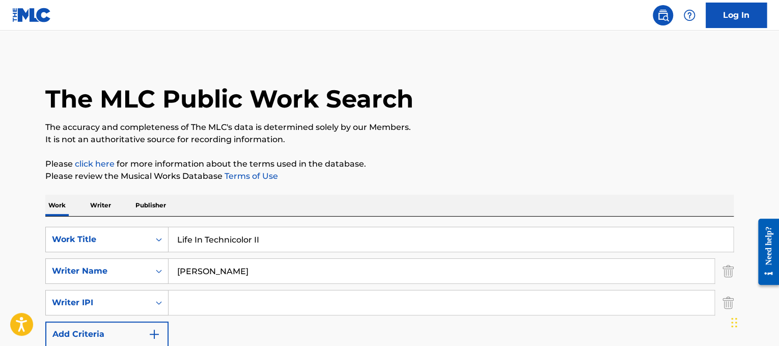
scroll to position [169, 0]
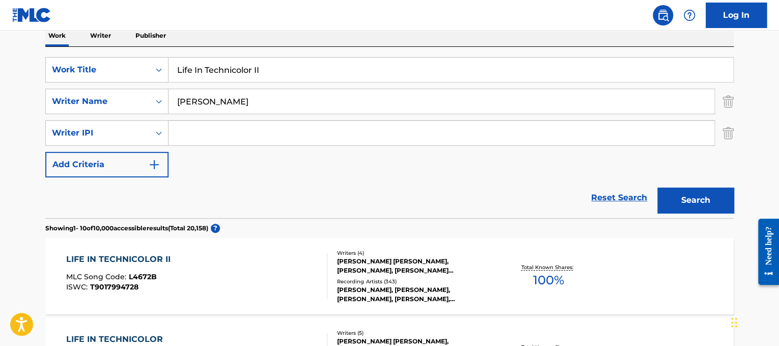
drag, startPoint x: 286, startPoint y: 69, endPoint x: 0, endPoint y: 34, distance: 288.2
paste input "DavidCook Light On"
drag, startPoint x: 218, startPoint y: 64, endPoint x: 104, endPoint y: 70, distance: 114.7
click at [104, 70] on div "SearchWithCriteriad365d50e-ee68-4f25-b9b9-568e7ee9061f Work Title DavidCook Lig…" at bounding box center [389, 69] width 688 height 25
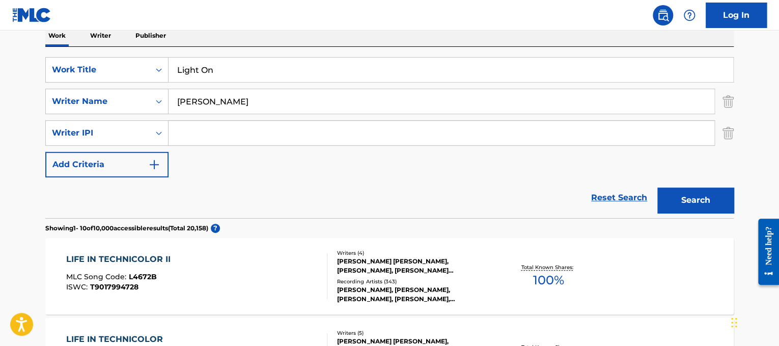
type input "Light On"
drag, startPoint x: 238, startPoint y: 98, endPoint x: 0, endPoint y: 37, distance: 245.8
type input "cornell"
click at [657, 187] on button "Search" at bounding box center [695, 199] width 76 height 25
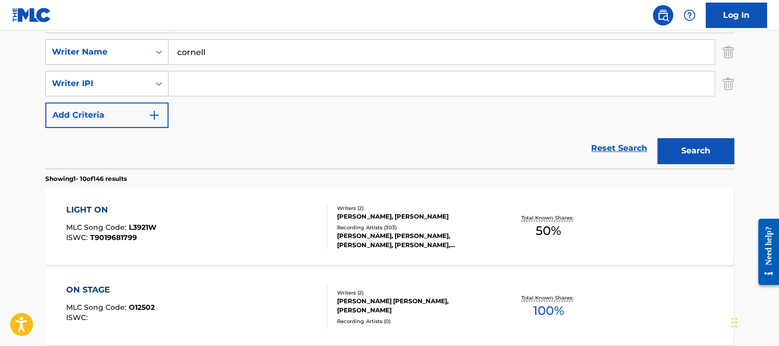
scroll to position [228, 0]
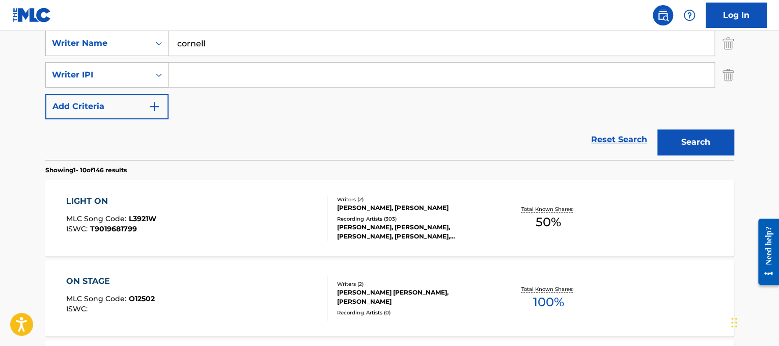
click at [192, 207] on div "LIGHT ON MLC Song Code : L3921W ISWC : T9019681799" at bounding box center [197, 218] width 262 height 46
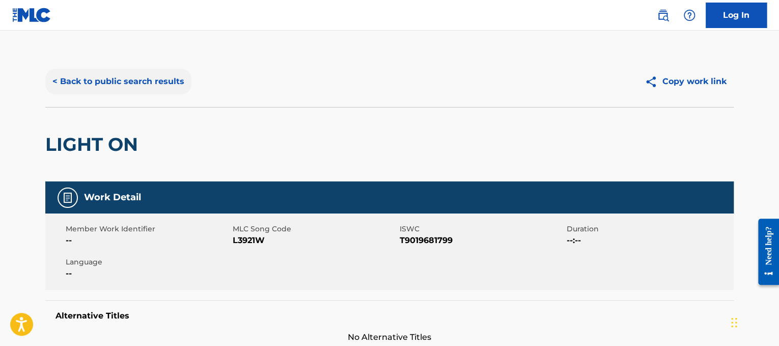
click at [186, 82] on button "< Back to public search results" at bounding box center [118, 81] width 146 height 25
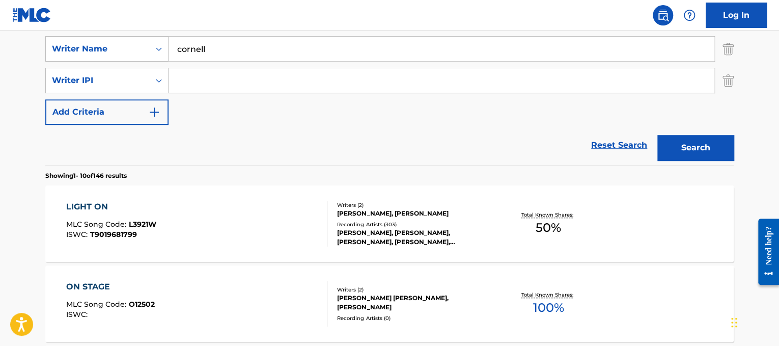
scroll to position [196, 0]
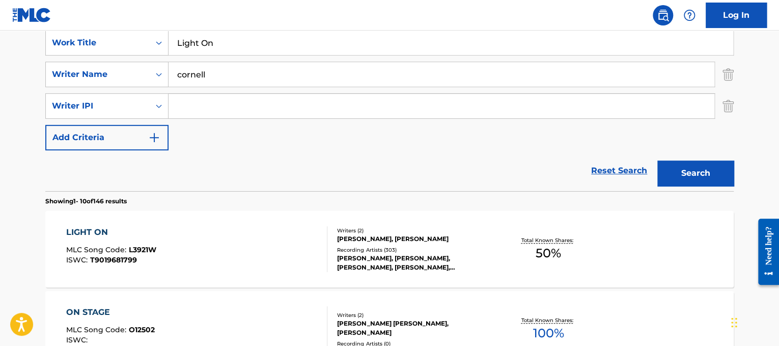
drag, startPoint x: 271, startPoint y: 52, endPoint x: 127, endPoint y: -10, distance: 156.4
paste input "Journey Lights"
drag, startPoint x: 206, startPoint y: 42, endPoint x: 24, endPoint y: -3, distance: 187.3
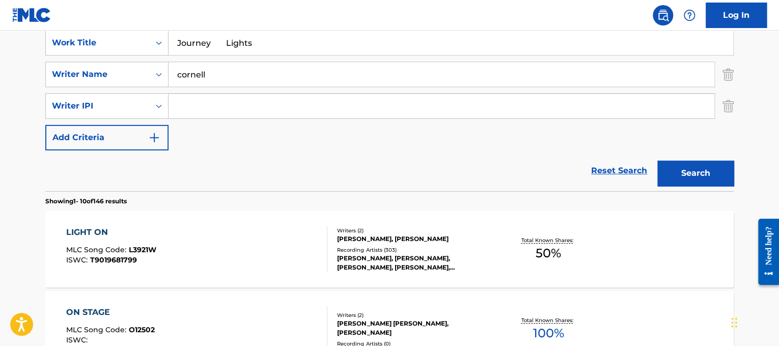
scroll to position [139, 0]
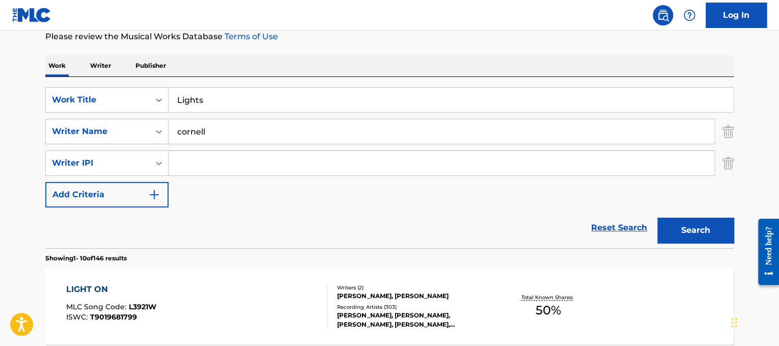
type input "Lights"
drag, startPoint x: 234, startPoint y: 130, endPoint x: 0, endPoint y: 53, distance: 246.4
type input "[PERSON_NAME]"
click at [657, 217] on button "Search" at bounding box center [695, 229] width 76 height 25
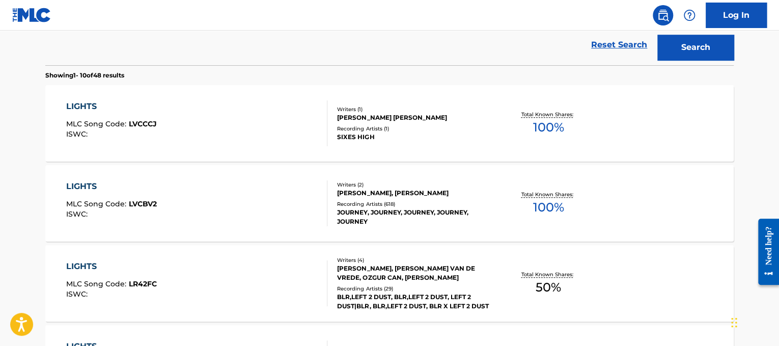
scroll to position [323, 0]
click at [235, 185] on div "LIGHTS MLC Song Code : LVCBV2 ISWC :" at bounding box center [197, 203] width 262 height 46
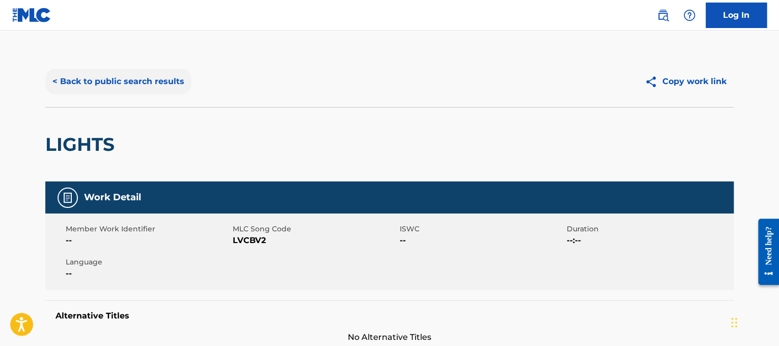
click at [165, 80] on button "< Back to public search results" at bounding box center [118, 81] width 146 height 25
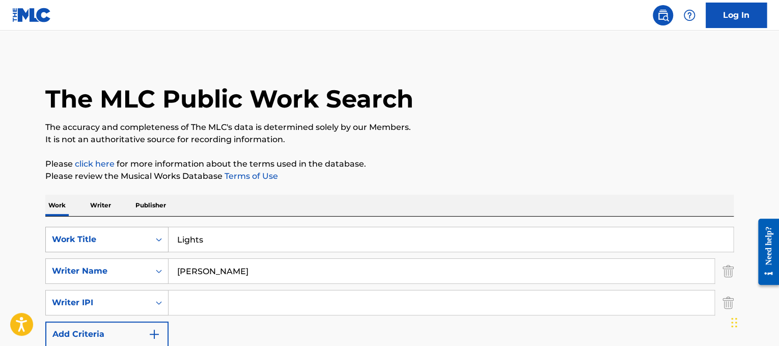
drag, startPoint x: 251, startPoint y: 239, endPoint x: 165, endPoint y: 244, distance: 85.7
click at [165, 244] on div "SearchWithCriteriad365d50e-ee68-4f25-b9b9-568e7ee9061f Work Title Lights" at bounding box center [389, 239] width 688 height 25
paste input "[PERSON_NAME] feat. Cataracs & Dev Like A G6"
drag, startPoint x: 345, startPoint y: 239, endPoint x: 34, endPoint y: 238, distance: 311.5
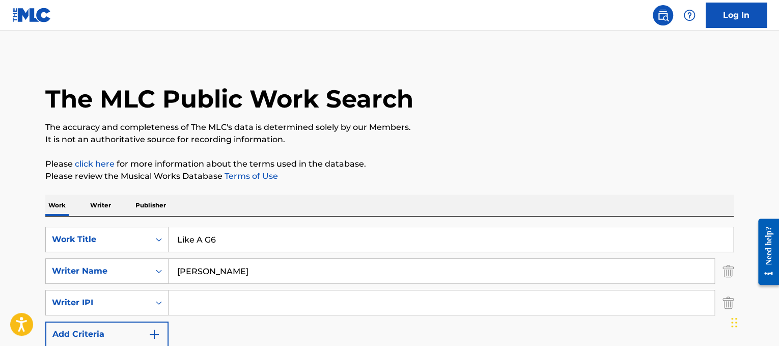
type input "Like A G6"
drag, startPoint x: 226, startPoint y: 278, endPoint x: 0, endPoint y: 187, distance: 243.7
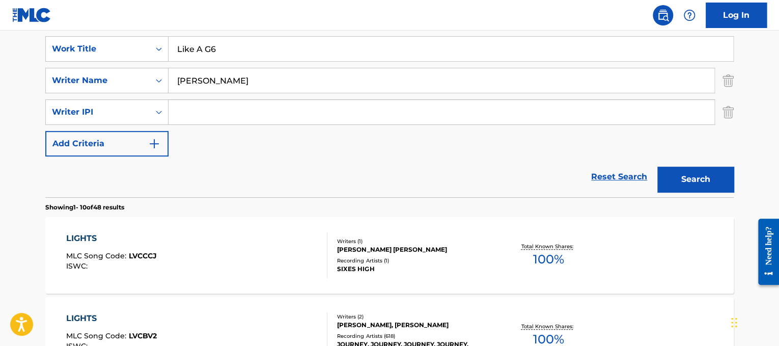
scroll to position [191, 0]
type input "[PERSON_NAME]"
click at [709, 168] on button "Search" at bounding box center [695, 178] width 76 height 25
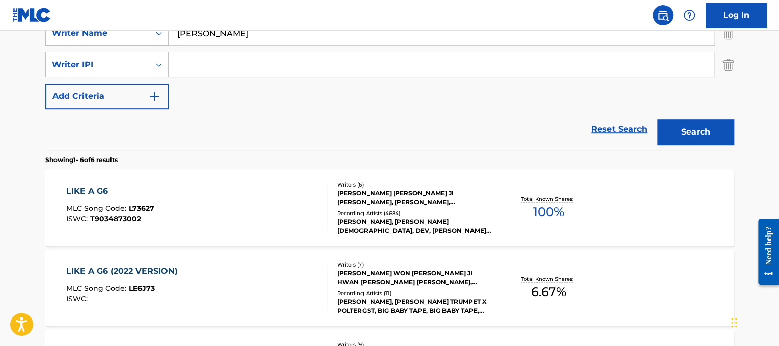
scroll to position [248, 0]
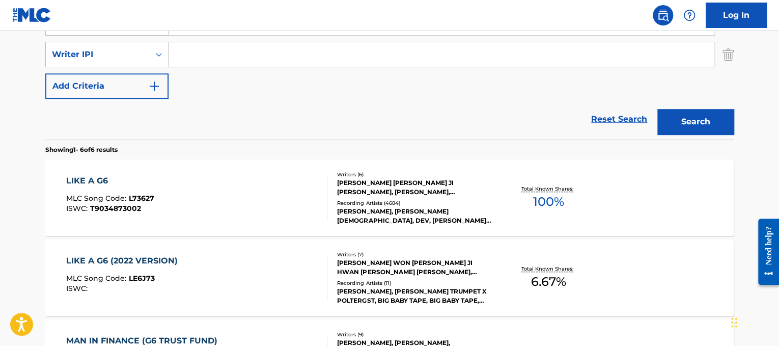
click at [255, 173] on div "LIKE A G6 MLC Song Code : L73627 ISWC : T9034873002 Writers ( 6 ) [PERSON_NAME]…" at bounding box center [389, 197] width 688 height 76
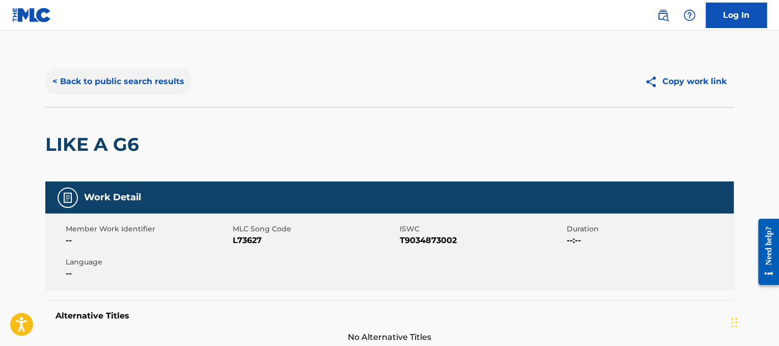
click at [157, 83] on button "< Back to public search results" at bounding box center [118, 81] width 146 height 25
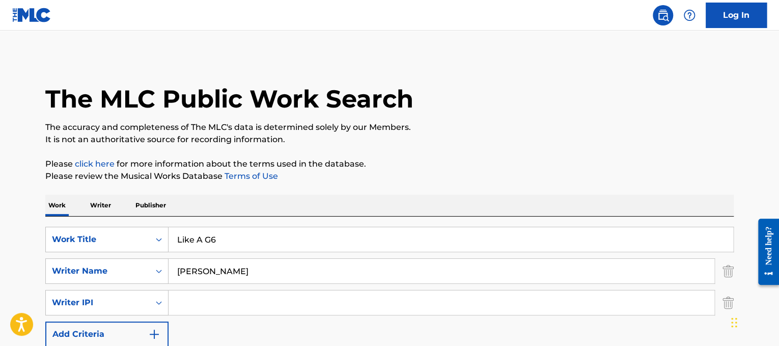
drag, startPoint x: 335, startPoint y: 228, endPoint x: 0, endPoint y: 214, distance: 335.7
paste input "[PERSON_NAME] Like A Virgin"
drag, startPoint x: 225, startPoint y: 238, endPoint x: 26, endPoint y: 234, distance: 199.1
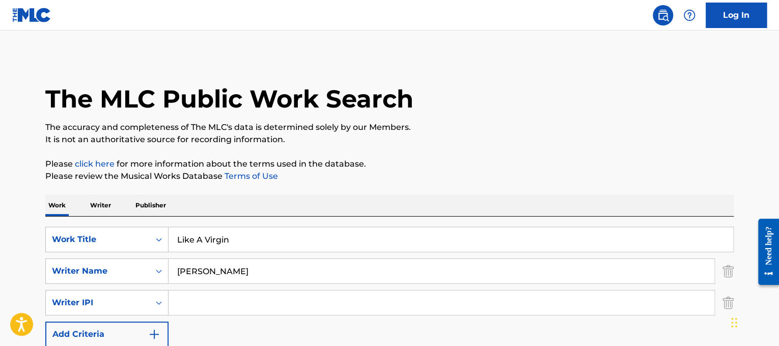
type input "Like A Virgin"
drag, startPoint x: 228, startPoint y: 275, endPoint x: 0, endPoint y: 169, distance: 250.7
type input "[PERSON_NAME]"
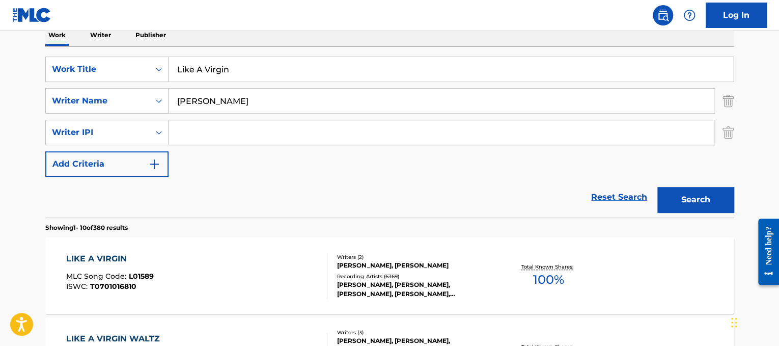
scroll to position [175, 0]
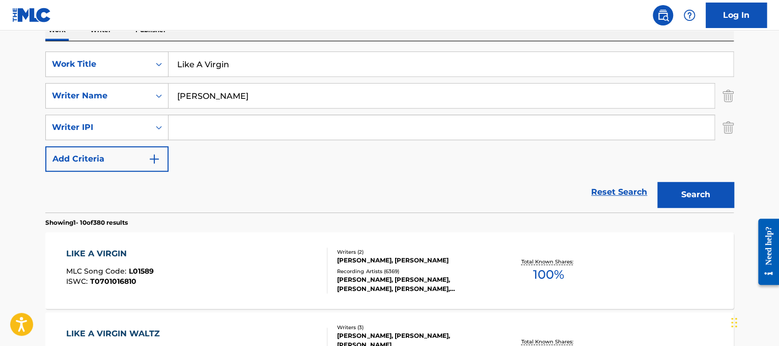
click at [260, 244] on div "LIKE A VIRGIN MLC Song Code : L01589 ISWC : T0701016810 Writers ( 2 ) [PERSON_N…" at bounding box center [389, 270] width 688 height 76
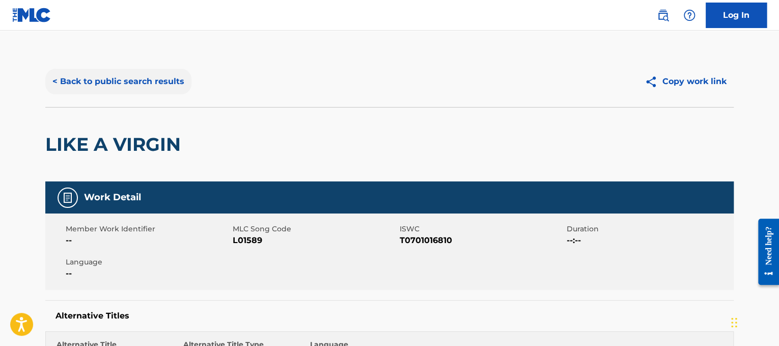
click at [125, 76] on button "< Back to public search results" at bounding box center [118, 81] width 146 height 25
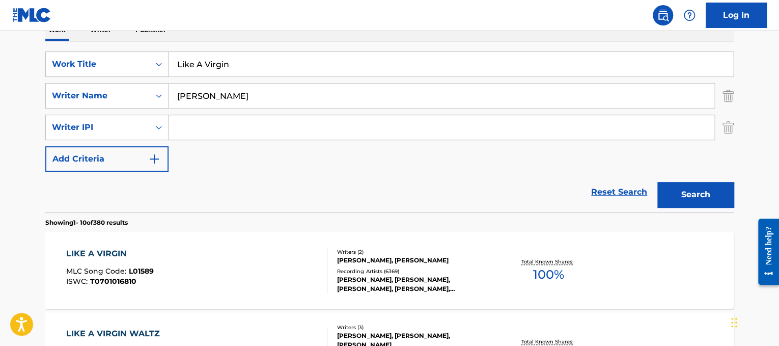
scroll to position [162, 0]
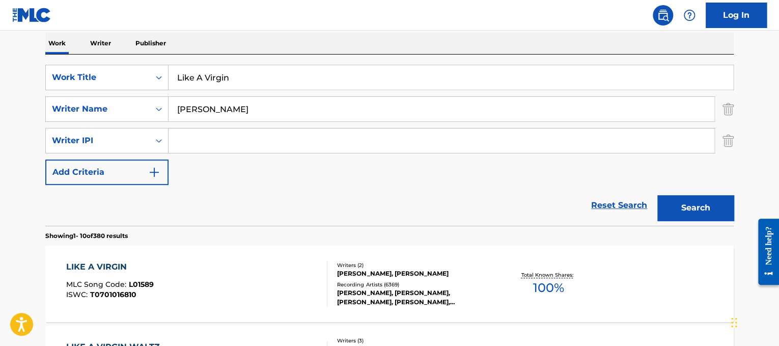
drag, startPoint x: 319, startPoint y: 79, endPoint x: 168, endPoint y: 82, distance: 150.2
click at [168, 82] on input "Like A Virgin" at bounding box center [450, 77] width 564 height 24
paste input "Mumford & Sons Little Lion Ma"
drag, startPoint x: 246, startPoint y: 73, endPoint x: 86, endPoint y: 274, distance: 257.2
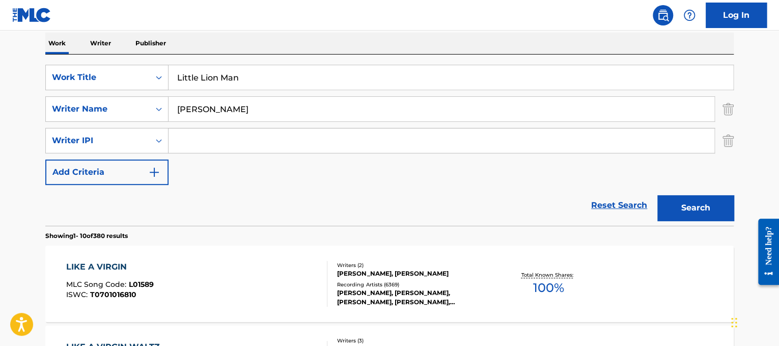
type input "Little Lion Man"
drag, startPoint x: 329, startPoint y: 116, endPoint x: 0, endPoint y: 111, distance: 328.8
type input "mumford"
click at [657, 195] on button "Search" at bounding box center [695, 207] width 76 height 25
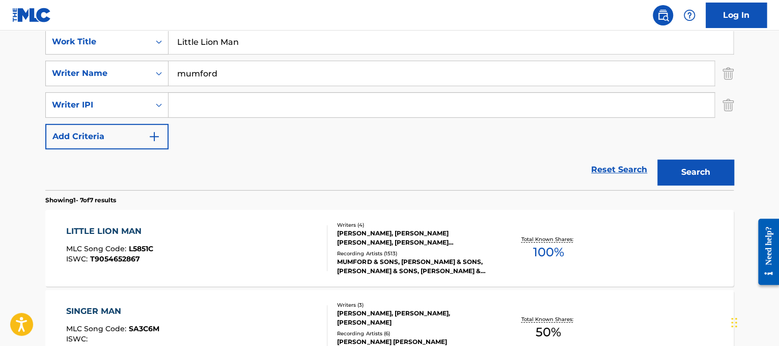
scroll to position [202, 0]
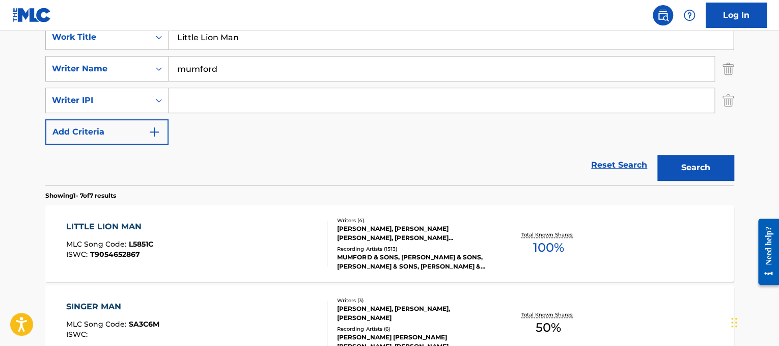
click at [271, 233] on div "LITTLE LION MAN MLC Song Code : L5851C ISWC : T9054652867" at bounding box center [197, 243] width 262 height 46
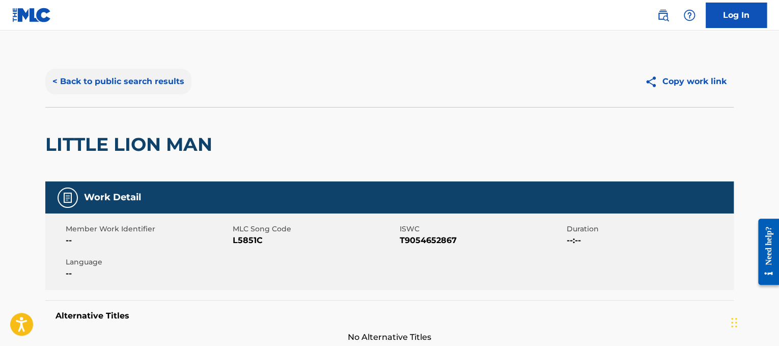
click at [147, 89] on button "< Back to public search results" at bounding box center [118, 81] width 146 height 25
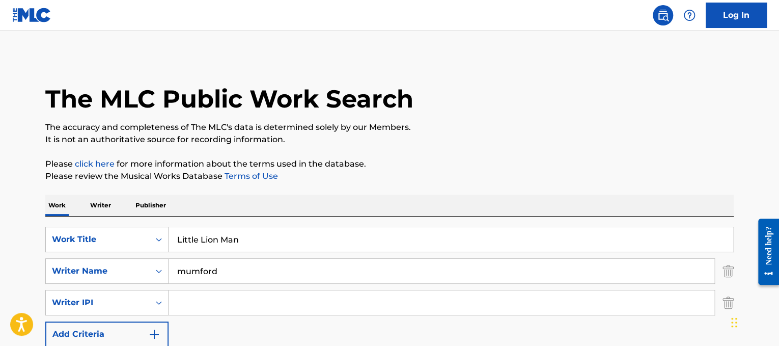
scroll to position [202, 0]
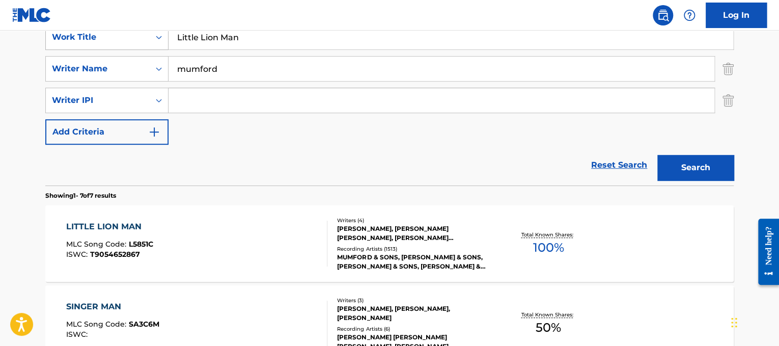
drag, startPoint x: 272, startPoint y: 39, endPoint x: 88, endPoint y: 31, distance: 185.0
click at [88, 31] on div "SearchWithCriteriad365d50e-ee68-4f25-b9b9-568e7ee9061f Work Title Little Lion M…" at bounding box center [389, 36] width 688 height 25
paste input "Red Corvette"
type input "Little Red Corvette"
drag, startPoint x: 229, startPoint y: 74, endPoint x: 15, endPoint y: 60, distance: 213.7
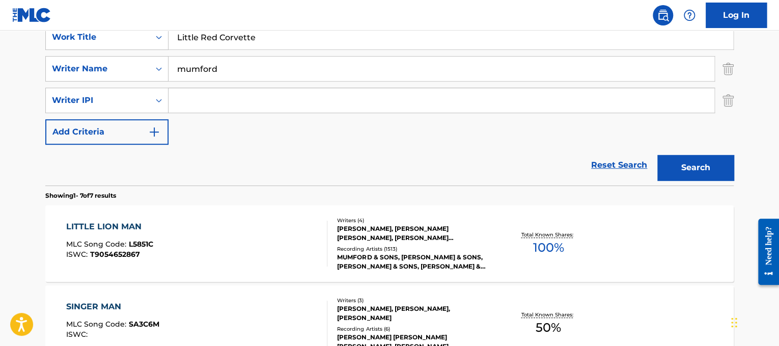
click at [15, 60] on main "The MLC Public Work Search The accuracy and completeness of The MLC's data is d…" at bounding box center [389, 320] width 779 height 985
type input "prince"
click at [657, 155] on button "Search" at bounding box center [695, 167] width 76 height 25
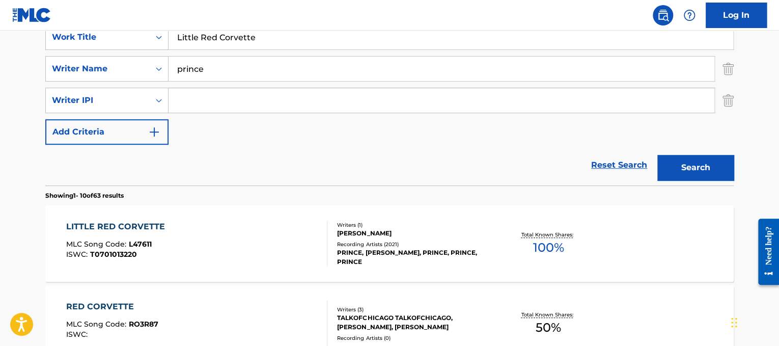
click at [272, 266] on div "LITTLE RED CORVETTE MLC Song Code : L47611 ISWC : T0701013220 Writers ( 1 ) [PE…" at bounding box center [389, 243] width 688 height 76
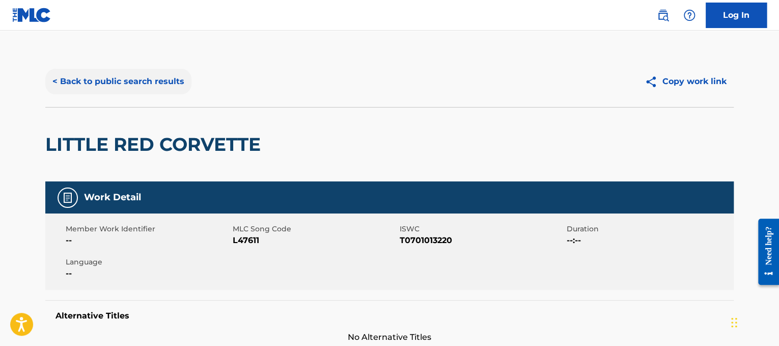
click at [163, 90] on button "< Back to public search results" at bounding box center [118, 81] width 146 height 25
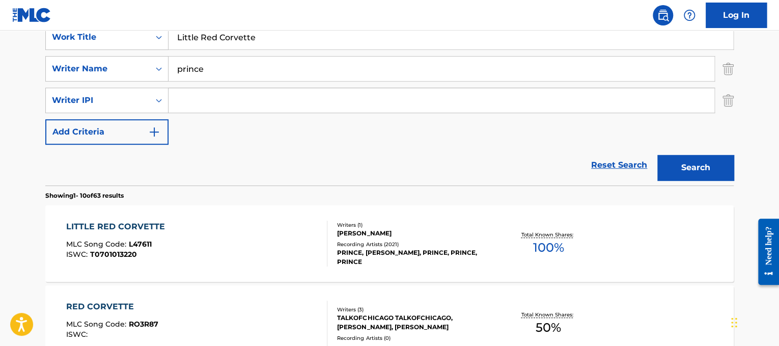
drag, startPoint x: 307, startPoint y: 43, endPoint x: 43, endPoint y: 2, distance: 266.9
paste input "vin' On A Prayer"
type input "Livin' On A Prayer"
drag, startPoint x: 243, startPoint y: 68, endPoint x: 0, endPoint y: -7, distance: 254.5
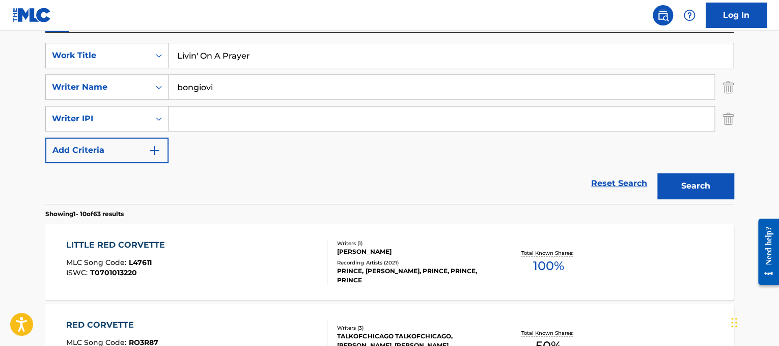
click at [657, 173] on button "Search" at bounding box center [695, 185] width 76 height 25
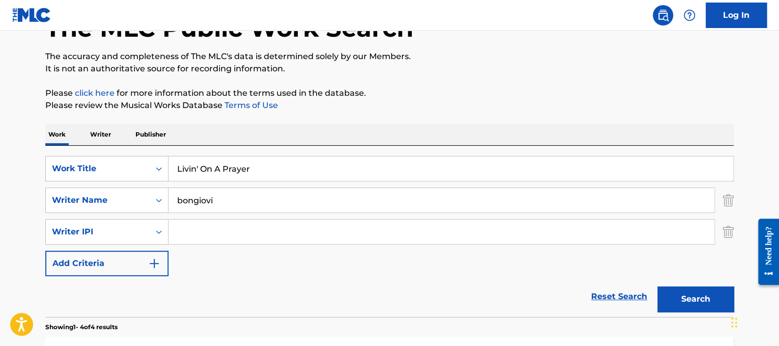
scroll to position [78, 0]
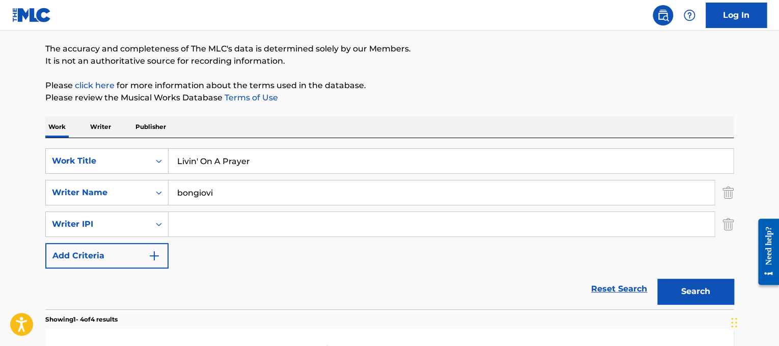
drag, startPoint x: 299, startPoint y: 183, endPoint x: 0, endPoint y: 131, distance: 303.9
click at [0, 131] on main "The MLC Public Work Search The accuracy and completeness of The MLC's data is d…" at bounding box center [389, 325] width 779 height 746
type input "sambora"
click at [657, 278] on button "Search" at bounding box center [695, 290] width 76 height 25
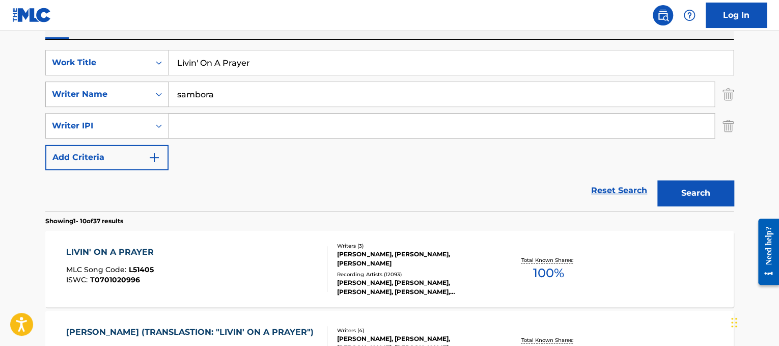
scroll to position [177, 0]
click at [218, 284] on div "LIVIN' ON A PRAYER MLC Song Code : L51405 ISWC : T0701020996" at bounding box center [197, 268] width 262 height 46
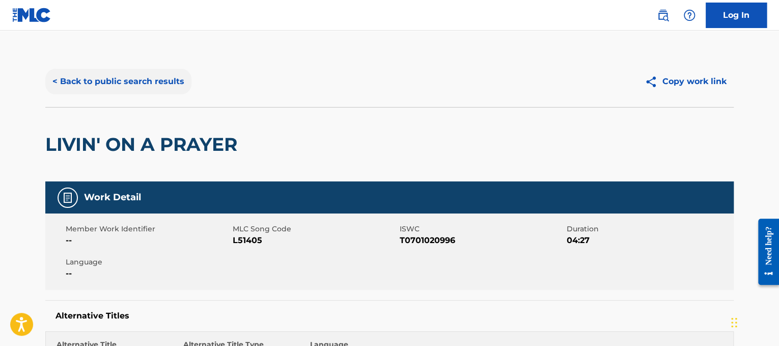
click at [156, 75] on button "< Back to public search results" at bounding box center [118, 81] width 146 height 25
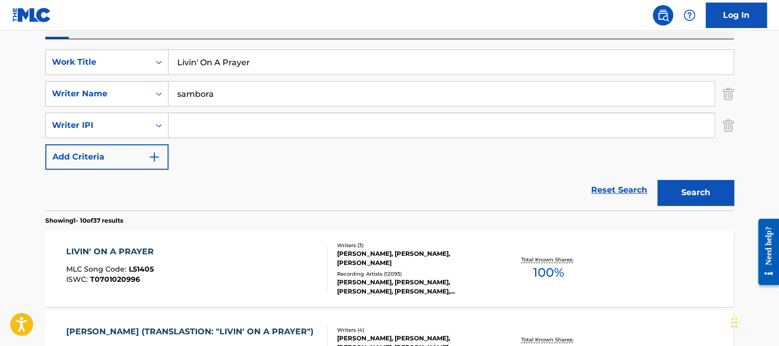
scroll to position [174, 0]
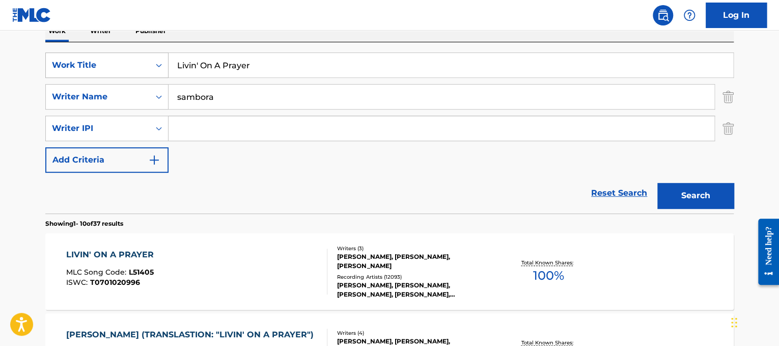
drag, startPoint x: 344, startPoint y: 69, endPoint x: 134, endPoint y: 72, distance: 210.2
click at [134, 72] on div "SearchWithCriteriad365d50e-ee68-4f25-b9b9-568e7ee9061f Work Title Livin' On A P…" at bounding box center [389, 64] width 688 height 25
paste input "The Black Keys Lonely Boy"
drag, startPoint x: 237, startPoint y: 75, endPoint x: 47, endPoint y: 30, distance: 194.6
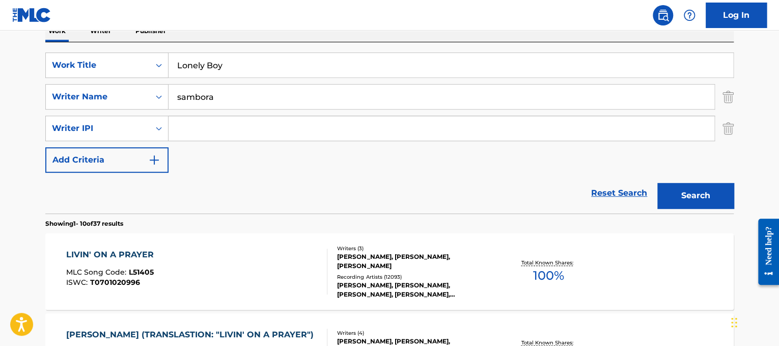
type input "Lonely Boy"
drag, startPoint x: 277, startPoint y: 93, endPoint x: 0, endPoint y: 64, distance: 279.0
type input "[PERSON_NAME]"
click at [657, 183] on button "Search" at bounding box center [695, 195] width 76 height 25
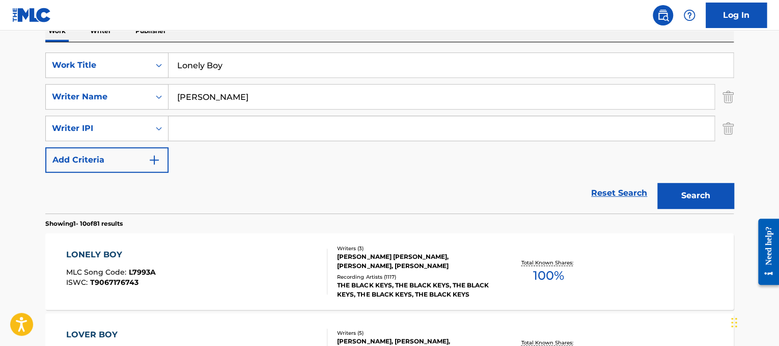
click at [490, 248] on div "Writers ( 3 )" at bounding box center [414, 248] width 154 height 8
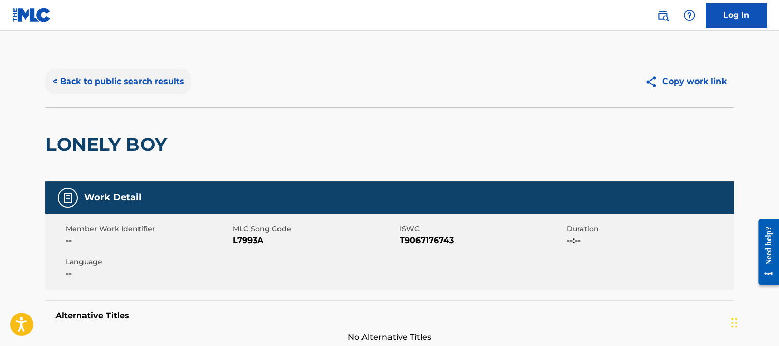
click at [115, 71] on button "< Back to public search results" at bounding box center [118, 81] width 146 height 25
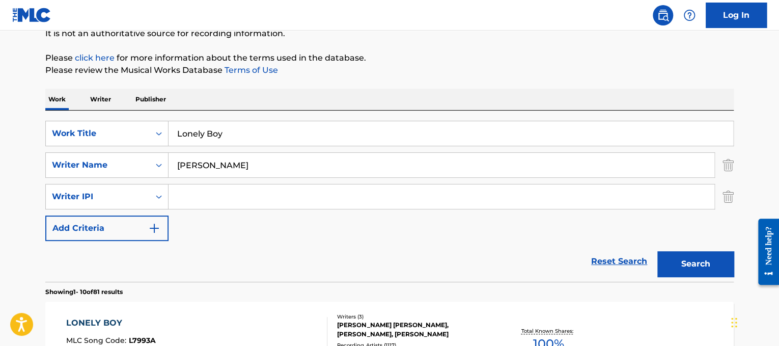
scroll to position [106, 0]
drag, startPoint x: 330, startPoint y: 124, endPoint x: 7, endPoint y: 149, distance: 324.1
paste input "[PERSON_NAME] ft. [PERSON_NAME] Loud Places"
drag, startPoint x: 245, startPoint y: 130, endPoint x: 126, endPoint y: 117, distance: 119.8
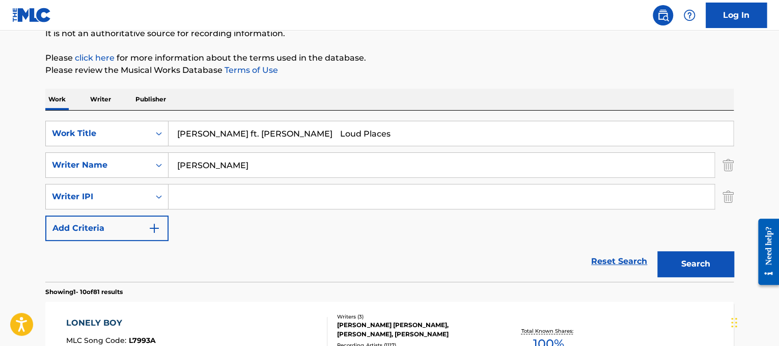
click at [126, 117] on div "SearchWithCriteriad365d50e-ee68-4f25-b9b9-568e7ee9061f Work Title [PERSON_NAME]…" at bounding box center [389, 195] width 688 height 171
type input "Loud Places"
click at [295, 147] on div "SearchWithCriteriad365d50e-ee68-4f25-b9b9-568e7ee9061f Work Title Loud Places S…" at bounding box center [389, 181] width 688 height 120
drag, startPoint x: 299, startPoint y: 160, endPoint x: 0, endPoint y: 62, distance: 315.0
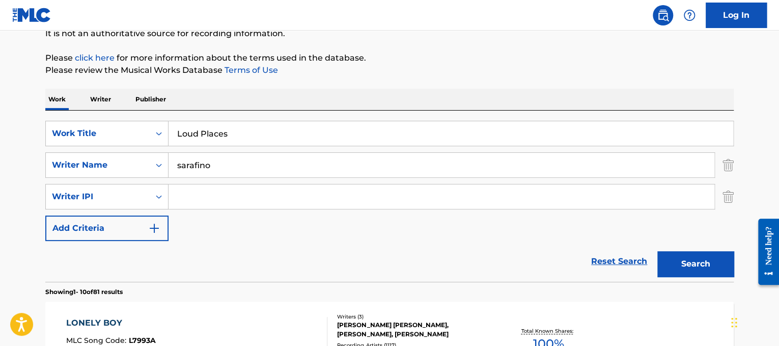
type input "sarafino"
click at [657, 251] on button "Search" at bounding box center [695, 263] width 76 height 25
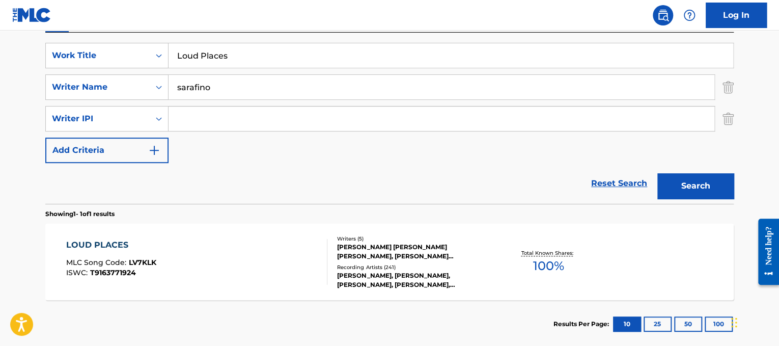
scroll to position [185, 0]
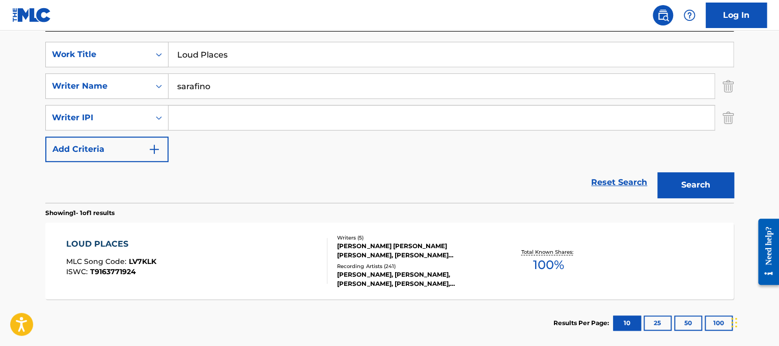
click at [280, 240] on div "LOUD PLACES MLC Song Code : LV7KLK ISWC : T9163771924" at bounding box center [197, 261] width 262 height 46
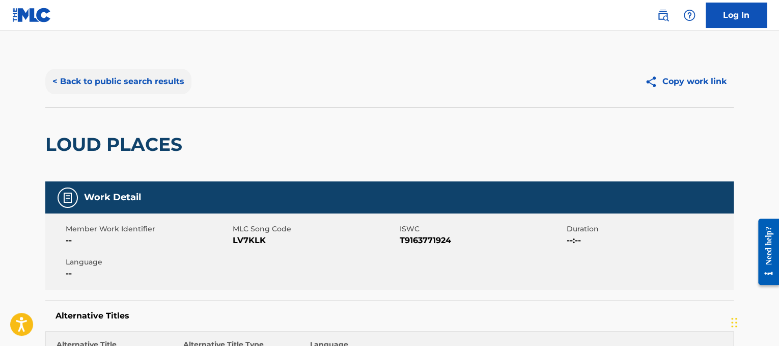
click at [148, 82] on button "< Back to public search results" at bounding box center [118, 81] width 146 height 25
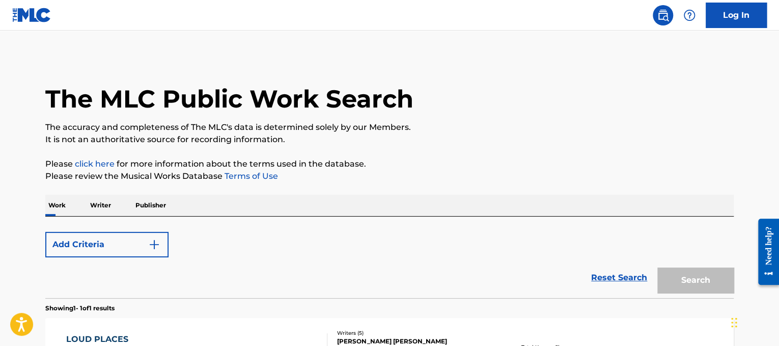
scroll to position [150, 0]
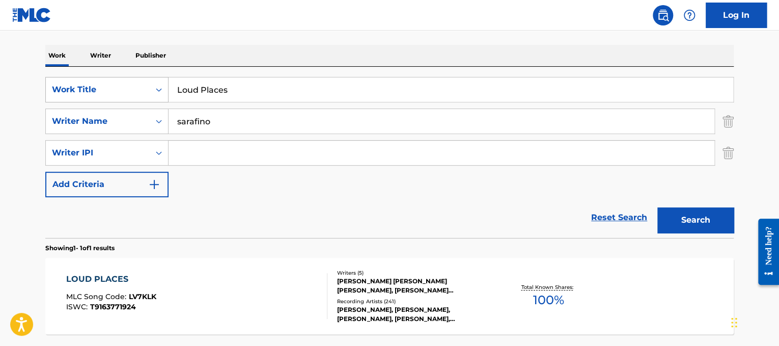
drag, startPoint x: 281, startPoint y: 84, endPoint x: 79, endPoint y: 83, distance: 201.6
click at [79, 83] on div "SearchWithCriteriad365d50e-ee68-4f25-b9b9-568e7ee9061f Work Title Loud Places" at bounding box center [389, 89] width 688 height 25
paste input "Def Leppard Love Bit"
drag, startPoint x: 230, startPoint y: 88, endPoint x: 145, endPoint y: 101, distance: 85.4
click at [145, 101] on div "SearchWithCriteriad365d50e-ee68-4f25-b9b9-568e7ee9061f Work Title Def Leppard L…" at bounding box center [389, 89] width 688 height 25
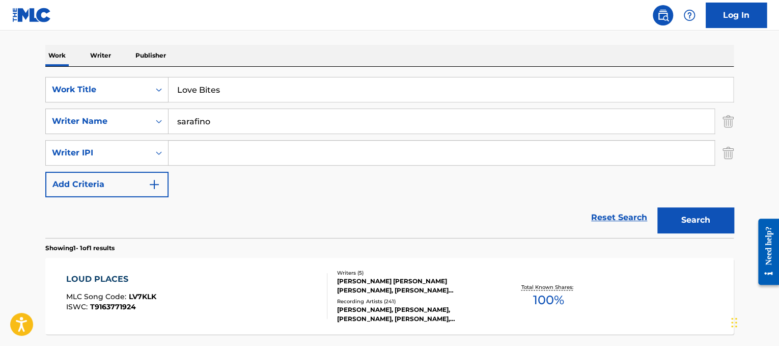
type input "Love Bites"
drag, startPoint x: 251, startPoint y: 114, endPoint x: 0, endPoint y: 17, distance: 268.7
click at [0, 17] on div "Log In The MLC Public Work Search The accuracy and completeness of The MLC's da…" at bounding box center [389, 142] width 779 height 585
type input "[PERSON_NAME]"
click at [657, 207] on button "Search" at bounding box center [695, 219] width 76 height 25
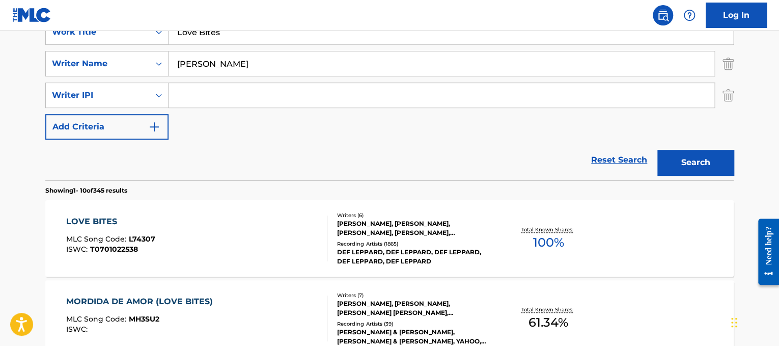
scroll to position [215, 0]
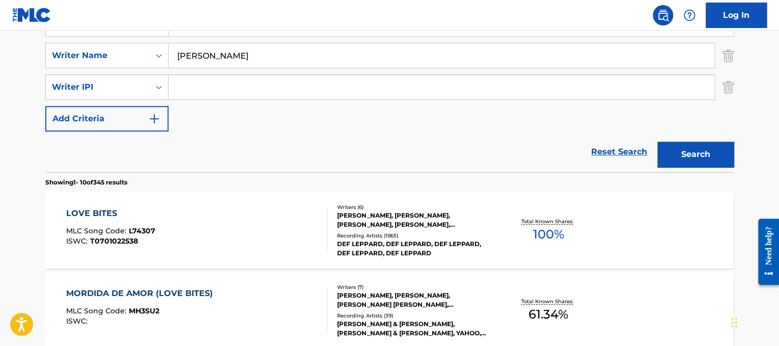
click at [206, 224] on div "LOVE BITES MLC Song Code : L74307 ISWC : T0701022538" at bounding box center [197, 230] width 262 height 46
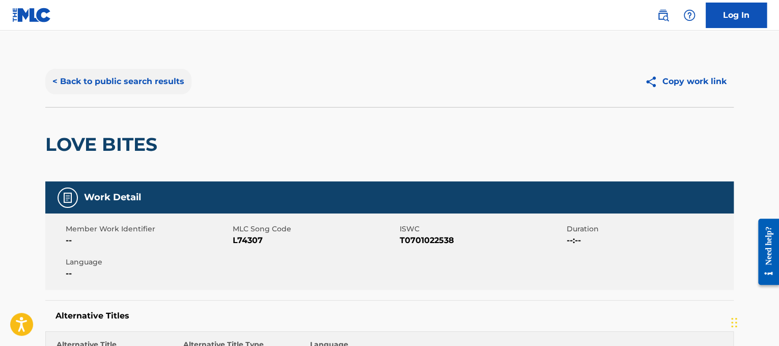
click at [142, 91] on button "< Back to public search results" at bounding box center [118, 81] width 146 height 25
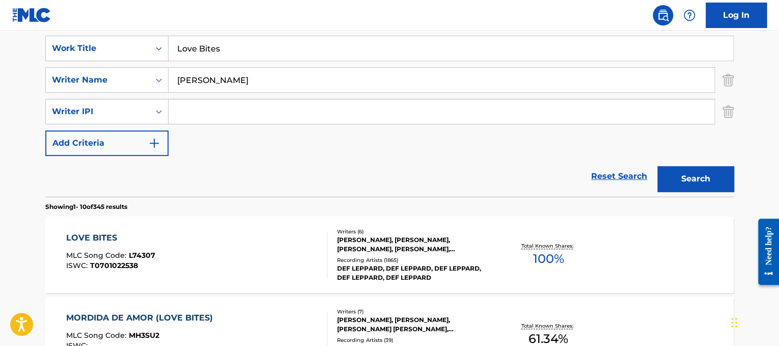
scroll to position [190, 0]
drag, startPoint x: 276, startPoint y: 55, endPoint x: 94, endPoint y: 22, distance: 184.8
paste input "Punktura Love Doll"
drag, startPoint x: 214, startPoint y: 48, endPoint x: 0, endPoint y: 114, distance: 223.5
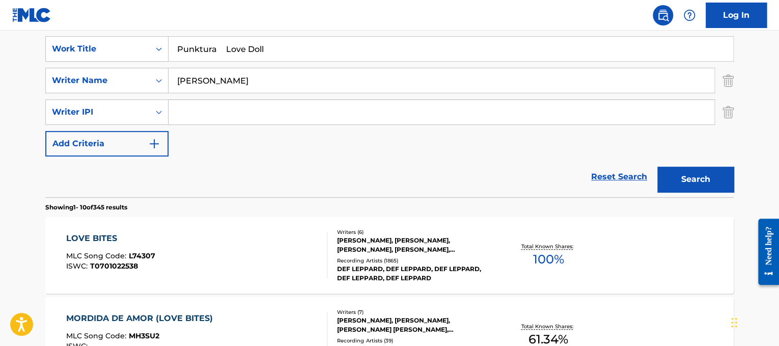
type input "Love Doll"
drag, startPoint x: 248, startPoint y: 82, endPoint x: 38, endPoint y: 46, distance: 213.8
type input "pratama"
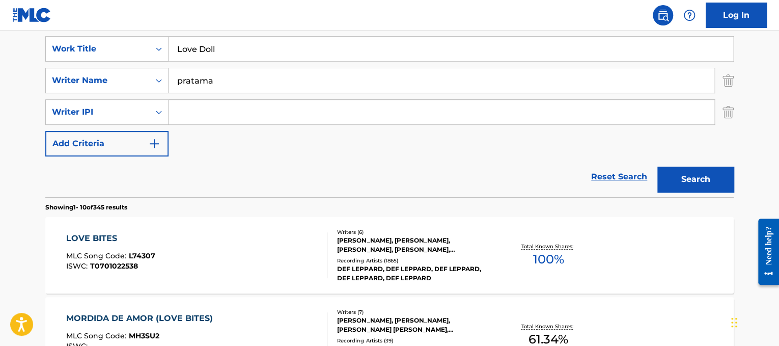
click at [657, 166] on button "Search" at bounding box center [695, 178] width 76 height 25
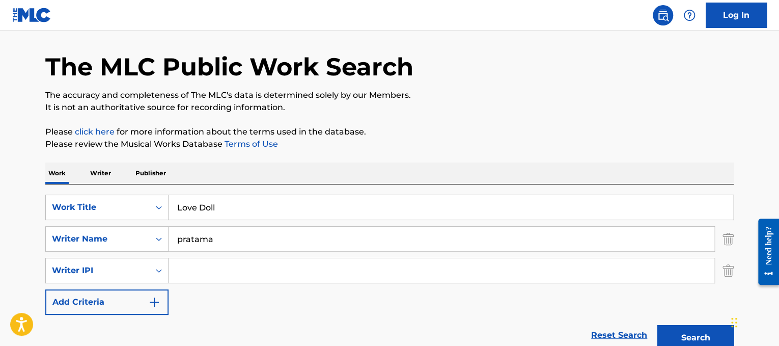
scroll to position [30, 0]
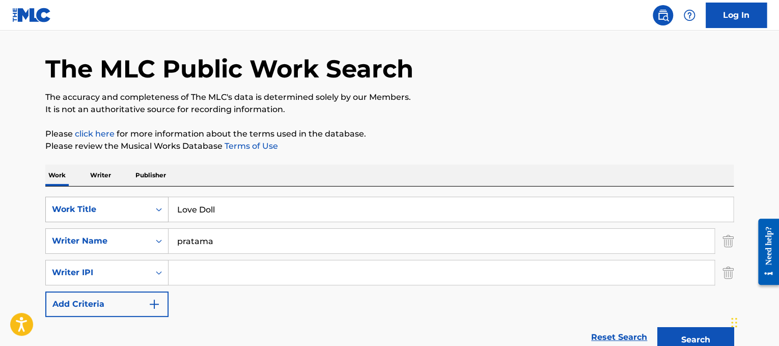
drag, startPoint x: 243, startPoint y: 203, endPoint x: 126, endPoint y: 205, distance: 117.6
click at [126, 205] on div "SearchWithCriteriad365d50e-ee68-4f25-b9b9-568e7ee9061f Work Title Love Doll" at bounding box center [389, 208] width 688 height 25
paste input "Me Do"
type input "Love Me Do"
drag, startPoint x: 247, startPoint y: 233, endPoint x: 0, endPoint y: 186, distance: 251.8
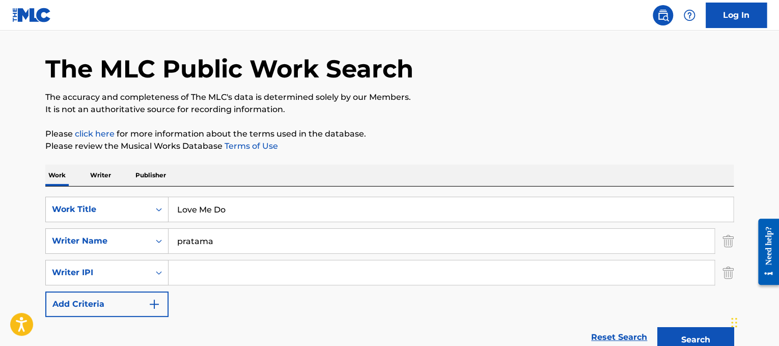
click at [0, 186] on main "The MLC Public Work Search The accuracy and completeness of The MLC's data is d…" at bounding box center [389, 334] width 779 height 666
type input "[PERSON_NAME]"
click at [657, 327] on button "Search" at bounding box center [695, 339] width 76 height 25
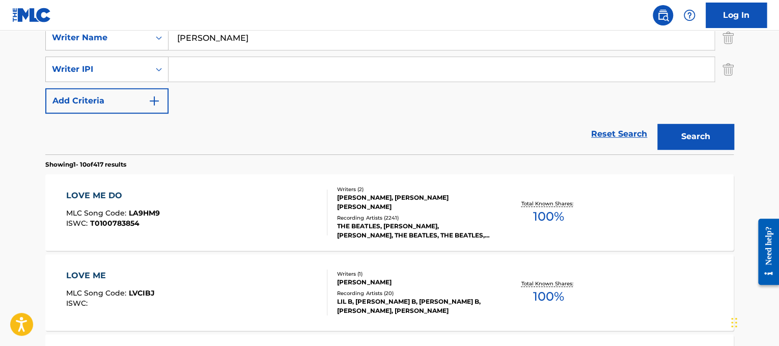
scroll to position [236, 0]
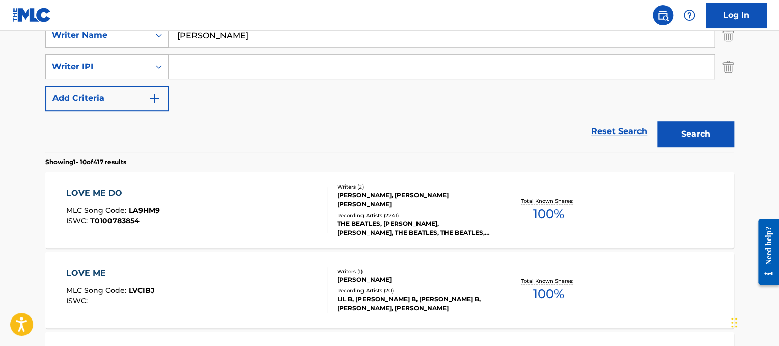
click at [222, 179] on div "LOVE ME DO MLC Song Code : LA9HM9 ISWC : T0100783854 Writers ( 2 ) [PERSON_NAME…" at bounding box center [389, 210] width 688 height 76
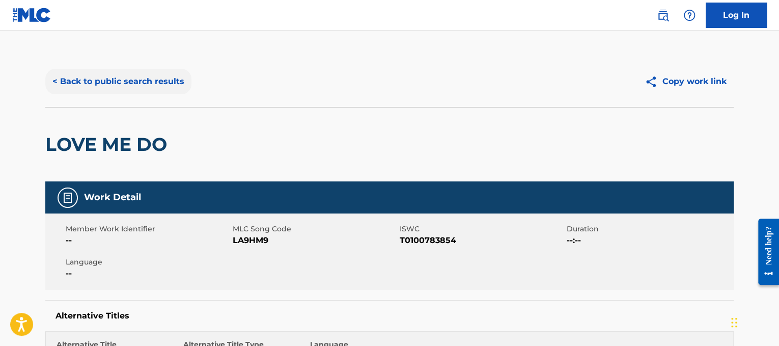
click at [137, 91] on button "< Back to public search results" at bounding box center [118, 81] width 146 height 25
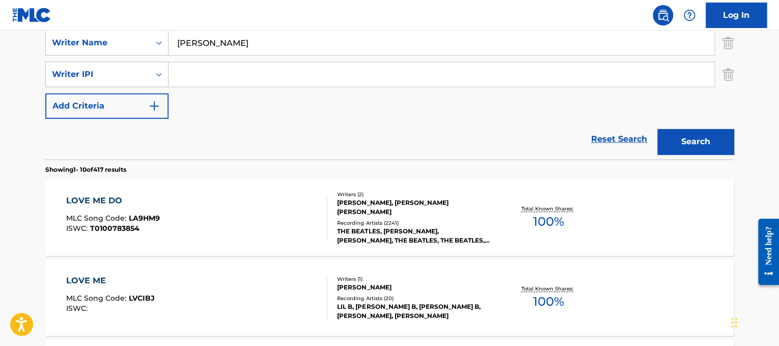
scroll to position [128, 0]
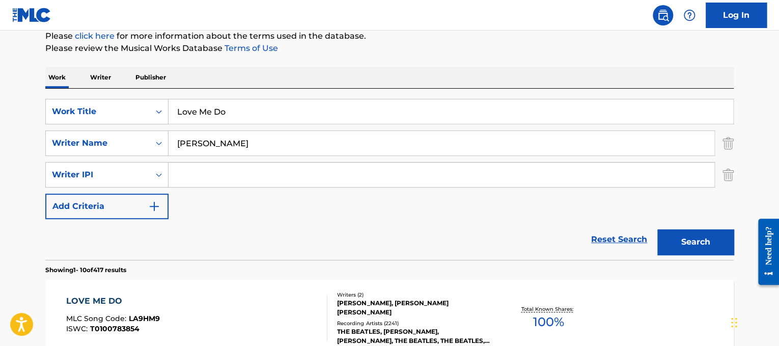
drag, startPoint x: 297, startPoint y: 101, endPoint x: 0, endPoint y: 37, distance: 303.7
paste input "[PERSON_NAME] Love Will Find A Way"
drag, startPoint x: 262, startPoint y: 107, endPoint x: 0, endPoint y: 145, distance: 264.3
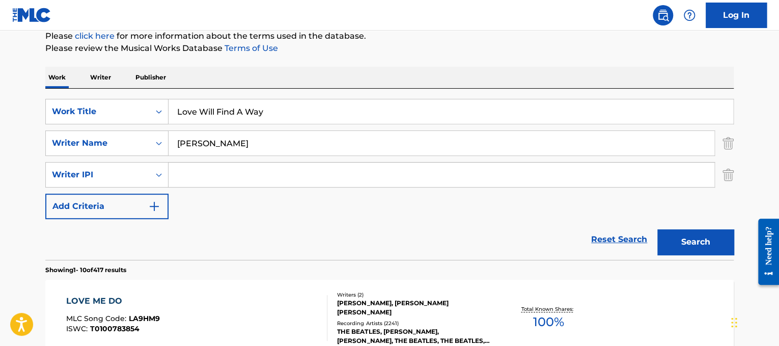
type input "Love Will Find A Way"
drag, startPoint x: 295, startPoint y: 148, endPoint x: 0, endPoint y: 14, distance: 323.7
type input "[PERSON_NAME]"
click at [657, 229] on button "Search" at bounding box center [695, 241] width 76 height 25
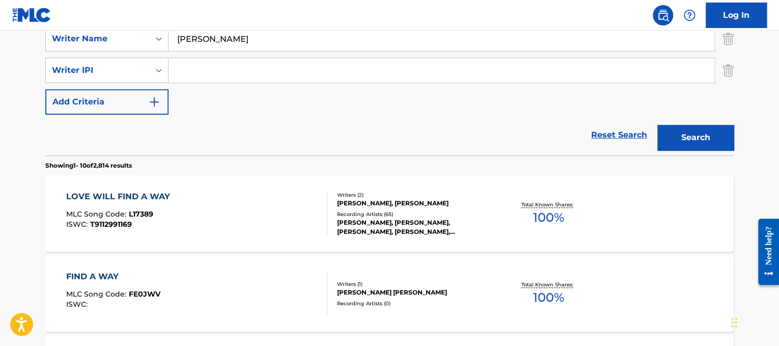
scroll to position [256, 0]
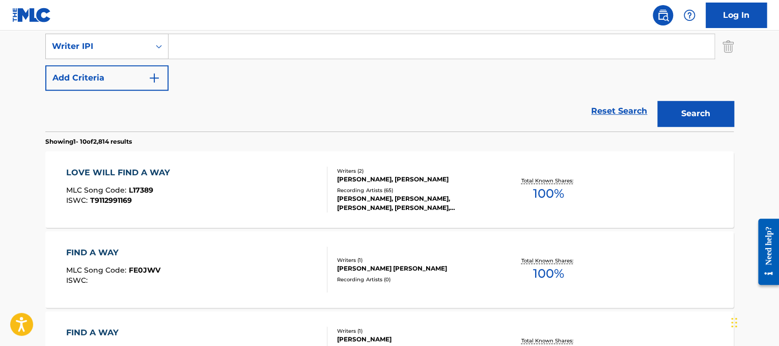
click at [250, 172] on div "LOVE WILL FIND A WAY MLC Song Code : L17389 ISWC : T9112991169" at bounding box center [197, 189] width 262 height 46
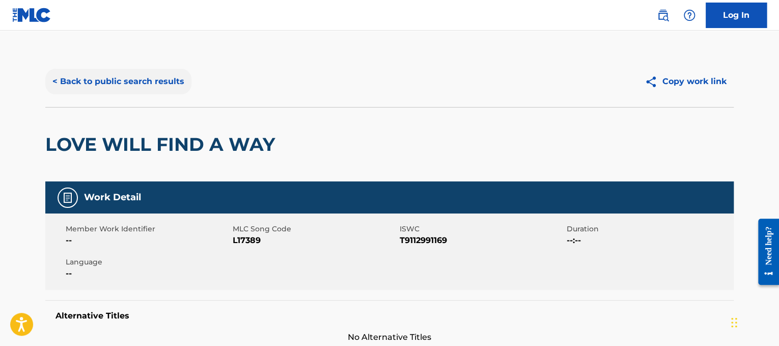
click at [110, 78] on button "< Back to public search results" at bounding box center [118, 81] width 146 height 25
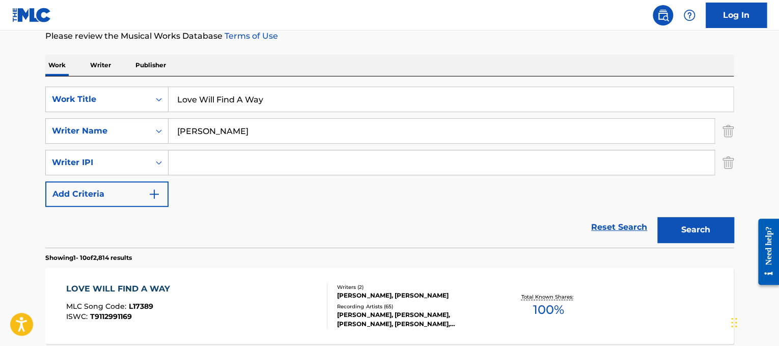
scroll to position [139, 0]
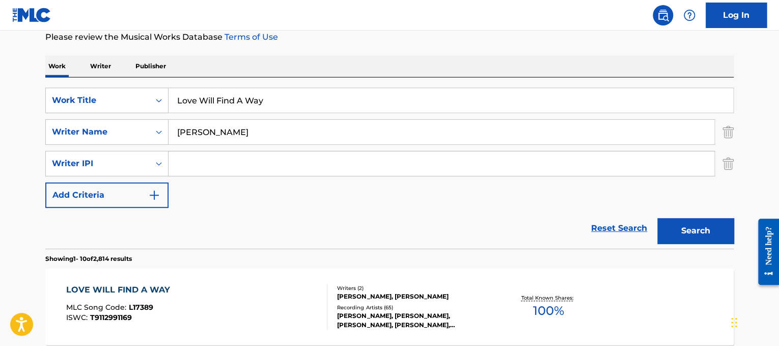
drag, startPoint x: 316, startPoint y: 109, endPoint x: 205, endPoint y: 59, distance: 121.6
type input "L"
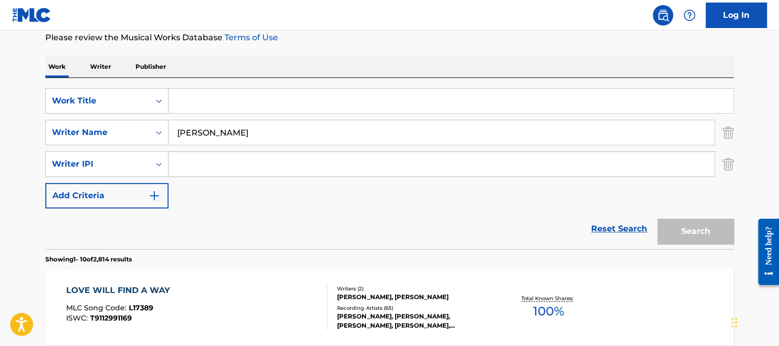
paste input "[PERSON_NAME] Made in the [GEOGRAPHIC_DATA]"
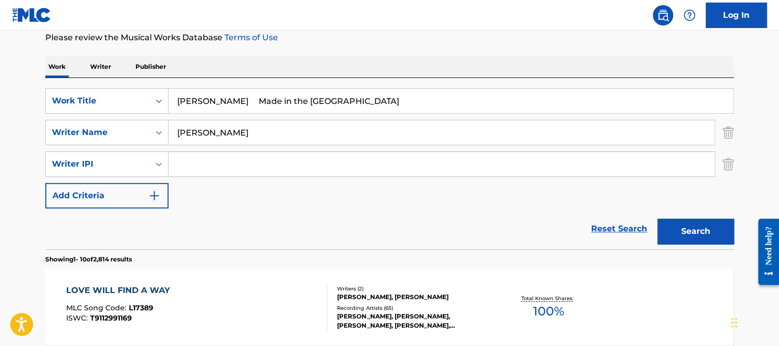
drag, startPoint x: 240, startPoint y: 98, endPoint x: 70, endPoint y: 72, distance: 172.0
type input "Made in the [GEOGRAPHIC_DATA]"
drag, startPoint x: 274, startPoint y: 130, endPoint x: 0, endPoint y: 133, distance: 273.9
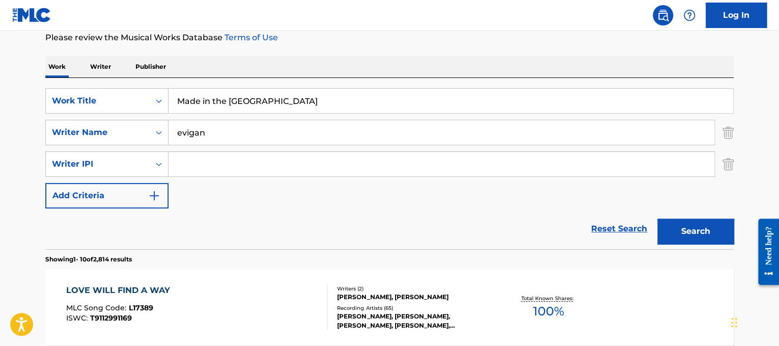
type input "evigan"
click at [657, 218] on button "Search" at bounding box center [695, 230] width 76 height 25
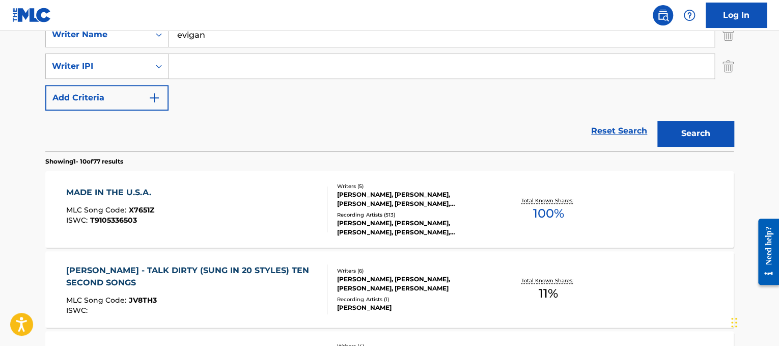
scroll to position [239, 0]
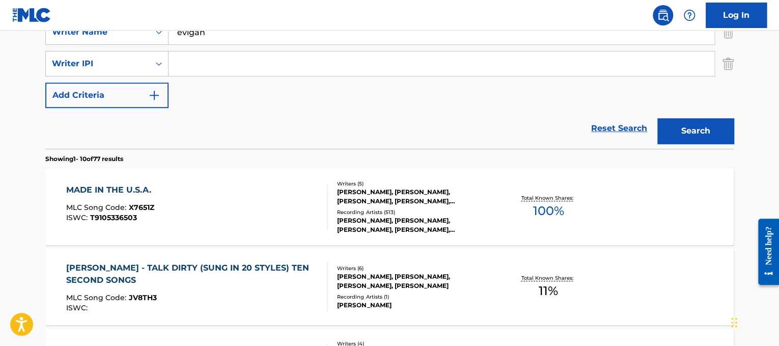
click at [216, 211] on div "MADE IN THE U.S.A. MLC Song Code : X7651Z ISWC : T9105336503" at bounding box center [197, 207] width 262 height 46
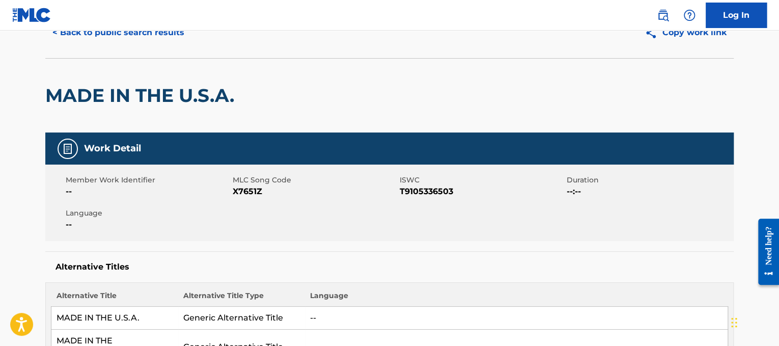
scroll to position [29, 0]
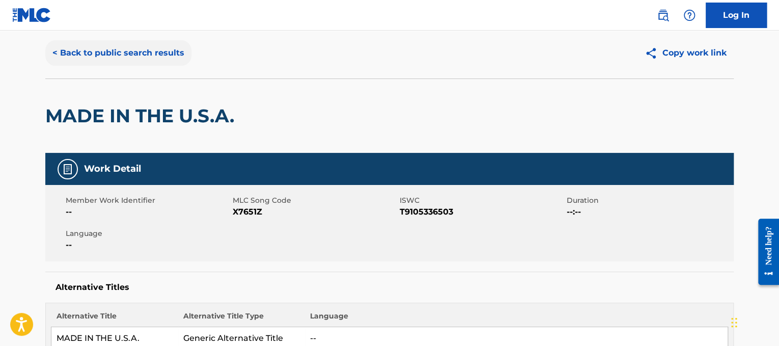
click at [121, 40] on button "< Back to public search results" at bounding box center [118, 52] width 146 height 25
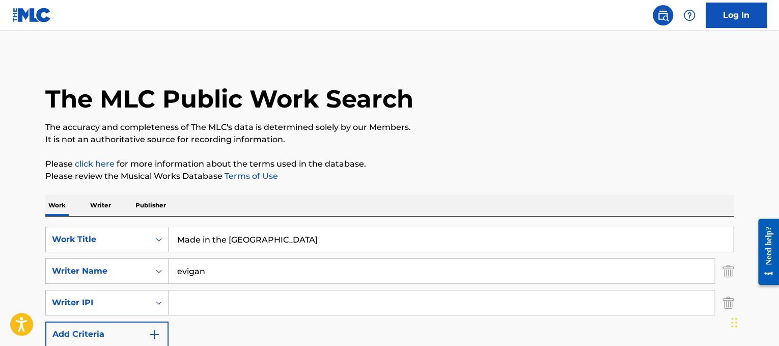
drag, startPoint x: 264, startPoint y: 247, endPoint x: 0, endPoint y: 210, distance: 266.2
paste input "[PERSON_NAME]"
drag, startPoint x: 248, startPoint y: 245, endPoint x: 0, endPoint y: 190, distance: 253.8
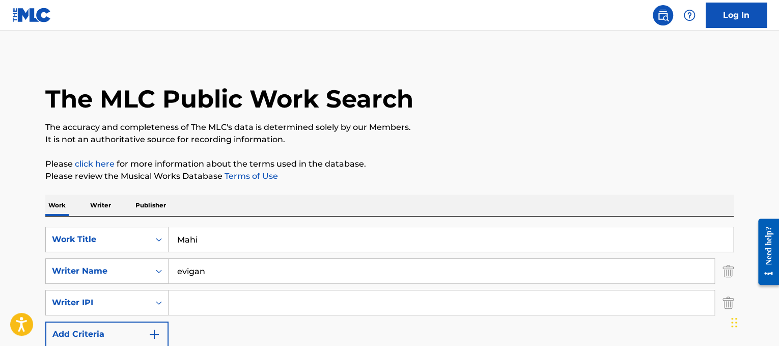
type input "Mahi"
drag, startPoint x: 224, startPoint y: 271, endPoint x: 0, endPoint y: 209, distance: 232.4
type input "bhatia"
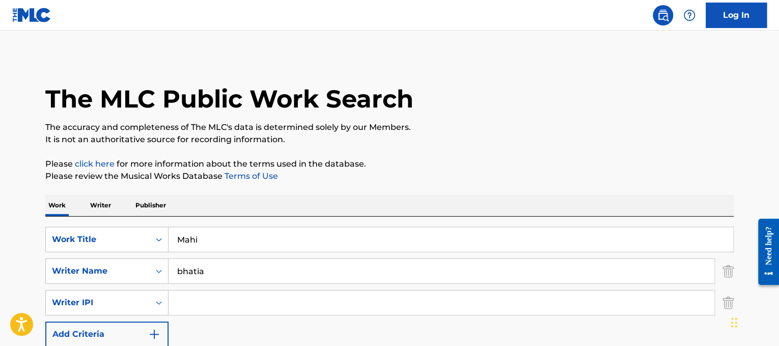
scroll to position [239, 0]
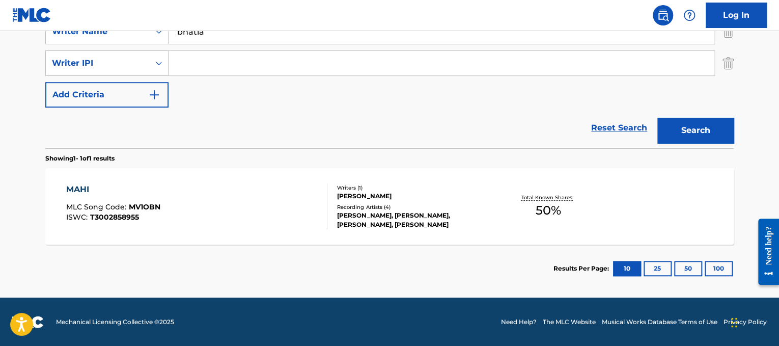
click at [275, 179] on div "MAHI MLC Song Code : MV1OBN ISWC : T3002858955 Writers ( 1 ) [PERSON_NAME] Reco…" at bounding box center [389, 206] width 688 height 76
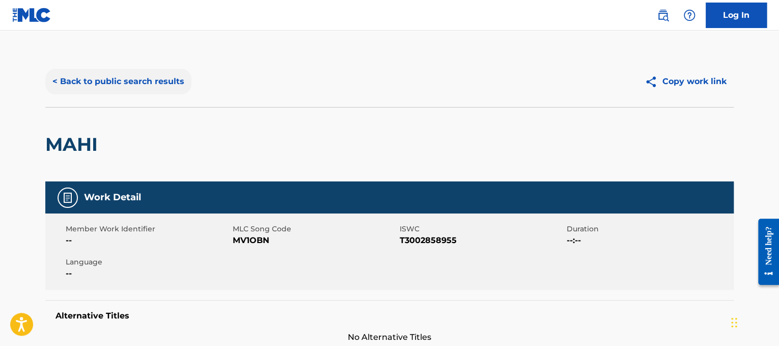
click at [164, 87] on button "< Back to public search results" at bounding box center [118, 81] width 146 height 25
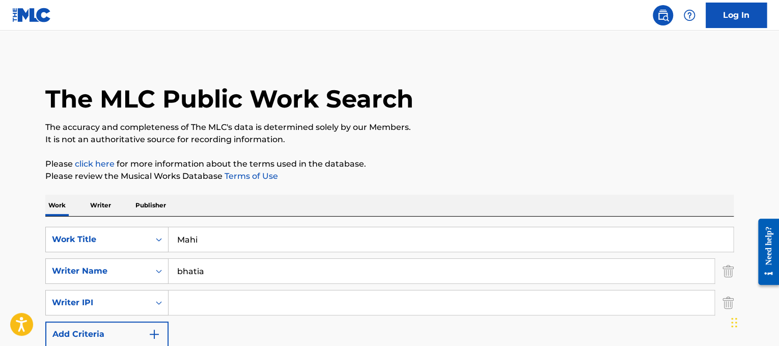
scroll to position [150, 0]
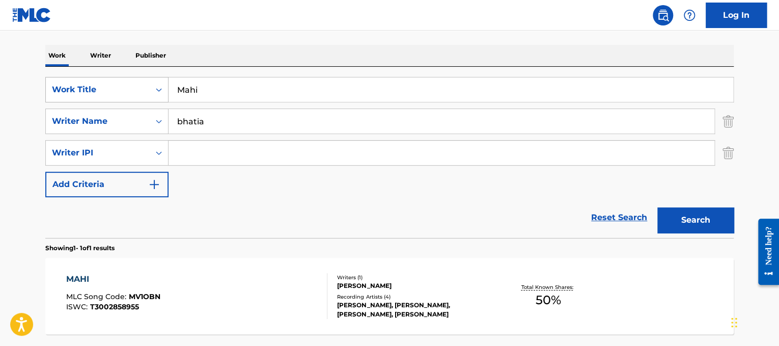
drag, startPoint x: 263, startPoint y: 86, endPoint x: 127, endPoint y: 100, distance: 136.6
click at [127, 100] on div "SearchWithCriteriad365d50e-ee68-4f25-b9b9-568e7ee9061f Work Title Mahi" at bounding box center [389, 89] width 688 height 25
paste input "Celshi Mama"
drag, startPoint x: 207, startPoint y: 97, endPoint x: 27, endPoint y: 37, distance: 189.5
click at [27, 37] on main "The MLC Public Work Search The accuracy and completeness of The MLC's data is d…" at bounding box center [389, 134] width 779 height 506
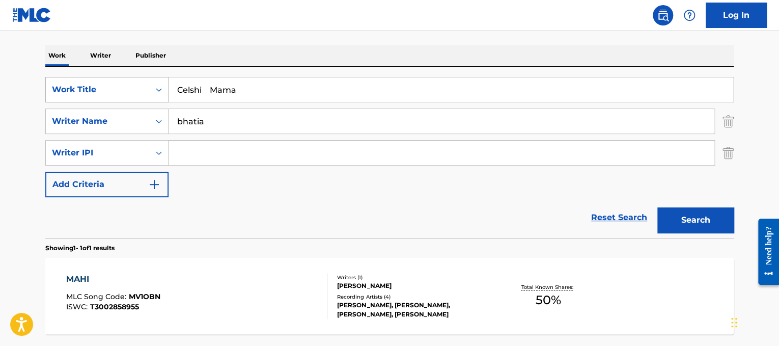
drag, startPoint x: 199, startPoint y: 90, endPoint x: 97, endPoint y: 78, distance: 102.5
click at [97, 78] on div "SearchWithCriteriad365d50e-ee68-4f25-b9b9-568e7ee9061f Work Title Celshi Mama" at bounding box center [389, 89] width 688 height 25
type input "Mama"
drag, startPoint x: 252, startPoint y: 114, endPoint x: 0, endPoint y: 114, distance: 252.5
click at [0, 114] on main "The MLC Public Work Search The accuracy and completeness of The MLC's data is d…" at bounding box center [389, 134] width 779 height 506
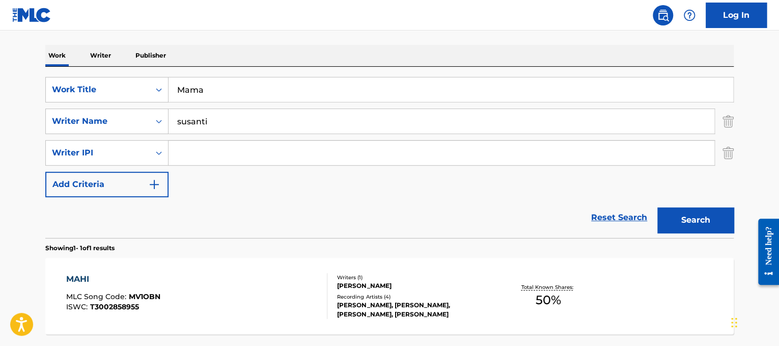
type input "susanti"
click at [657, 207] on button "Search" at bounding box center [695, 219] width 76 height 25
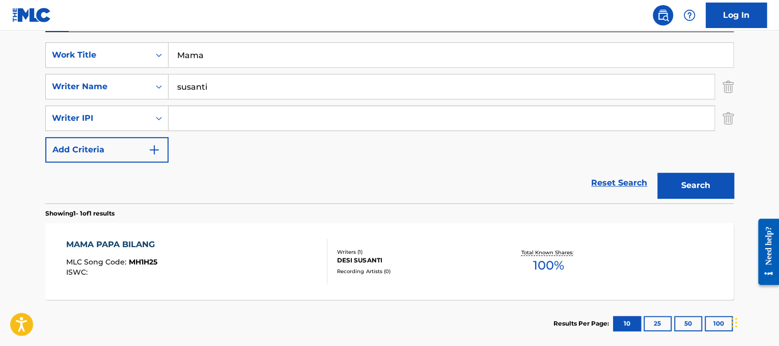
scroll to position [185, 0]
click at [263, 256] on div "MAMA [PERSON_NAME] BILANG MLC Song Code : MH1H25 ISWC :" at bounding box center [197, 261] width 262 height 46
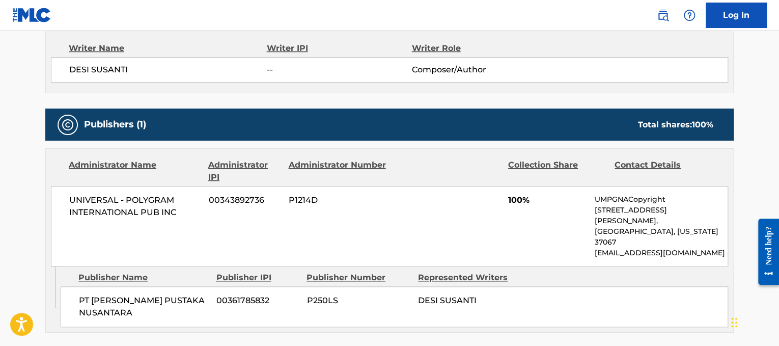
scroll to position [377, 0]
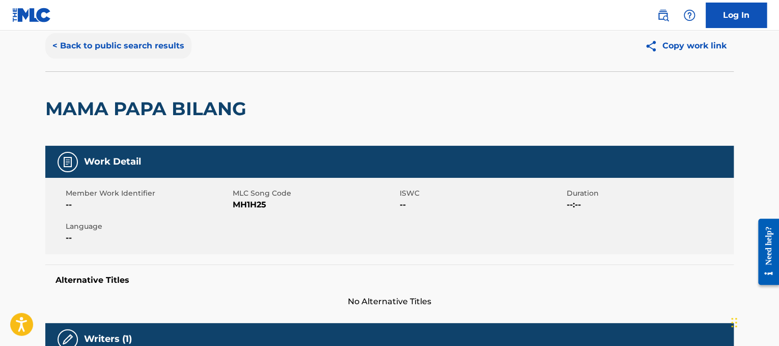
click at [132, 44] on button "< Back to public search results" at bounding box center [118, 45] width 146 height 25
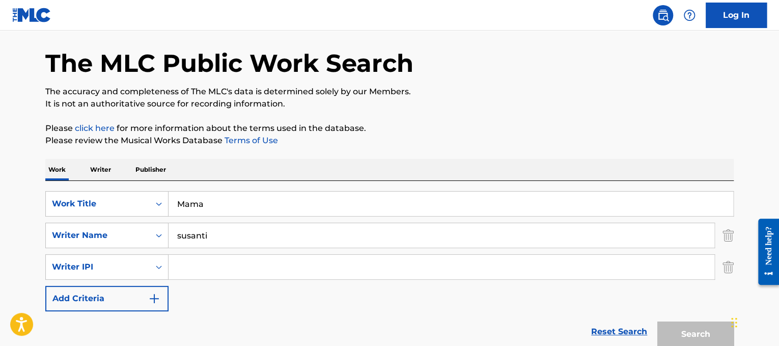
scroll to position [150, 0]
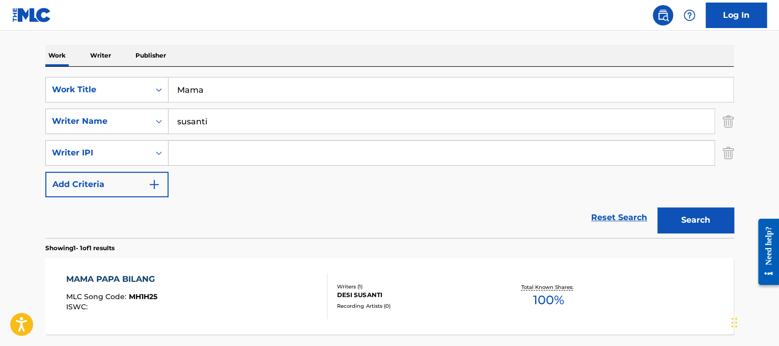
drag, startPoint x: 284, startPoint y: 89, endPoint x: 41, endPoint y: 81, distance: 242.9
click at [41, 81] on div "The MLC Public Work Search The accuracy and completeness of The MLC's data is d…" at bounding box center [389, 143] width 713 height 475
paste input "[PERSON_NAME]"
drag, startPoint x: 207, startPoint y: 87, endPoint x: 7, endPoint y: 42, distance: 205.1
click at [7, 42] on main "The MLC Public Work Search The accuracy and completeness of The MLC's data is d…" at bounding box center [389, 134] width 779 height 506
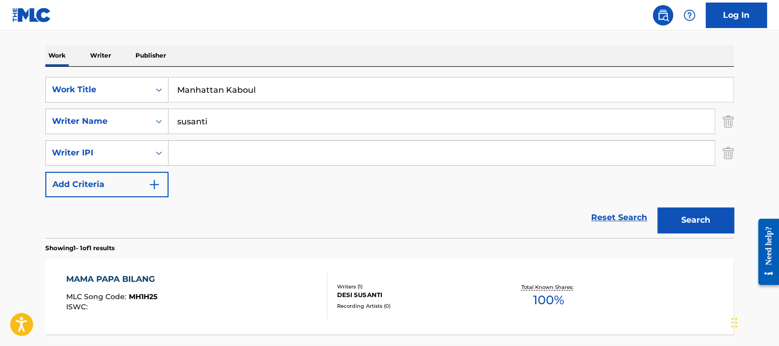
type input "Manhattan Kaboul"
drag, startPoint x: 230, startPoint y: 123, endPoint x: 0, endPoint y: 51, distance: 240.9
click at [0, 51] on main "The MLC Public Work Search The accuracy and completeness of The MLC's data is d…" at bounding box center [389, 134] width 779 height 506
type input "sechan"
click at [657, 207] on button "Search" at bounding box center [695, 219] width 76 height 25
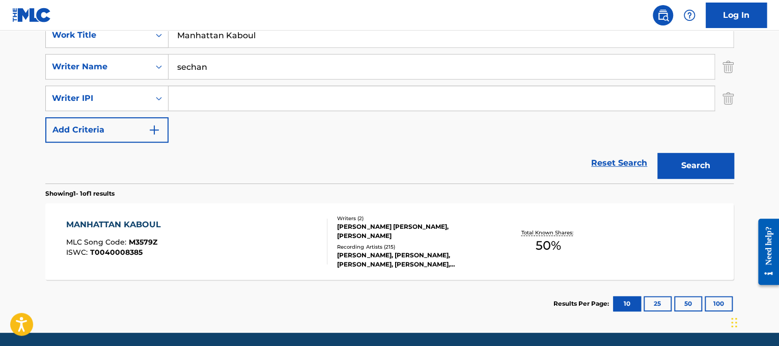
scroll to position [204, 0]
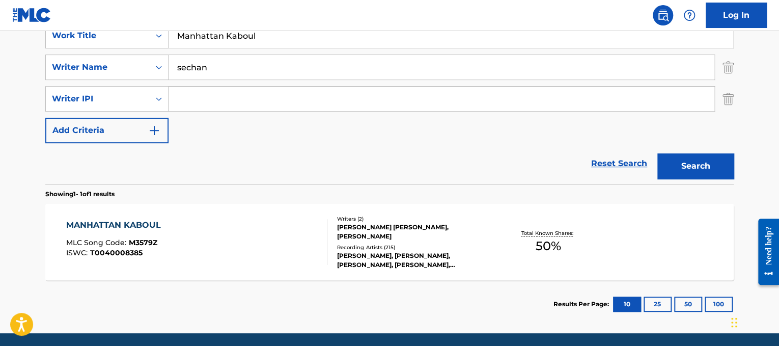
click at [281, 242] on div "MANHATTAN KABOUL MLC Song Code : M3579Z ISWC : T0040008385" at bounding box center [197, 242] width 262 height 46
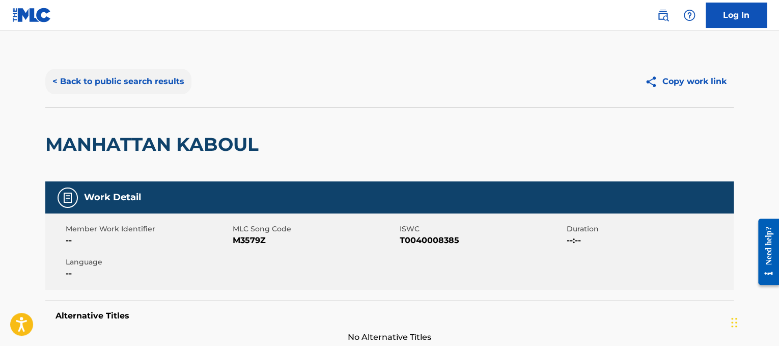
click at [127, 70] on button "< Back to public search results" at bounding box center [118, 81] width 146 height 25
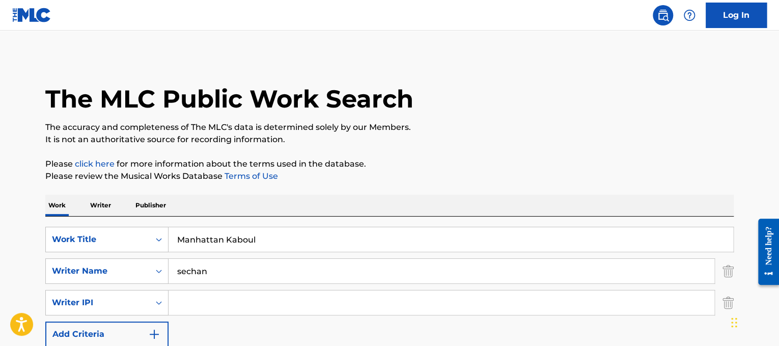
scroll to position [150, 0]
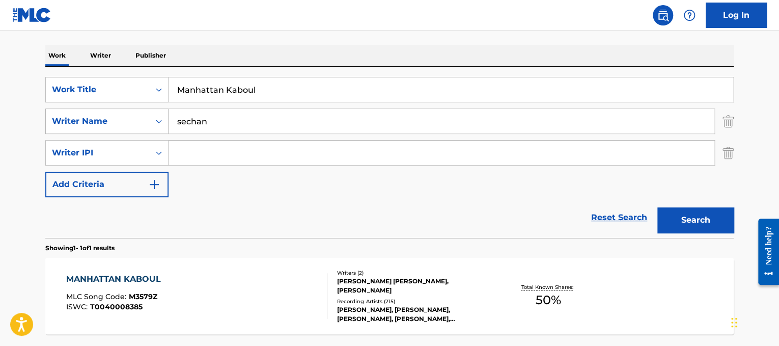
drag, startPoint x: 301, startPoint y: 87, endPoint x: 47, endPoint y: 122, distance: 256.0
click at [47, 122] on div "SearchWithCriteriad365d50e-ee68-4f25-b9b9-568e7ee9061f Work Title Manhattan Kab…" at bounding box center [389, 137] width 688 height 120
paste input "Yeah Yeah Yeahs Maps"
drag, startPoint x: 248, startPoint y: 87, endPoint x: 0, endPoint y: 21, distance: 256.4
click at [0, 21] on div "Log In The MLC Public Work Search The accuracy and completeness of The MLC's da…" at bounding box center [389, 142] width 779 height 585
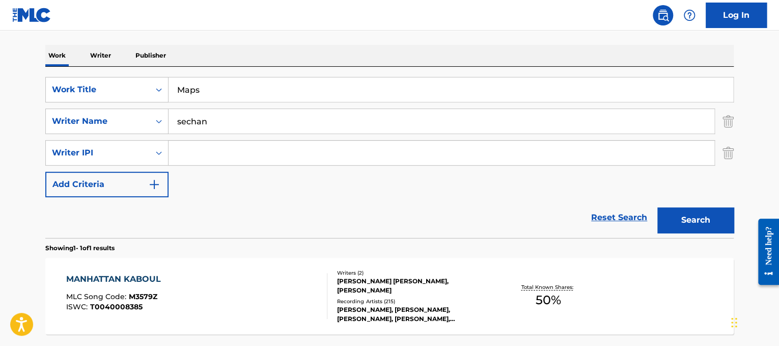
type input "Maps"
drag, startPoint x: 208, startPoint y: 111, endPoint x: 0, endPoint y: 111, distance: 207.7
click at [0, 111] on main "The MLC Public Work Search The accuracy and completeness of The MLC's data is d…" at bounding box center [389, 134] width 779 height 506
type input "[PERSON_NAME]"
click at [657, 207] on button "Search" at bounding box center [695, 219] width 76 height 25
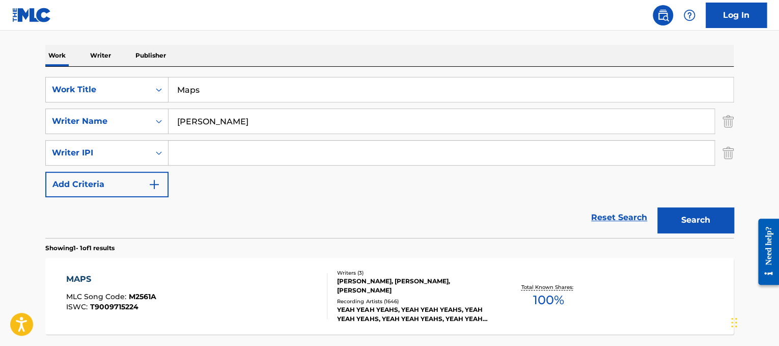
scroll to position [167, 0]
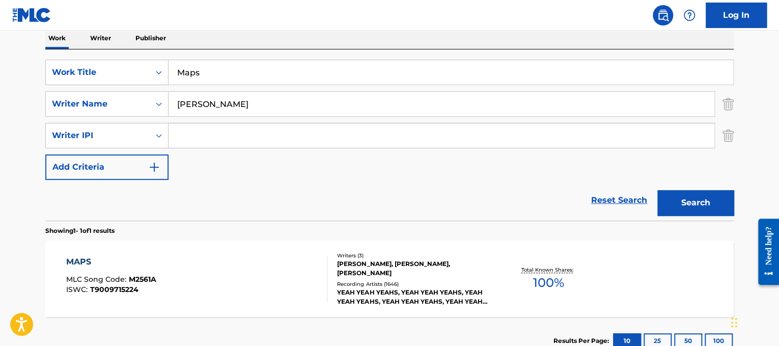
click at [247, 268] on div "MAPS MLC Song Code : M2561A ISWC : T9009715224" at bounding box center [197, 279] width 262 height 46
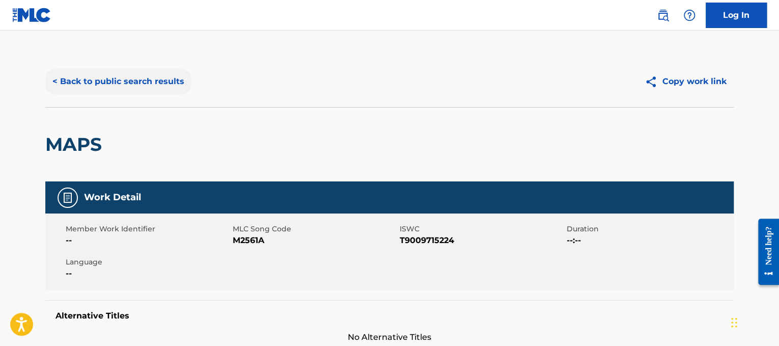
click at [95, 82] on button "< Back to public search results" at bounding box center [118, 81] width 146 height 25
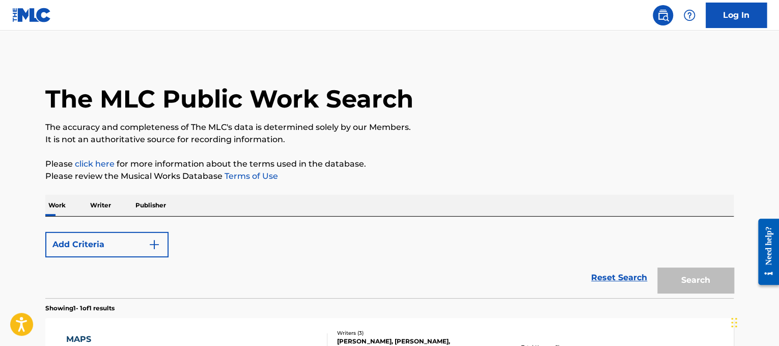
scroll to position [150, 0]
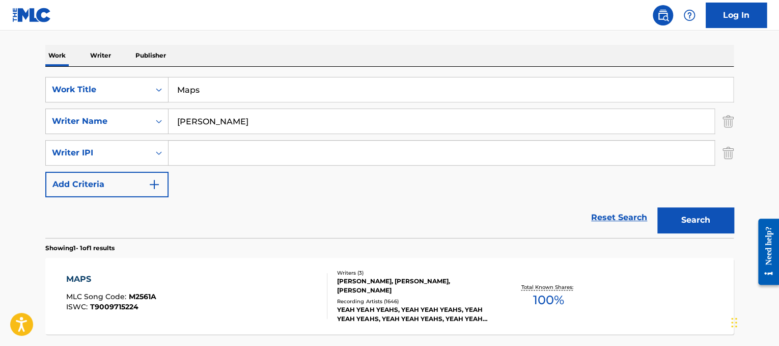
drag, startPoint x: 251, startPoint y: 83, endPoint x: 94, endPoint y: 63, distance: 158.6
click at [94, 63] on div "Work Writer Publisher SearchWithCriteriad365d50e-ee68-4f25-b9b9-568e7ee9061f Wo…" at bounding box center [389, 213] width 688 height 337
paste input "[PERSON_NAME] Margaritaville"
drag, startPoint x: 244, startPoint y: 88, endPoint x: 66, endPoint y: 51, distance: 181.4
click at [66, 51] on div "Work Writer Publisher SearchWithCriteriad365d50e-ee68-4f25-b9b9-568e7ee9061f Wo…" at bounding box center [389, 213] width 688 height 337
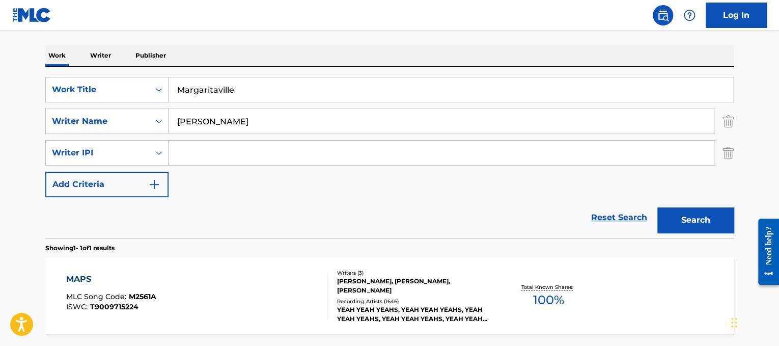
type input "Margaritaville"
drag, startPoint x: 235, startPoint y: 115, endPoint x: 92, endPoint y: 103, distance: 143.0
click at [92, 103] on div "SearchWithCriteriad365d50e-ee68-4f25-b9b9-568e7ee9061f Work Title Margaritavill…" at bounding box center [389, 137] width 688 height 120
type input "buffett"
click at [657, 207] on button "Search" at bounding box center [695, 219] width 76 height 25
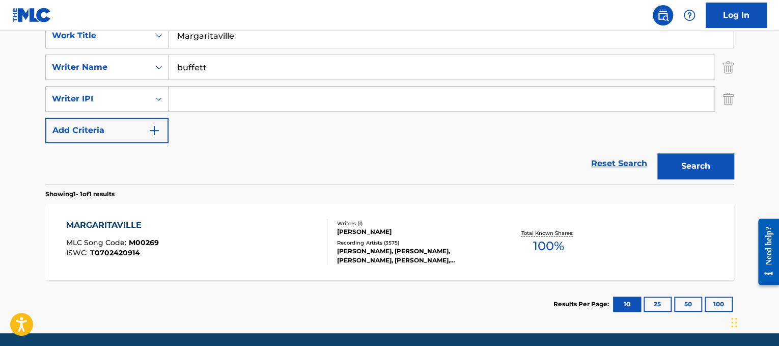
scroll to position [210, 0]
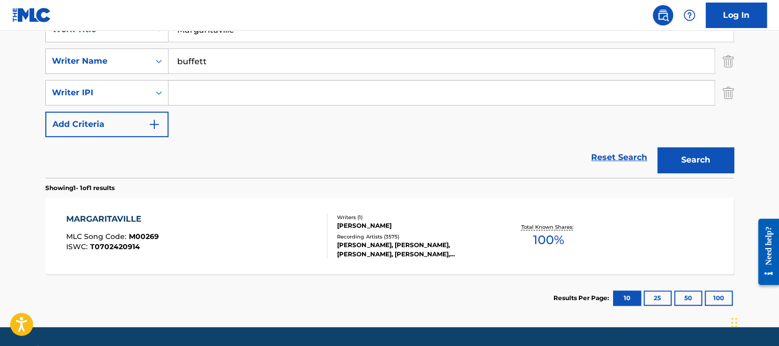
click at [262, 235] on div "MARGARITAVILLE MLC Song Code : M00269 ISWC : T0702420914" at bounding box center [197, 236] width 262 height 46
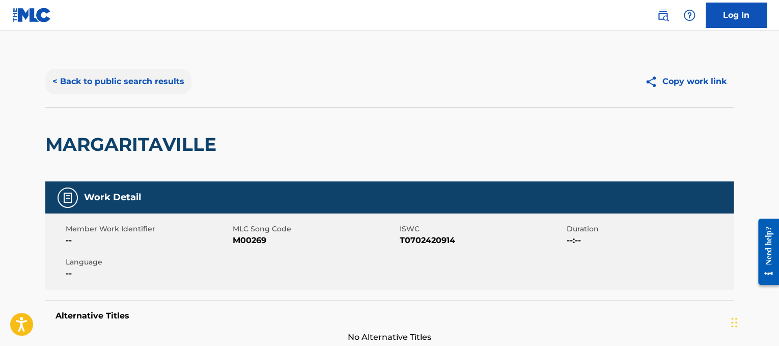
click at [156, 92] on button "< Back to public search results" at bounding box center [118, 81] width 146 height 25
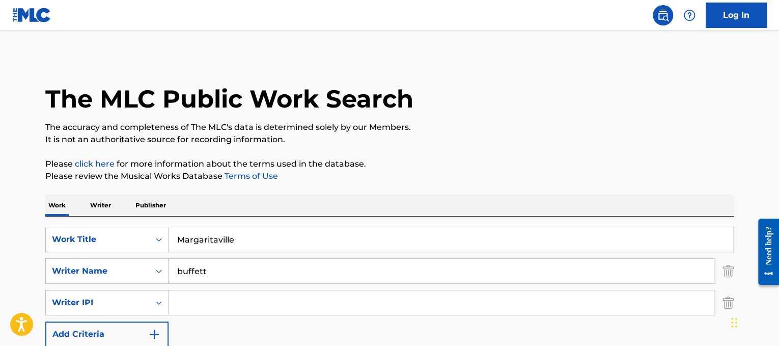
scroll to position [150, 0]
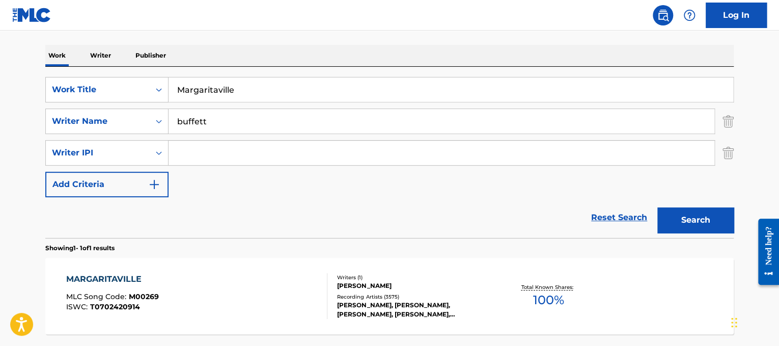
drag, startPoint x: 251, startPoint y: 91, endPoint x: 79, endPoint y: 105, distance: 172.6
click at [79, 105] on div "SearchWithCriteriad365d50e-ee68-4f25-b9b9-568e7ee9061f Work Title Margaritavill…" at bounding box center [389, 137] width 688 height 120
paste input "[PERSON_NAME] M"
drag, startPoint x: 238, startPoint y: 94, endPoint x: 79, endPoint y: 64, distance: 161.2
click at [79, 64] on div "Work Writer Publisher SearchWithCriteriad365d50e-ee68-4f25-b9b9-568e7ee9061f Wo…" at bounding box center [389, 213] width 688 height 337
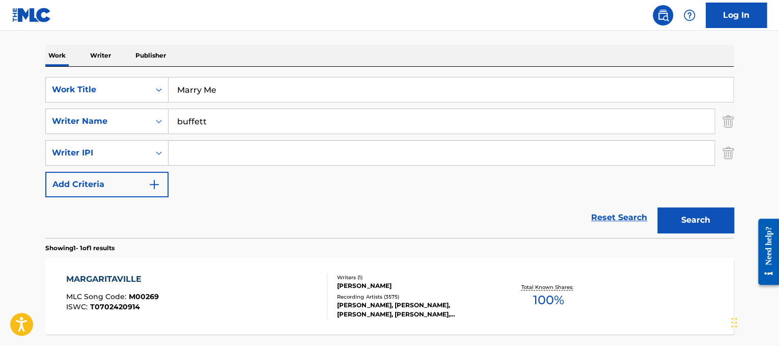
type input "Marry Me"
drag, startPoint x: 261, startPoint y: 129, endPoint x: 0, endPoint y: 36, distance: 276.9
click at [0, 36] on main "The MLC Public Work Search The accuracy and completeness of The MLC's data is d…" at bounding box center [389, 134] width 779 height 506
type input "bonds"
click at [657, 207] on button "Search" at bounding box center [695, 219] width 76 height 25
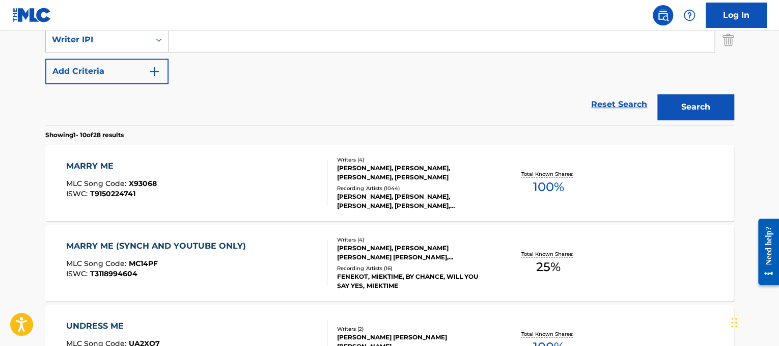
scroll to position [265, 0]
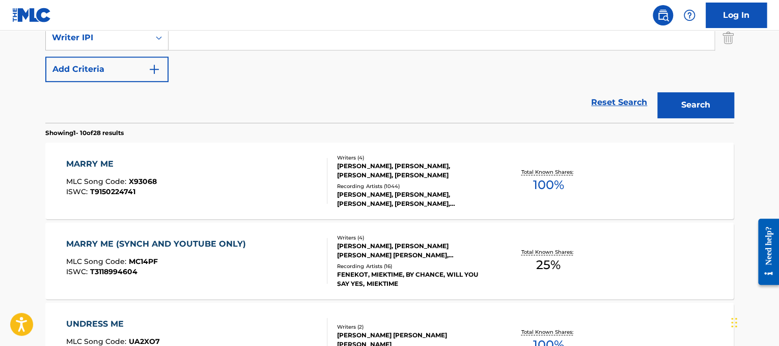
click at [267, 166] on div "MARRY ME MLC Song Code : X93068 ISWC : T9150224741" at bounding box center [197, 181] width 262 height 46
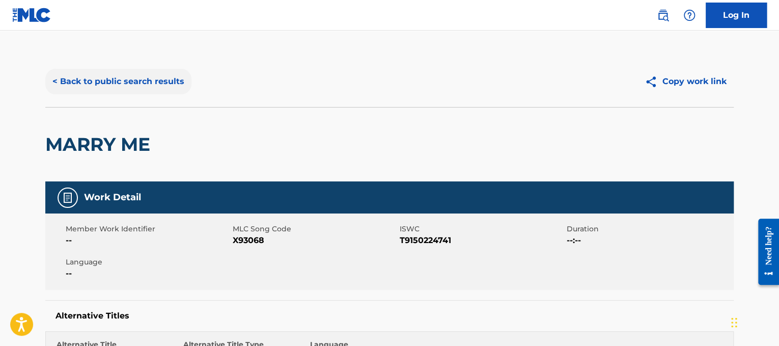
click at [119, 70] on button "< Back to public search results" at bounding box center [118, 81] width 146 height 25
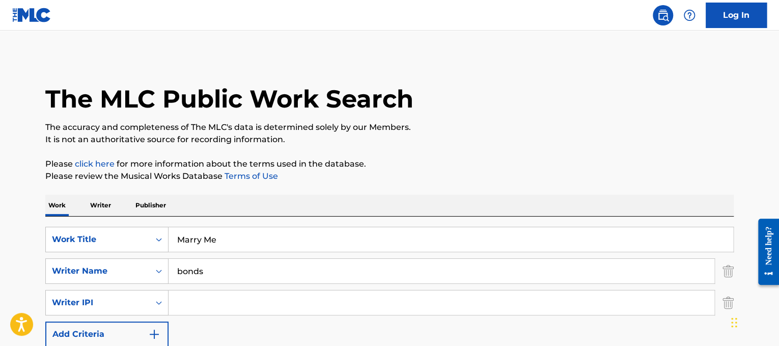
drag, startPoint x: 282, startPoint y: 245, endPoint x: 38, endPoint y: 186, distance: 251.2
paste input "[PERSON_NAME] Master Blaster (Jammin')"
drag, startPoint x: 242, startPoint y: 242, endPoint x: 33, endPoint y: 179, distance: 218.2
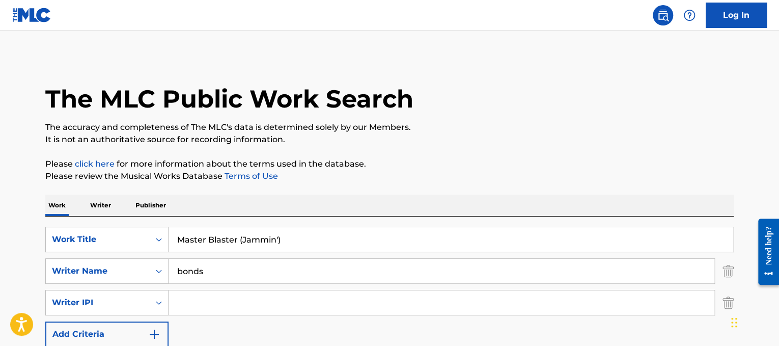
type input "Master Blaster (Jammin')"
drag, startPoint x: 245, startPoint y: 270, endPoint x: 0, endPoint y: 235, distance: 247.8
type input "wonder"
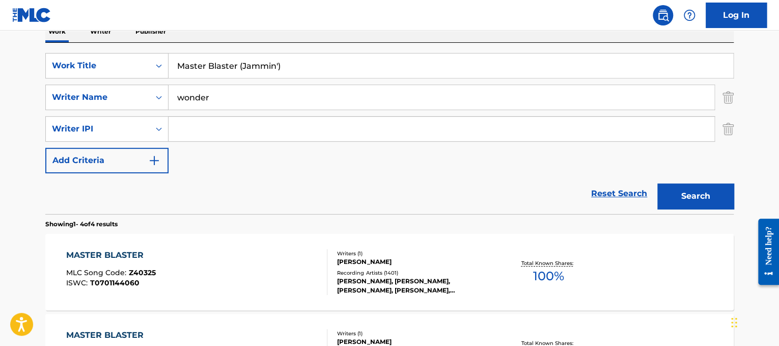
scroll to position [175, 0]
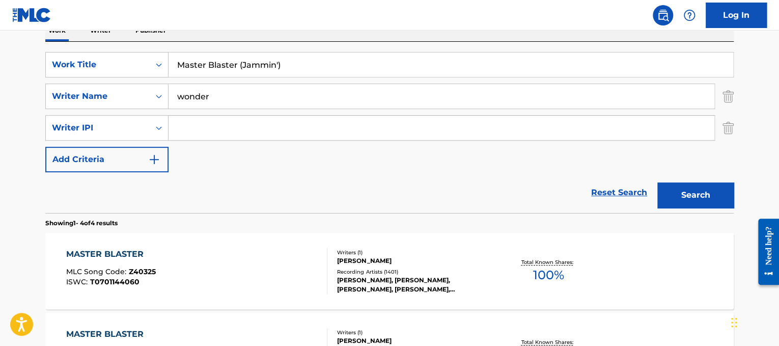
click at [287, 264] on div "MASTER BLASTER MLC Song Code : Z40325 ISWC : T0701144060" at bounding box center [197, 271] width 262 height 46
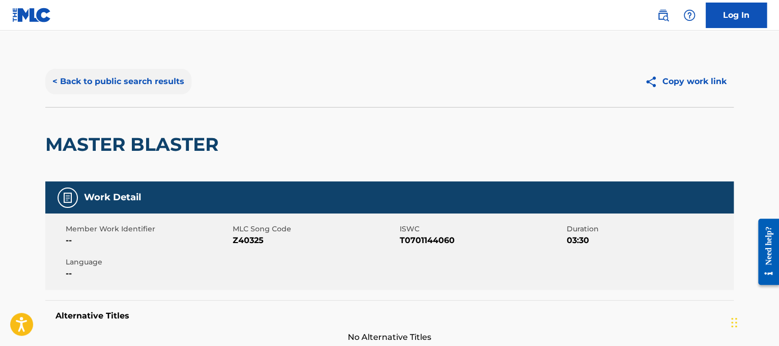
click at [134, 74] on button "< Back to public search results" at bounding box center [118, 81] width 146 height 25
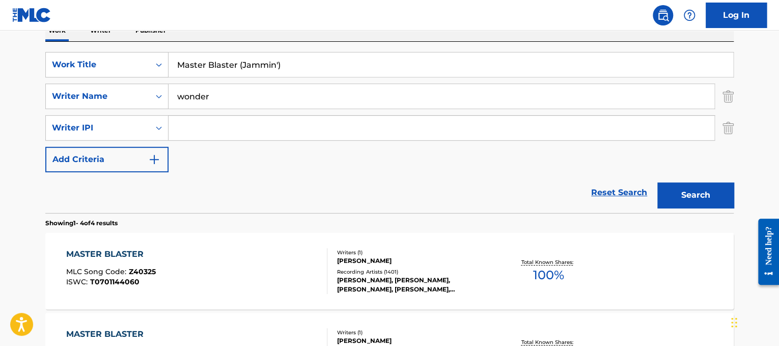
drag, startPoint x: 302, startPoint y: 71, endPoint x: 0, endPoint y: 5, distance: 309.0
click at [0, 5] on div "Log In The MLC Public Work Search The accuracy and completeness of The MLC's da…" at bounding box center [389, 237] width 779 height 825
paste input "[PERSON_NAME] Material Girl"
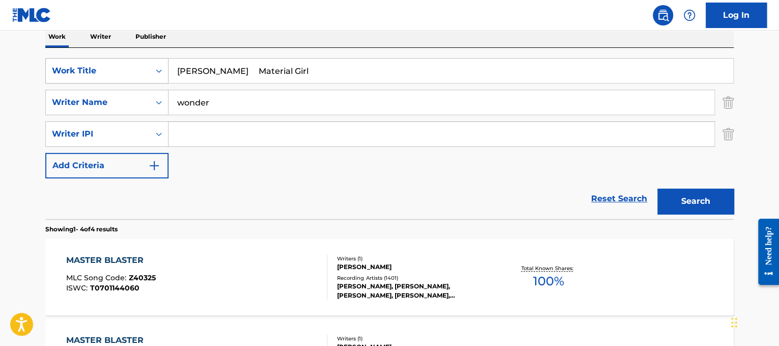
drag, startPoint x: 228, startPoint y: 67, endPoint x: 69, endPoint y: 58, distance: 159.0
click at [69, 58] on div "SearchWithCriteriad365d50e-ee68-4f25-b9b9-568e7ee9061f Work Title [PERSON_NAME]…" at bounding box center [389, 70] width 688 height 25
type input "Material Girl"
drag, startPoint x: 211, startPoint y: 104, endPoint x: 0, endPoint y: 23, distance: 226.2
click at [0, 23] on div "Log In The MLC Public Work Search The accuracy and completeness of The MLC's da…" at bounding box center [389, 244] width 779 height 825
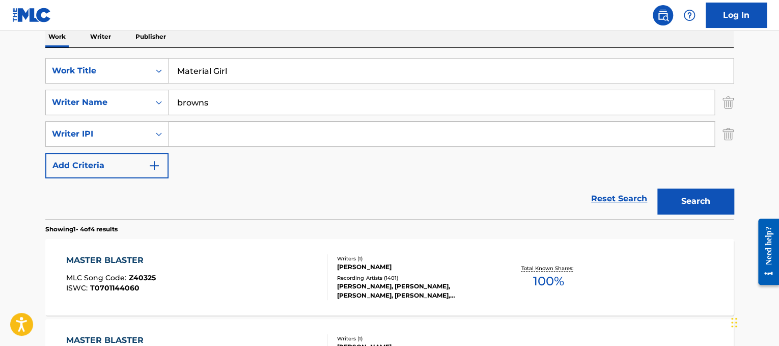
click at [657, 188] on button "Search" at bounding box center [695, 200] width 76 height 25
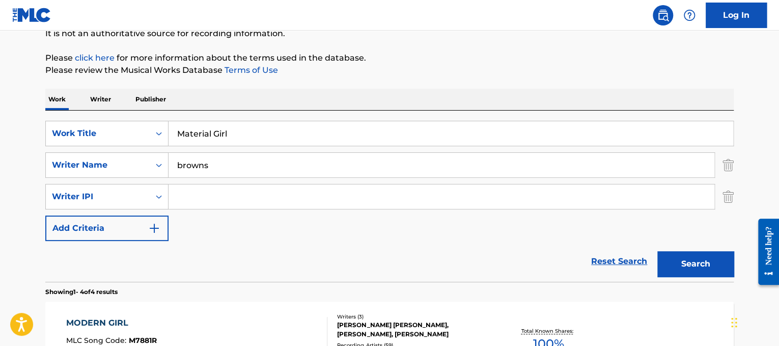
scroll to position [56, 0]
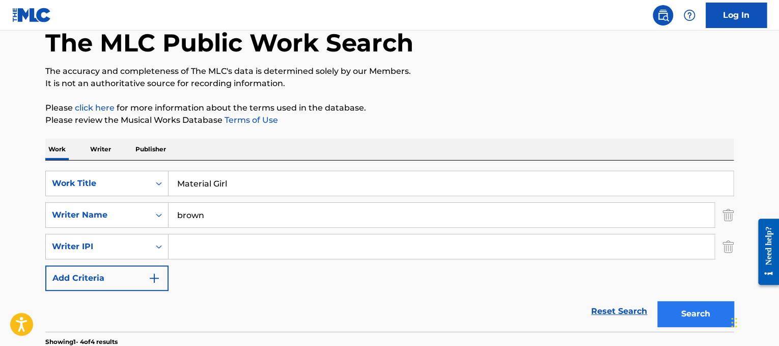
type input "brown"
click at [679, 301] on button "Search" at bounding box center [695, 313] width 76 height 25
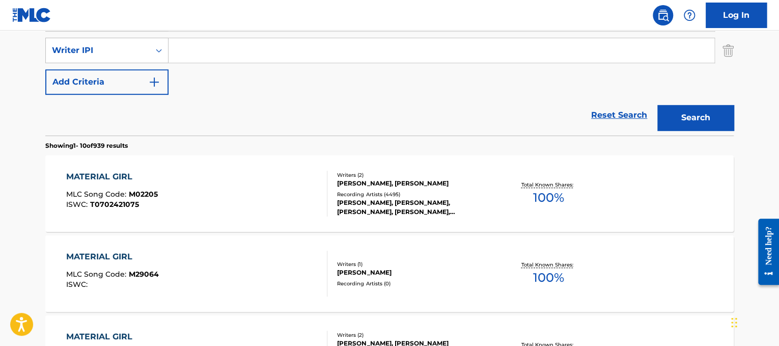
scroll to position [253, 0]
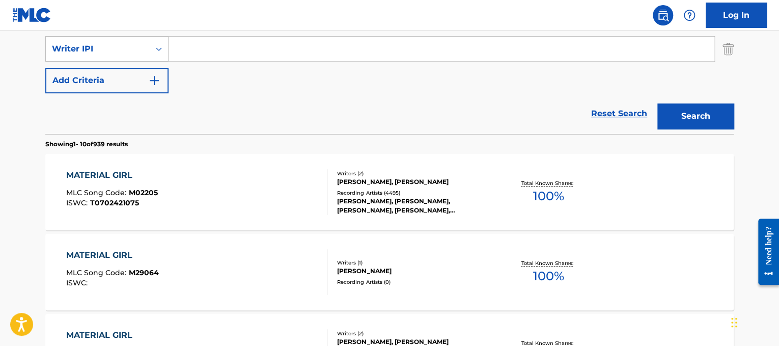
click at [274, 186] on div "MATERIAL GIRL MLC Song Code : M02205 ISWC : T0702421075" at bounding box center [197, 192] width 262 height 46
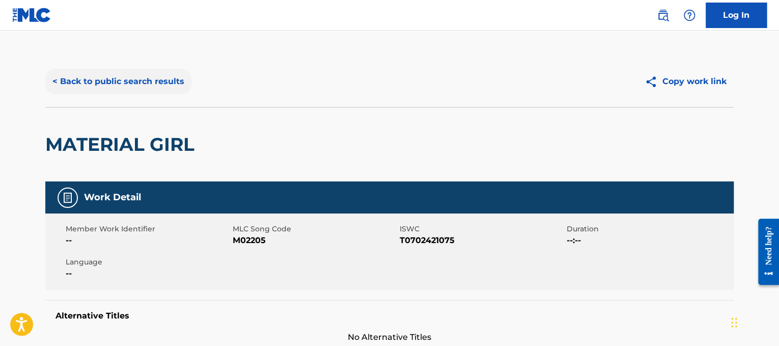
click at [166, 89] on button "< Back to public search results" at bounding box center [118, 81] width 146 height 25
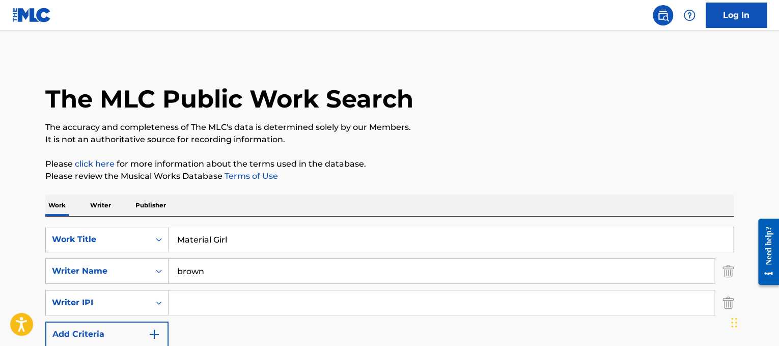
drag, startPoint x: 294, startPoint y: 234, endPoint x: 157, endPoint y: 207, distance: 139.1
paste input "[PERSON_NAME] Mi Princesa"
drag, startPoint x: 230, startPoint y: 235, endPoint x: 49, endPoint y: 165, distance: 193.7
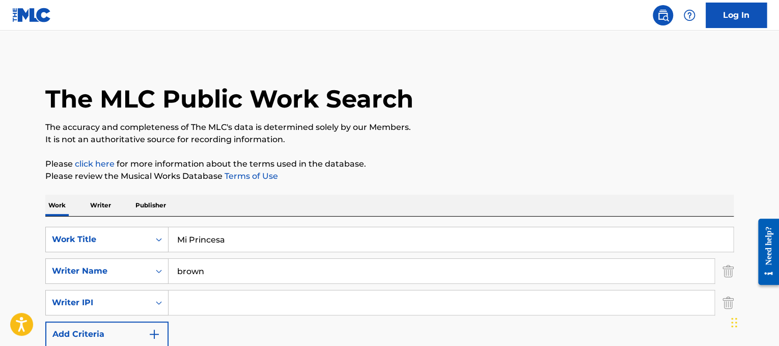
type input "Mi Princesa"
drag, startPoint x: 274, startPoint y: 272, endPoint x: 0, endPoint y: 235, distance: 276.4
type input "bisbal"
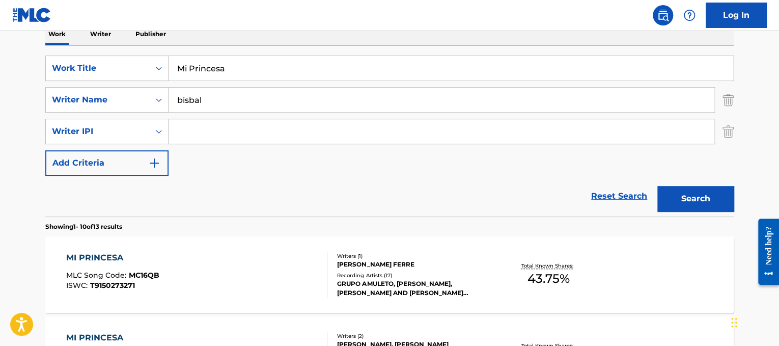
scroll to position [183, 0]
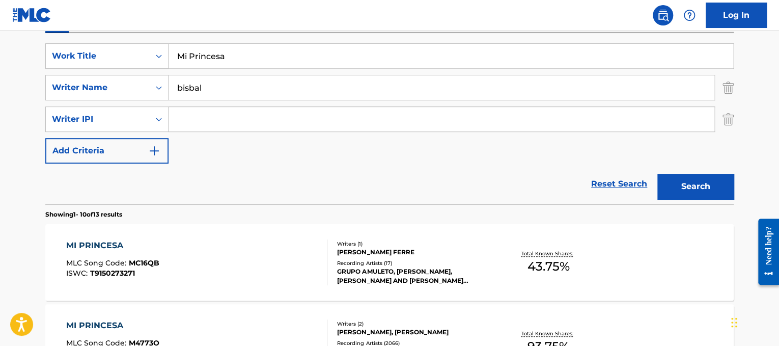
click at [281, 255] on div "MI PRINCESA MLC Song Code : MC16QB ISWC : T9150273271" at bounding box center [197, 262] width 262 height 46
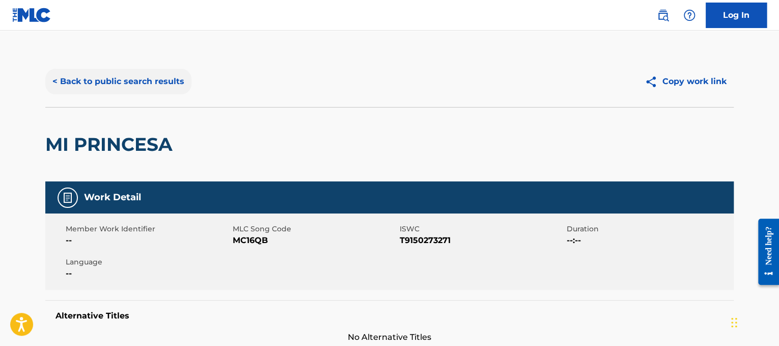
click at [173, 88] on button "< Back to public search results" at bounding box center [118, 81] width 146 height 25
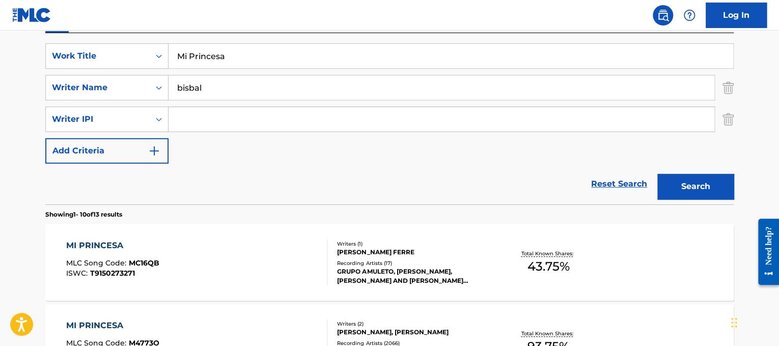
drag, startPoint x: 275, startPoint y: 60, endPoint x: 1, endPoint y: 7, distance: 279.3
paste input "sery Business"
type input "Misery Business"
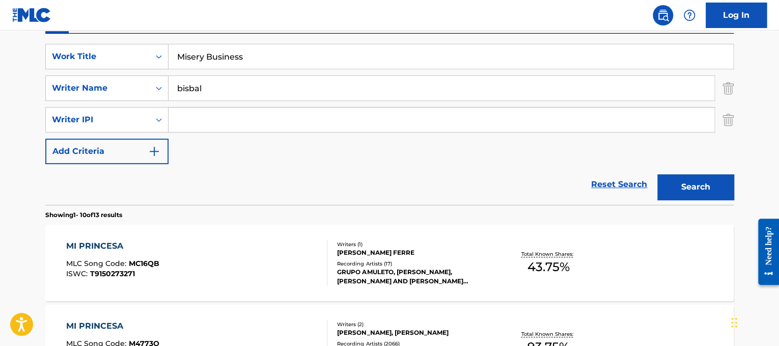
drag, startPoint x: 221, startPoint y: 88, endPoint x: 0, endPoint y: 64, distance: 222.7
type input "williams"
click at [657, 174] on button "Search" at bounding box center [695, 186] width 76 height 25
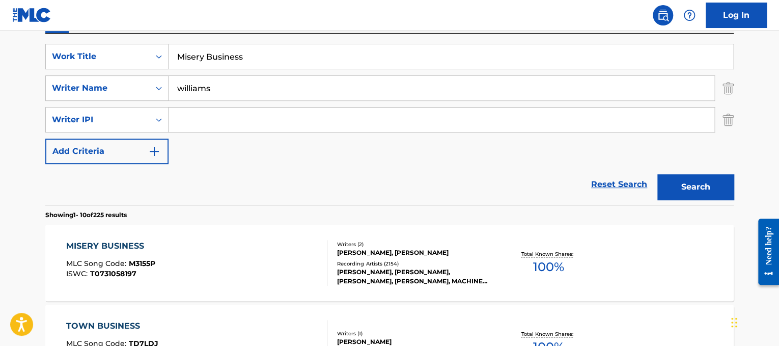
scroll to position [246, 0]
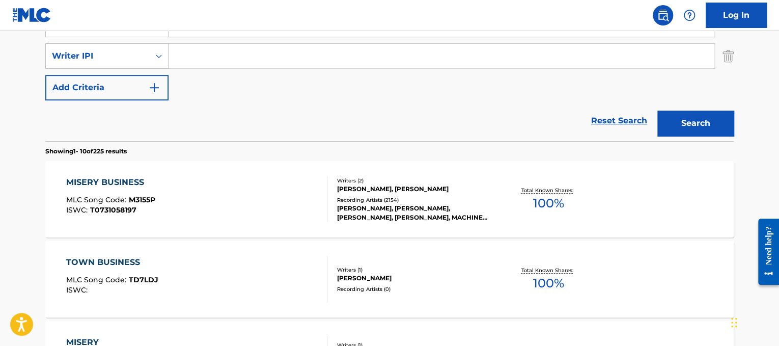
click at [194, 190] on div "MISERY BUSINESS MLC Song Code : M3155P ISWC : T0731058197" at bounding box center [197, 199] width 262 height 46
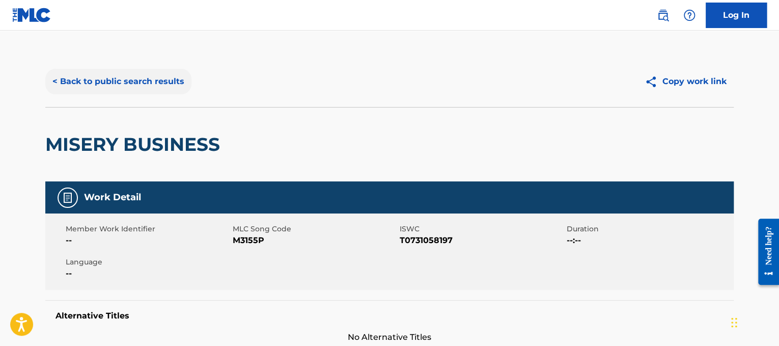
click at [127, 88] on button "< Back to public search results" at bounding box center [118, 81] width 146 height 25
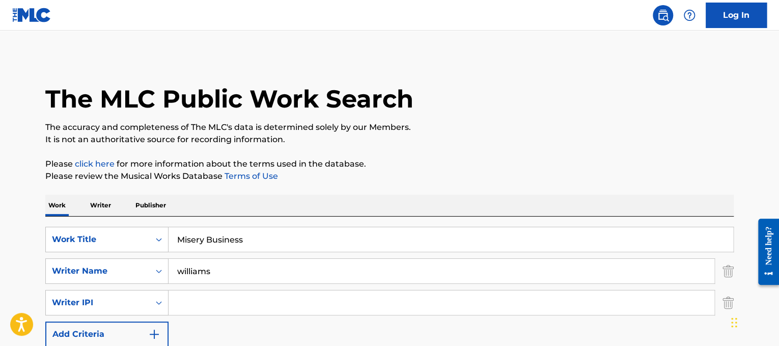
drag, startPoint x: 292, startPoint y: 244, endPoint x: 1, endPoint y: 185, distance: 297.7
paste input "[PERSON_NAME] Mistletoe"
drag, startPoint x: 244, startPoint y: 236, endPoint x: 0, endPoint y: 157, distance: 256.1
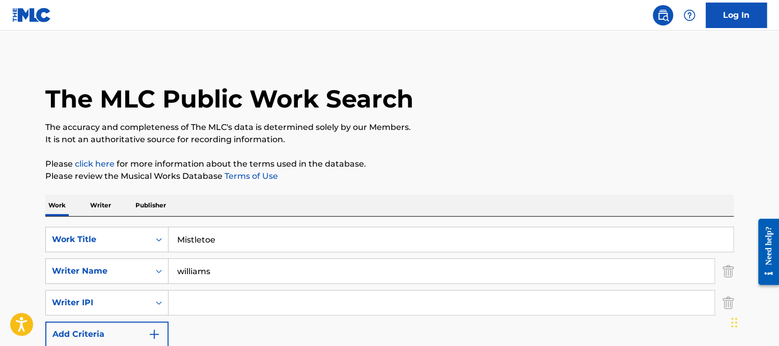
type input "Mistletoe"
drag, startPoint x: 240, startPoint y: 269, endPoint x: 0, endPoint y: 249, distance: 241.1
type input "[PERSON_NAME]"
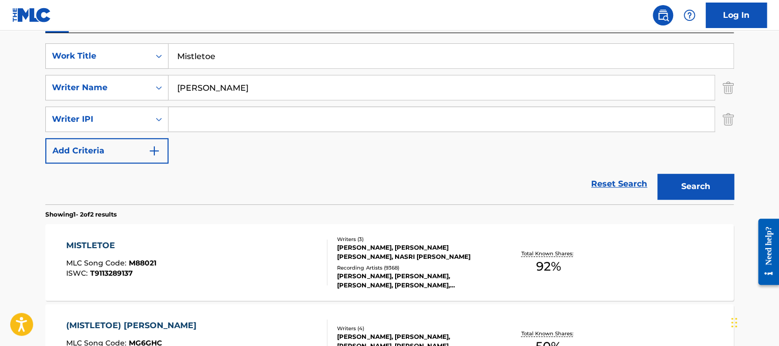
scroll to position [193, 0]
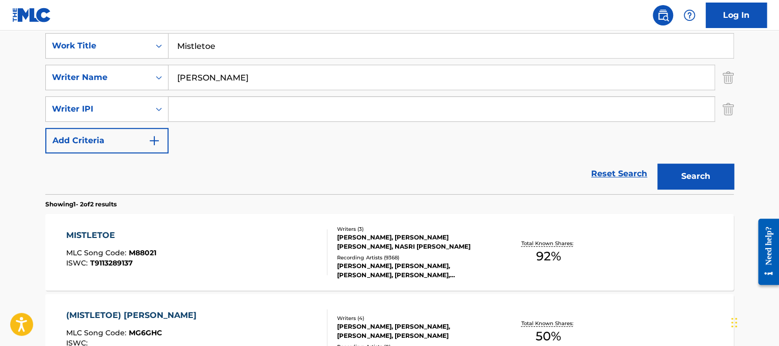
click at [228, 225] on div "MISTLETOE MLC Song Code : M88021 ISWC : T9113289137 Writers ( 3 ) [PERSON_NAME]…" at bounding box center [389, 252] width 688 height 76
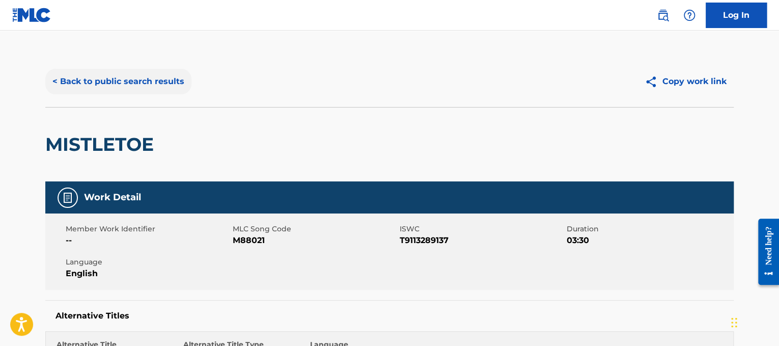
click at [142, 70] on button "< Back to public search results" at bounding box center [118, 81] width 146 height 25
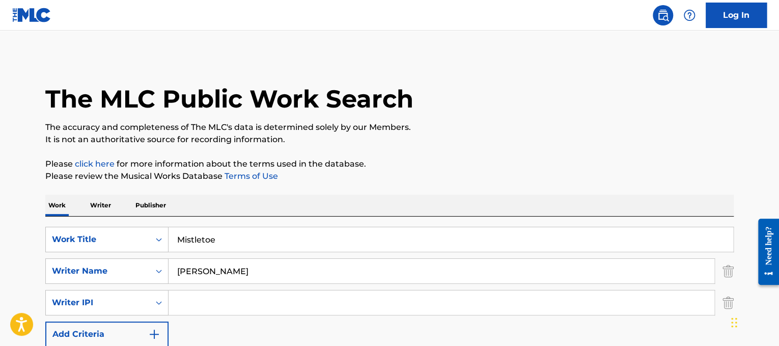
scroll to position [193, 0]
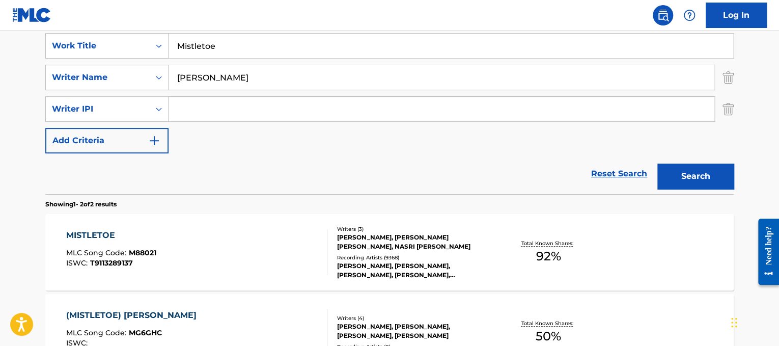
drag, startPoint x: 260, startPoint y: 57, endPoint x: 85, endPoint y: 15, distance: 179.5
click at [85, 15] on div "Log In The MLC Public Work Search The accuracy and completeness of The MLC's da…" at bounding box center [389, 139] width 779 height 665
paste input "[PERSON_NAME] Monster Mash"
drag, startPoint x: 242, startPoint y: 41, endPoint x: 44, endPoint y: 36, distance: 198.1
click at [44, 36] on div "The MLC Public Work Search The accuracy and completeness of The MLC's data is d…" at bounding box center [389, 140] width 713 height 555
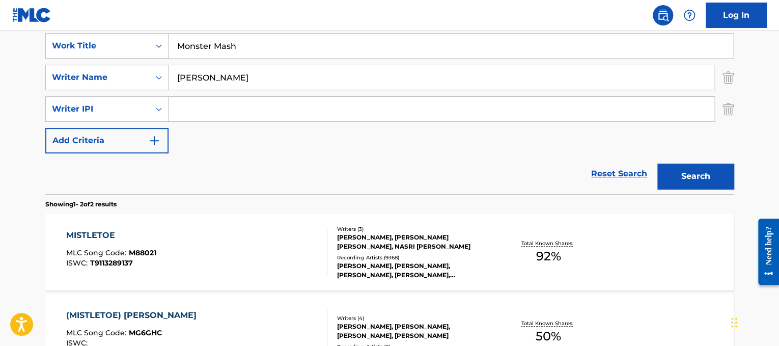
type input "Monster Mash"
drag, startPoint x: 253, startPoint y: 82, endPoint x: 0, endPoint y: 40, distance: 256.5
click at [0, 40] on main "The MLC Public Work Search The accuracy and completeness of The MLC's data is d…" at bounding box center [389, 130] width 779 height 586
click at [183, 77] on input "cpizzi" at bounding box center [441, 77] width 546 height 24
type input "[PERSON_NAME]"
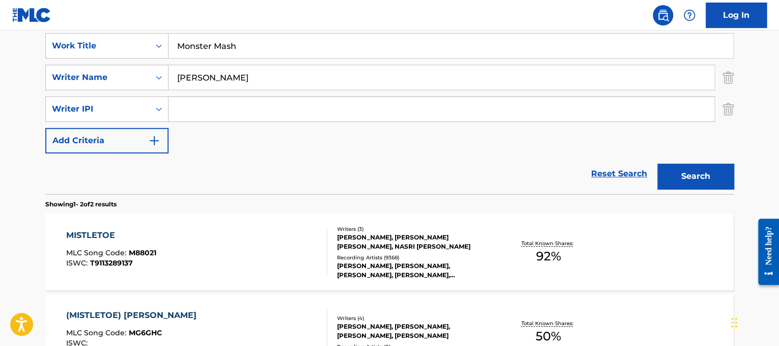
click at [666, 155] on div "Search" at bounding box center [692, 173] width 81 height 41
click at [683, 172] on button "Search" at bounding box center [695, 175] width 76 height 25
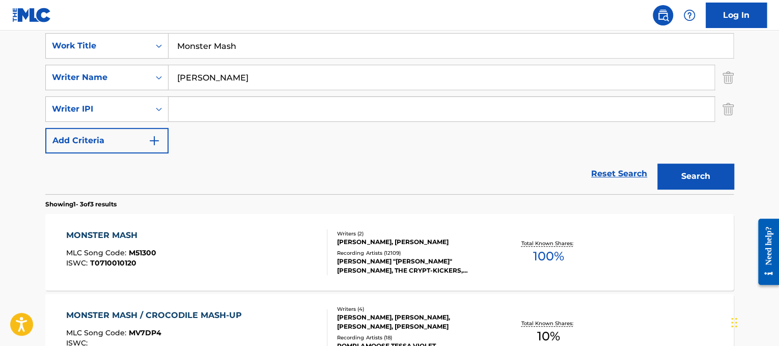
click at [405, 253] on div "Recording Artists ( 12109 )" at bounding box center [414, 253] width 154 height 8
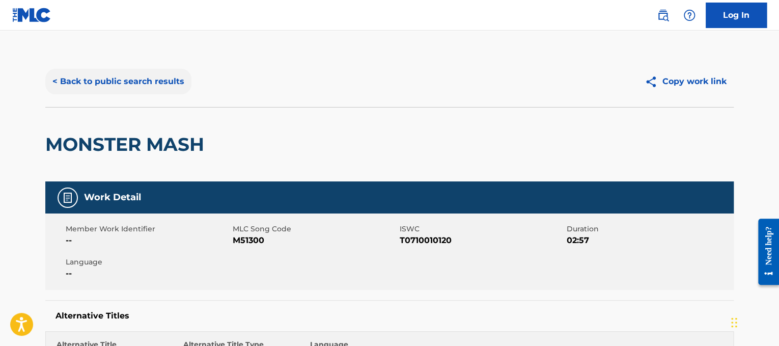
click at [183, 93] on div "< Back to public search results" at bounding box center [217, 81] width 344 height 25
click at [136, 93] on button "< Back to public search results" at bounding box center [118, 81] width 146 height 25
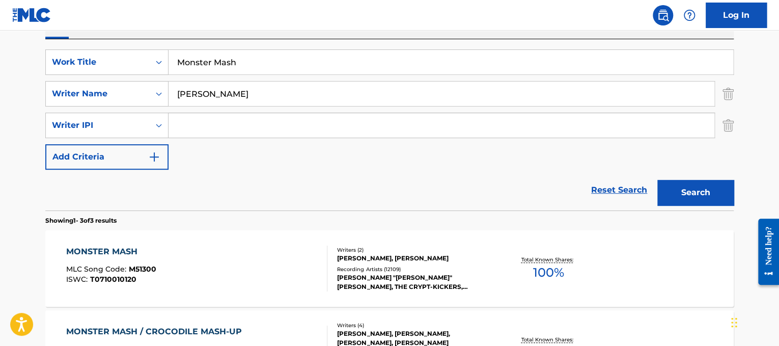
scroll to position [172, 0]
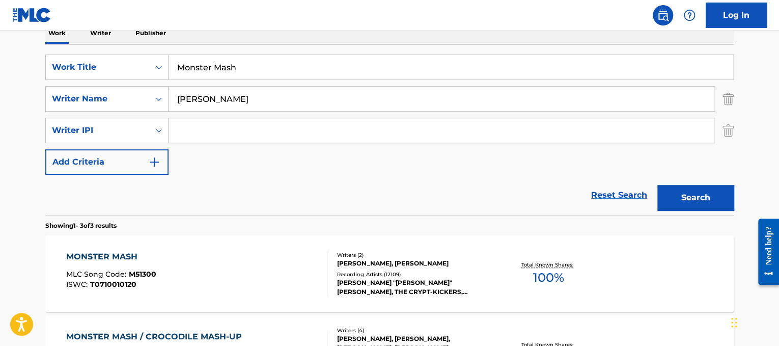
drag, startPoint x: 273, startPoint y: 62, endPoint x: 29, endPoint y: 39, distance: 245.4
click at [29, 39] on main "The MLC Public Work Search The accuracy and completeness of The MLC's data is d…" at bounding box center [389, 191] width 779 height 666
paste input "[PERSON_NAME]"
drag, startPoint x: 225, startPoint y: 64, endPoint x: 164, endPoint y: 52, distance: 62.6
click at [164, 52] on div "SearchWithCriteriad365d50e-ee68-4f25-b9b9-568e7ee9061f Work Title [PERSON_NAME]…" at bounding box center [389, 129] width 688 height 171
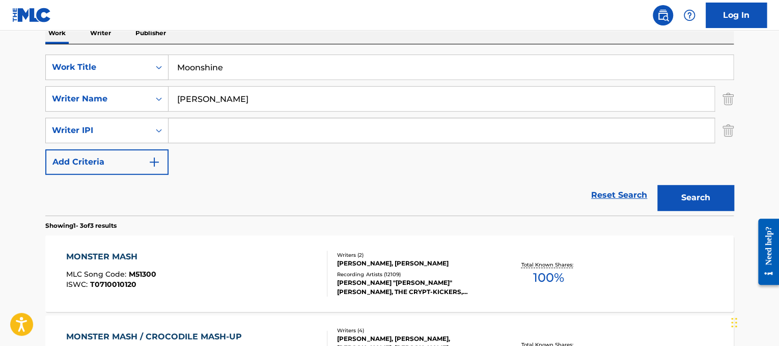
type input "Moonshine"
drag, startPoint x: 263, startPoint y: 90, endPoint x: 0, endPoint y: 29, distance: 270.0
click at [0, 29] on div "Log In The MLC Public Work Search The accuracy and completeness of The MLC's da…" at bounding box center [389, 200] width 779 height 745
click at [657, 185] on button "Search" at bounding box center [695, 197] width 76 height 25
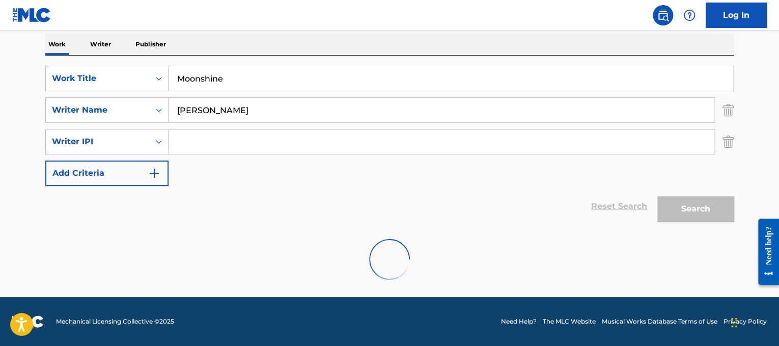
scroll to position [127, 0]
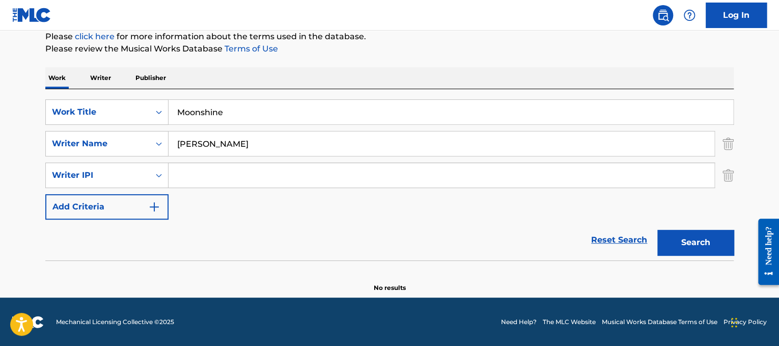
drag, startPoint x: 311, startPoint y: 139, endPoint x: 0, endPoint y: 32, distance: 329.0
click at [0, 32] on main "The MLC Public Work Search The accuracy and completeness of The MLC's data is d…" at bounding box center [389, 100] width 779 height 394
type input "[PERSON_NAME]"
click at [657, 230] on button "Search" at bounding box center [695, 242] width 76 height 25
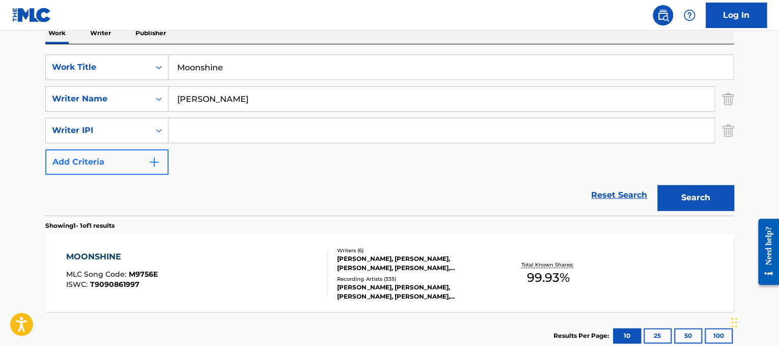
scroll to position [185, 0]
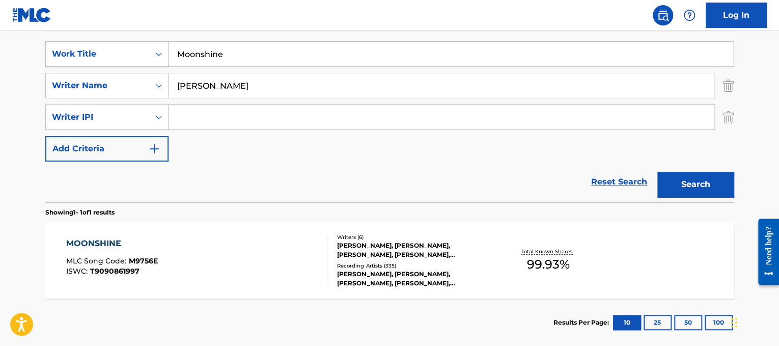
click at [237, 252] on div "MOONSHINE MLC Song Code : M9756E ISWC : T9090861997" at bounding box center [197, 260] width 262 height 46
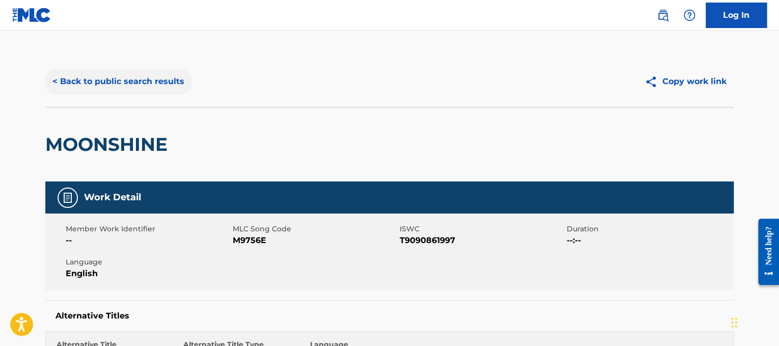
click at [128, 79] on button "< Back to public search results" at bounding box center [118, 81] width 146 height 25
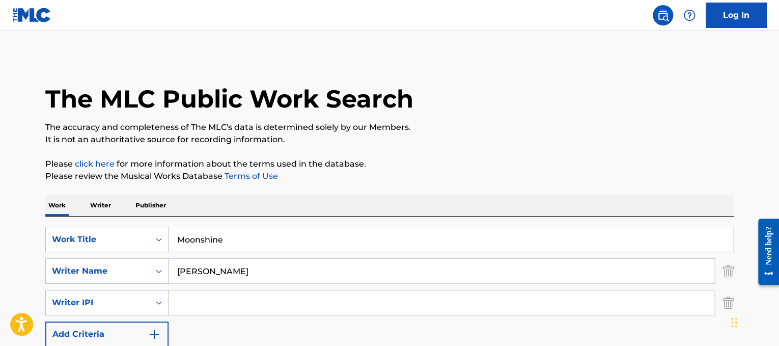
scroll to position [150, 0]
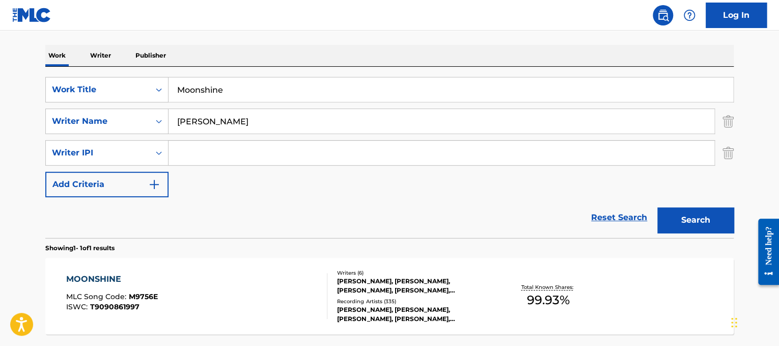
drag, startPoint x: 274, startPoint y: 91, endPoint x: 91, endPoint y: 61, distance: 185.7
click at [91, 61] on div "Work Writer Publisher SearchWithCriteriad365d50e-ee68-4f25-b9b9-568e7ee9061f Wo…" at bounding box center [389, 213] width 688 height 337
paste input "Outkast [PERSON_NAME]"
drag, startPoint x: 212, startPoint y: 94, endPoint x: 14, endPoint y: 21, distance: 210.5
click at [14, 21] on div "Log In The MLC Public Work Search The accuracy and completeness of The MLC's da…" at bounding box center [389, 142] width 779 height 585
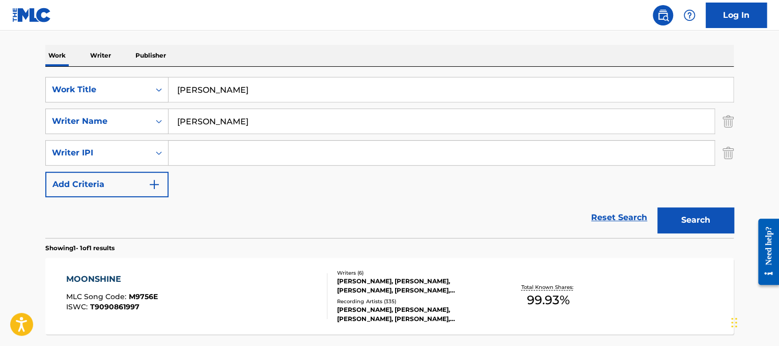
type input "[PERSON_NAME]"
drag, startPoint x: 211, startPoint y: 112, endPoint x: 0, endPoint y: 34, distance: 225.3
click at [0, 34] on main "The MLC Public Work Search The accuracy and completeness of The MLC's data is d…" at bounding box center [389, 134] width 779 height 506
type input "[PERSON_NAME]"
click at [657, 207] on button "Search" at bounding box center [695, 219] width 76 height 25
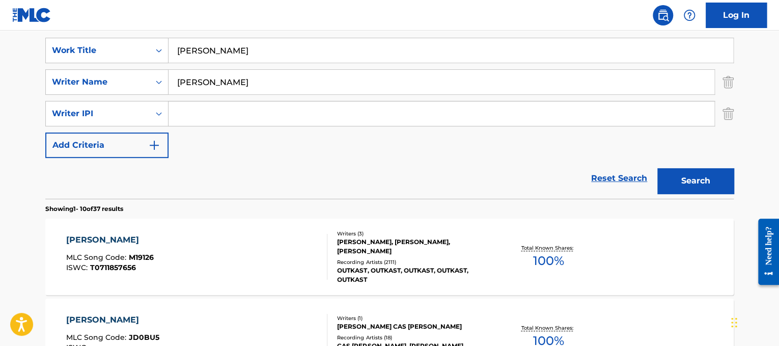
scroll to position [195, 0]
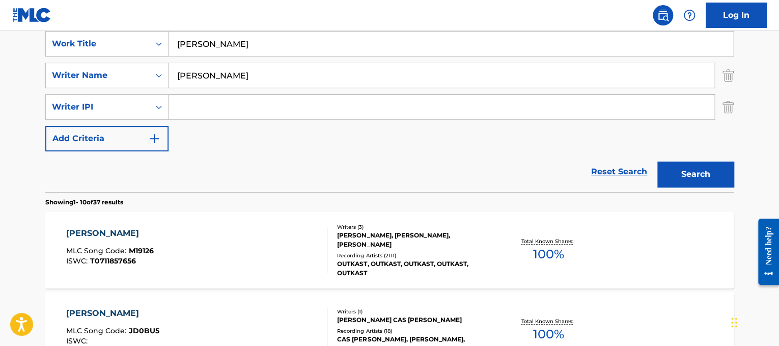
click at [286, 222] on div "[PERSON_NAME] MLC Song Code : M19126 ISWC : T0711857656 Writers ( 3 ) [PERSON_N…" at bounding box center [389, 250] width 688 height 76
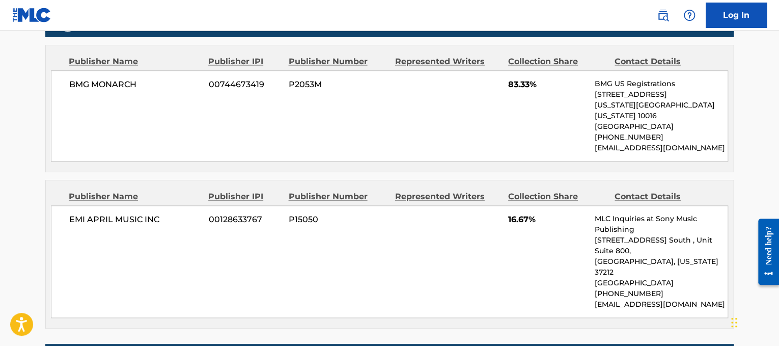
scroll to position [22, 0]
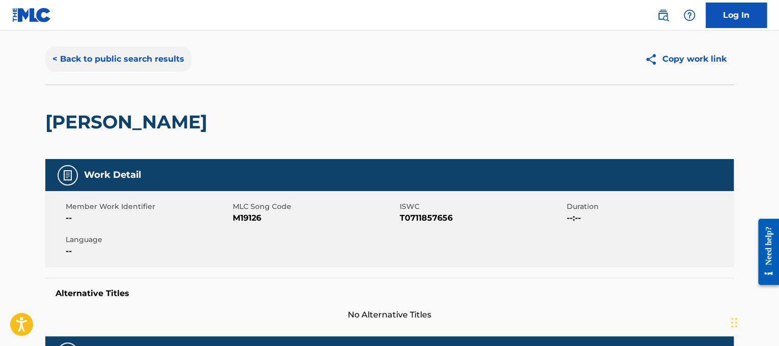
click at [127, 52] on button "< Back to public search results" at bounding box center [118, 58] width 146 height 25
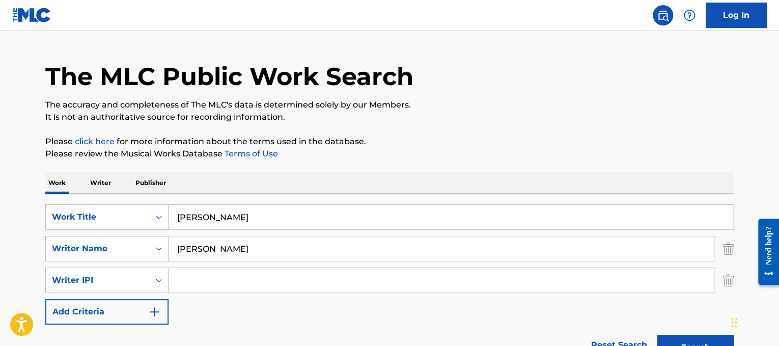
scroll to position [195, 0]
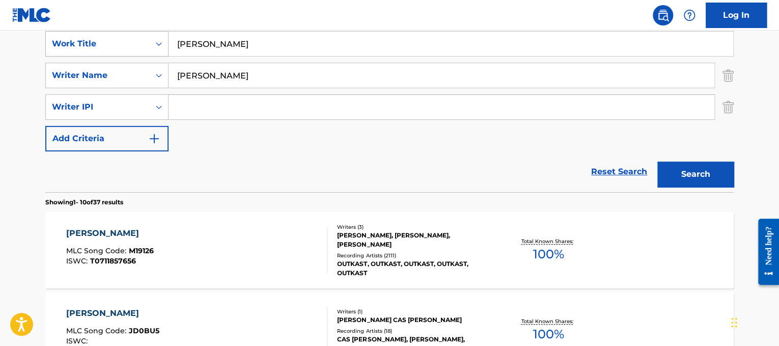
drag, startPoint x: 293, startPoint y: 56, endPoint x: 127, endPoint y: 38, distance: 166.9
click at [127, 38] on div "SearchWithCriteriad365d50e-ee68-4f25-b9b9-568e7ee9061f Work Title [PERSON_NAME]" at bounding box center [389, 43] width 688 height 25
paste input "[PERSON_NAME] Music"
drag, startPoint x: 223, startPoint y: 42, endPoint x: 126, endPoint y: 1, distance: 104.9
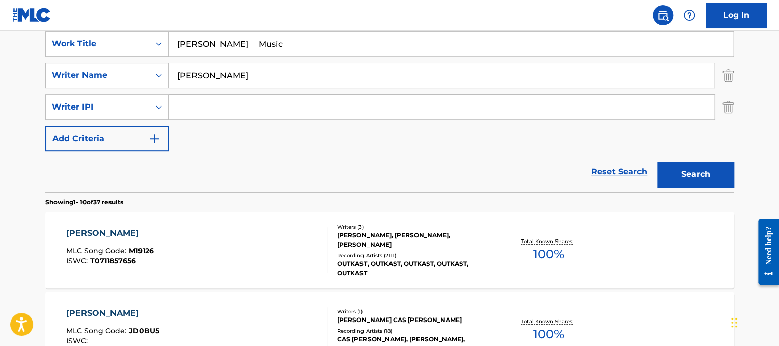
scroll to position [182, 0]
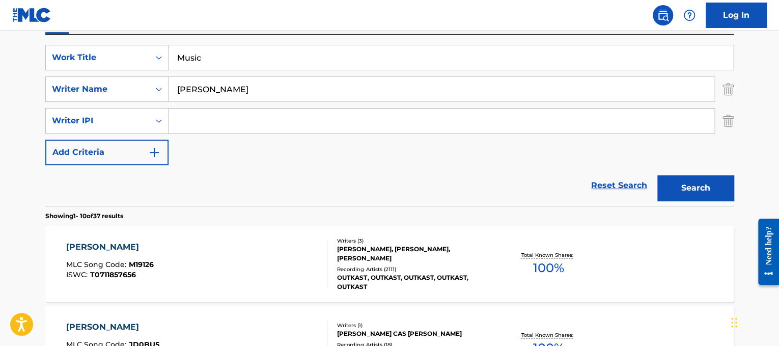
type input "Music"
drag, startPoint x: 283, startPoint y: 92, endPoint x: 140, endPoint y: 69, distance: 144.4
click at [140, 69] on div "SearchWithCriteriad365d50e-ee68-4f25-b9b9-568e7ee9061f Work Title Music SearchW…" at bounding box center [389, 105] width 688 height 120
type input "[DEMOGRAPHIC_DATA]"
click at [657, 175] on button "Search" at bounding box center [695, 187] width 76 height 25
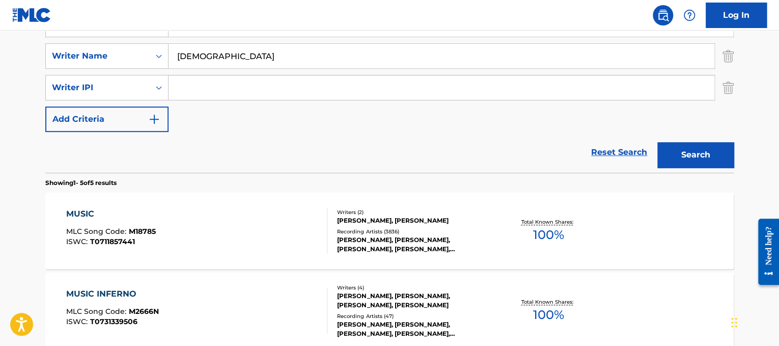
scroll to position [216, 0]
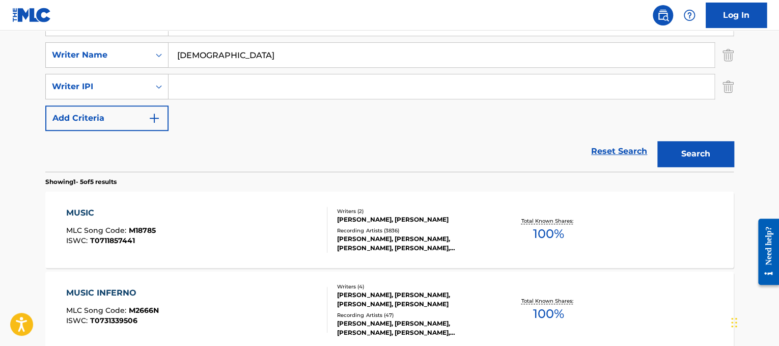
click at [223, 223] on div "MUSIC MLC Song Code : M18785 ISWC : T0711857441" at bounding box center [197, 230] width 262 height 46
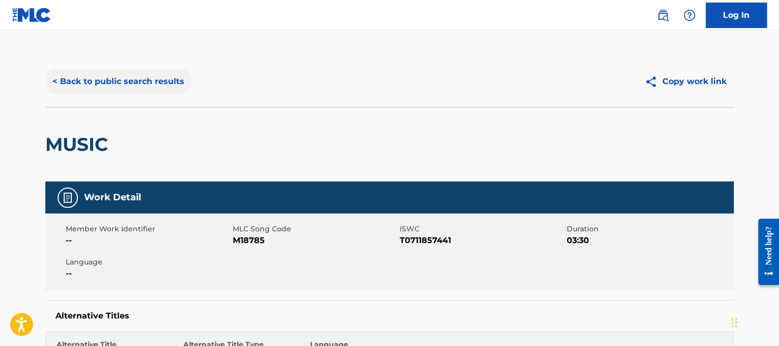
click at [139, 71] on button "< Back to public search results" at bounding box center [118, 81] width 146 height 25
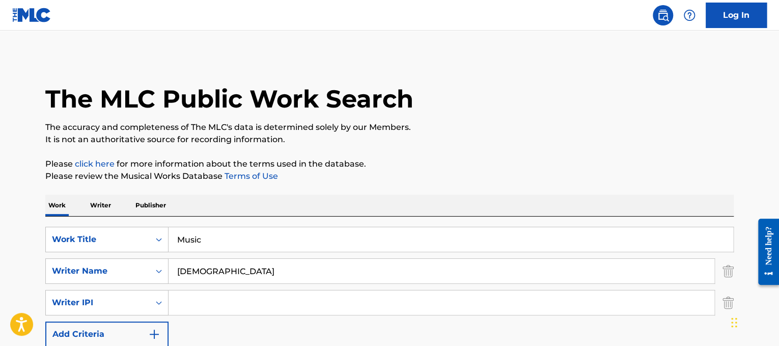
drag, startPoint x: 287, startPoint y: 234, endPoint x: 0, endPoint y: 157, distance: 296.8
type input "my eyes"
click at [209, 280] on input "[DEMOGRAPHIC_DATA]" at bounding box center [441, 271] width 546 height 24
drag, startPoint x: 224, startPoint y: 273, endPoint x: 0, endPoint y: 246, distance: 225.5
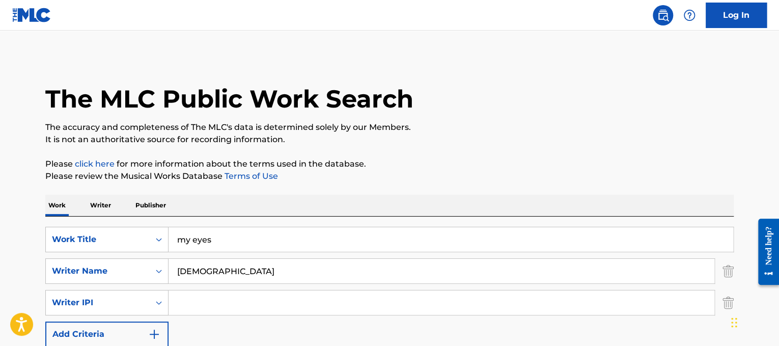
type input "dorff"
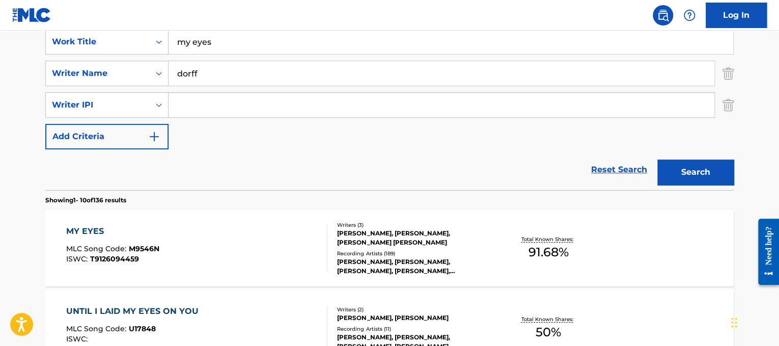
scroll to position [234, 0]
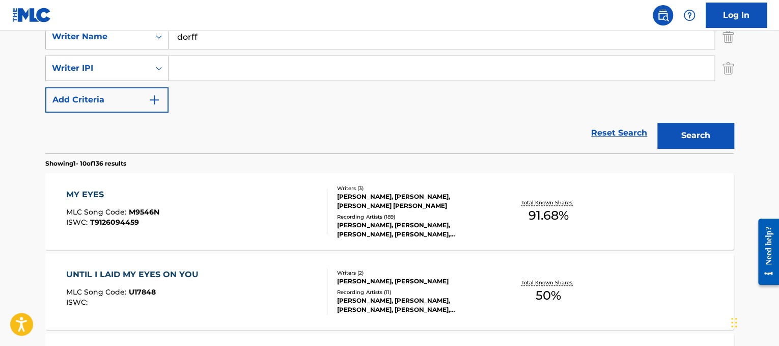
click at [269, 189] on div "MY EYES MLC Song Code : M9546N ISWC : T9126094459" at bounding box center [197, 211] width 262 height 46
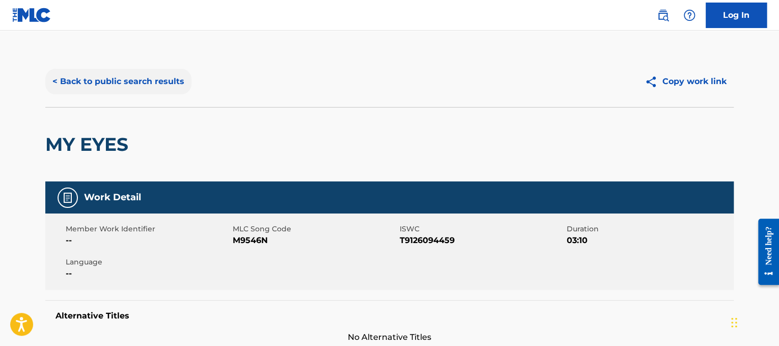
click at [183, 74] on button "< Back to public search results" at bounding box center [118, 81] width 146 height 25
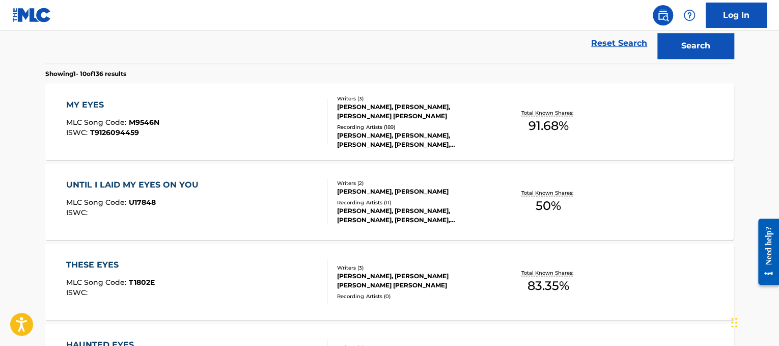
scroll to position [100, 0]
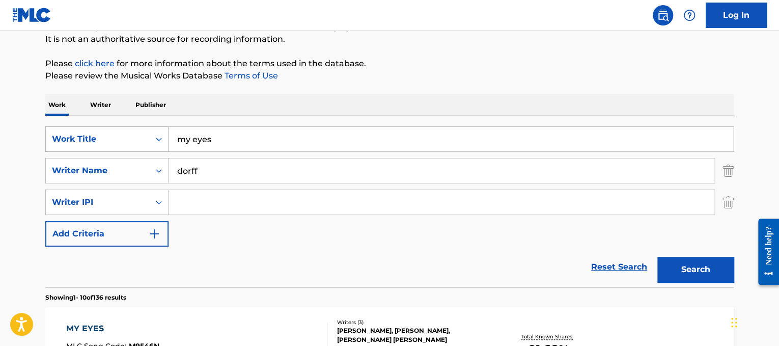
drag, startPoint x: 262, startPoint y: 142, endPoint x: 93, endPoint y: 130, distance: 168.9
click at [93, 130] on div "SearchWithCriteriad365d50e-ee68-4f25-b9b9-568e7ee9061f Work Title my eyes" at bounding box center [389, 138] width 688 height 25
paste input "[PERSON_NAME] My House"
drag, startPoint x: 213, startPoint y: 137, endPoint x: 81, endPoint y: 149, distance: 132.9
click at [81, 149] on div "SearchWithCriteriad365d50e-ee68-4f25-b9b9-568e7ee9061f Work Title [PERSON_NAME]…" at bounding box center [389, 138] width 688 height 25
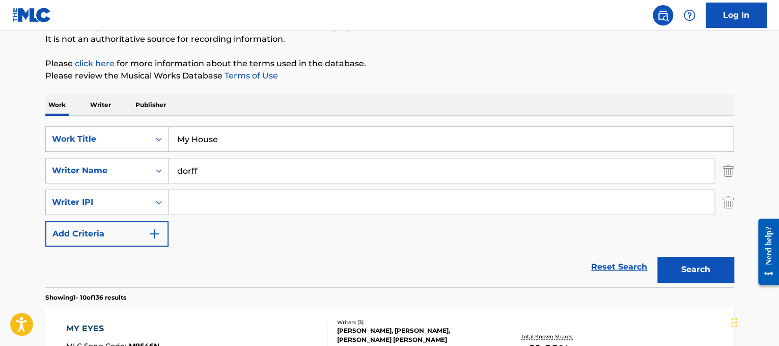
drag, startPoint x: 208, startPoint y: 170, endPoint x: 0, endPoint y: 158, distance: 208.5
click at [657, 257] on button "Search" at bounding box center [695, 269] width 76 height 25
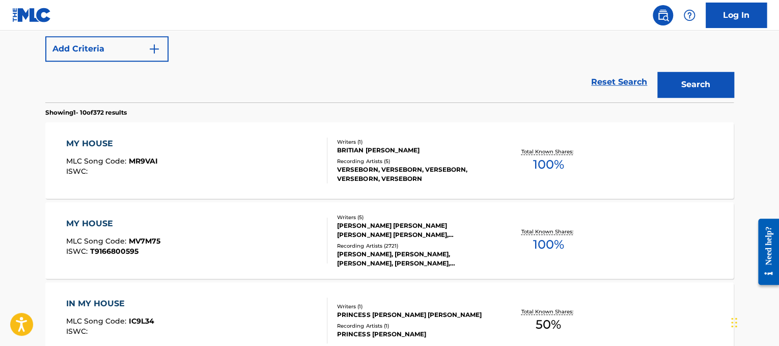
scroll to position [284, 0]
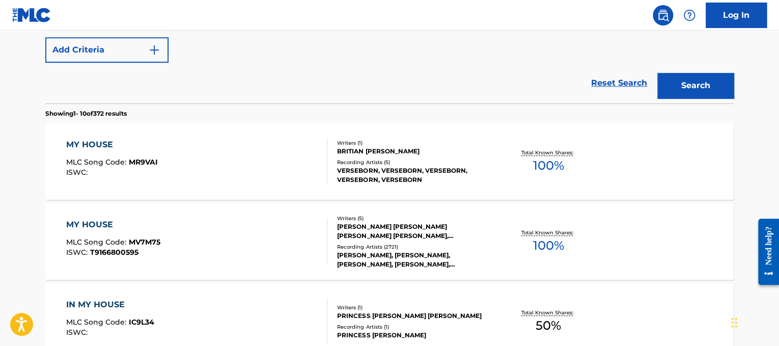
click at [250, 230] on div "MY HOUSE MLC Song Code : MV7M75 ISWC : T9166800595" at bounding box center [197, 241] width 262 height 46
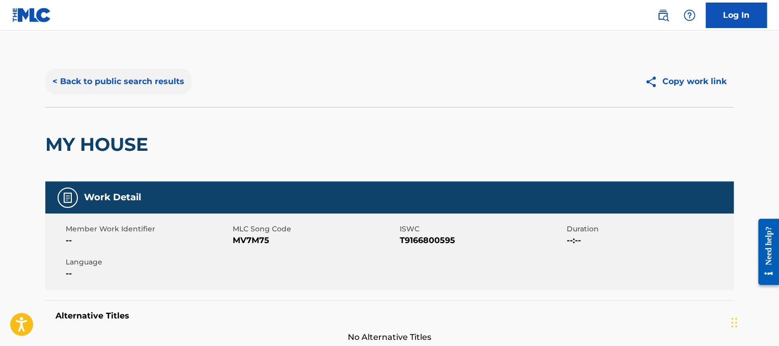
click at [178, 82] on button "< Back to public search results" at bounding box center [118, 81] width 146 height 25
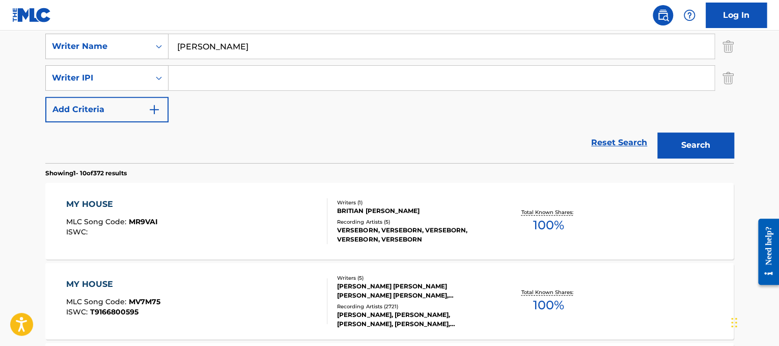
scroll to position [180, 0]
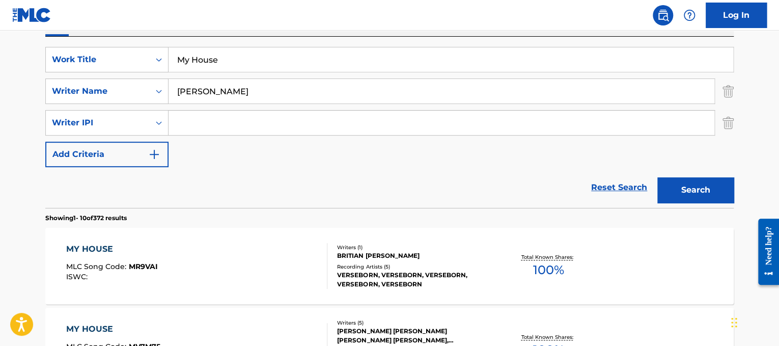
drag, startPoint x: 292, startPoint y: 62, endPoint x: 7, endPoint y: 39, distance: 286.0
paste input "[PERSON_NAME] My Love"
drag, startPoint x: 262, startPoint y: 54, endPoint x: 79, endPoint y: 42, distance: 183.7
click at [79, 42] on div "SearchWithCriteriad365d50e-ee68-4f25-b9b9-568e7ee9061f Work Title [PERSON_NAME]…" at bounding box center [389, 122] width 688 height 171
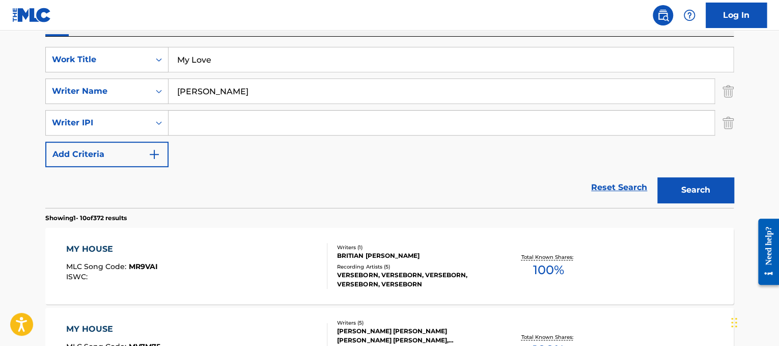
drag, startPoint x: 250, startPoint y: 96, endPoint x: 0, endPoint y: 19, distance: 261.3
click at [657, 177] on button "Search" at bounding box center [695, 189] width 76 height 25
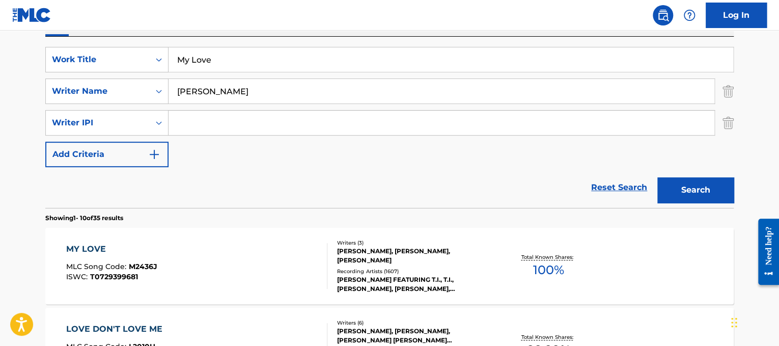
click at [179, 259] on div "MY LOVE MLC Song Code : M2436J ISWC : T0729399681" at bounding box center [197, 266] width 262 height 46
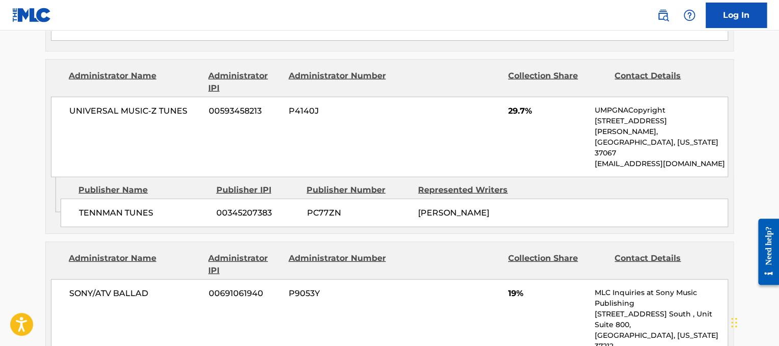
scroll to position [1117, 0]
